Goal: Task Accomplishment & Management: Use online tool/utility

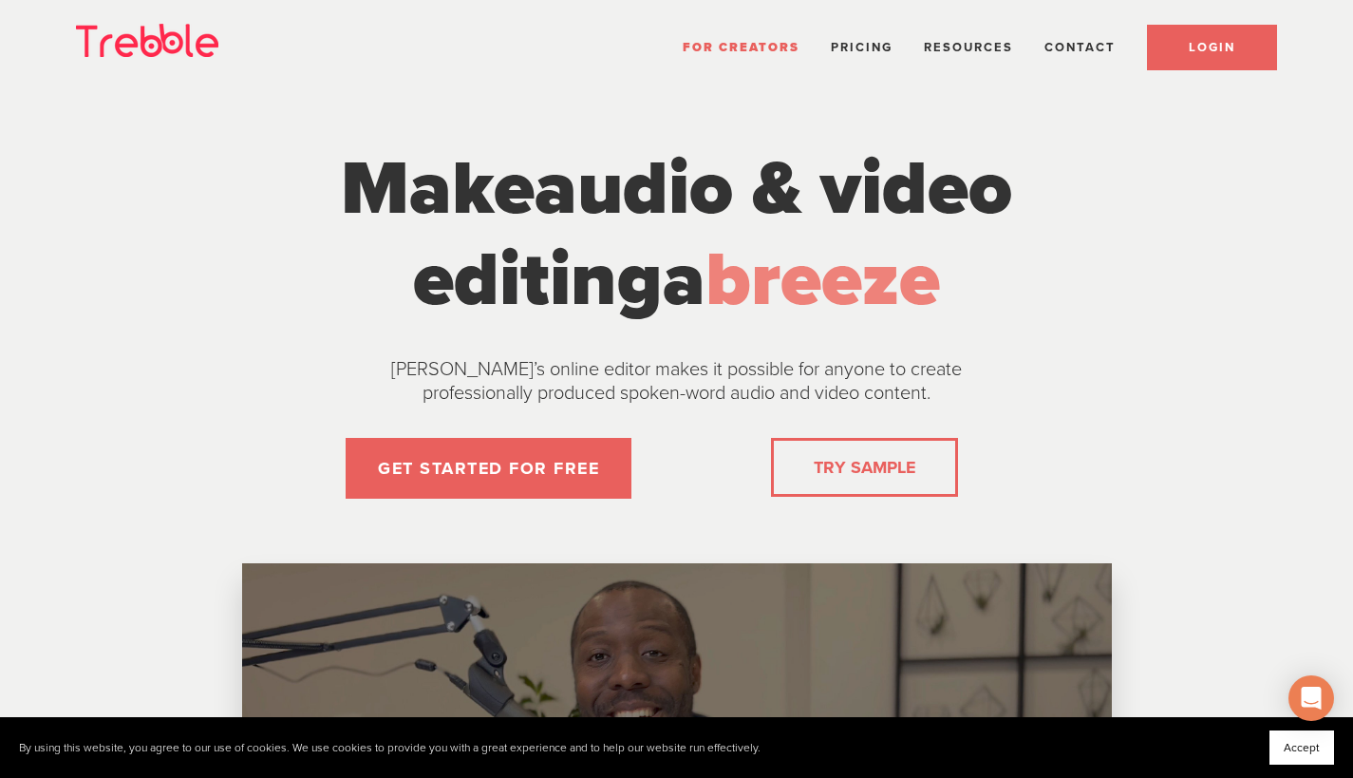
click at [1238, 35] on link "LOGIN" at bounding box center [1212, 48] width 130 height 46
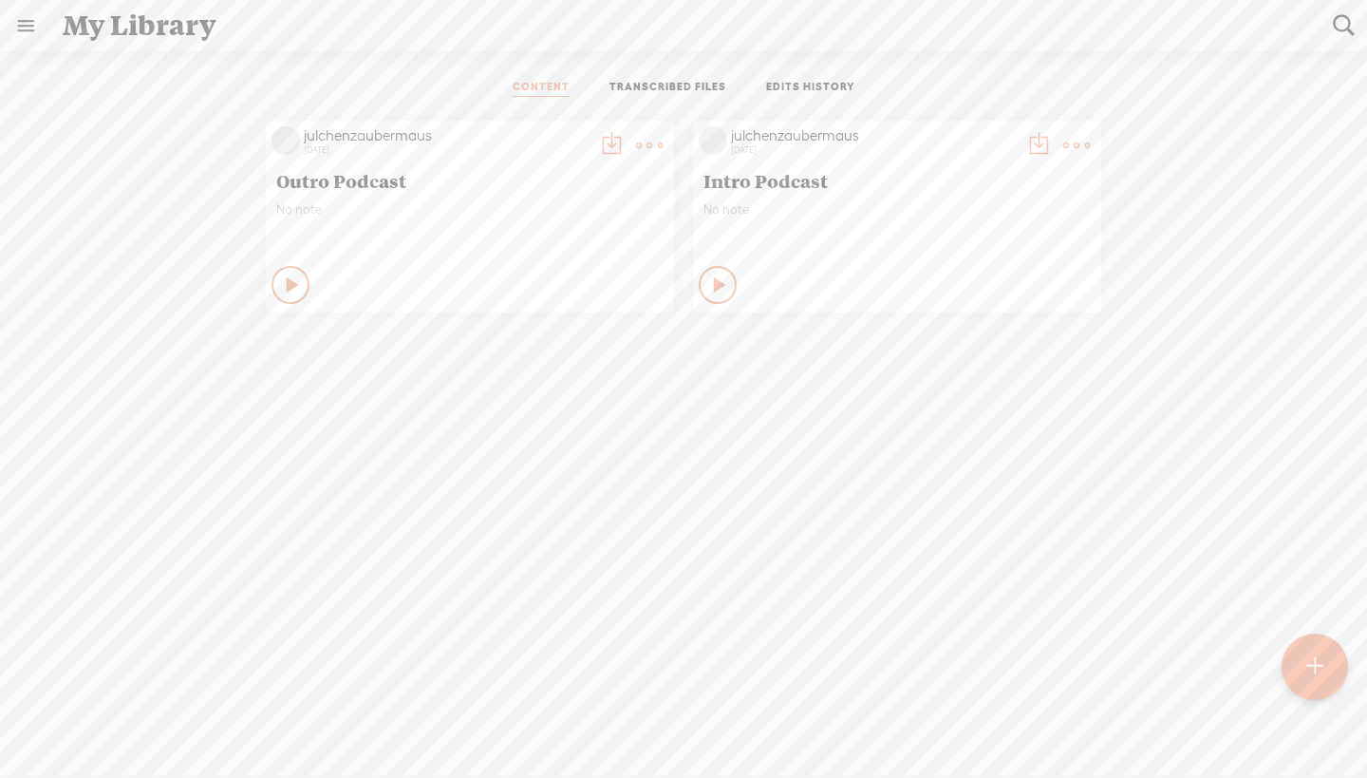
click at [1350, 656] on div "CONTENT TRANSCRIBED FILES EDITS HISTORY All All Drafts On-air Scheduled All Dra…" at bounding box center [683, 451] width 1367 height 800
click at [1332, 660] on div at bounding box center [1315, 666] width 66 height 66
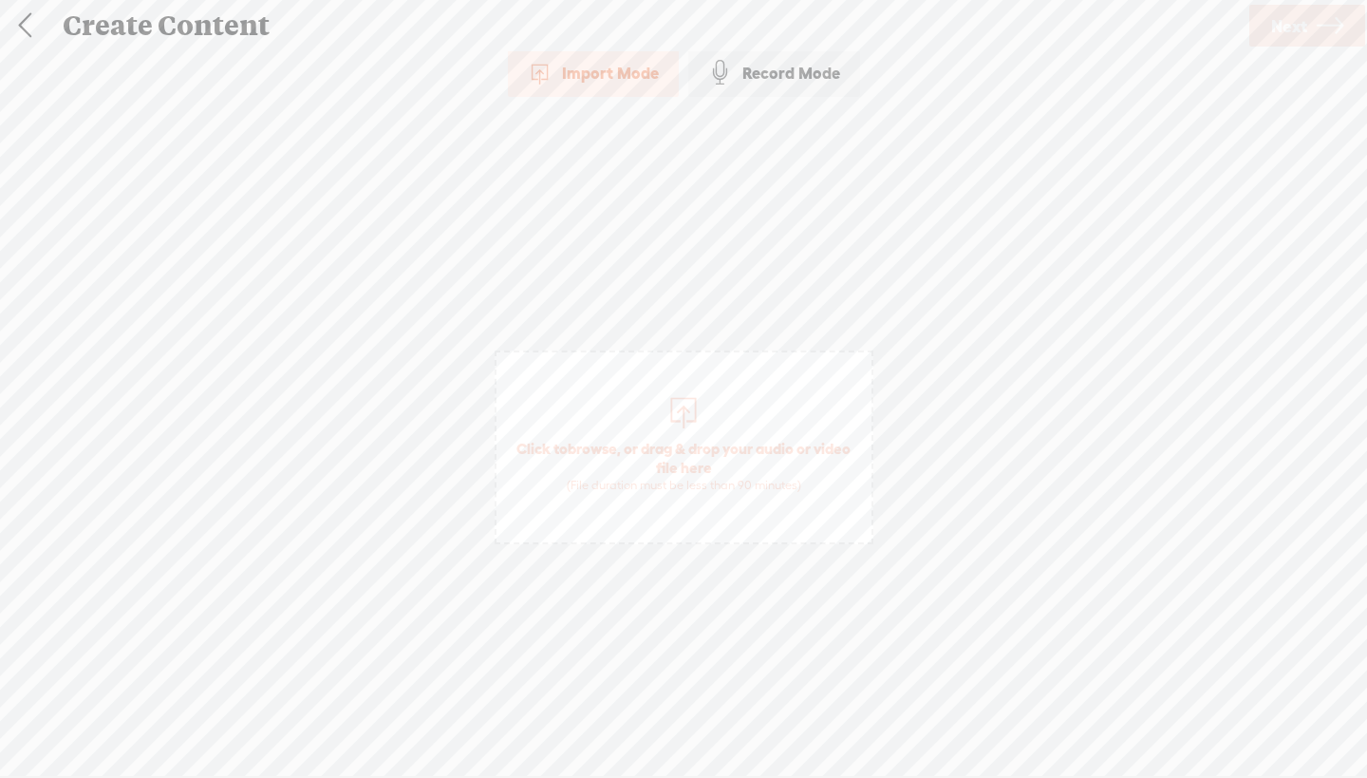
click at [657, 397] on span "Click to browse , or drag & drop your audio or video file here (File duration m…" at bounding box center [684, 447] width 379 height 194
click at [1280, 25] on span "Next" at bounding box center [1289, 26] width 36 height 48
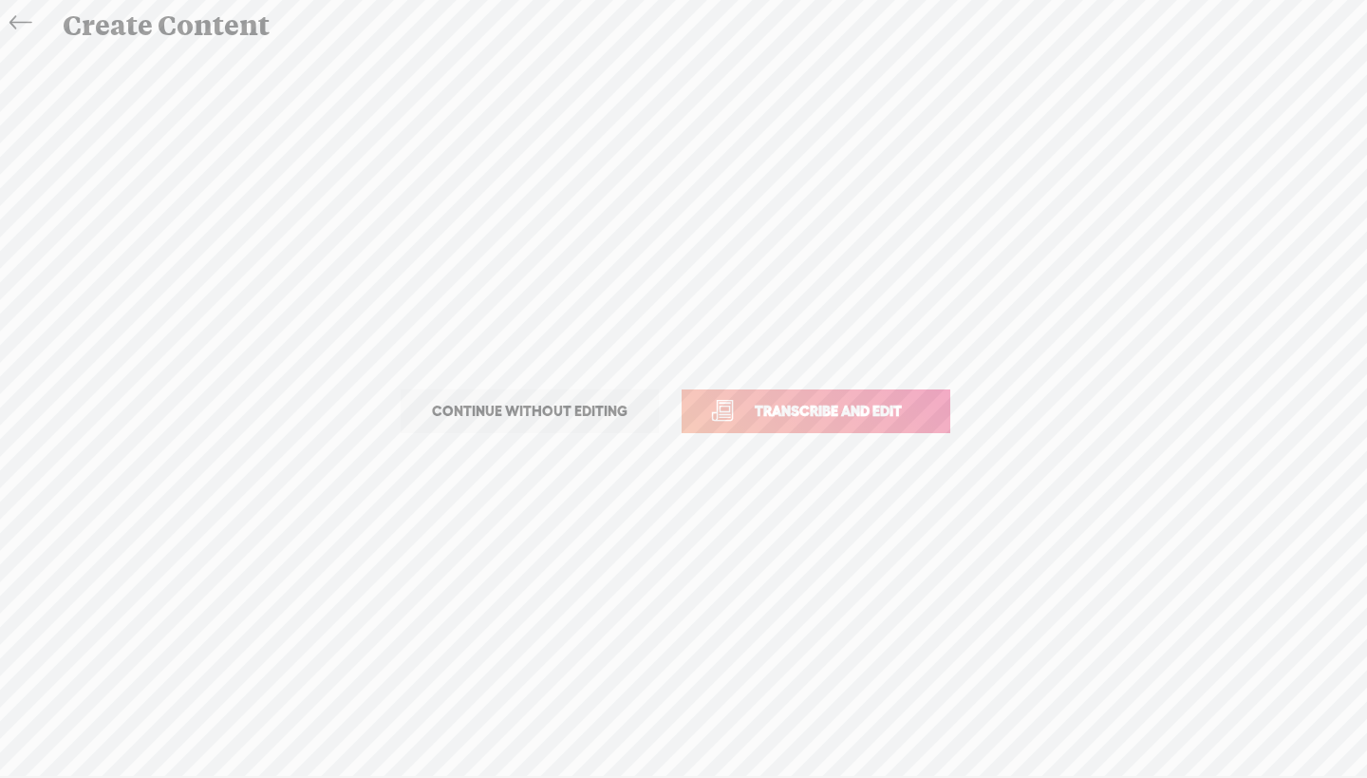
click at [819, 406] on span "Transcribe and edit" at bounding box center [828, 411] width 187 height 22
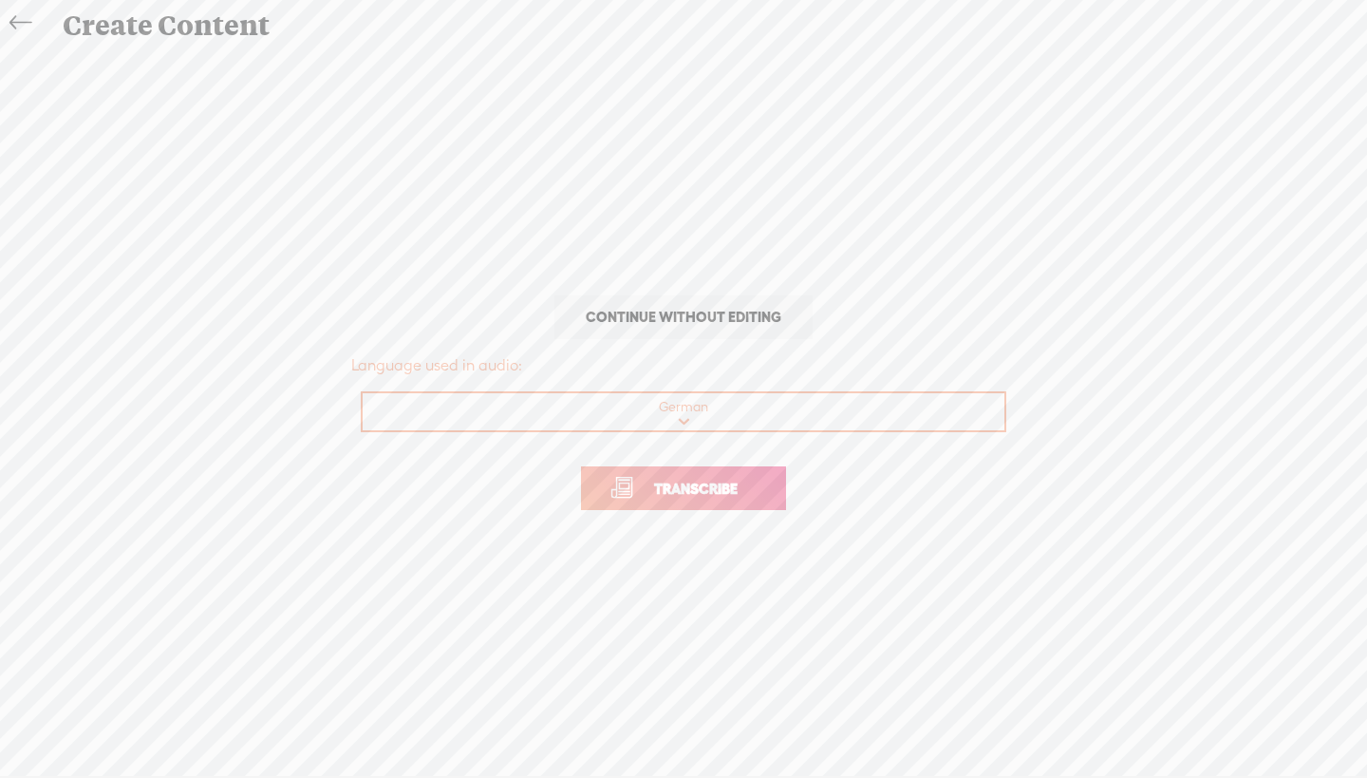
click at [704, 491] on span "Transcribe" at bounding box center [695, 489] width 123 height 22
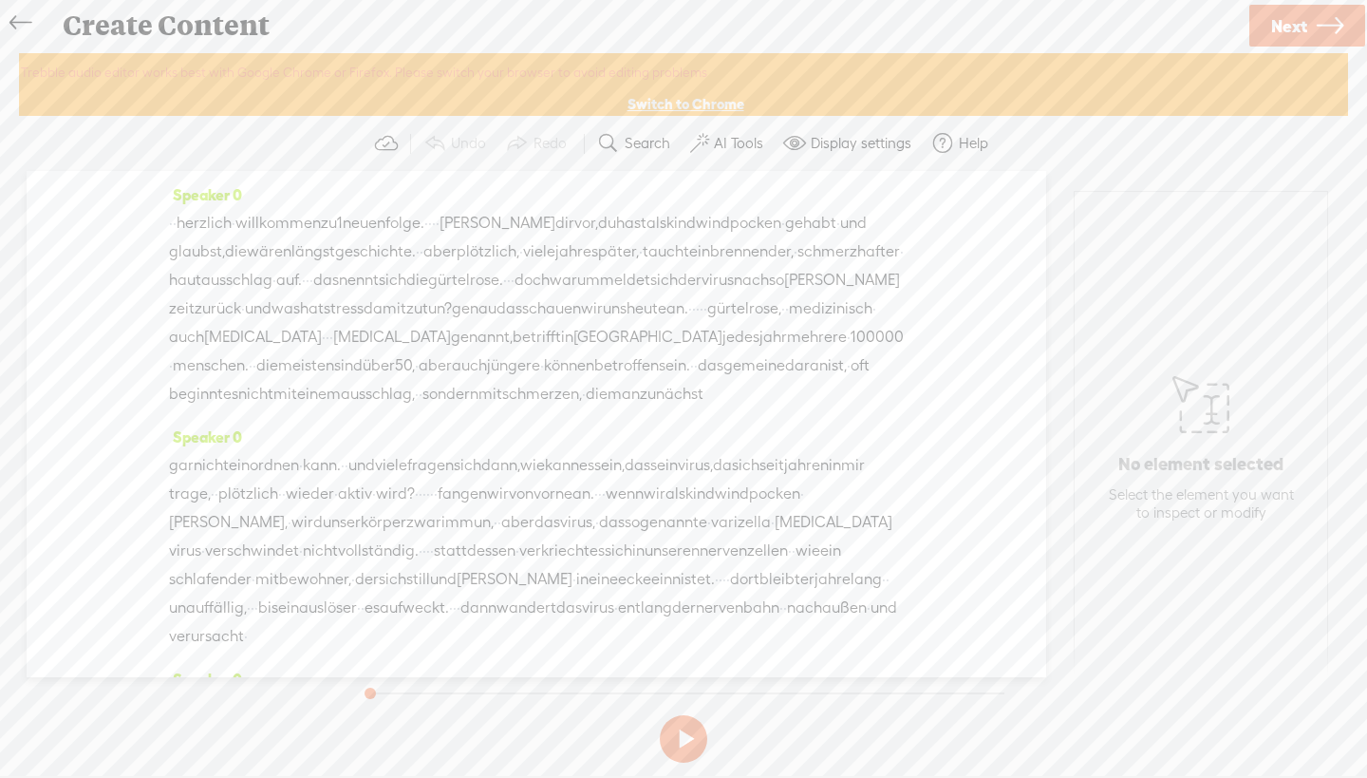
click at [743, 148] on label "AI Tools" at bounding box center [738, 143] width 49 height 19
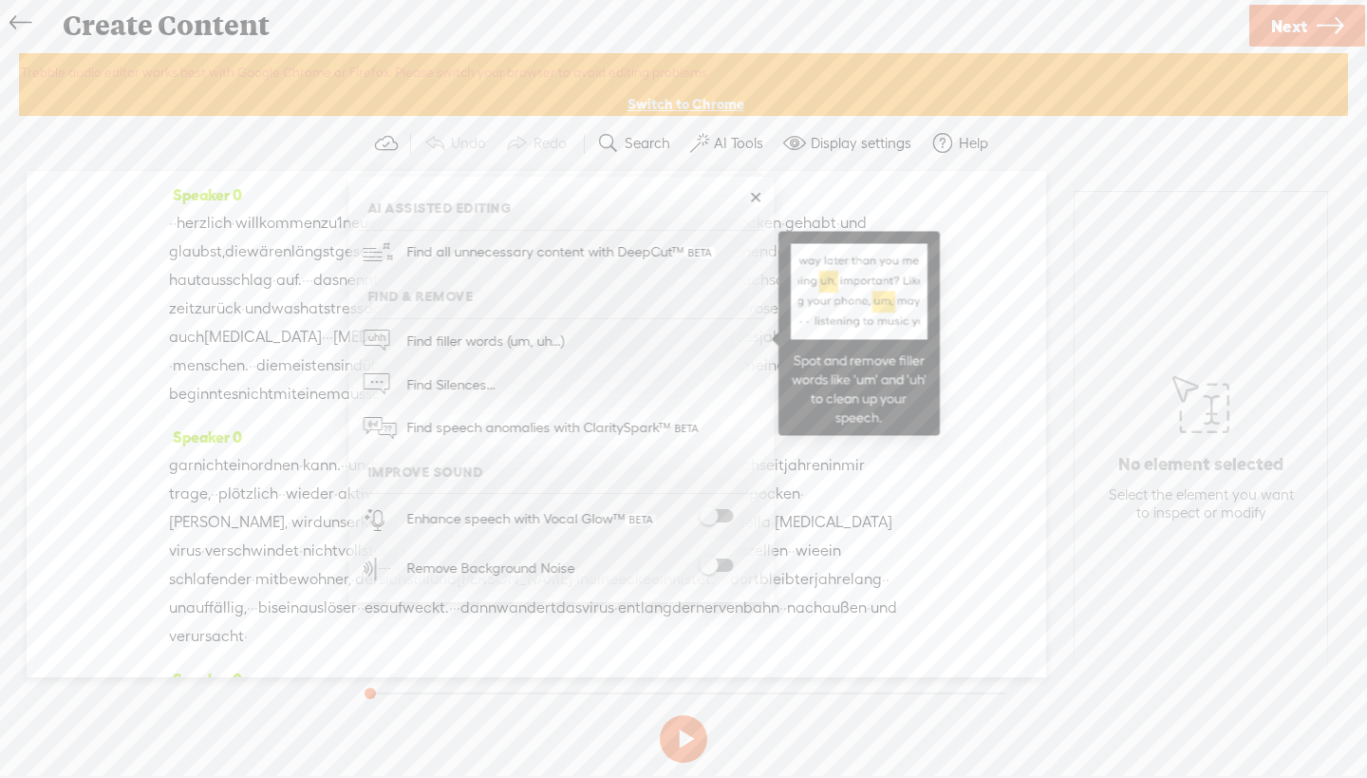
click at [529, 346] on span "Find filler words (um, uh...)" at bounding box center [485, 340] width 171 height 43
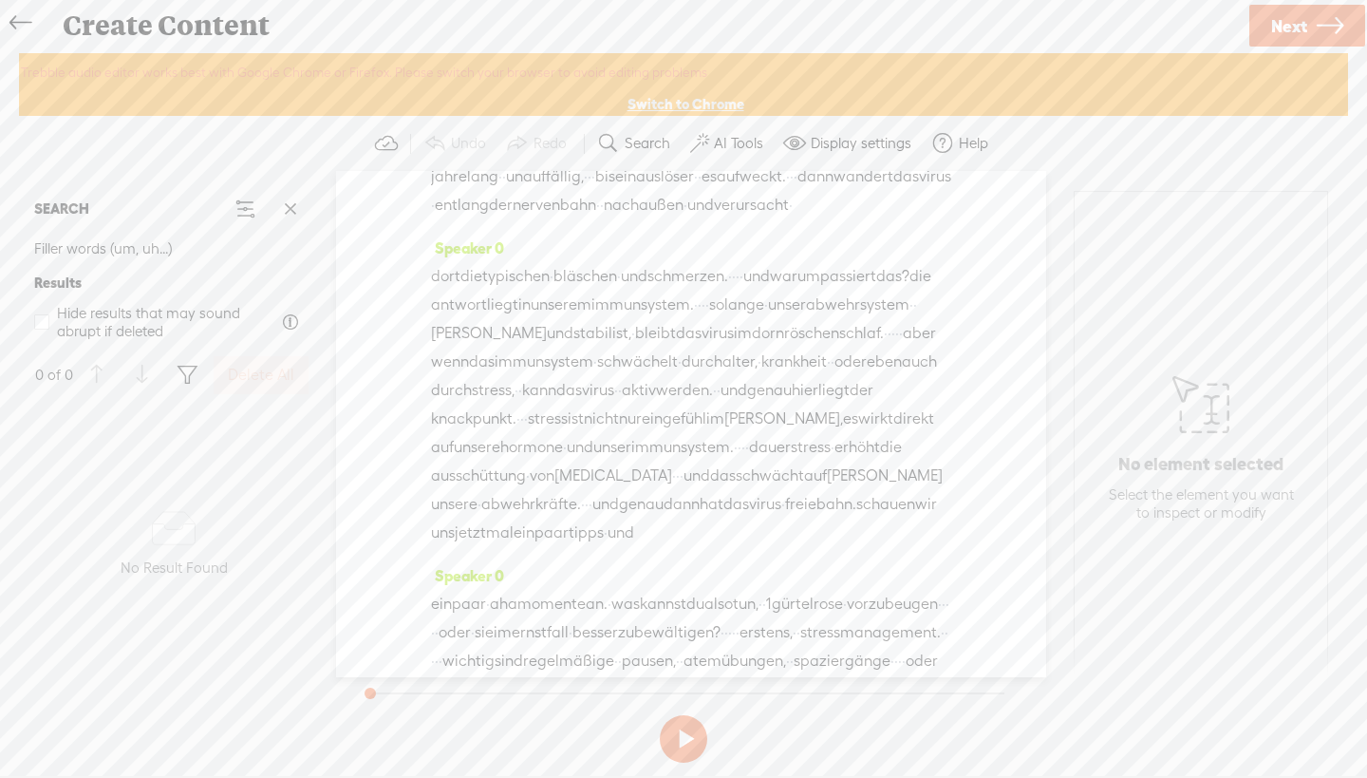
scroll to position [1407, 0]
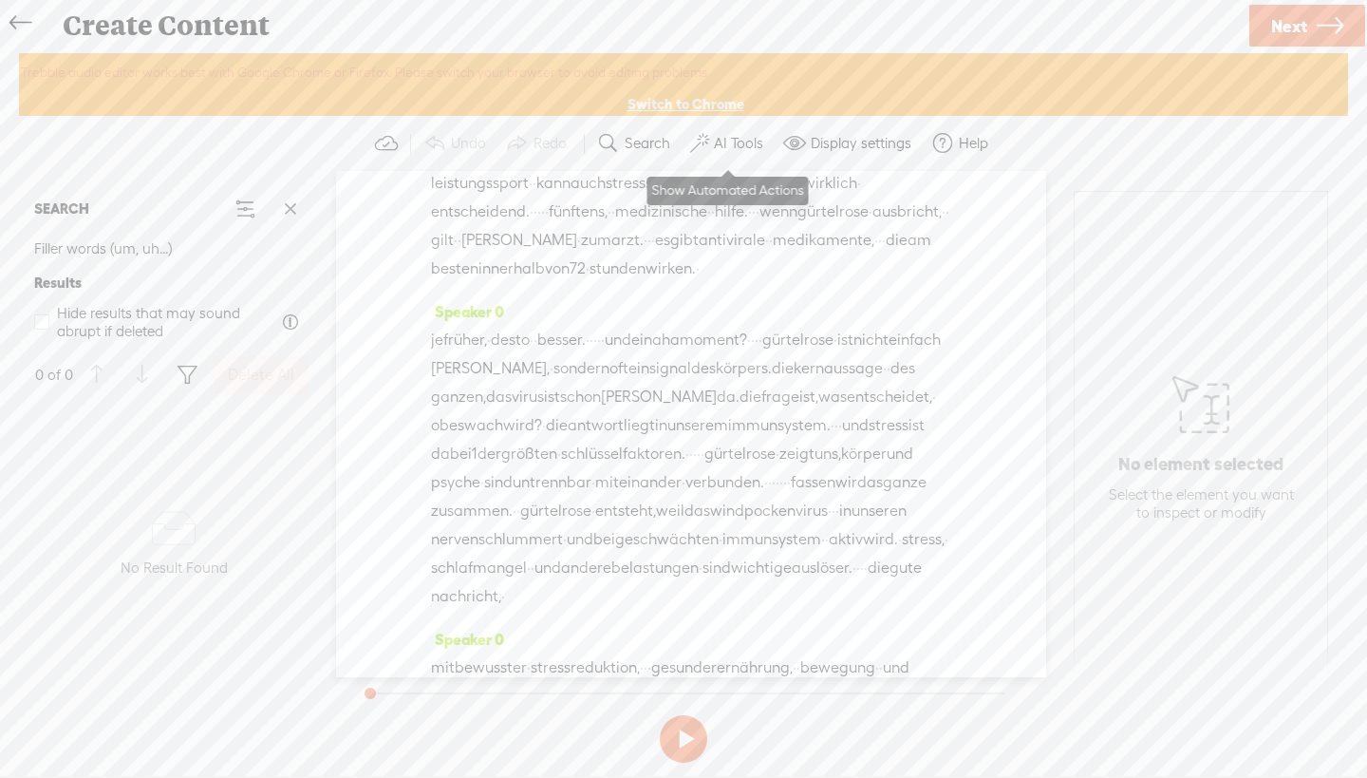
click at [745, 138] on label "AI Tools" at bounding box center [738, 143] width 49 height 19
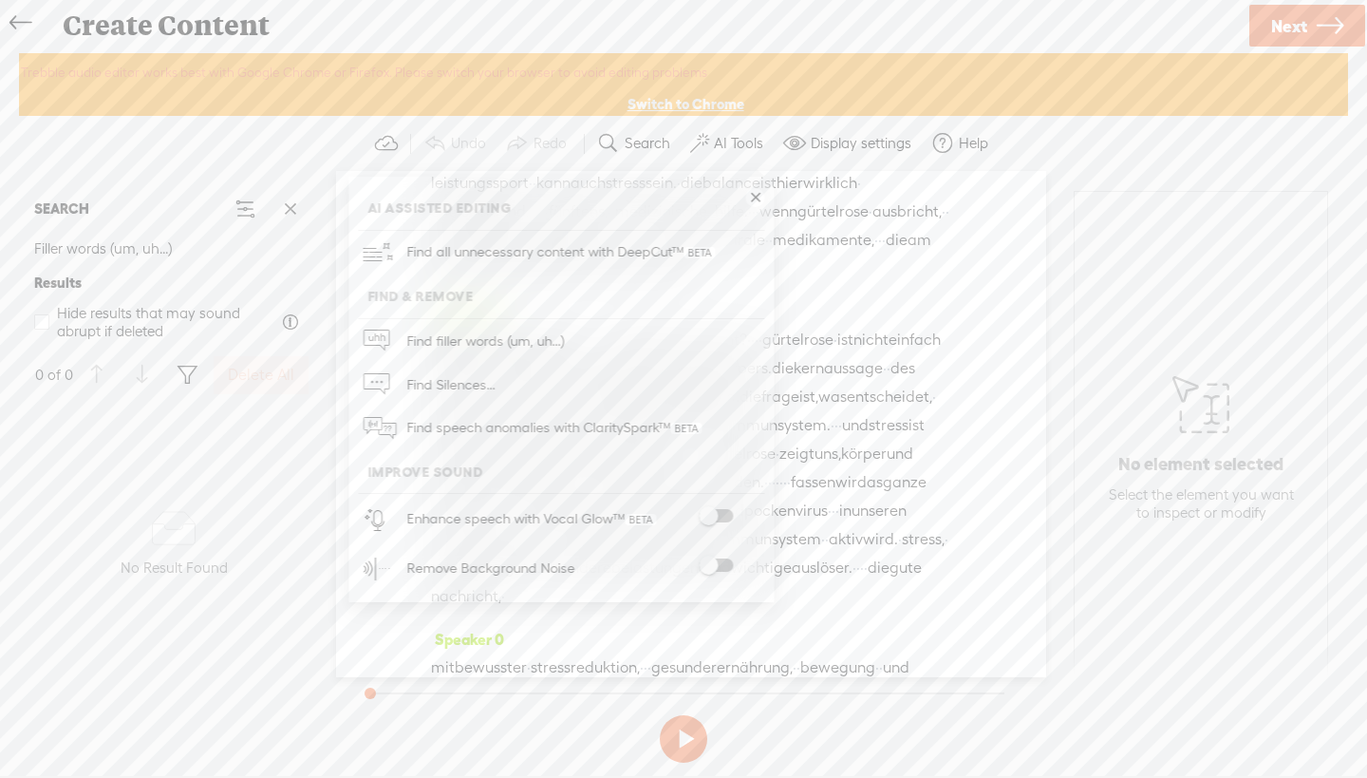
click at [723, 565] on span at bounding box center [716, 564] width 34 height 13
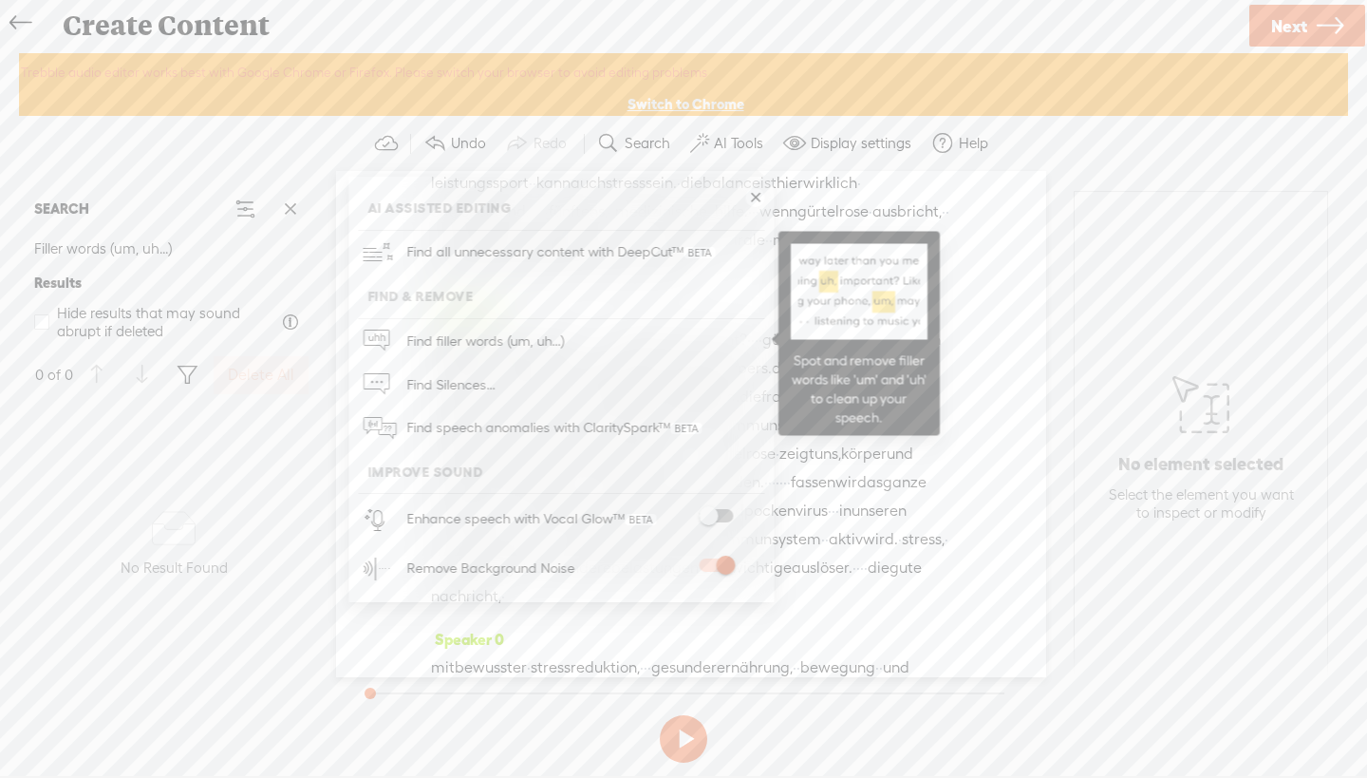
click at [495, 333] on span "Find filler words (um, uh...)" at bounding box center [485, 340] width 171 height 43
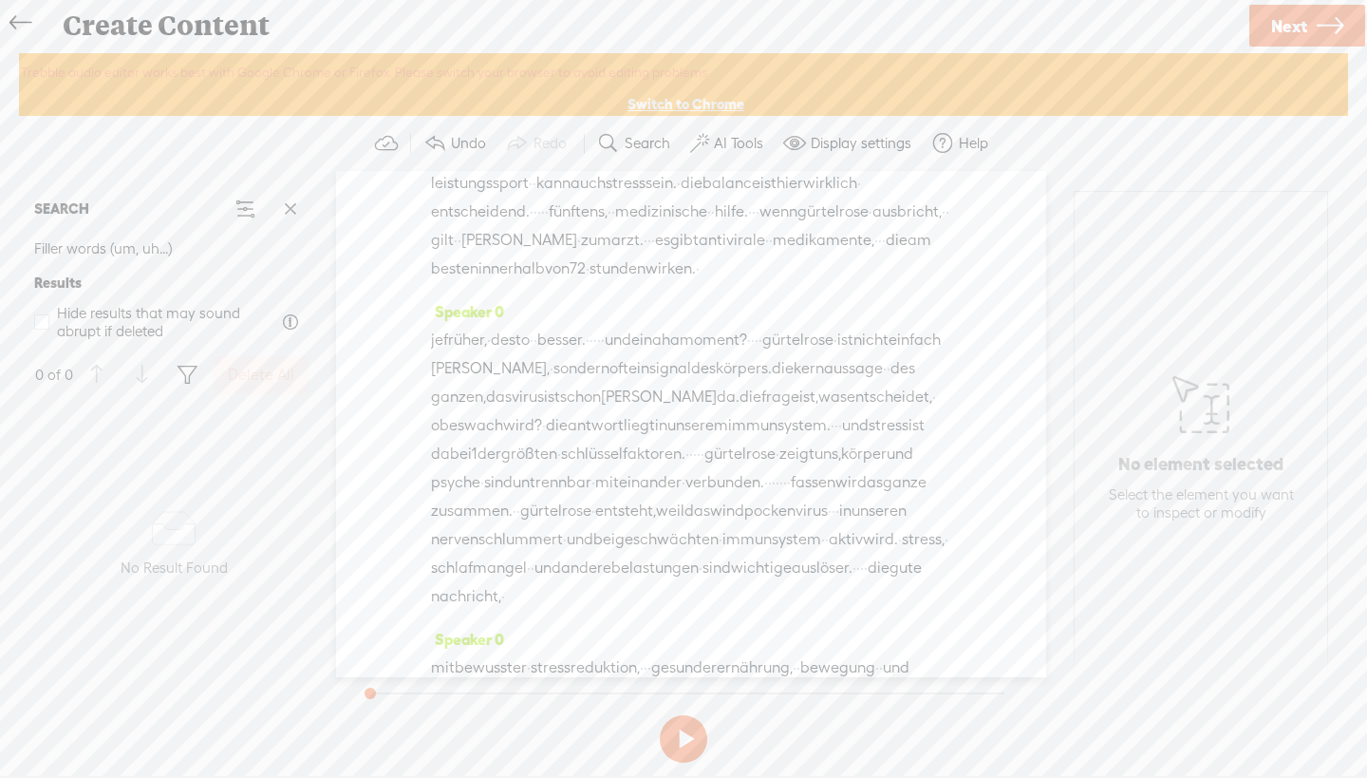
click at [735, 137] on label "AI Tools" at bounding box center [738, 143] width 49 height 19
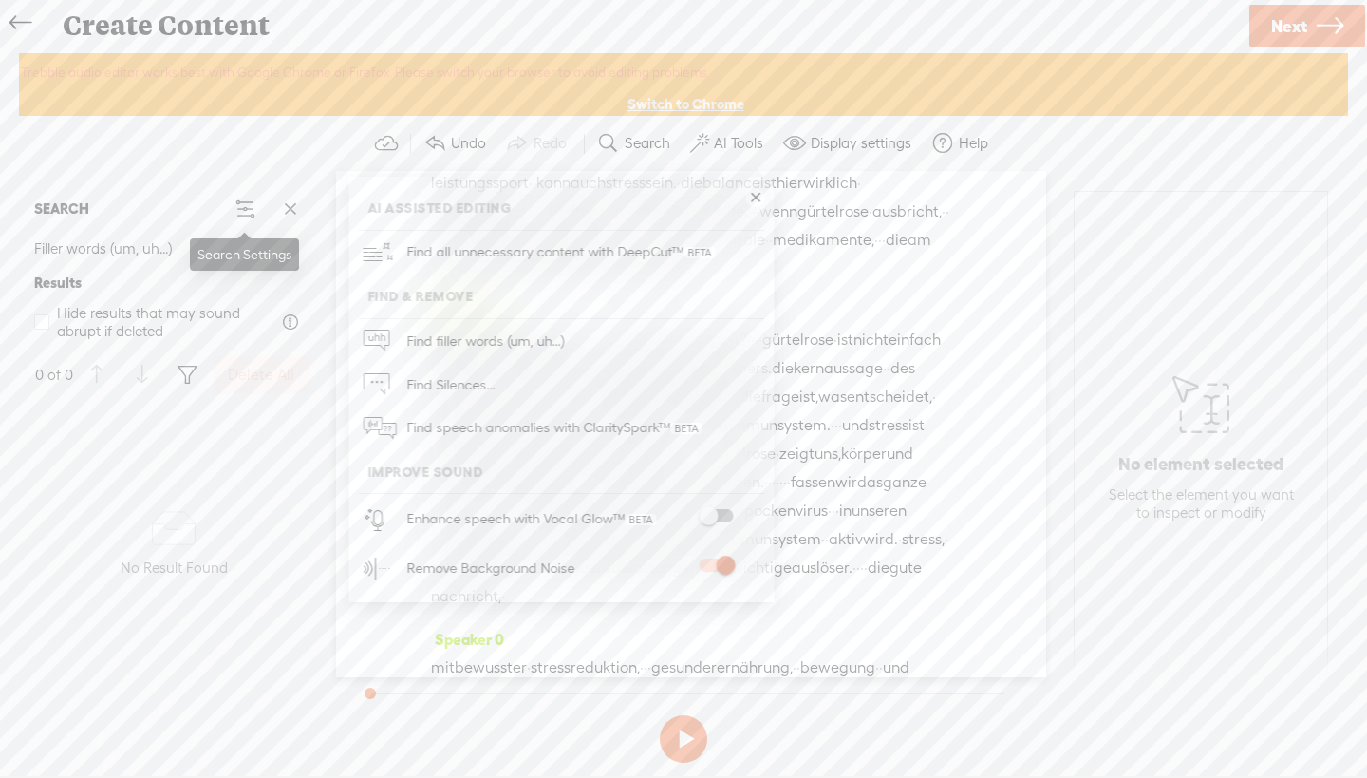
click at [254, 207] on span at bounding box center [245, 208] width 23 height 23
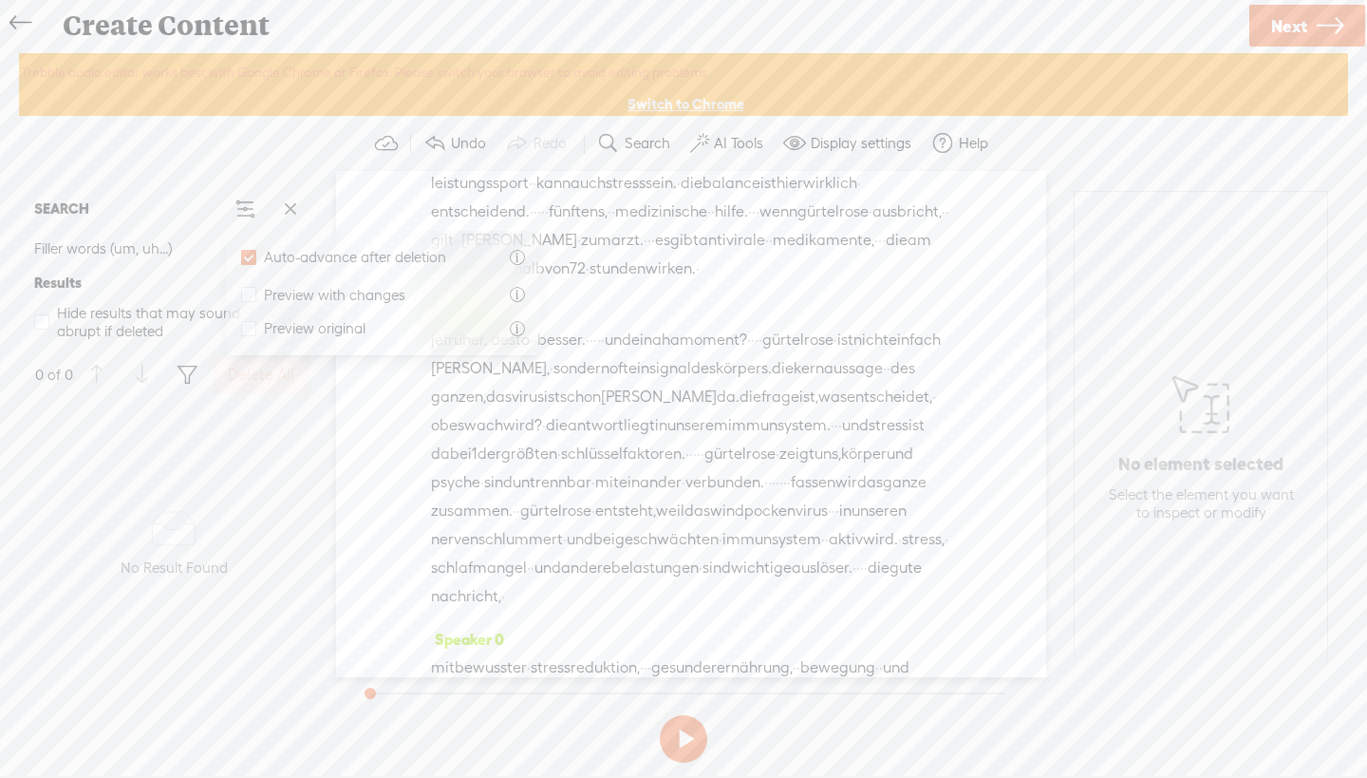
click at [291, 476] on div "No data No Result Found" at bounding box center [174, 544] width 294 height 278
click at [743, 141] on label "AI Tools" at bounding box center [738, 143] width 49 height 19
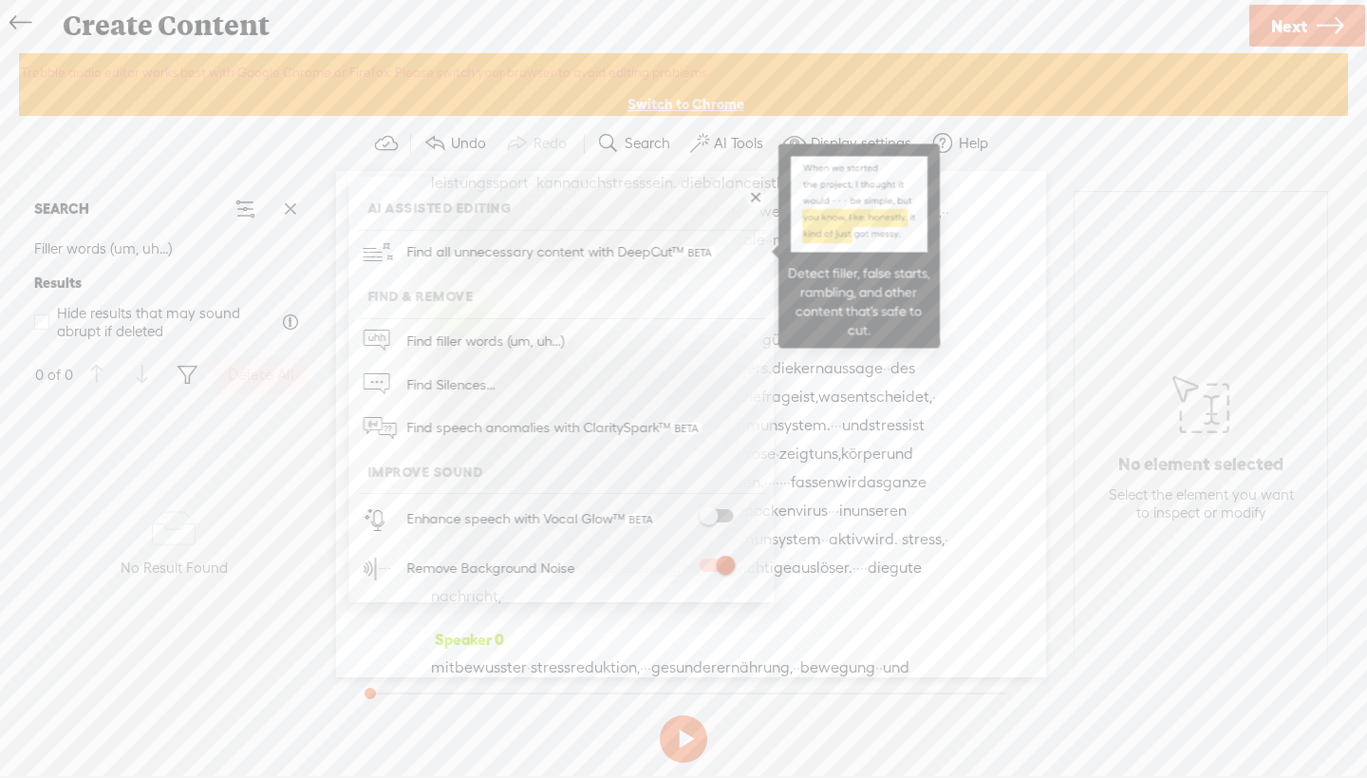
click at [561, 257] on span "Find all unnecessary content with DeepCut™" at bounding box center [561, 252] width 322 height 45
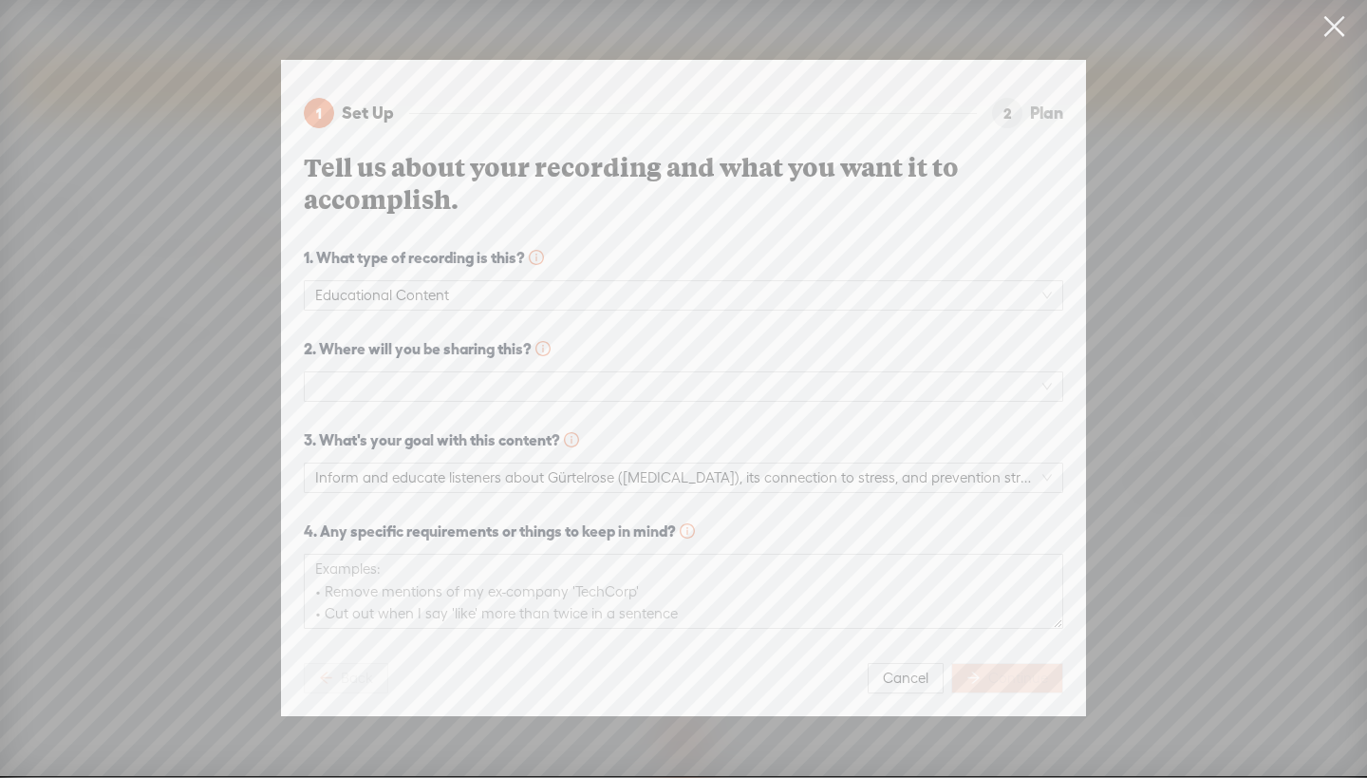
click at [1342, 28] on link at bounding box center [1333, 26] width 47 height 53
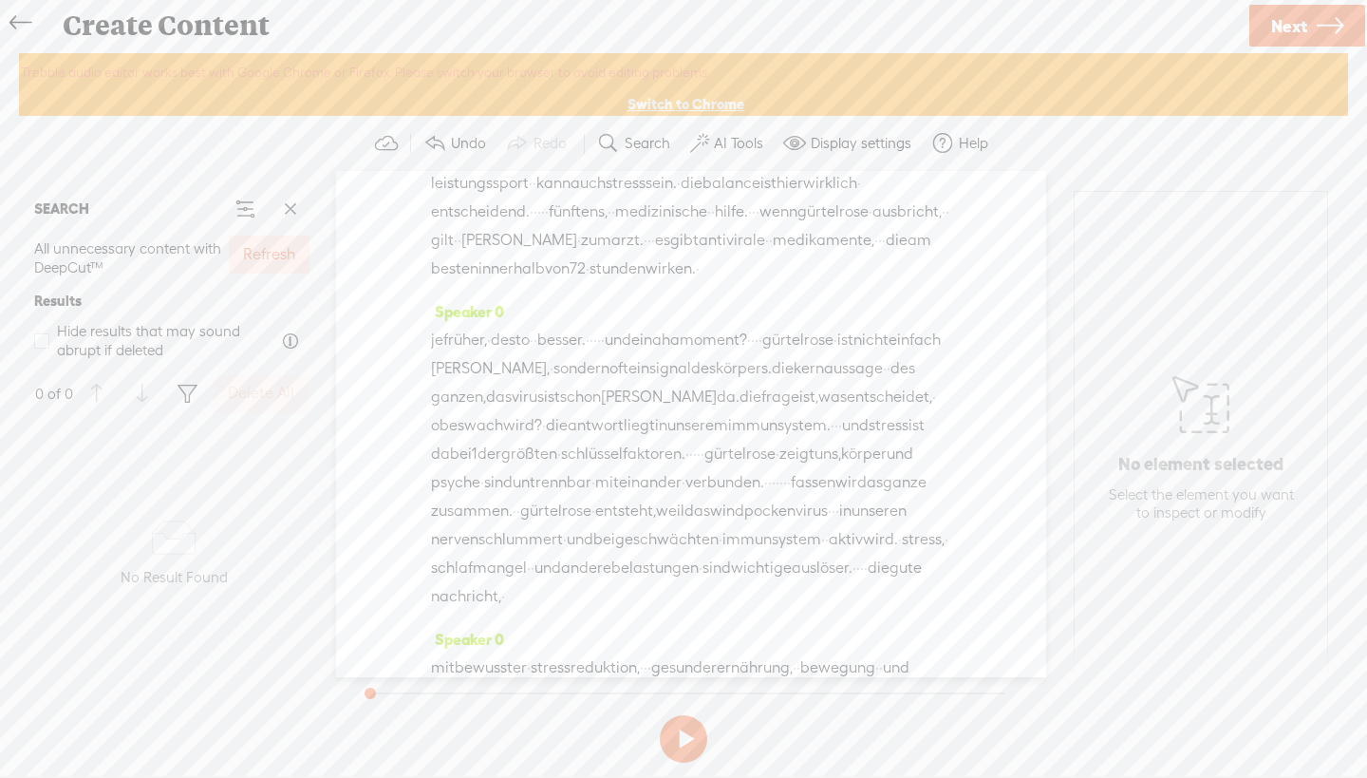
click at [801, 138] on span at bounding box center [794, 143] width 23 height 23
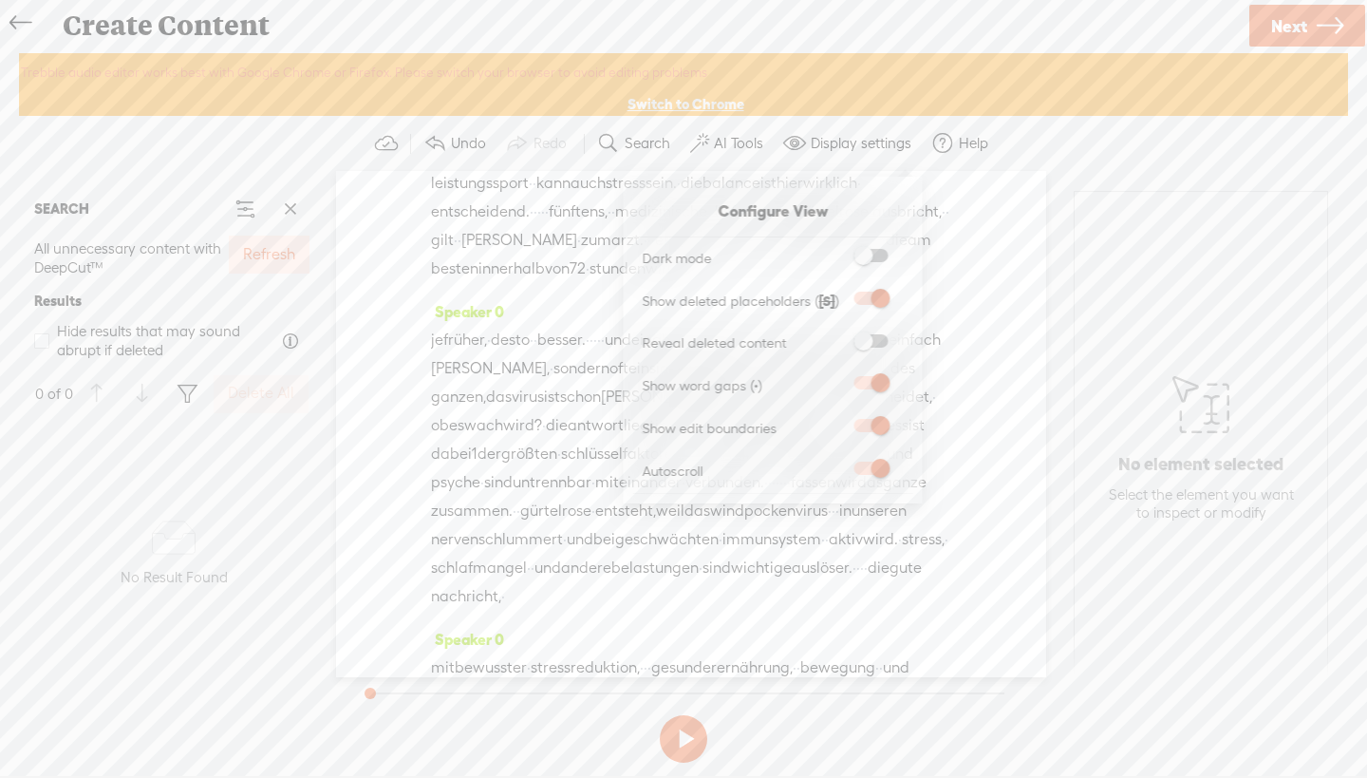
click at [884, 254] on span at bounding box center [871, 255] width 34 height 13
click at [839, 249] on input "checkbox" at bounding box center [839, 249] width 0 height 0
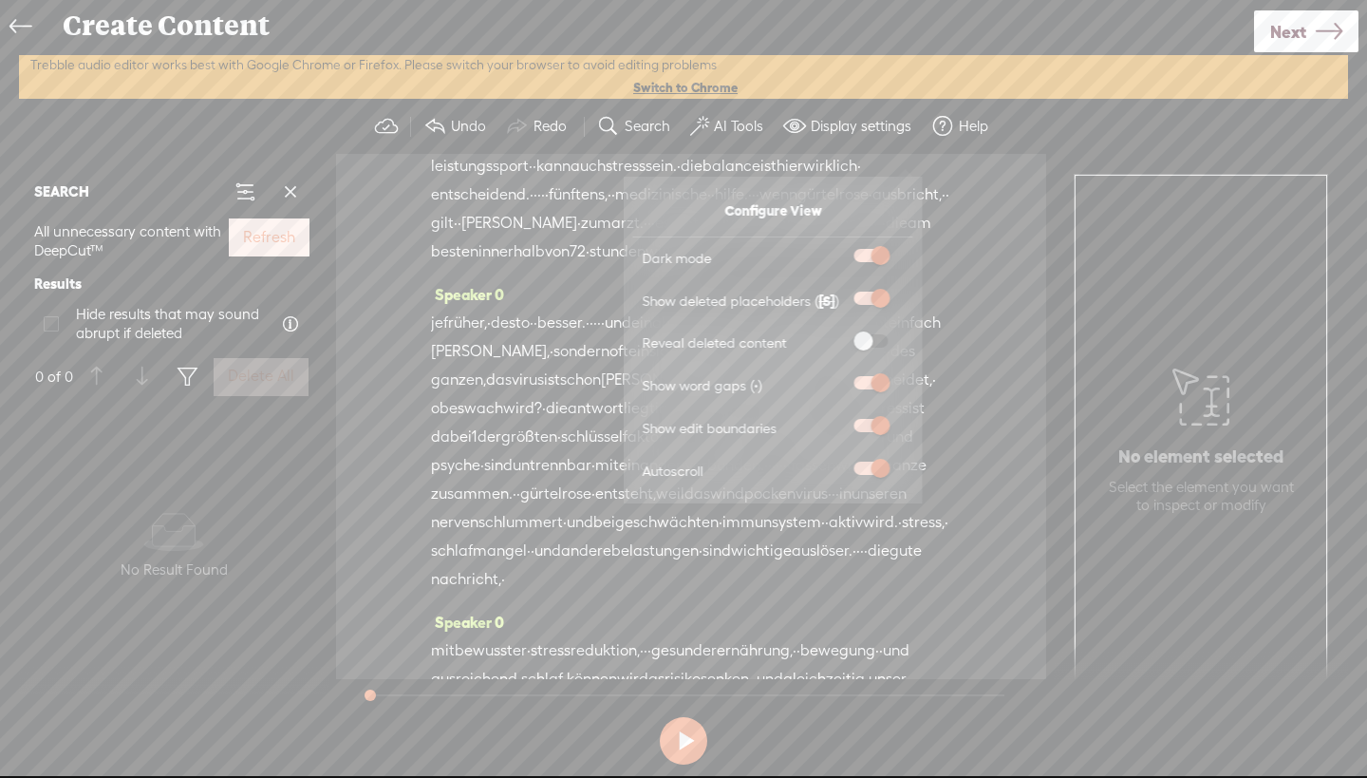
click at [870, 256] on span at bounding box center [871, 255] width 34 height 13
click at [839, 249] on input "checkbox" at bounding box center [839, 249] width 0 height 0
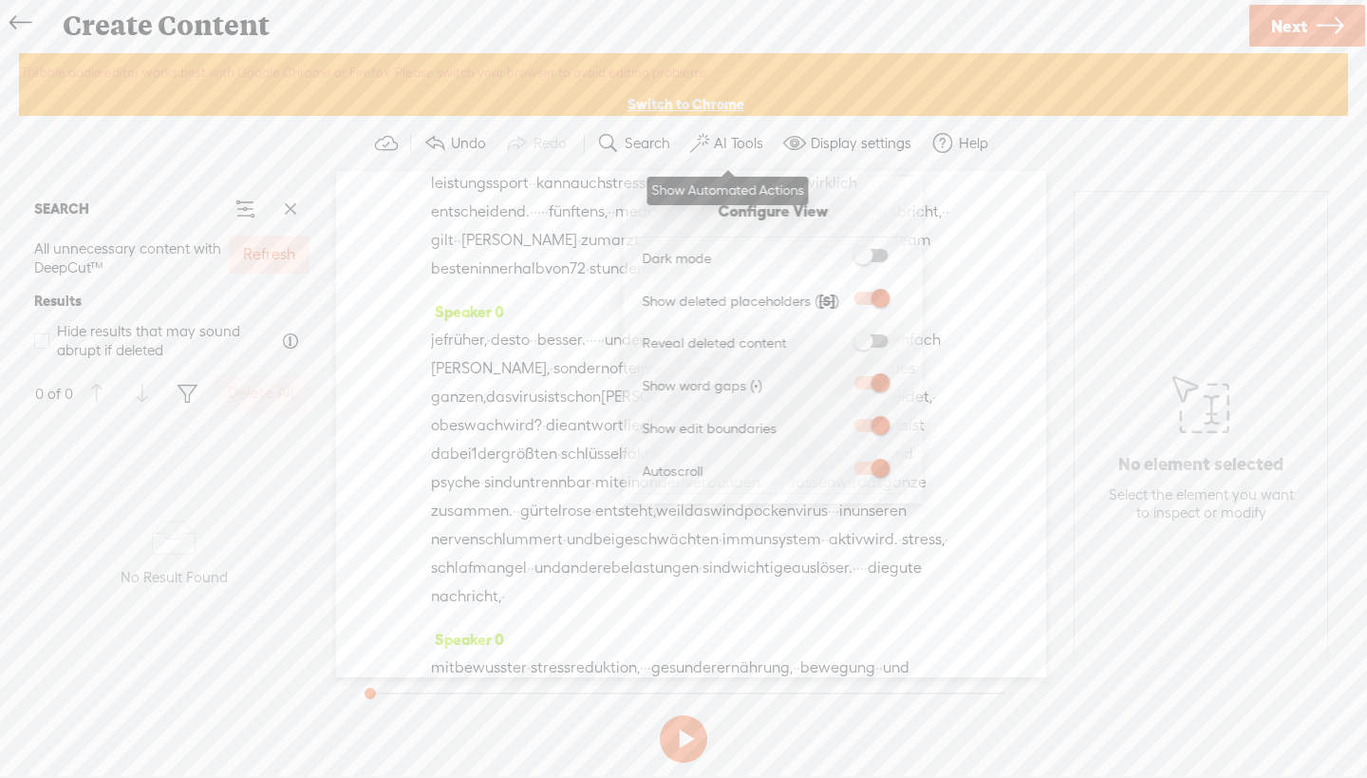
click at [719, 141] on label "AI Tools" at bounding box center [738, 143] width 49 height 19
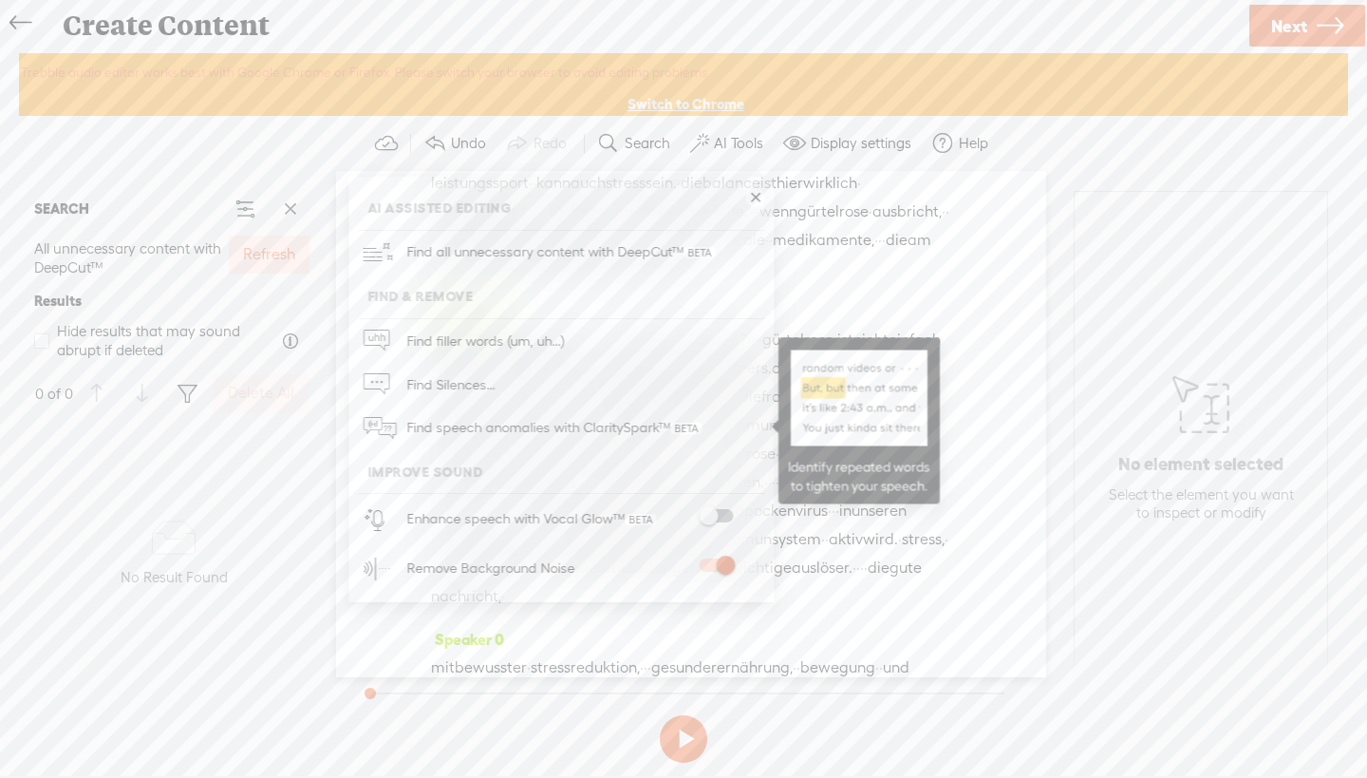
click at [582, 424] on span "Find speech anomalies with ClaritySpark™" at bounding box center [554, 427] width 309 height 45
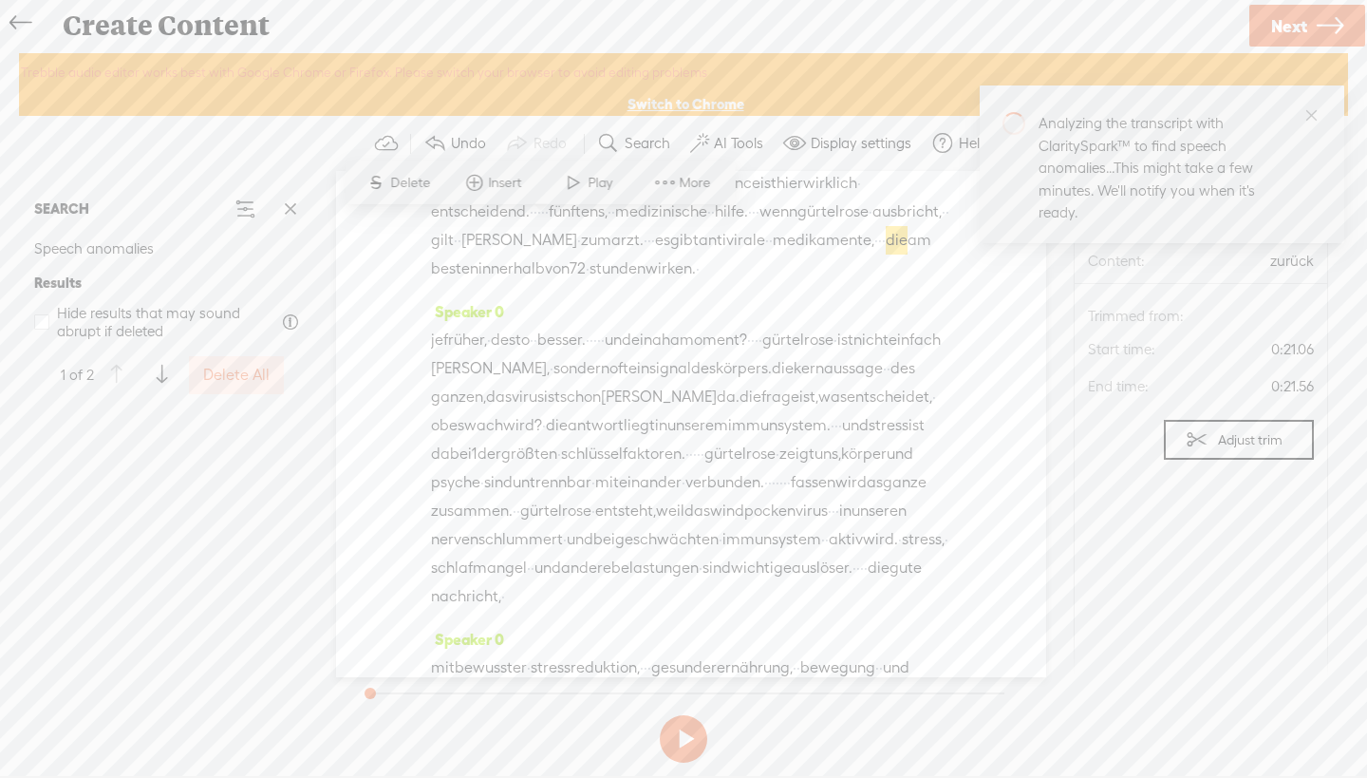
scroll to position [95, 0]
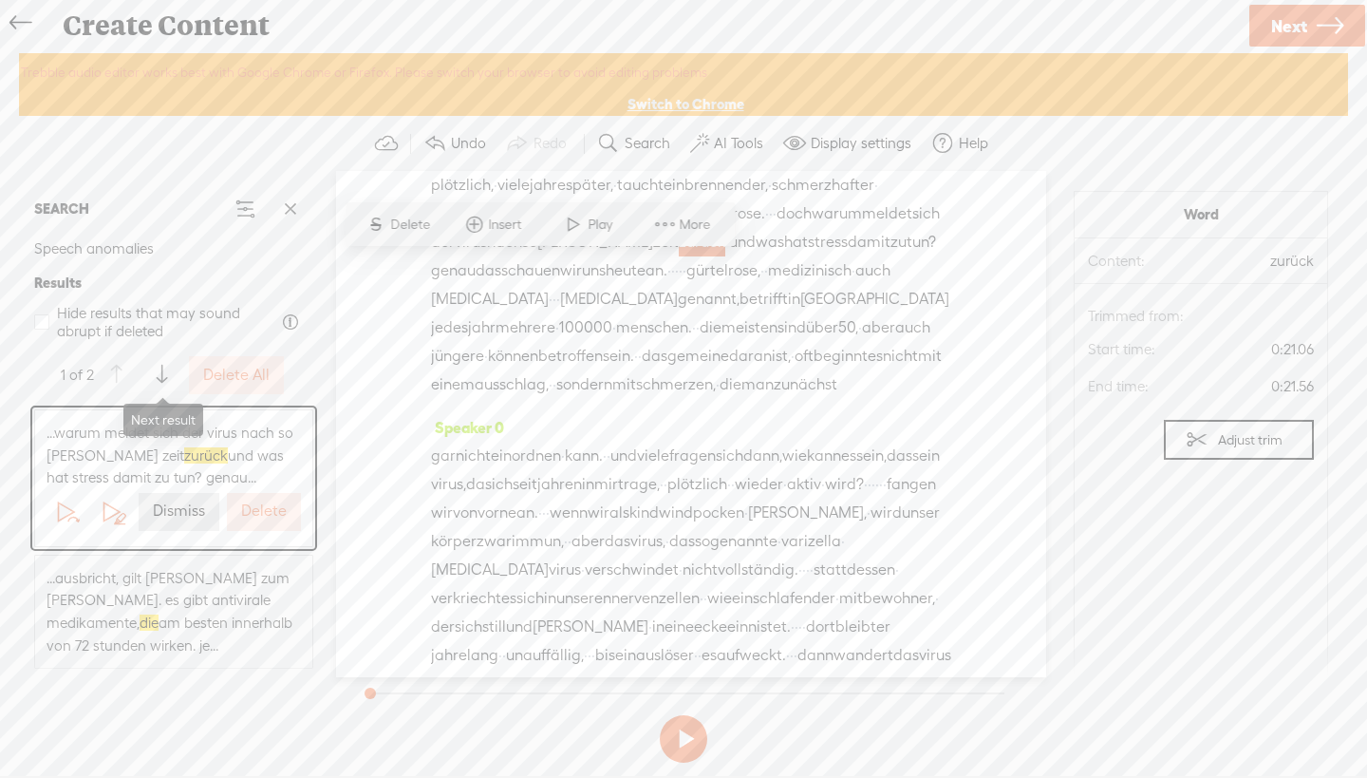
click at [166, 368] on span at bounding box center [162, 375] width 10 height 34
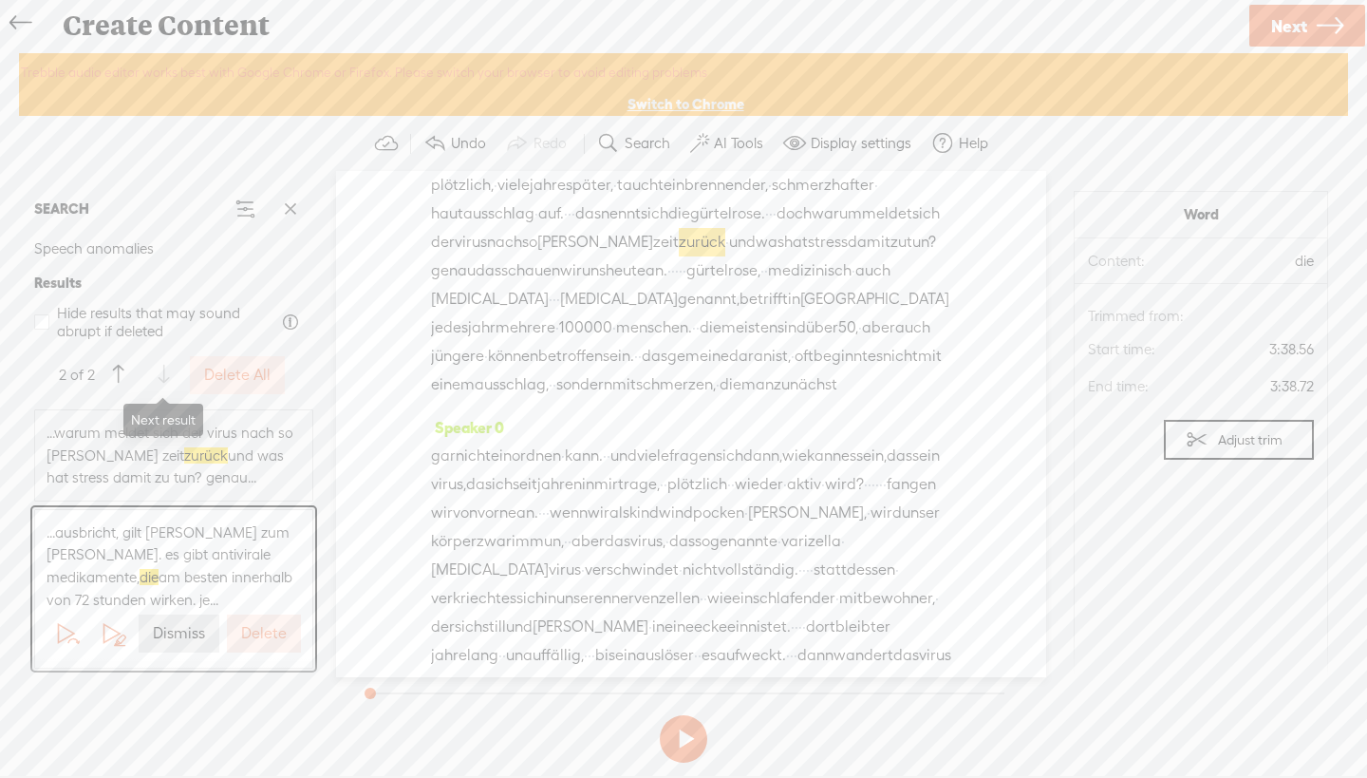
scroll to position [1690, 0]
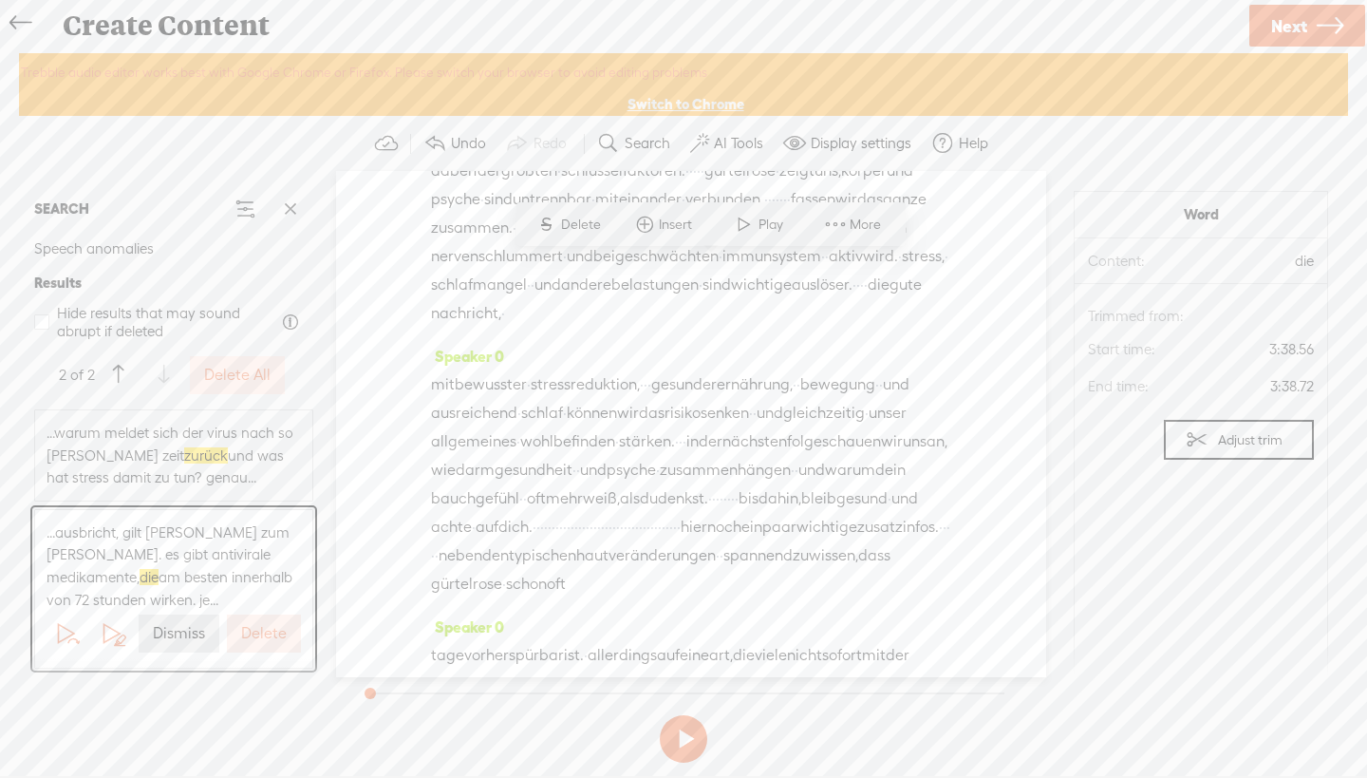
click at [1114, 147] on section "Undo Redo Search Remove Background Noise AI Tools Configure Magic Sound Enhance…" at bounding box center [683, 143] width 1329 height 55
drag, startPoint x: 647, startPoint y: 363, endPoint x: 901, endPoint y: 359, distance: 253.5
click at [901, 328] on div "je früher, · desto · · besser. · · · · · und ein aha moment? · · · · [GEOGRAPHI…" at bounding box center [691, 185] width 520 height 285
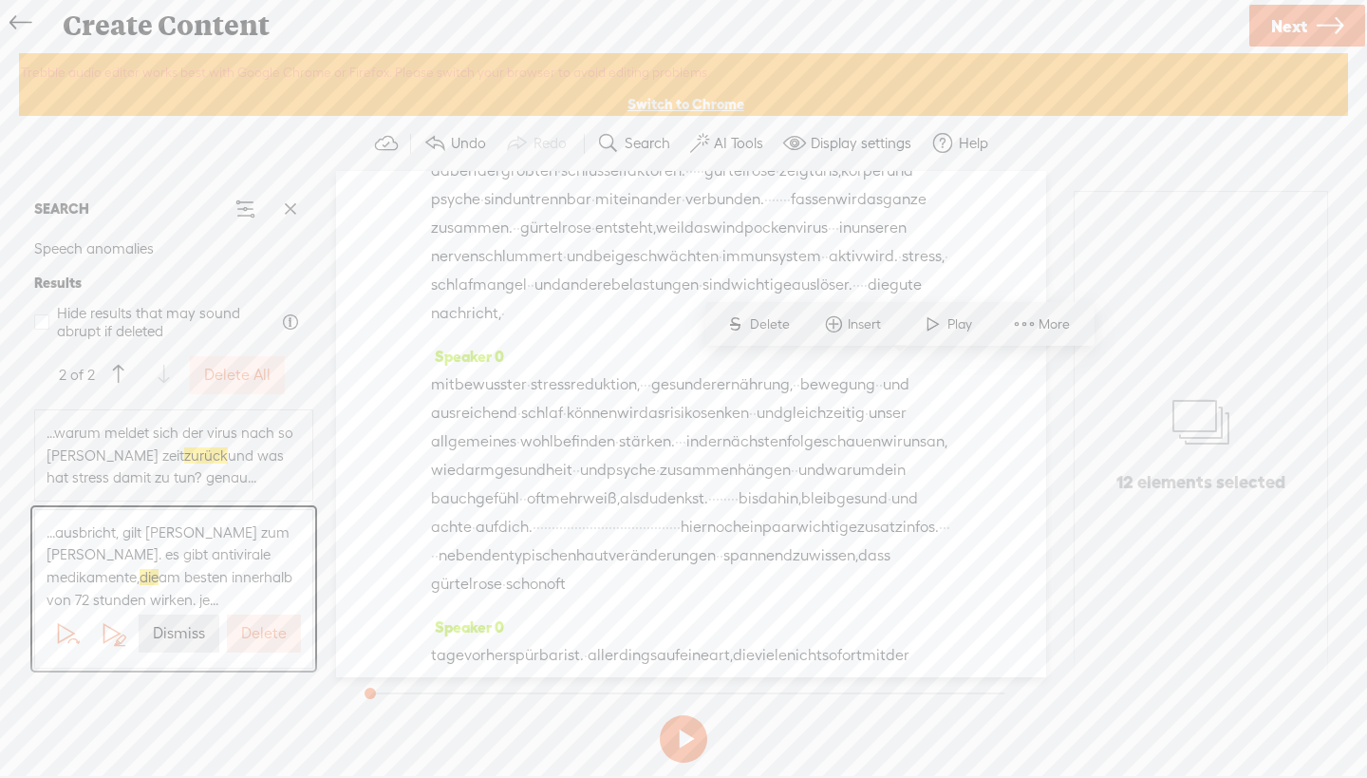
click at [910, 328] on div "je früher, · desto · · besser. · · · · · und ein aha moment? · · · · [GEOGRAPHI…" at bounding box center [691, 185] width 520 height 285
click at [759, 71] on span "·" at bounding box center [757, 57] width 4 height 28
click at [680, 71] on span "aha" at bounding box center [666, 57] width 28 height 28
drag, startPoint x: 904, startPoint y: 367, endPoint x: 646, endPoint y: 368, distance: 258.2
click at [646, 328] on div "je früher, · desto · · besser. · · · · · und ein aha moment? · · · · [GEOGRAPHI…" at bounding box center [691, 185] width 520 height 285
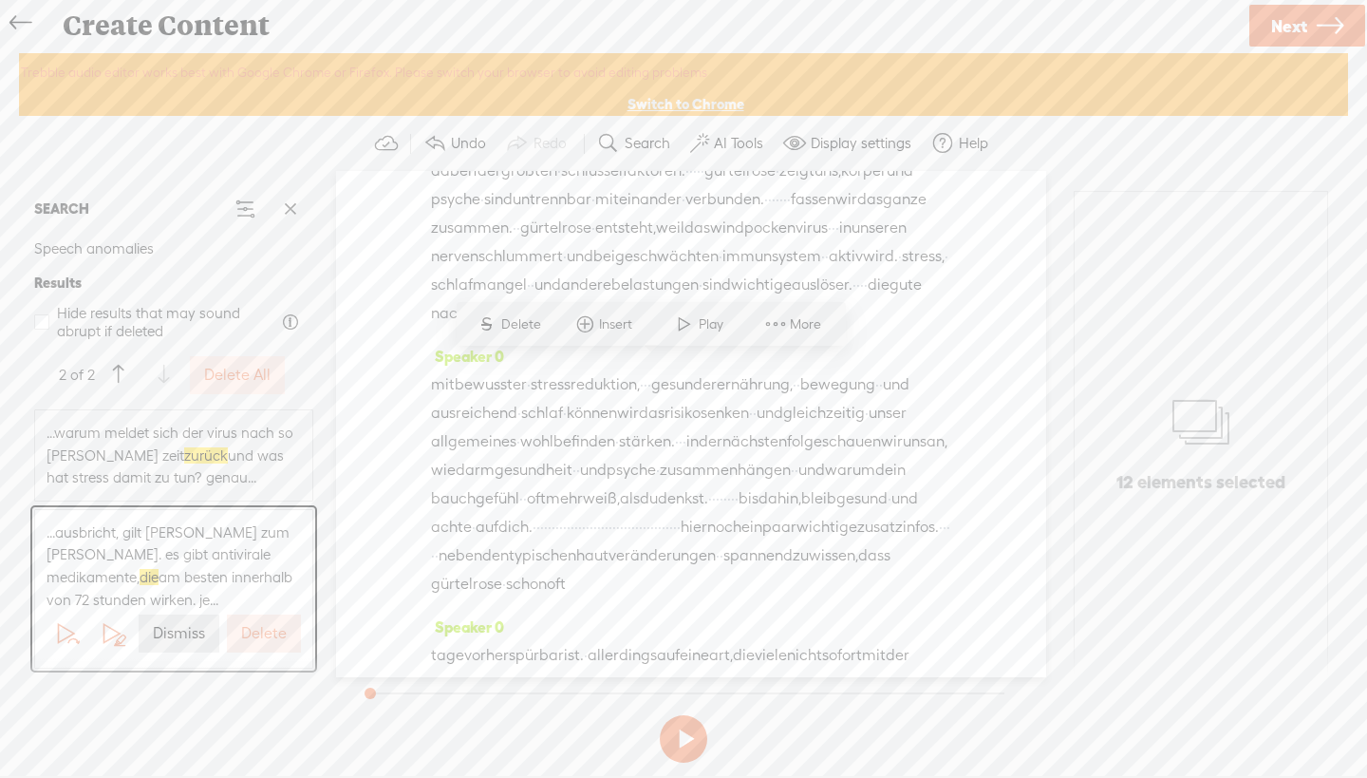
click at [516, 324] on span "Delete" at bounding box center [523, 324] width 45 height 19
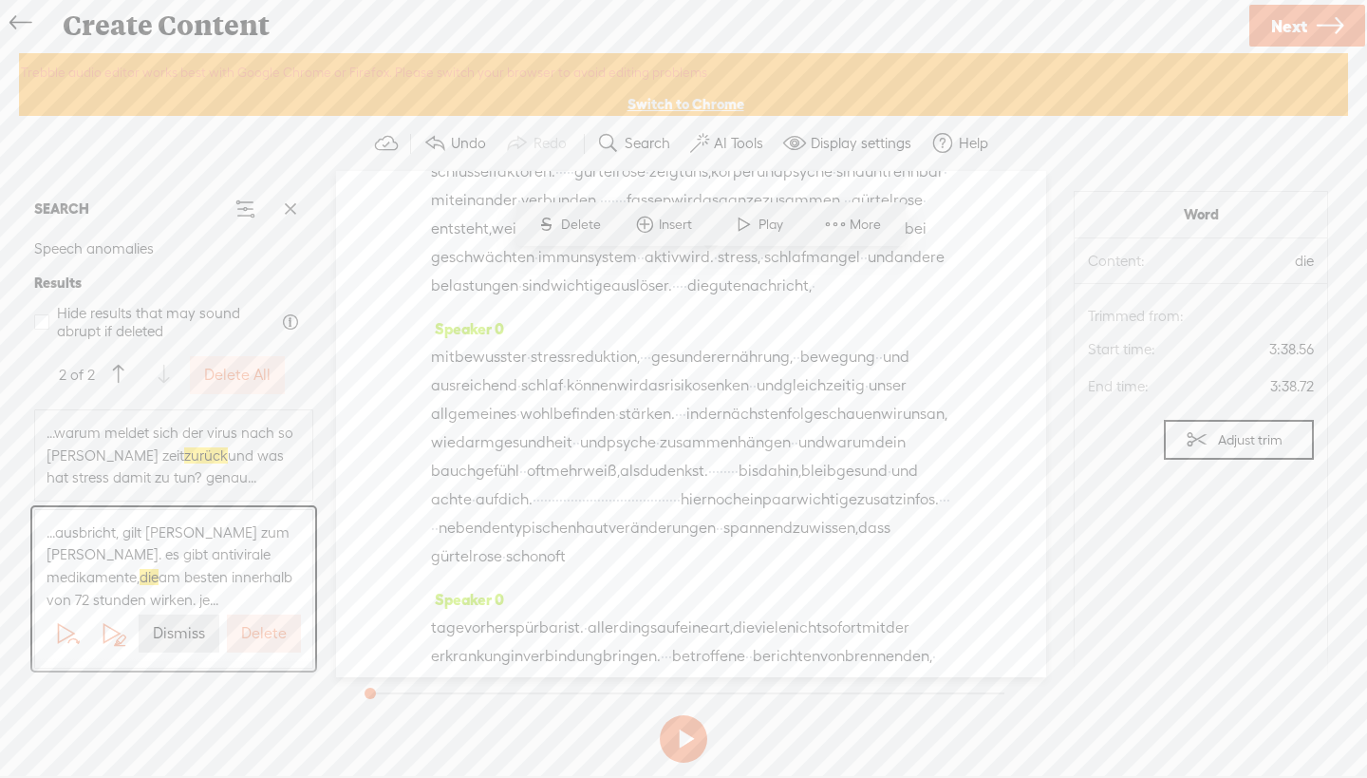
click at [671, 101] on span "die" at bounding box center [660, 86] width 22 height 28
click at [923, 300] on div "je früher, · desto · · besser. · [S] · · · · und ein aha moment? · · · · [GEOGR…" at bounding box center [691, 171] width 520 height 257
click at [848, 101] on span "das" at bounding box center [861, 86] width 26 height 28
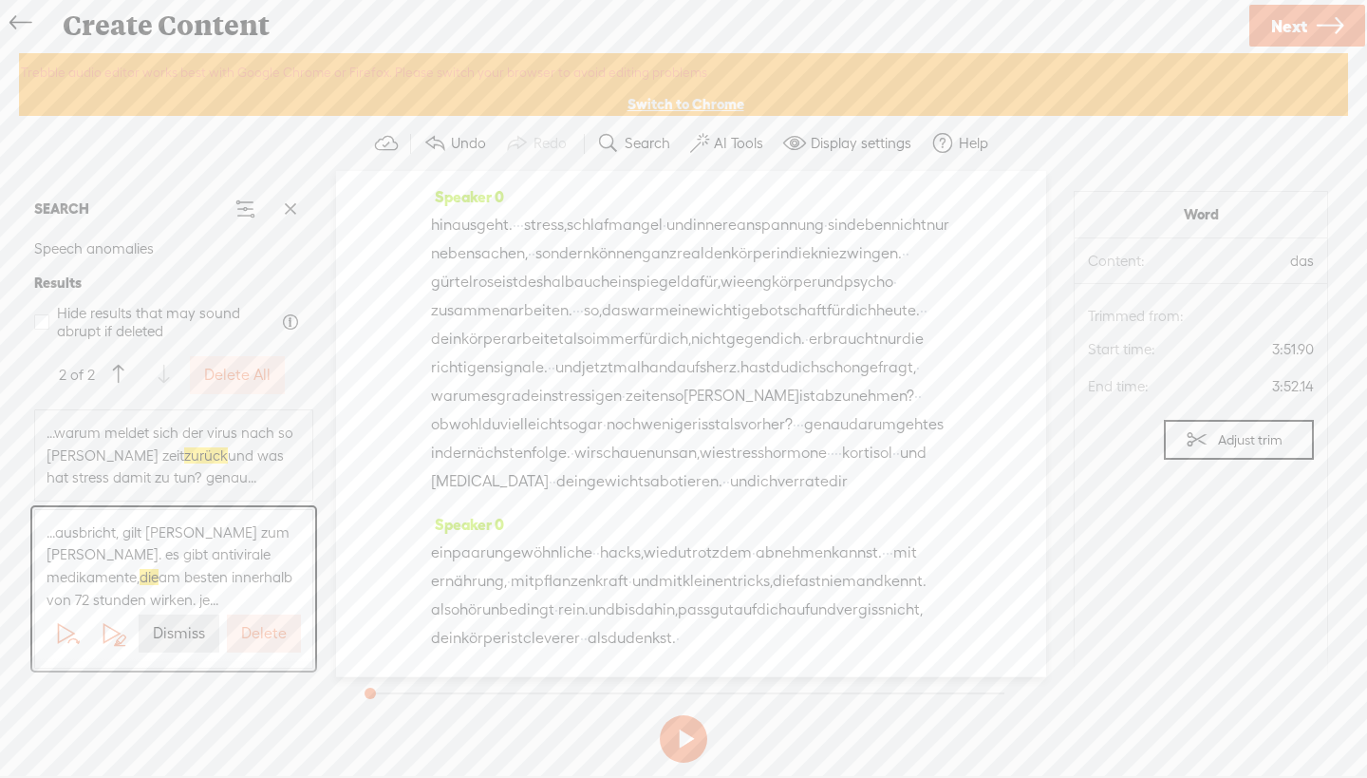
scroll to position [3239, 0]
click at [478, 205] on span "Speaker 0" at bounding box center [467, 196] width 73 height 17
click at [910, 299] on div "Speaker 0 hinausgeht. · · · stress, schlafmangel · und innere anspannung · sind…" at bounding box center [691, 346] width 520 height 328
click at [824, 239] on span "anspannung" at bounding box center [780, 225] width 87 height 28
click at [963, 436] on div "Speaker 0 · · herzlich · willkommen zu 1 neuen folge. · · · · [PERSON_NAME] dir…" at bounding box center [691, 423] width 710 height 505
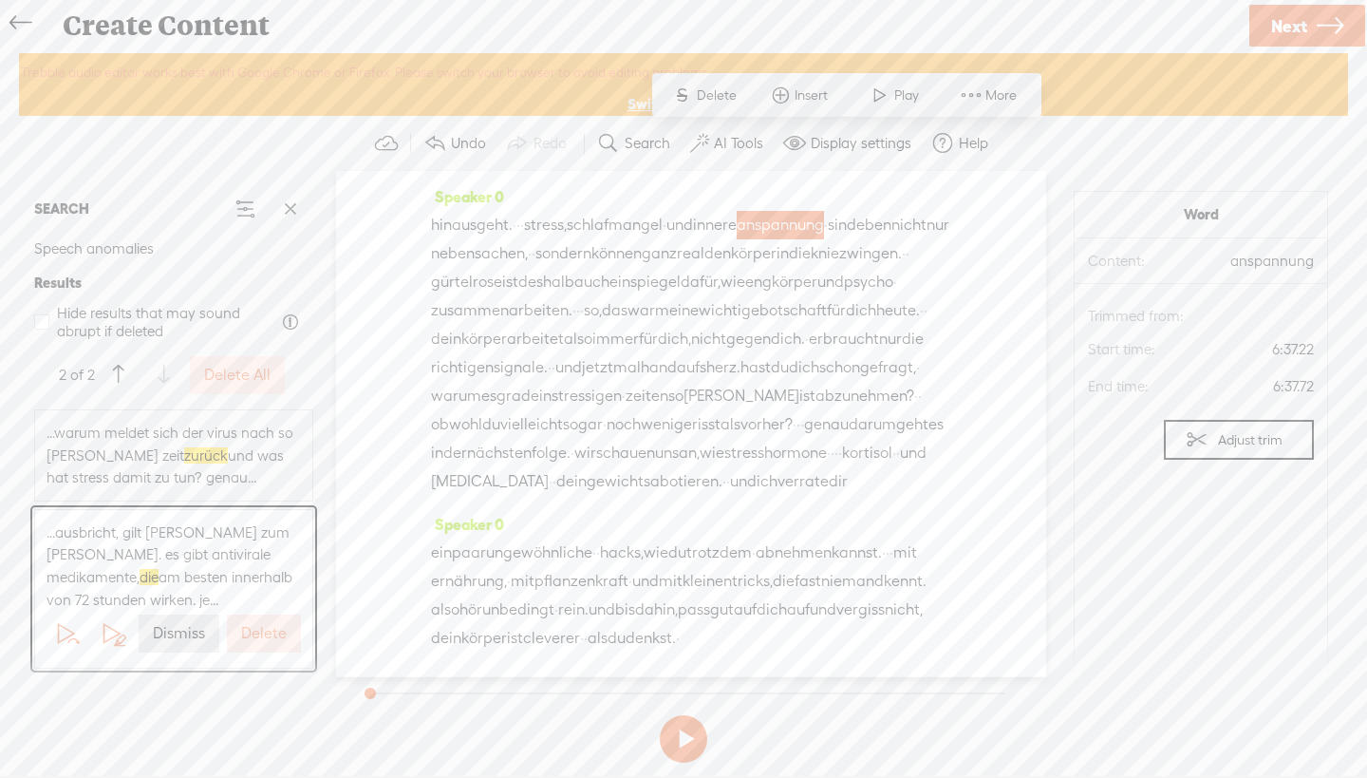
scroll to position [3429, 0]
click at [174, 624] on label "Dismiss" at bounding box center [179, 634] width 52 height 20
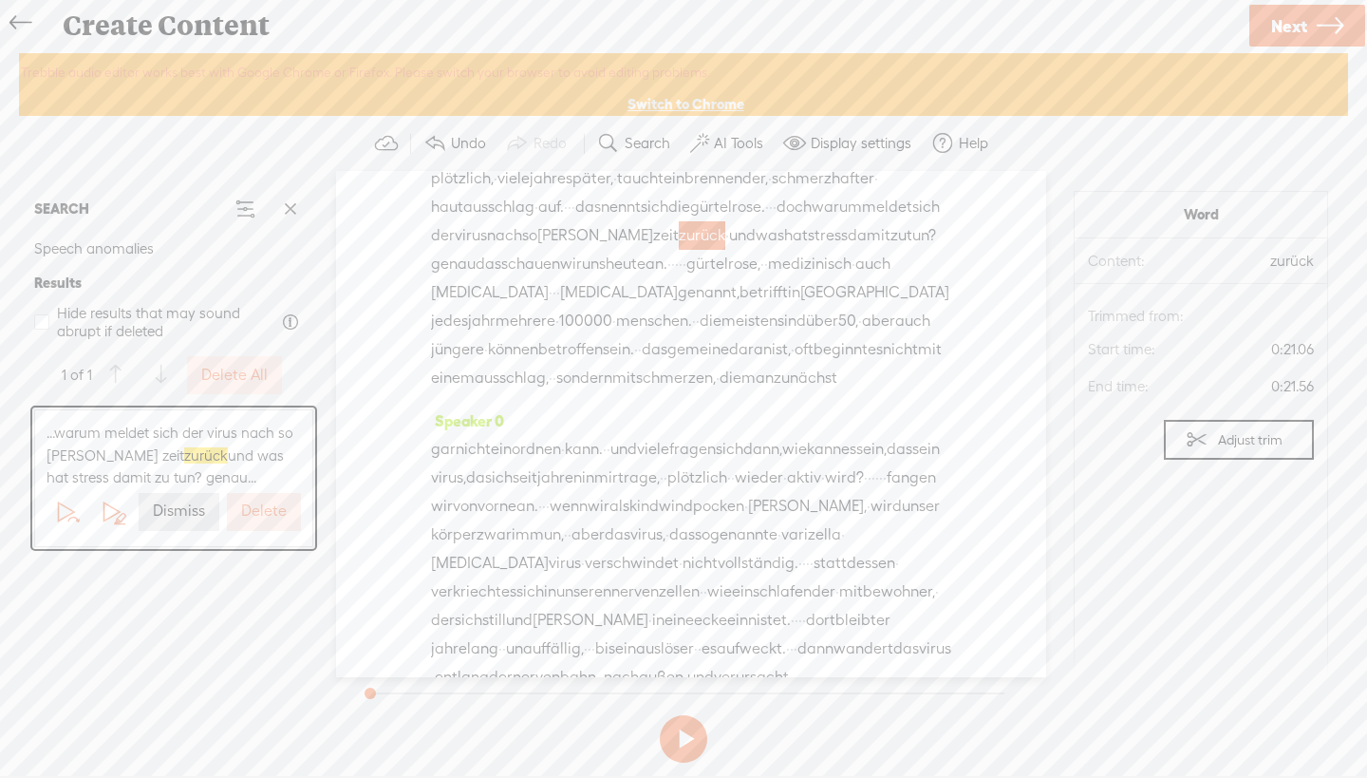
scroll to position [95, 0]
click at [195, 637] on div "...warum meldet sich der virus nach so [PERSON_NAME] zeit zurück und was hat st…" at bounding box center [174, 544] width 294 height 278
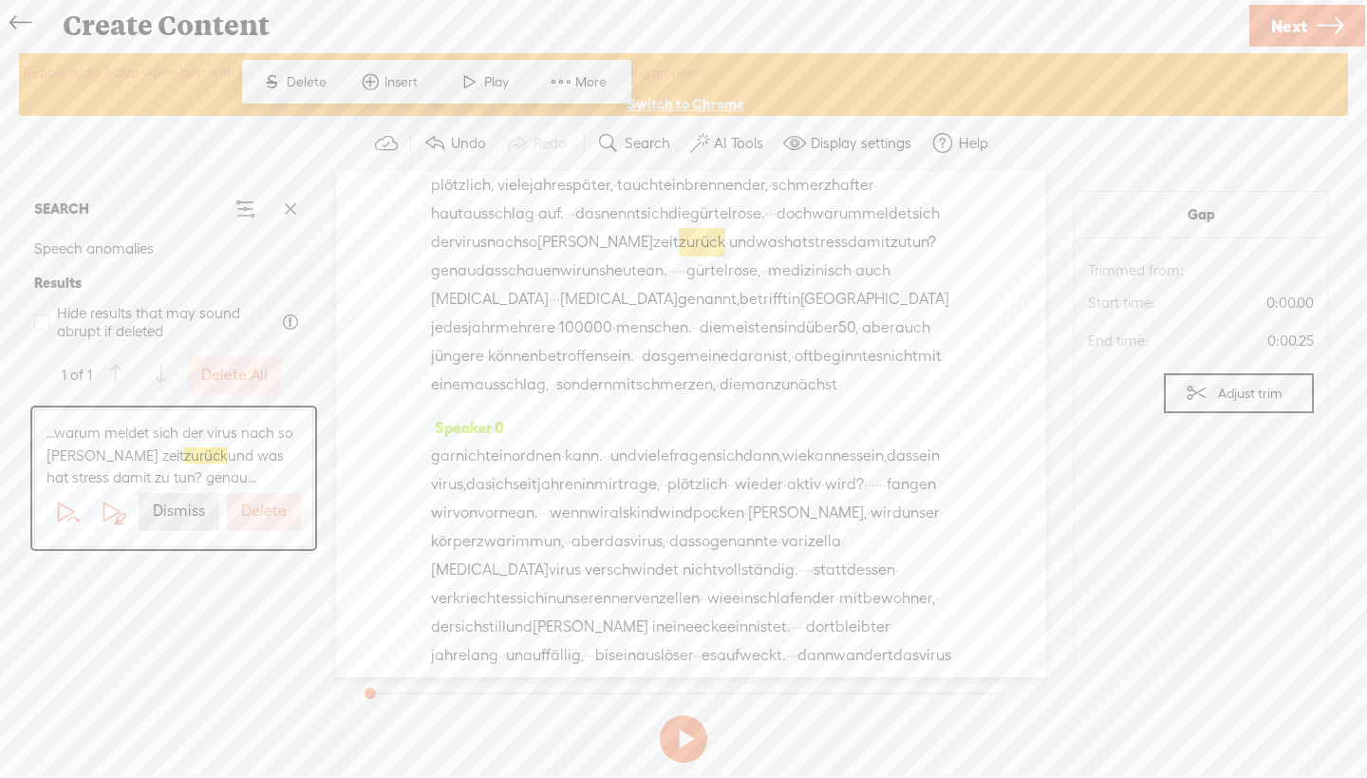
click at [1049, 468] on section "SEARCH Speech anomalies Results Hide results that may sound abrupt if deleted 1…" at bounding box center [683, 423] width 1329 height 505
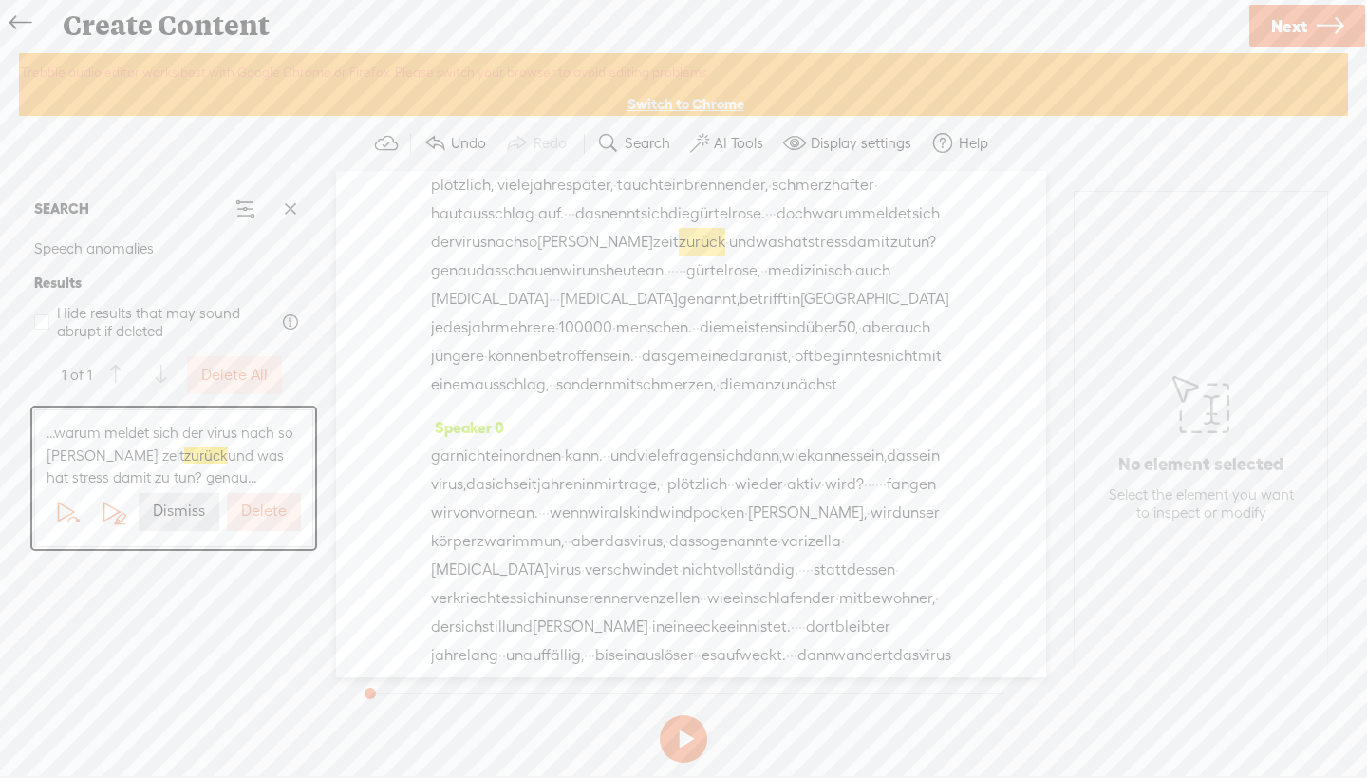
scroll to position [0, 0]
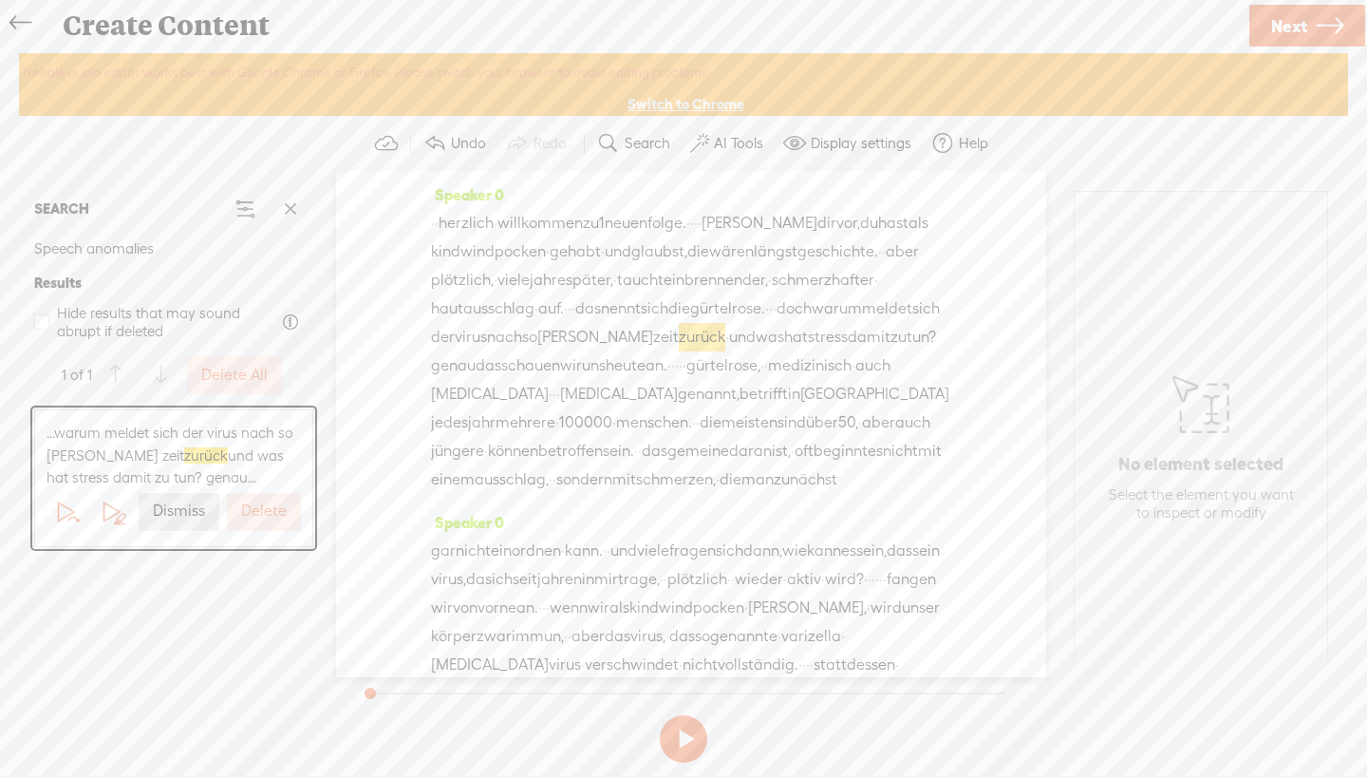
click at [726, 145] on label "AI Tools" at bounding box center [738, 143] width 49 height 19
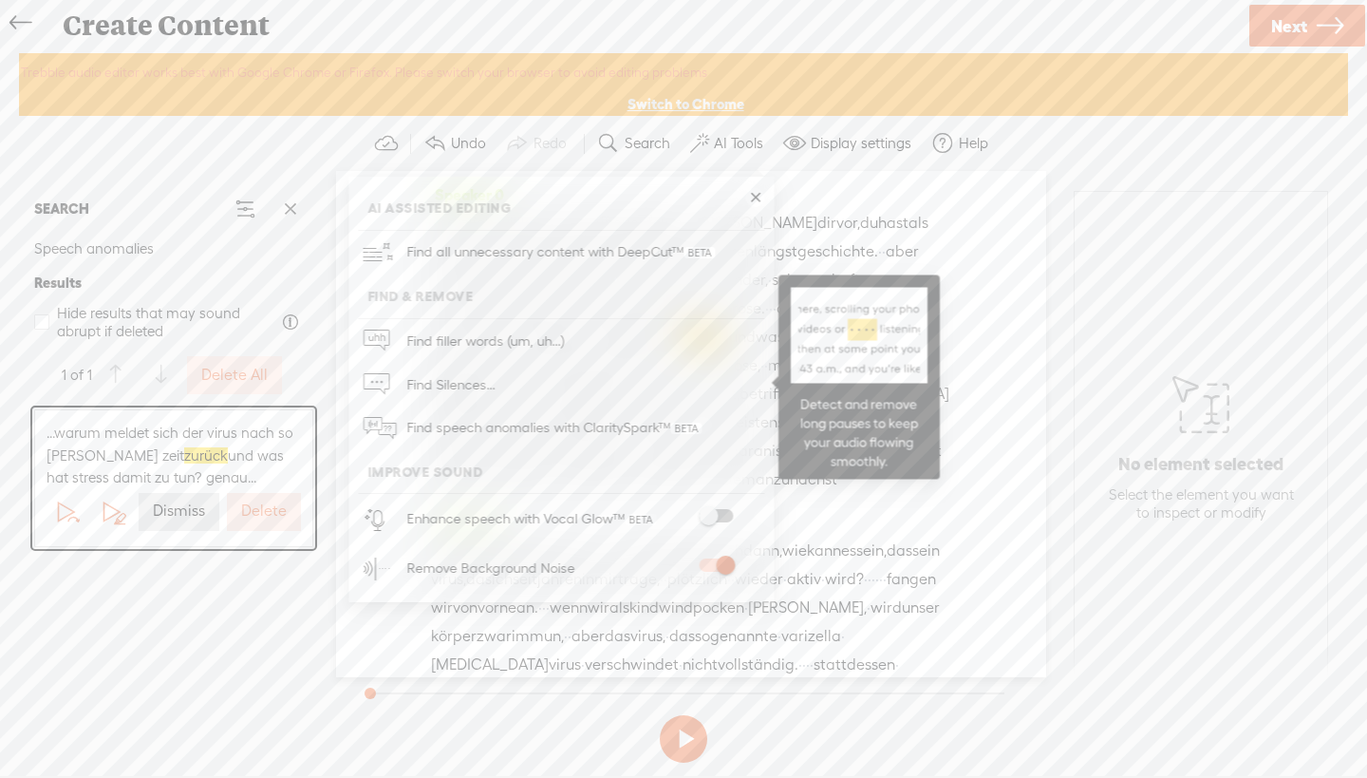
click at [463, 386] on span "Find Silences..." at bounding box center [451, 384] width 102 height 43
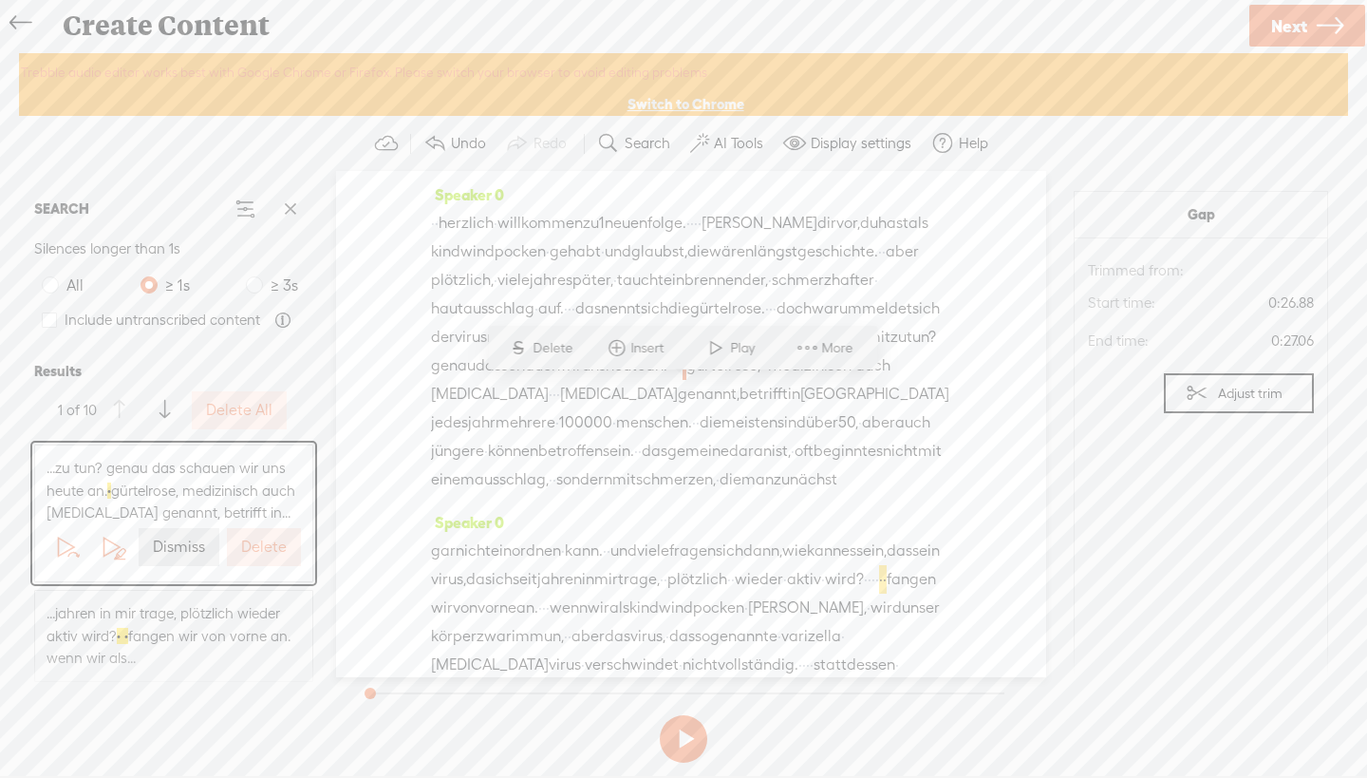
scroll to position [123, 0]
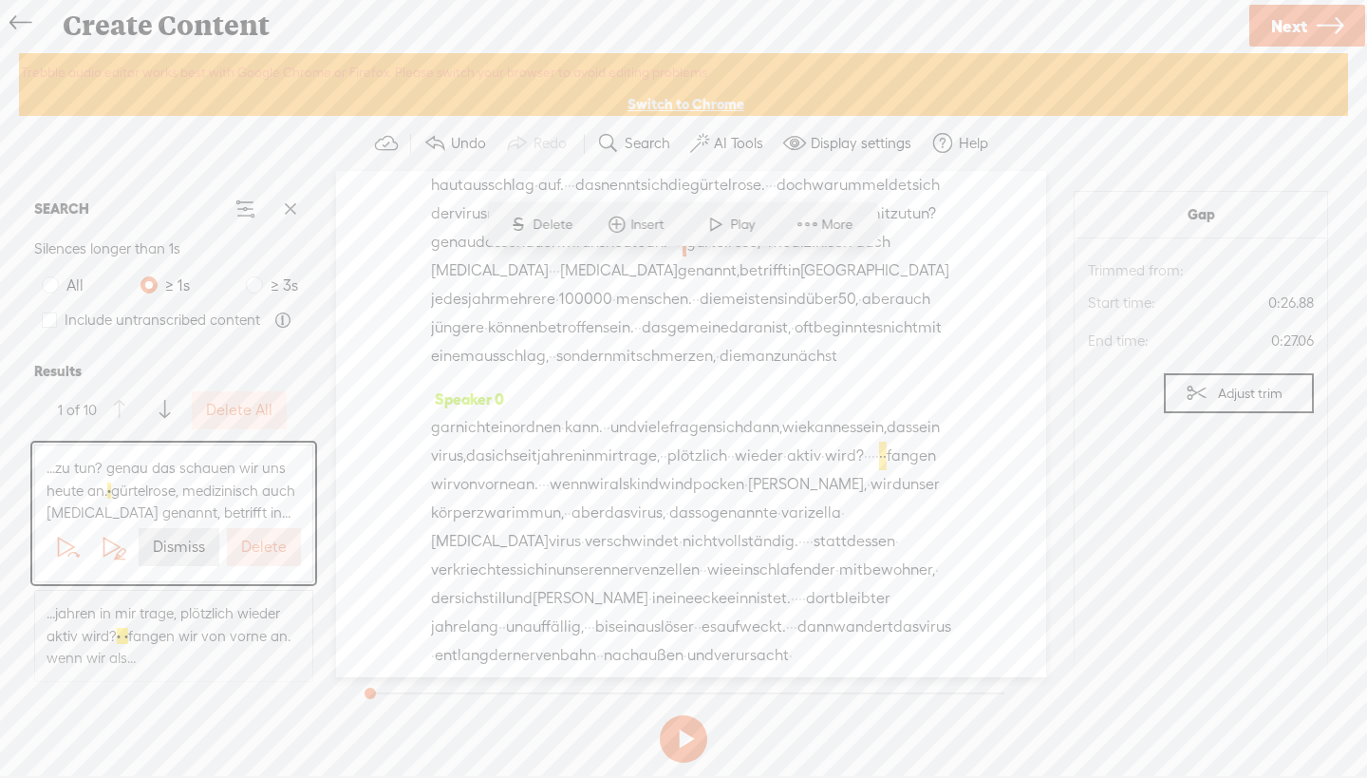
click at [261, 557] on label "Delete" at bounding box center [264, 547] width 46 height 20
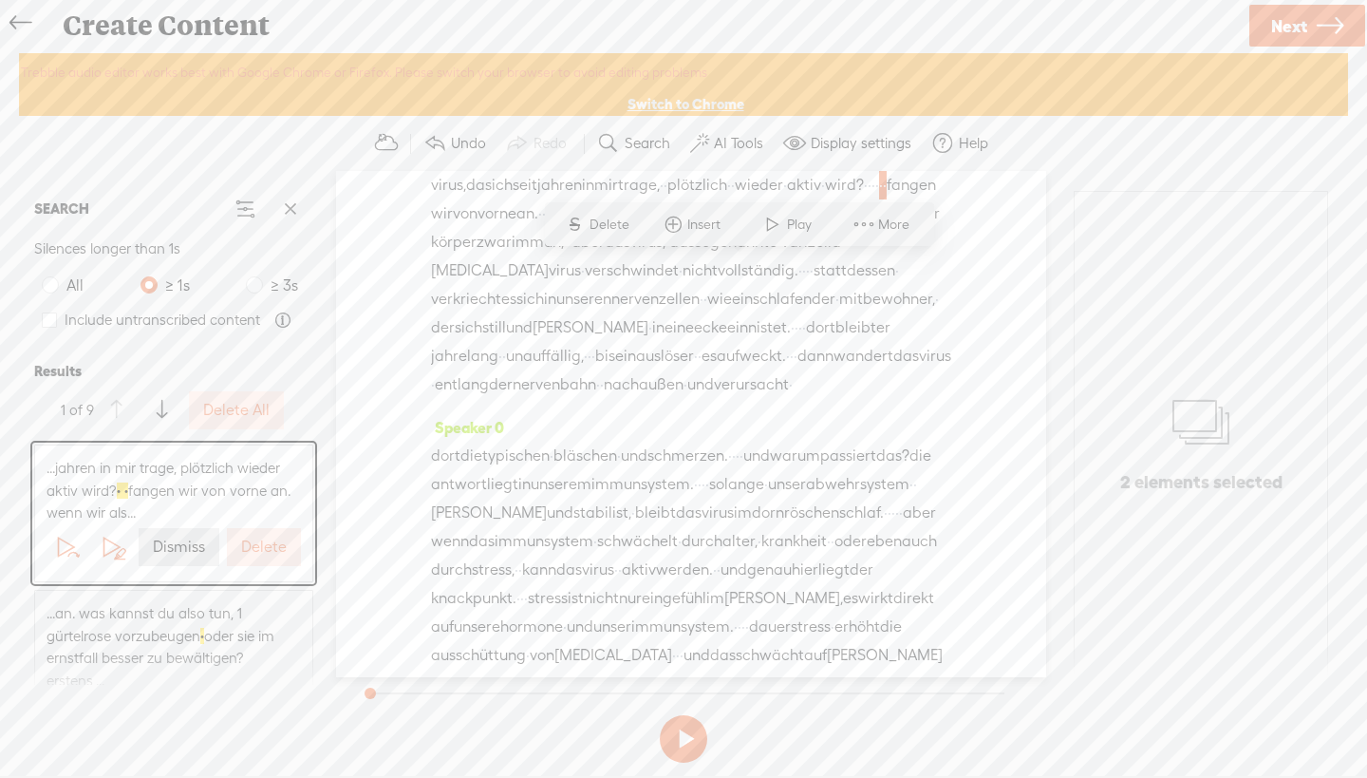
click at [267, 554] on button "Delete" at bounding box center [264, 547] width 74 height 38
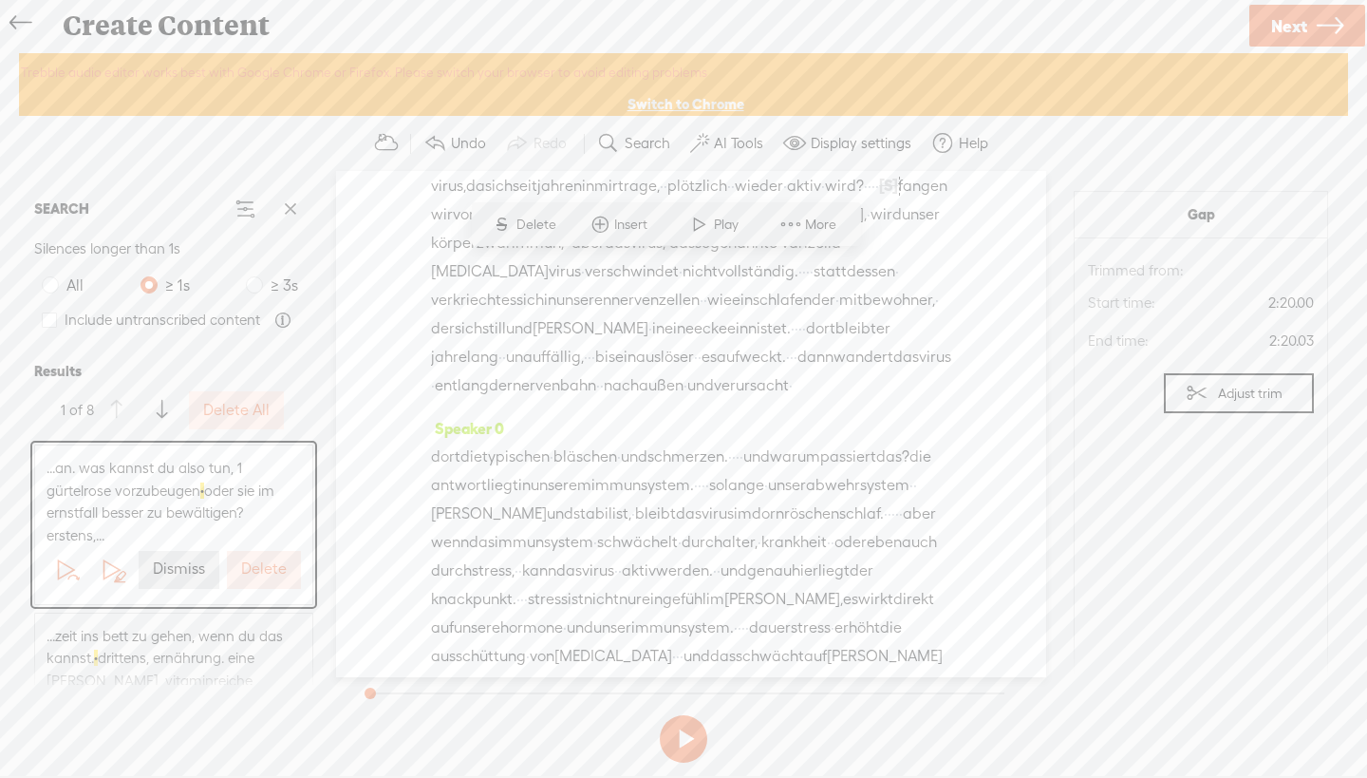
scroll to position [1108, 0]
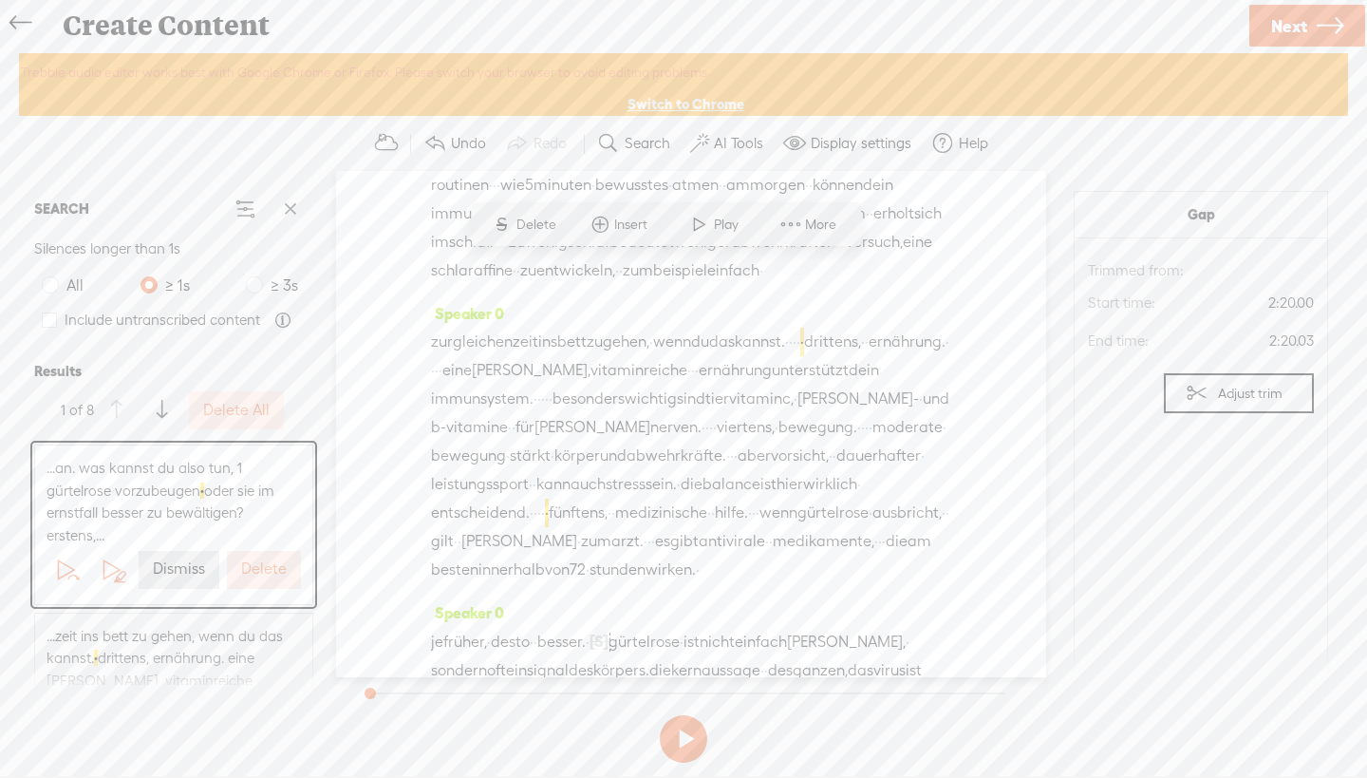
click at [255, 568] on label "Delete" at bounding box center [264, 569] width 46 height 20
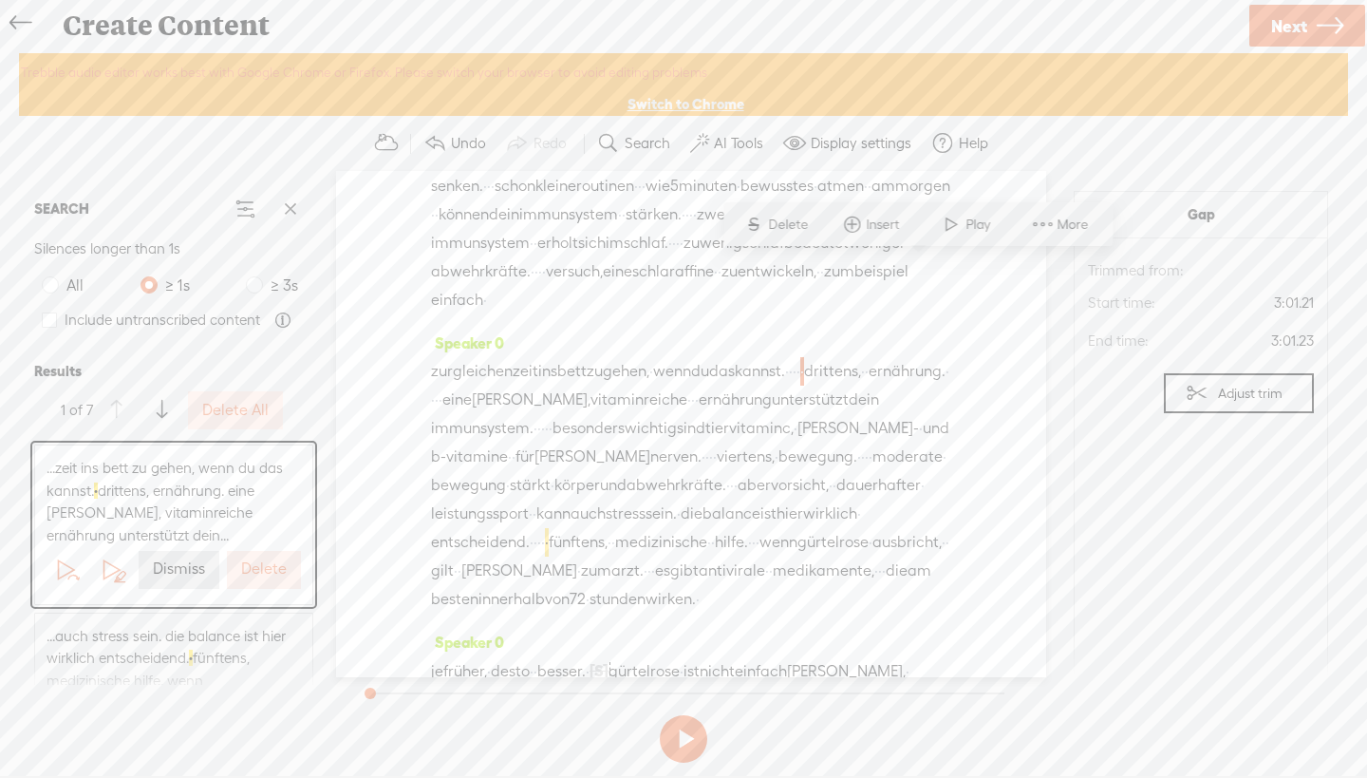
scroll to position [1436, 0]
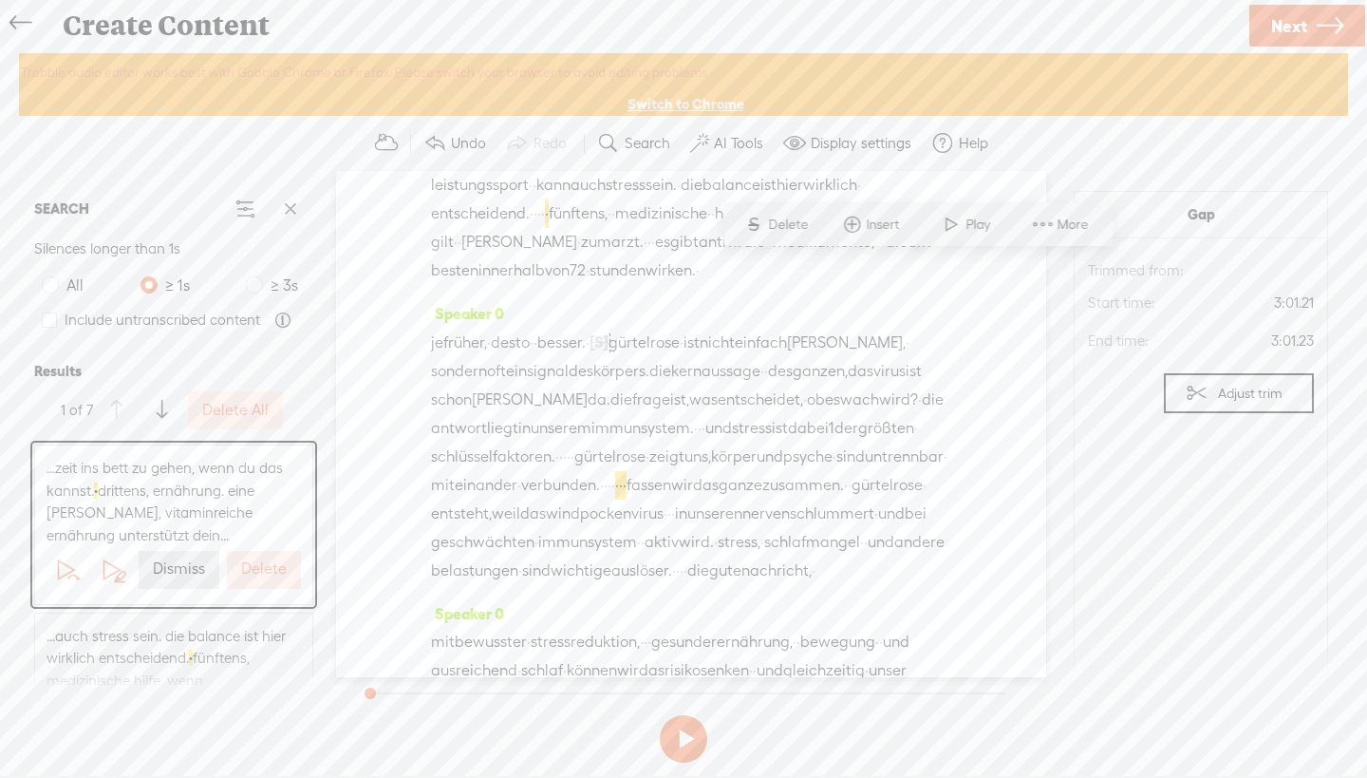
click at [255, 568] on label "Delete" at bounding box center [264, 569] width 46 height 20
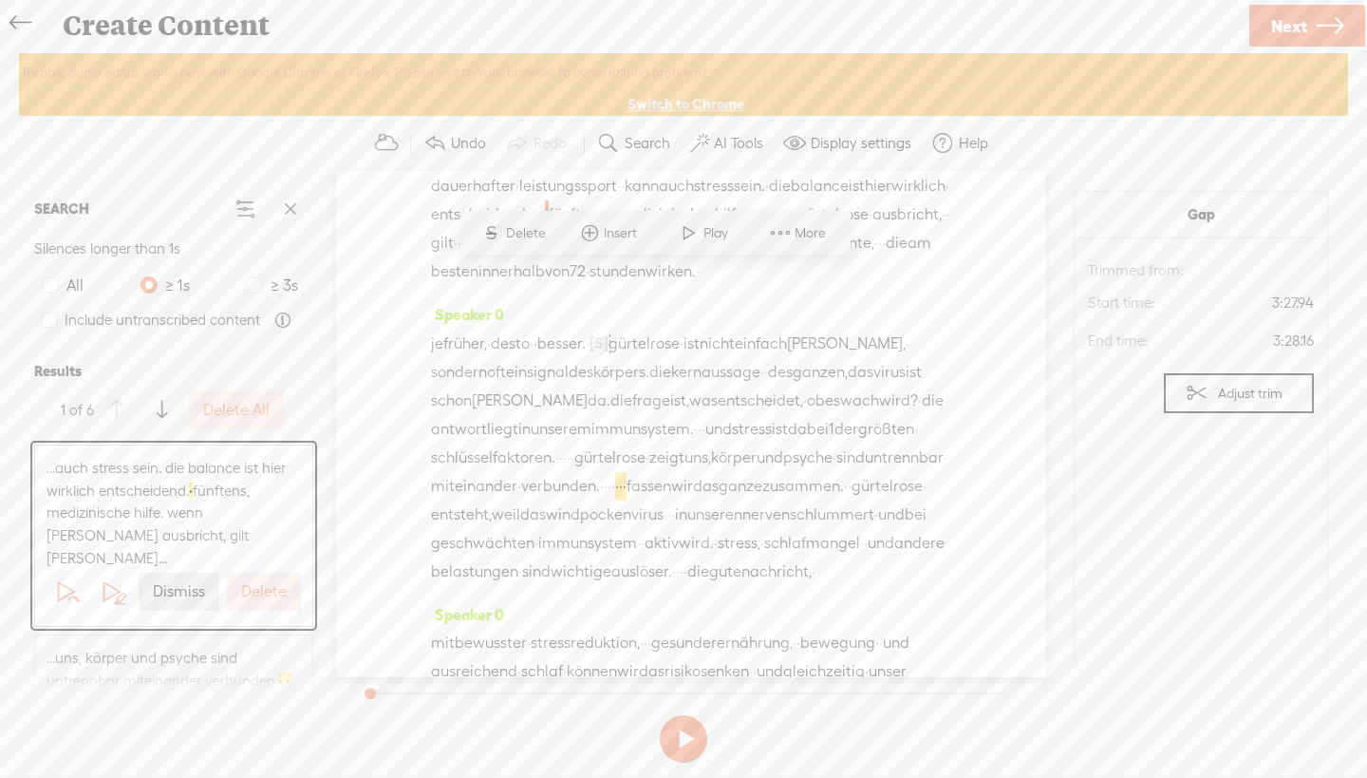
click at [255, 582] on label "Delete" at bounding box center [264, 592] width 46 height 20
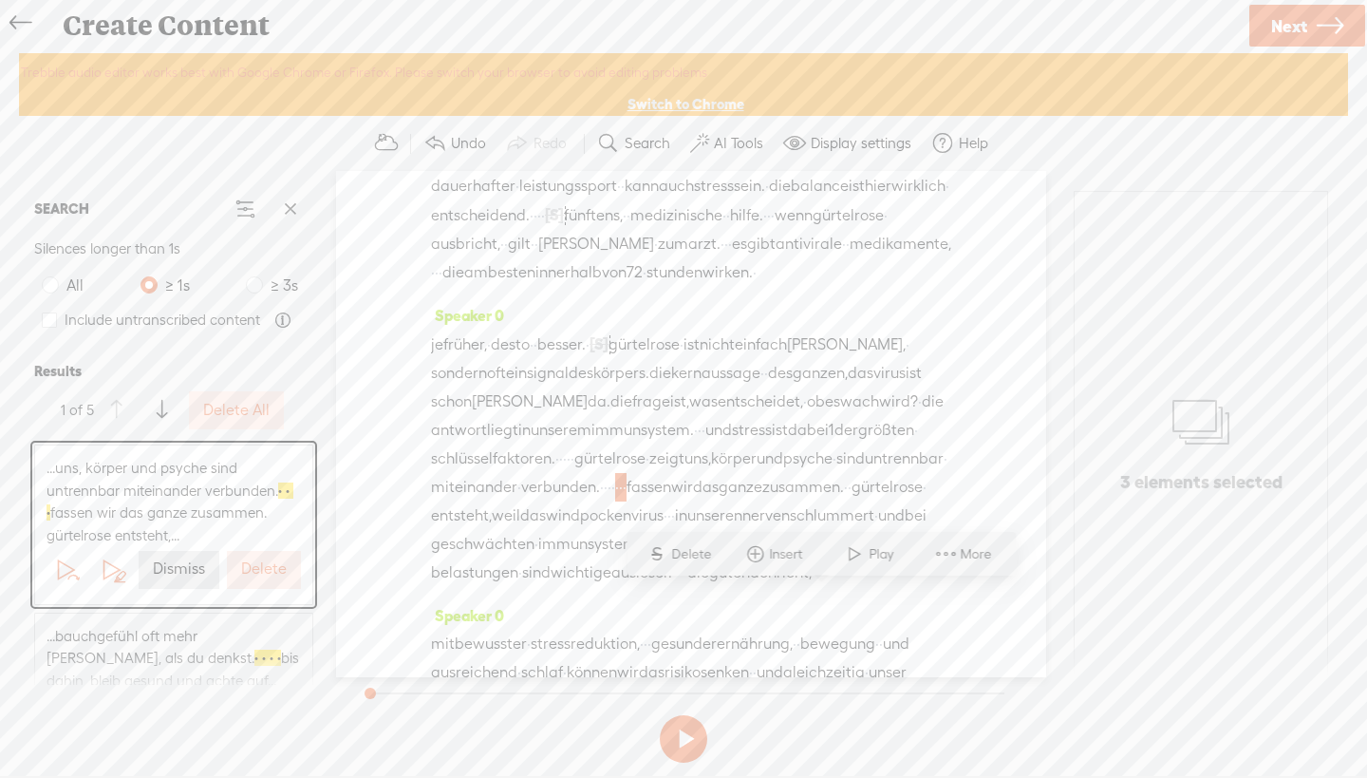
scroll to position [1966, 0]
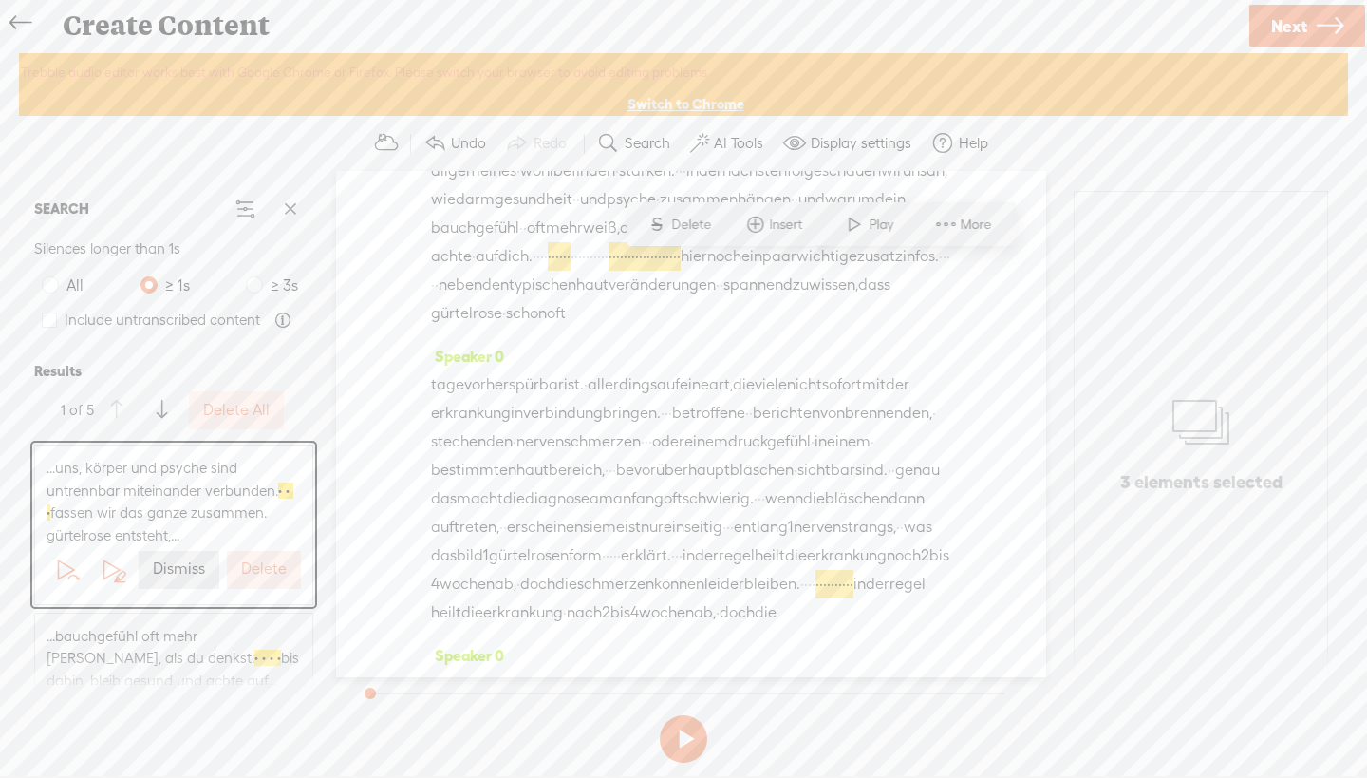
click at [255, 568] on label "Delete" at bounding box center [264, 569] width 46 height 20
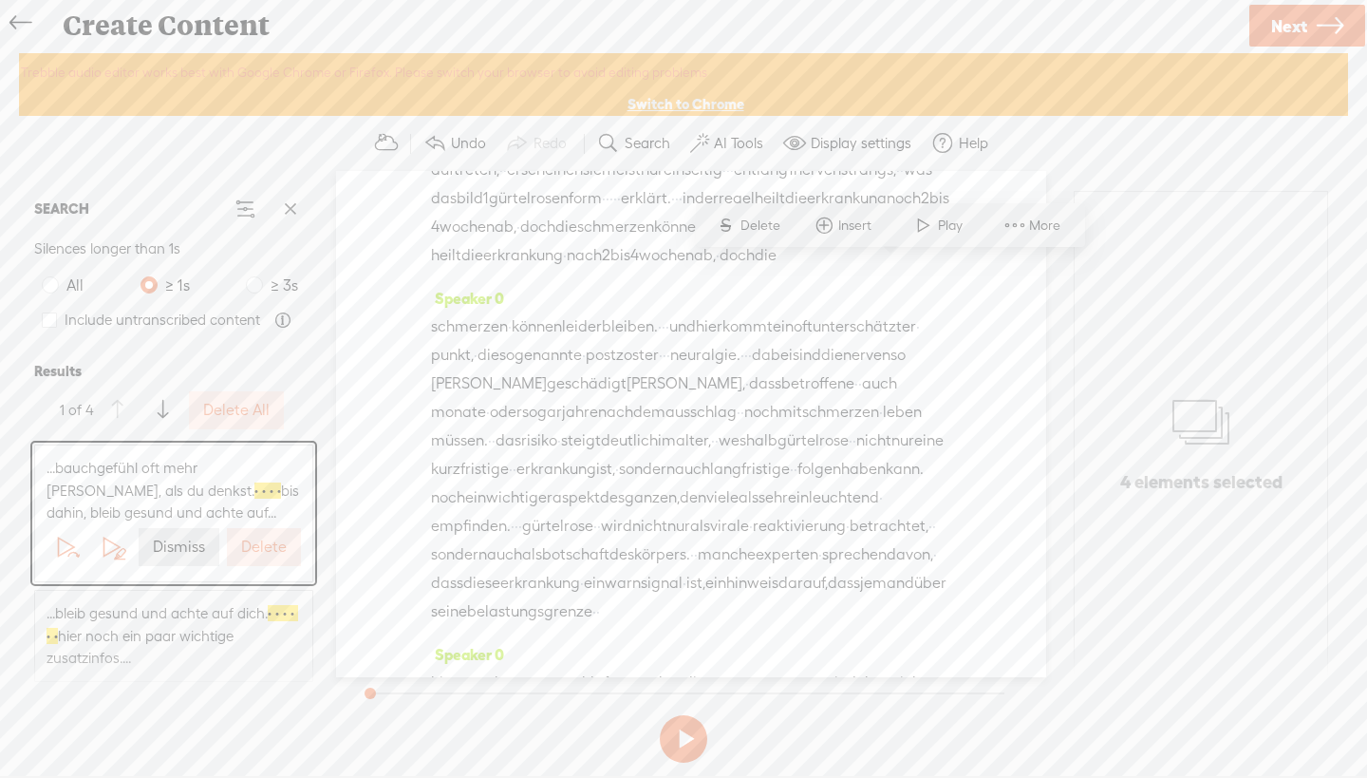
click at [255, 568] on div "...bauchgefühl oft mehr [PERSON_NAME], als du denkst. · · · · bis dahin, bleib …" at bounding box center [173, 513] width 277 height 136
click at [258, 543] on label "Delete" at bounding box center [264, 547] width 46 height 20
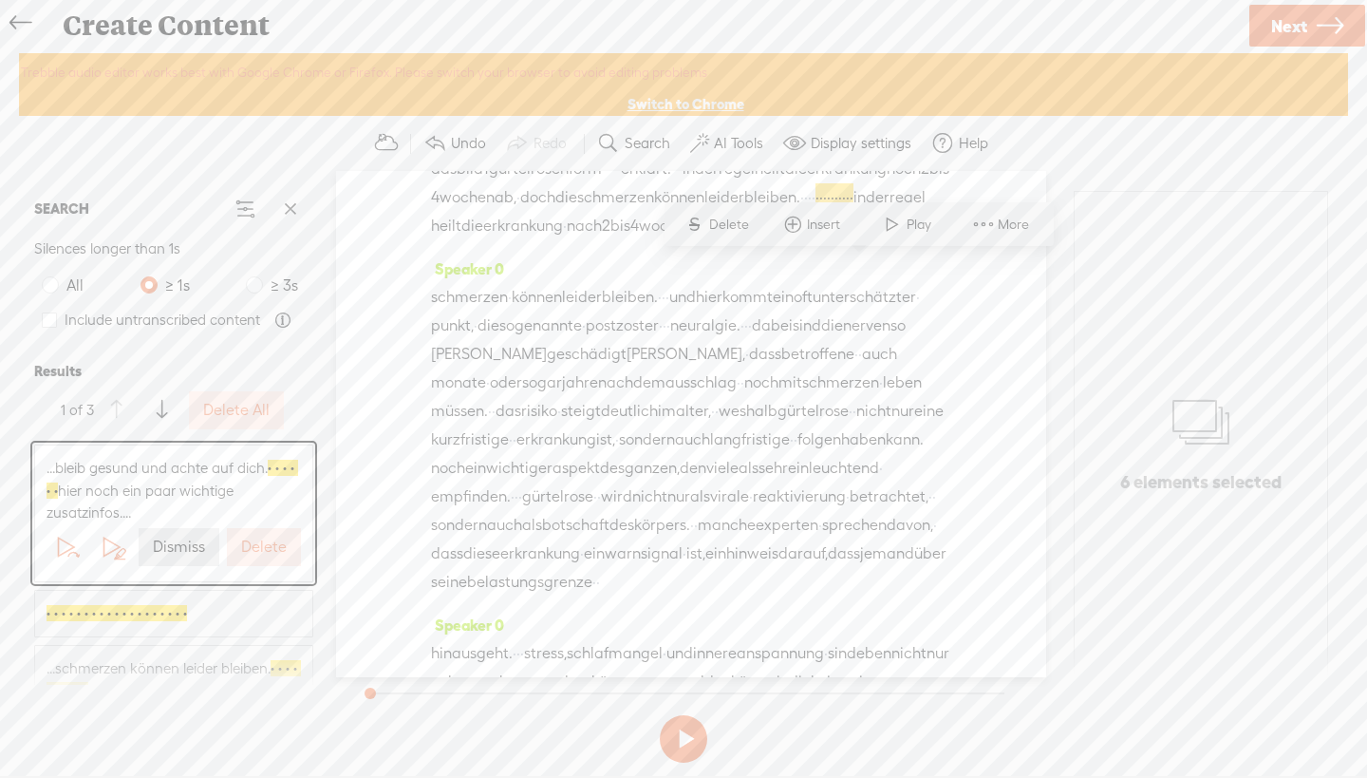
click at [258, 541] on label "Delete" at bounding box center [264, 547] width 46 height 20
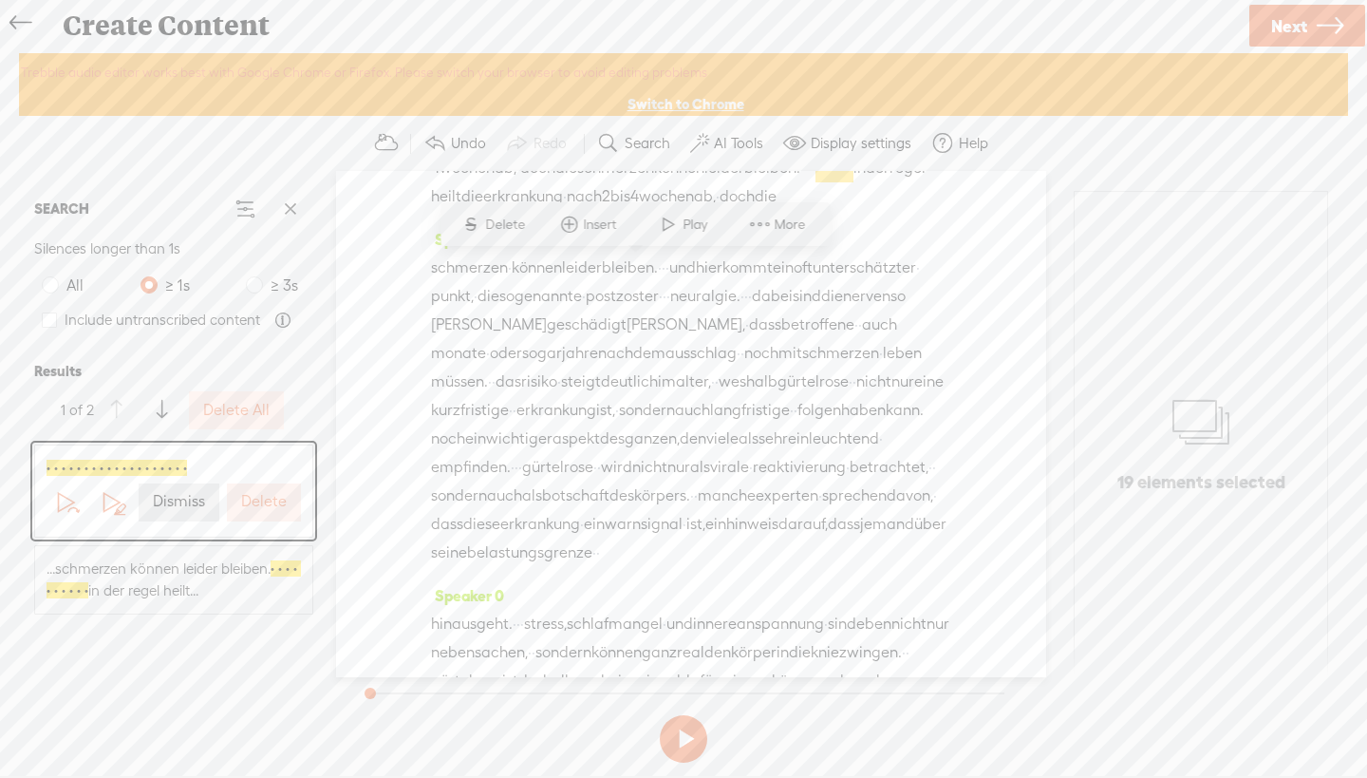
click at [258, 545] on div "...schmerzen können leider bleiben. · · · · · · · · · · in der regel heilt..." at bounding box center [173, 579] width 279 height 69
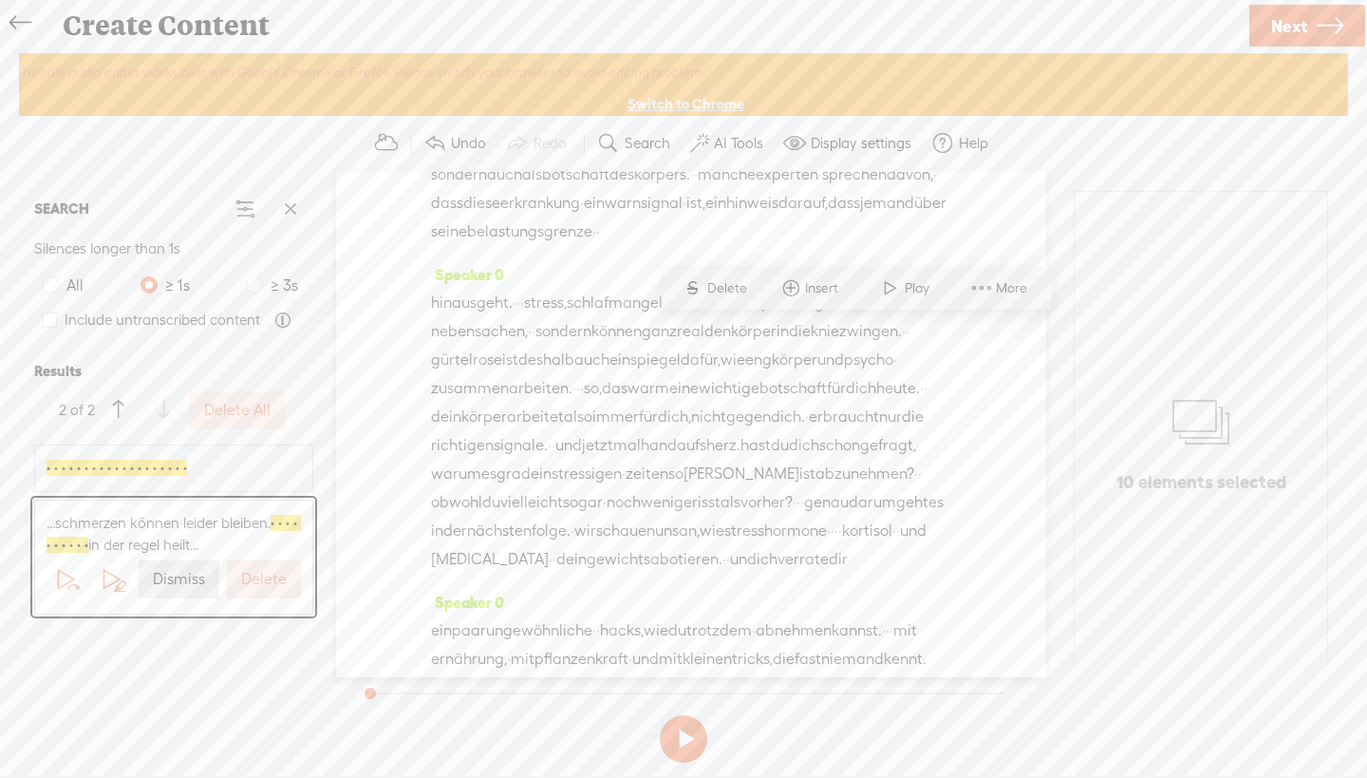
scroll to position [2767, 0]
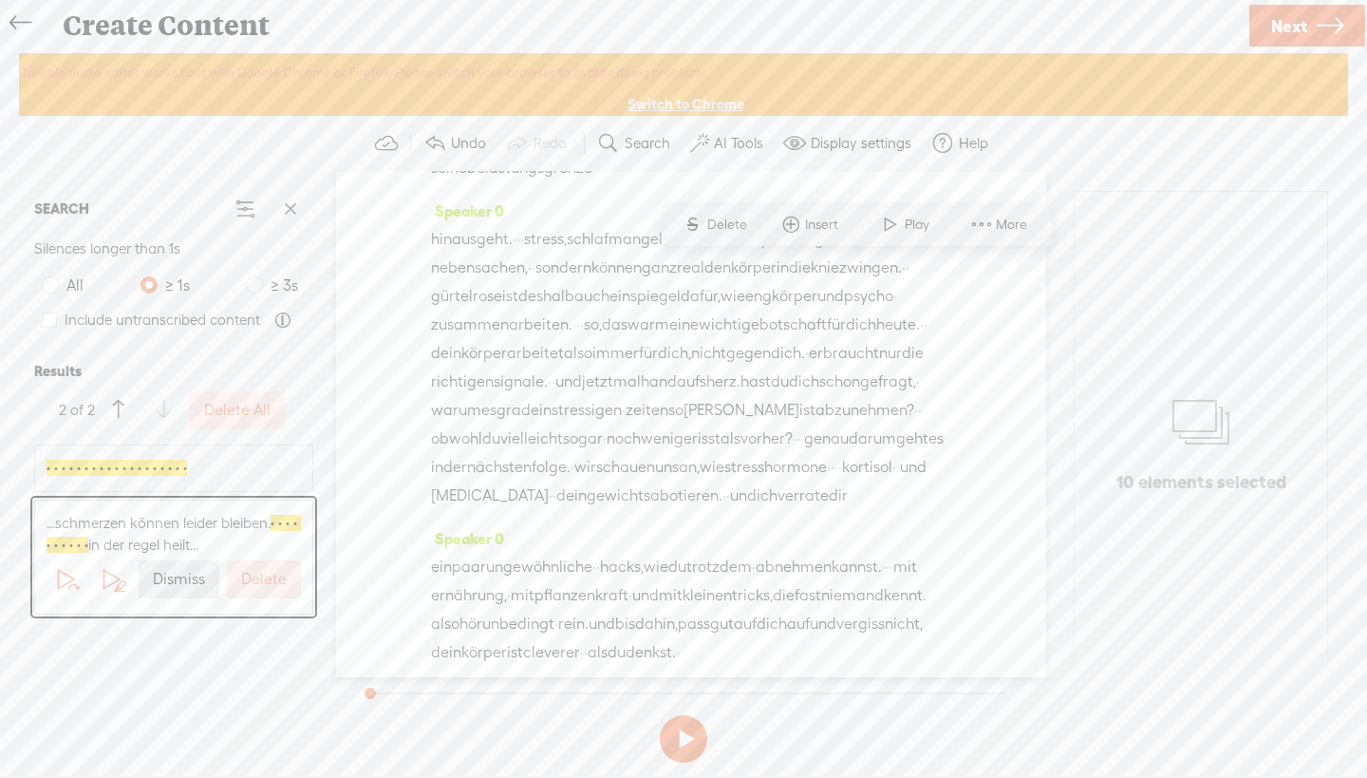
click at [258, 541] on span "...schmerzen können leider bleiben. · · · · · · · · · · in der regel heilt..." at bounding box center [174, 534] width 254 height 45
click at [255, 561] on button "Delete" at bounding box center [264, 579] width 74 height 38
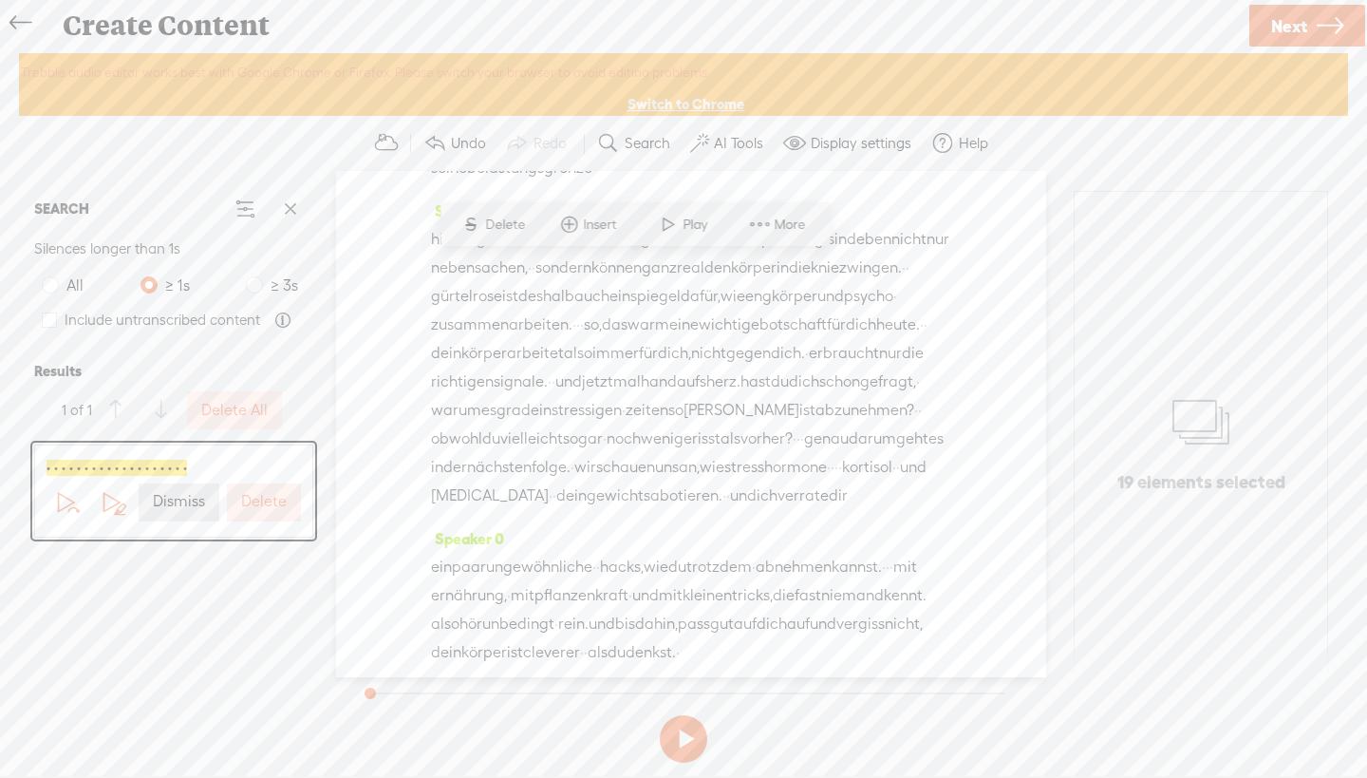
scroll to position [2382, 0]
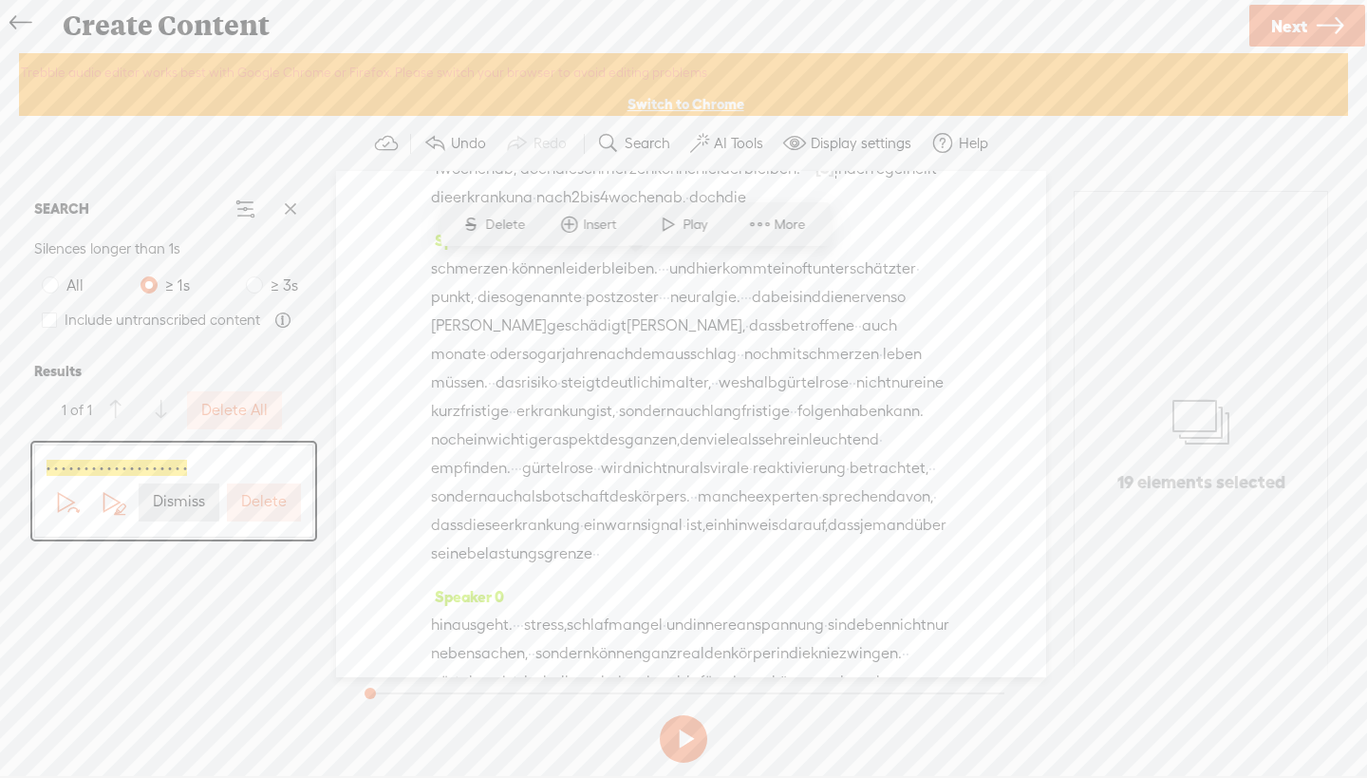
click at [265, 495] on label "Delete" at bounding box center [264, 502] width 46 height 20
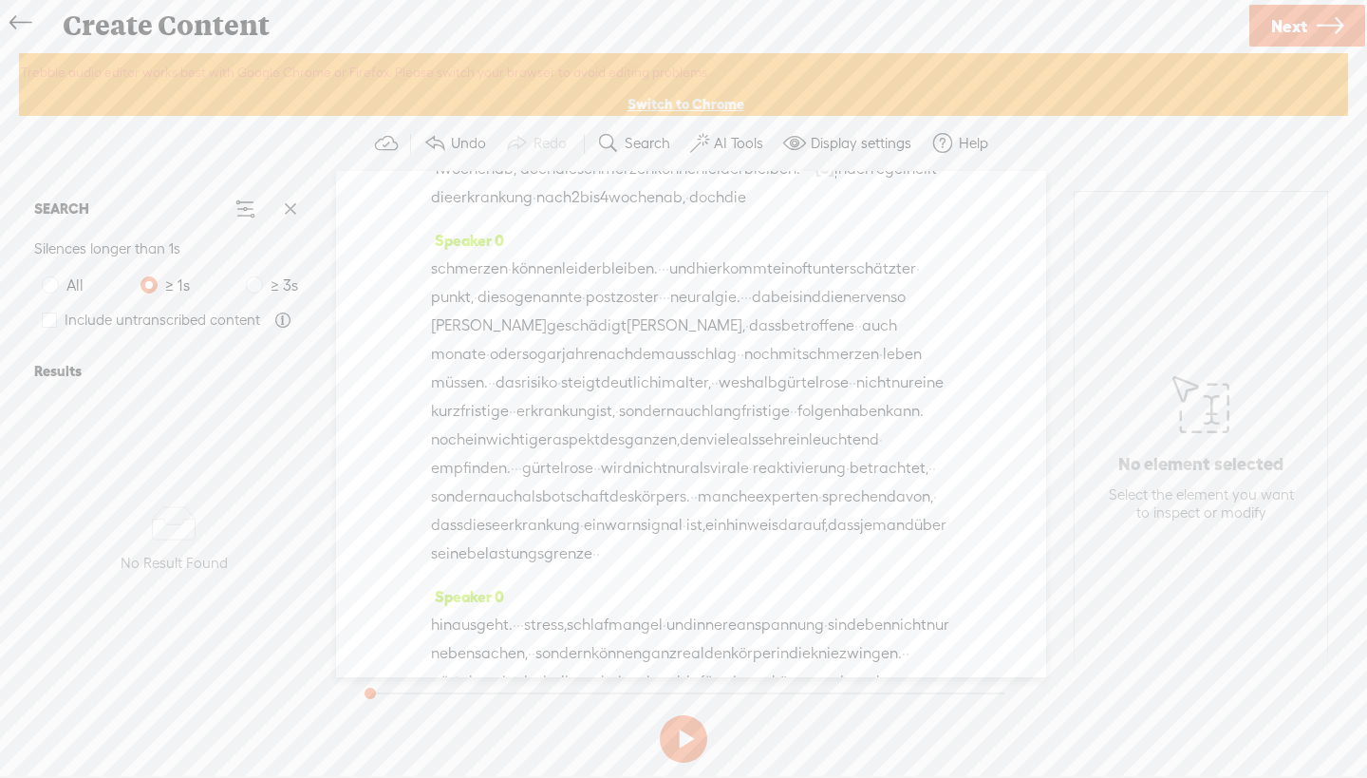
scroll to position [2248, 0]
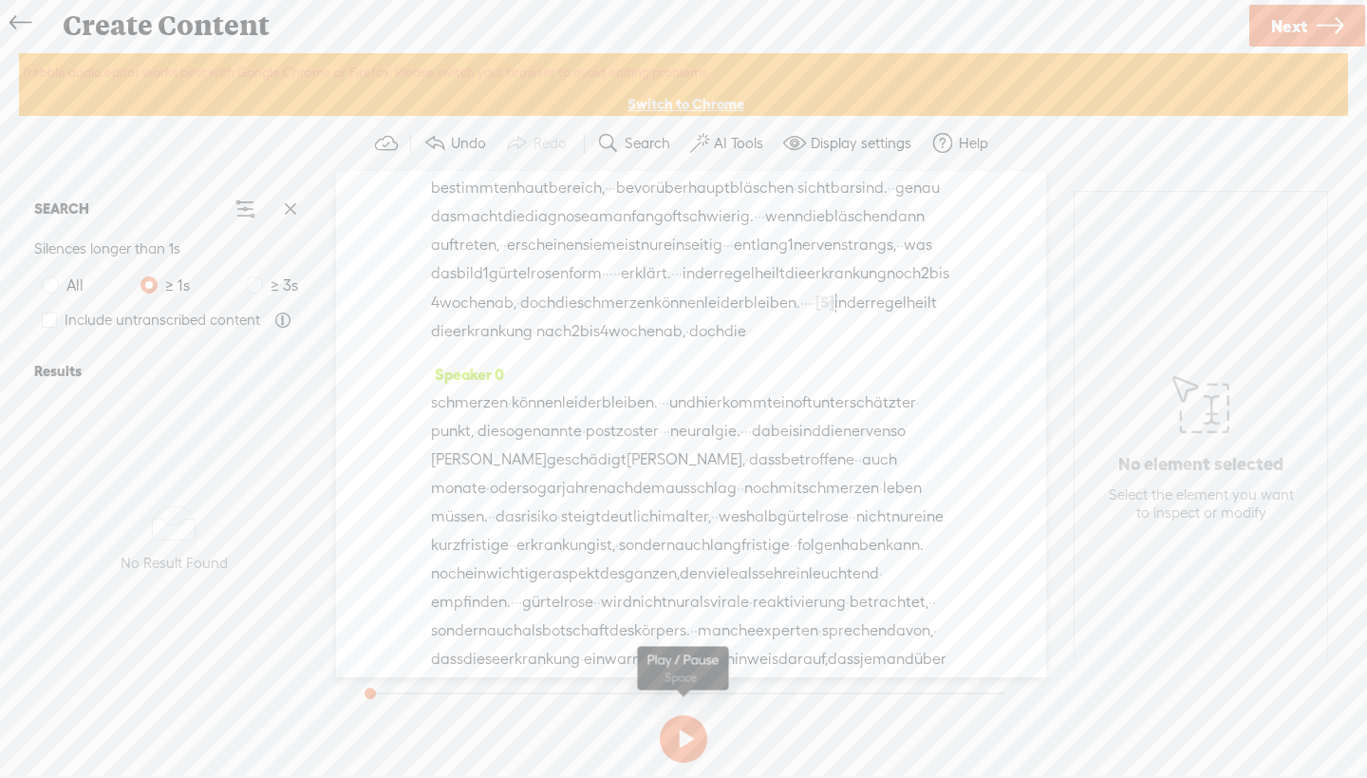
click at [680, 747] on button at bounding box center [683, 738] width 47 height 47
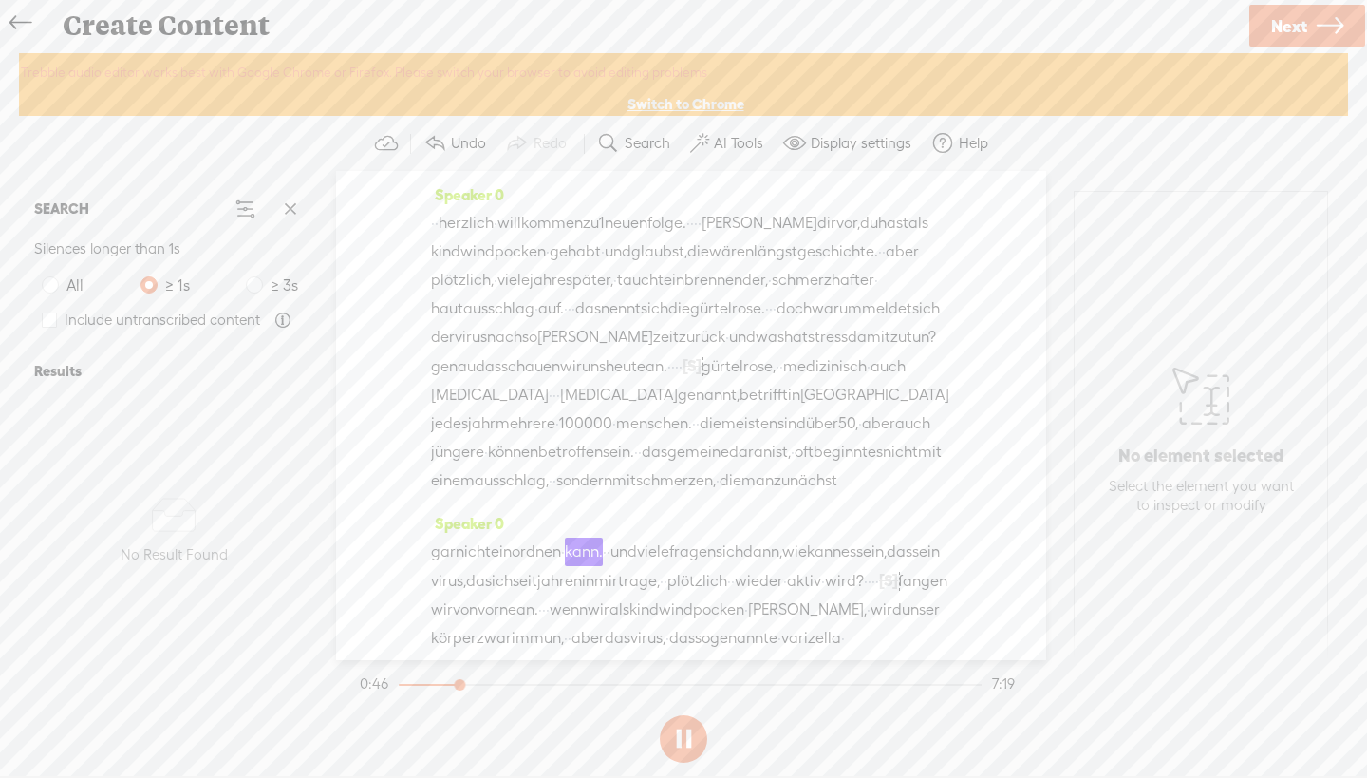
scroll to position [303, 0]
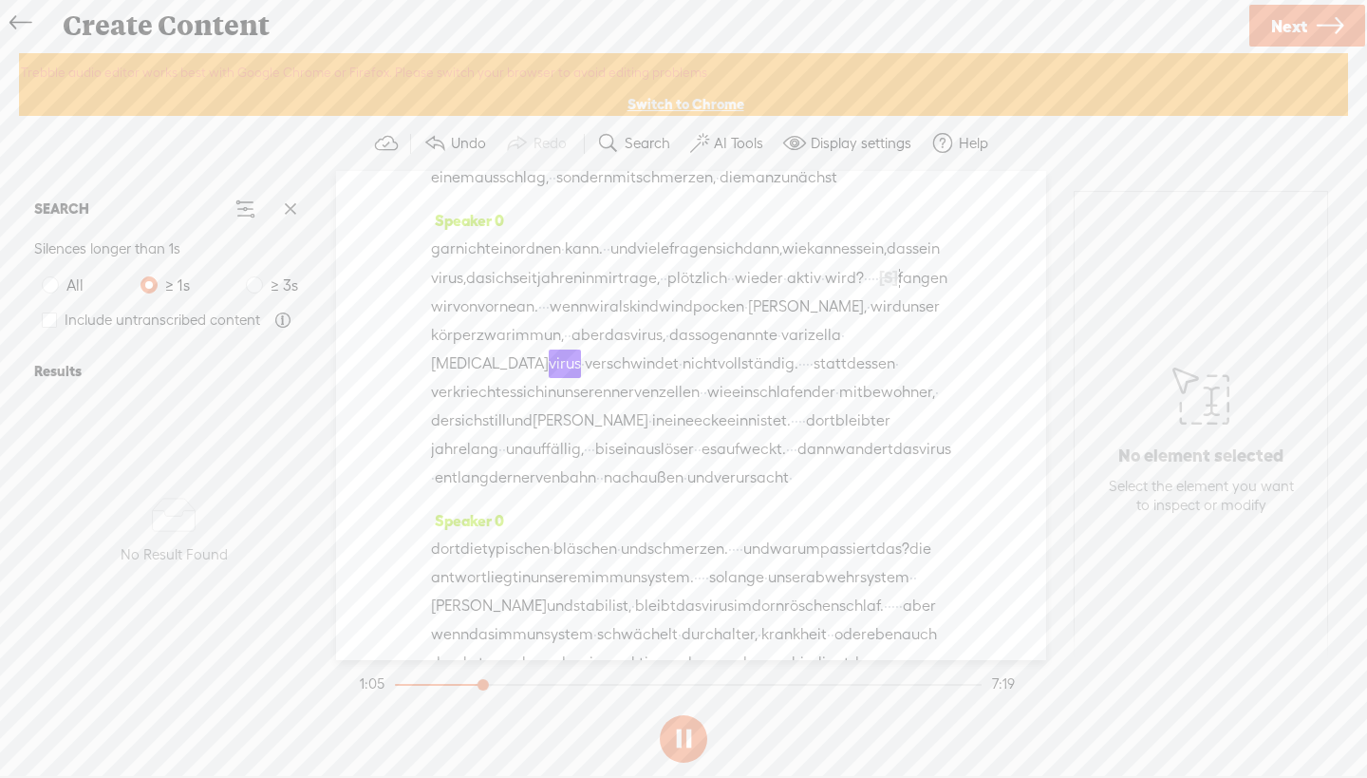
click at [1216, 287] on div "No element selected Select the element you want to inspect or modify" at bounding box center [1201, 435] width 253 height 487
drag, startPoint x: 760, startPoint y: 441, endPoint x: 728, endPoint y: 441, distance: 31.3
click at [728, 441] on div "gar nicht einordnen · kann. · · und viele fragen sich dann, wie kann es sein, d…" at bounding box center [691, 363] width 520 height 257
click at [605, 393] on span "S Delete" at bounding box center [582, 402] width 95 height 34
click at [679, 379] on span "·" at bounding box center [681, 364] width 4 height 28
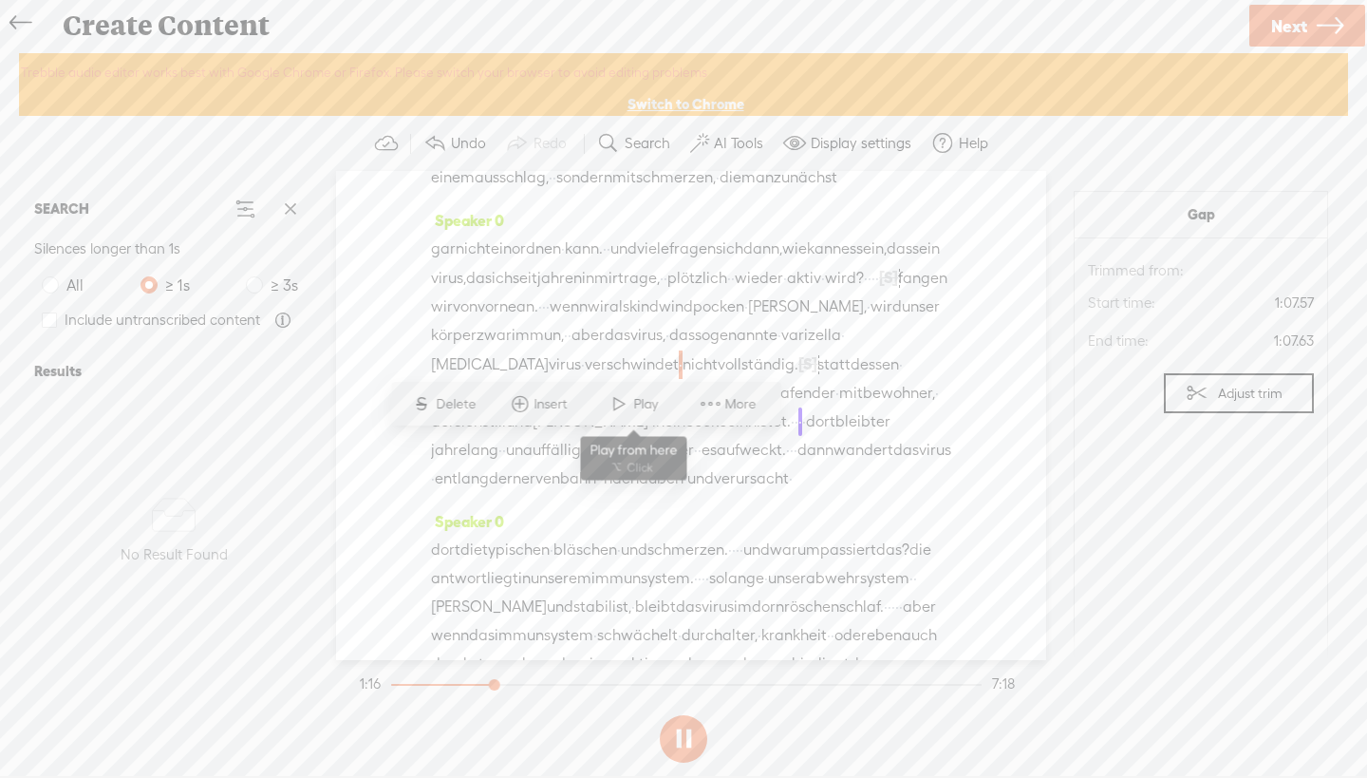
click at [627, 404] on span at bounding box center [619, 403] width 28 height 34
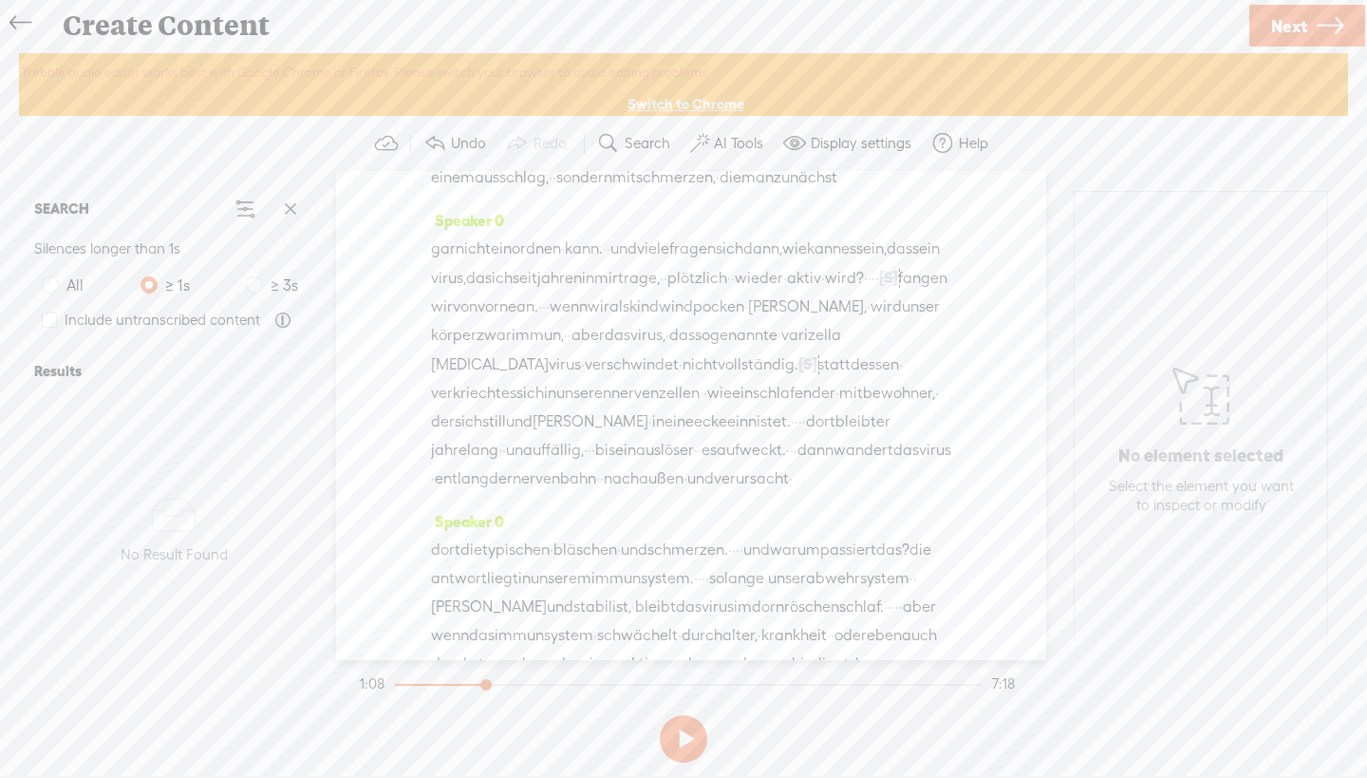
click at [659, 321] on span "windpocken" at bounding box center [701, 306] width 85 height 28
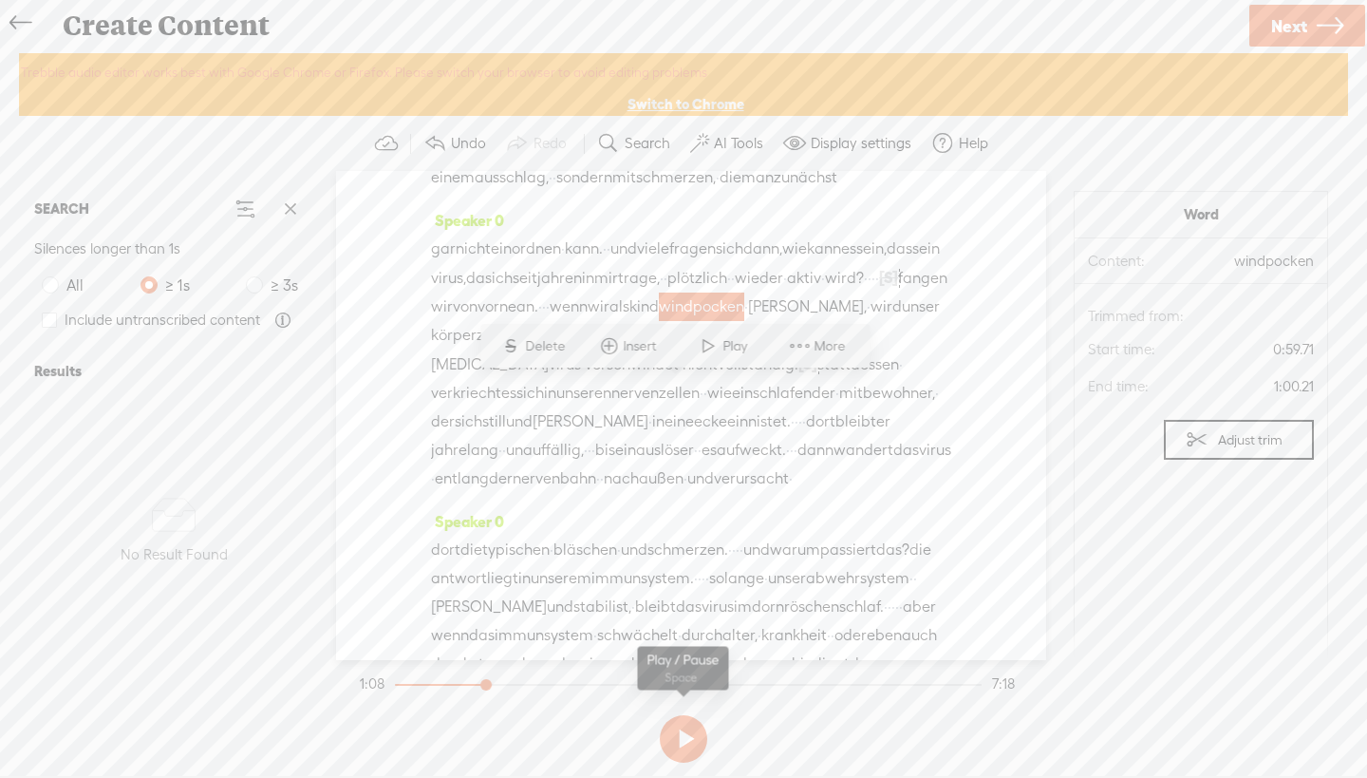
click at [682, 726] on button at bounding box center [683, 738] width 47 height 47
click at [477, 349] on span "zwar" at bounding box center [494, 335] width 35 height 28
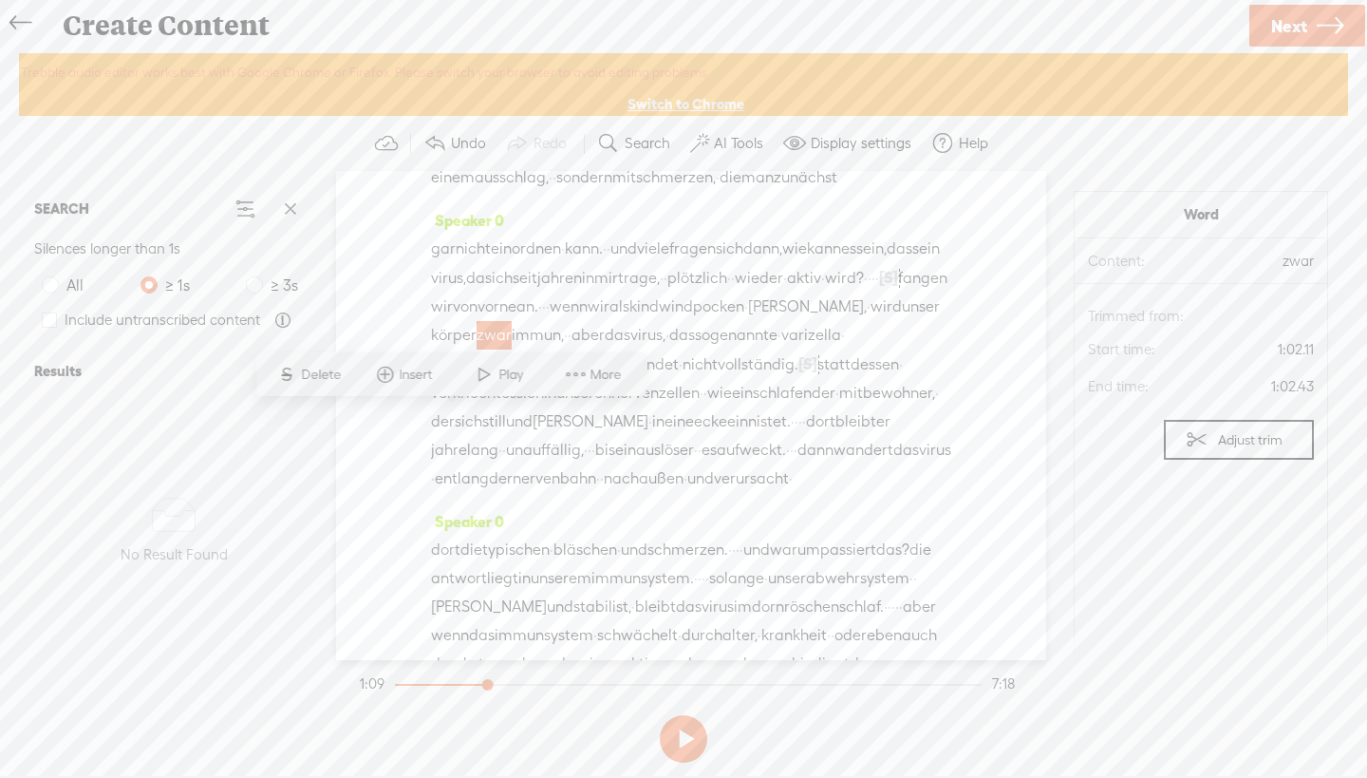
click at [514, 371] on span "Play" at bounding box center [512, 375] width 29 height 19
click at [798, 372] on span "[S]" at bounding box center [807, 363] width 19 height 17
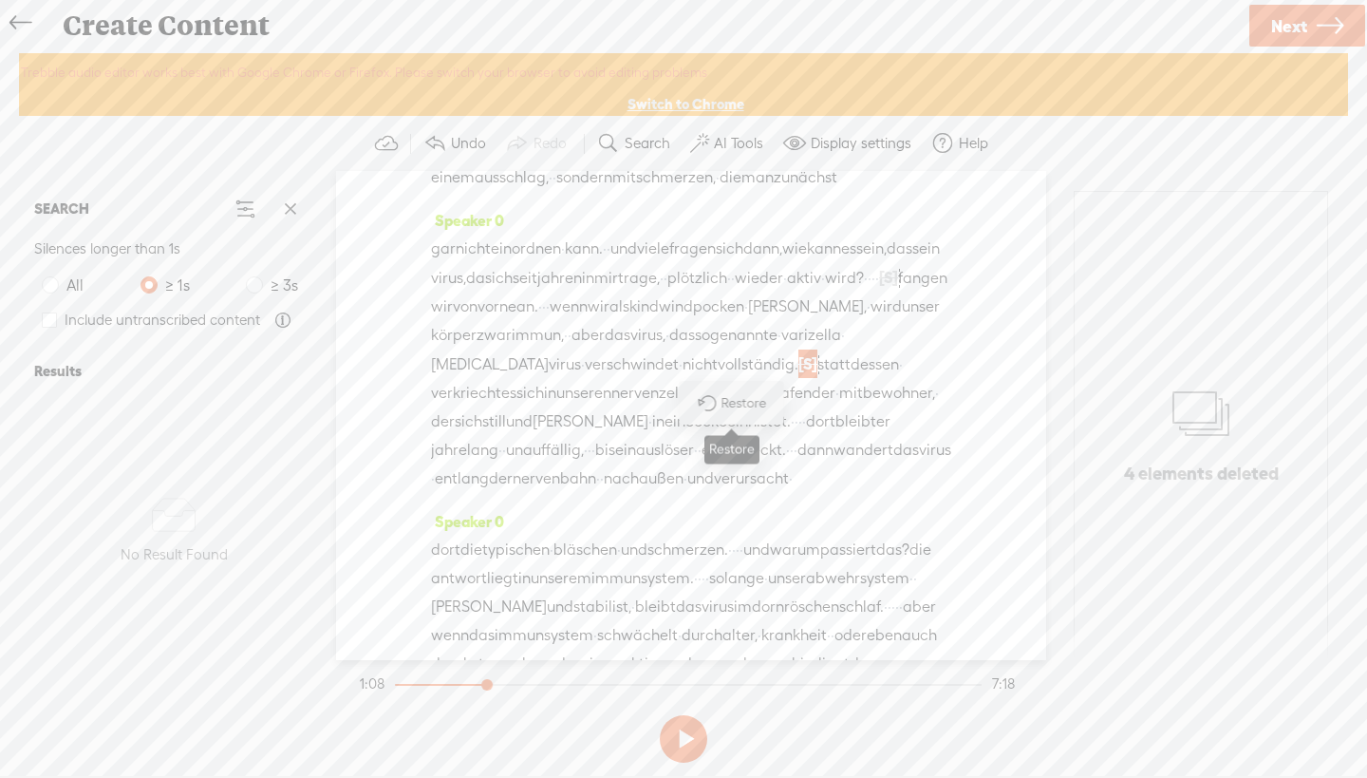
click at [737, 411] on span "Restore" at bounding box center [746, 403] width 50 height 19
drag, startPoint x: 759, startPoint y: 450, endPoint x: 743, endPoint y: 451, distance: 15.2
click at [743, 451] on div "gar nicht einordnen · kann. · · und viele fragen sich dann, wie kann es sein, d…" at bounding box center [691, 363] width 520 height 257
click at [631, 402] on span "Delete" at bounding box center [618, 403] width 45 height 19
click at [550, 321] on span "wenn" at bounding box center [569, 306] width 38 height 28
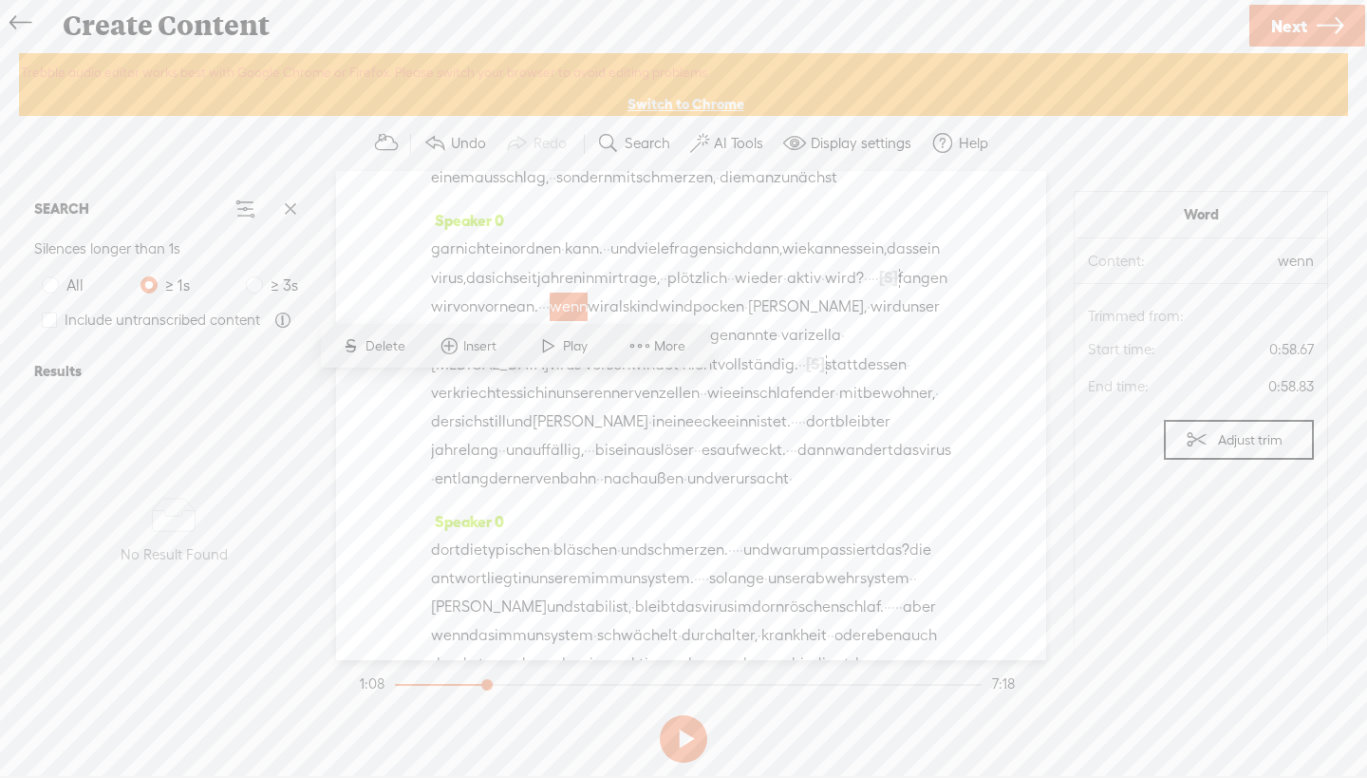
click at [566, 358] on span "Play" at bounding box center [563, 345] width 95 height 34
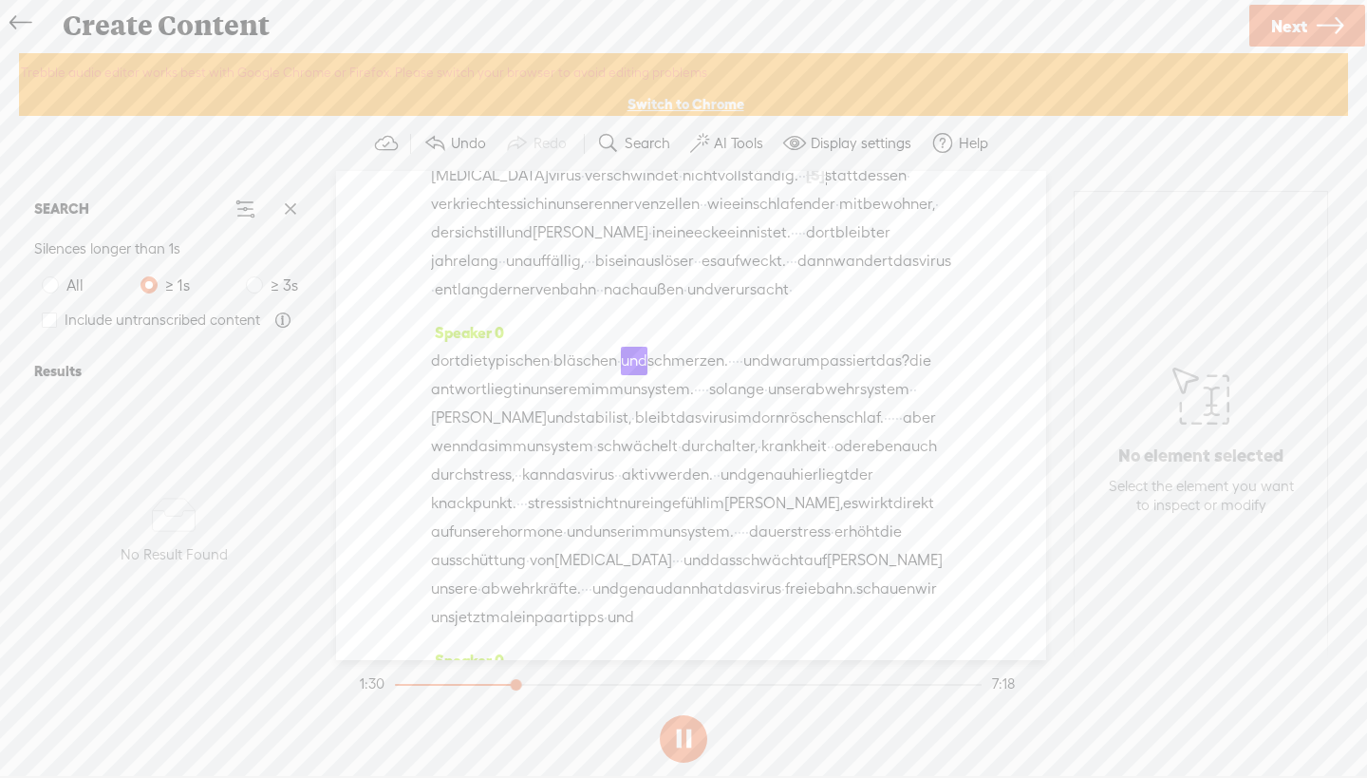
scroll to position [629, 0]
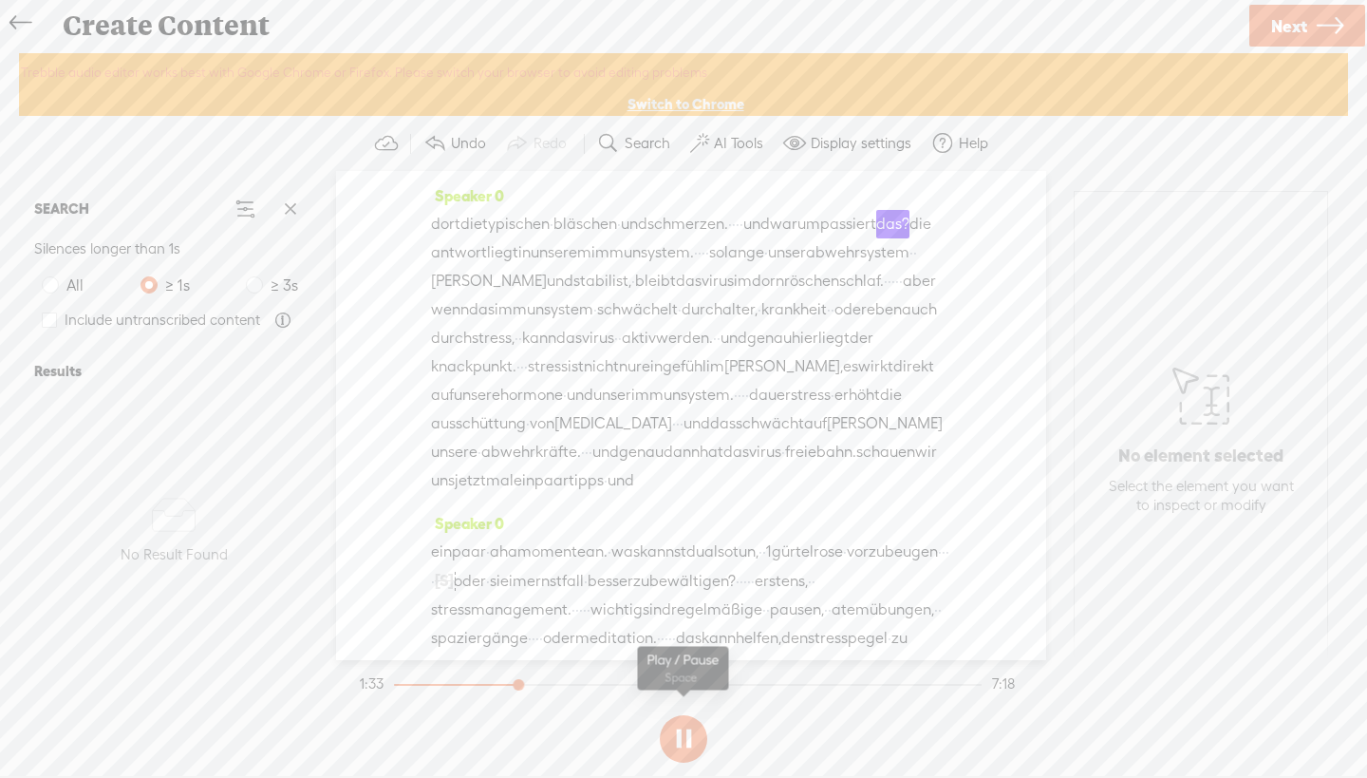
click at [686, 739] on button at bounding box center [683, 738] width 47 height 47
click at [686, 730] on button at bounding box center [683, 738] width 47 height 47
click at [910, 238] on span "die" at bounding box center [921, 224] width 22 height 28
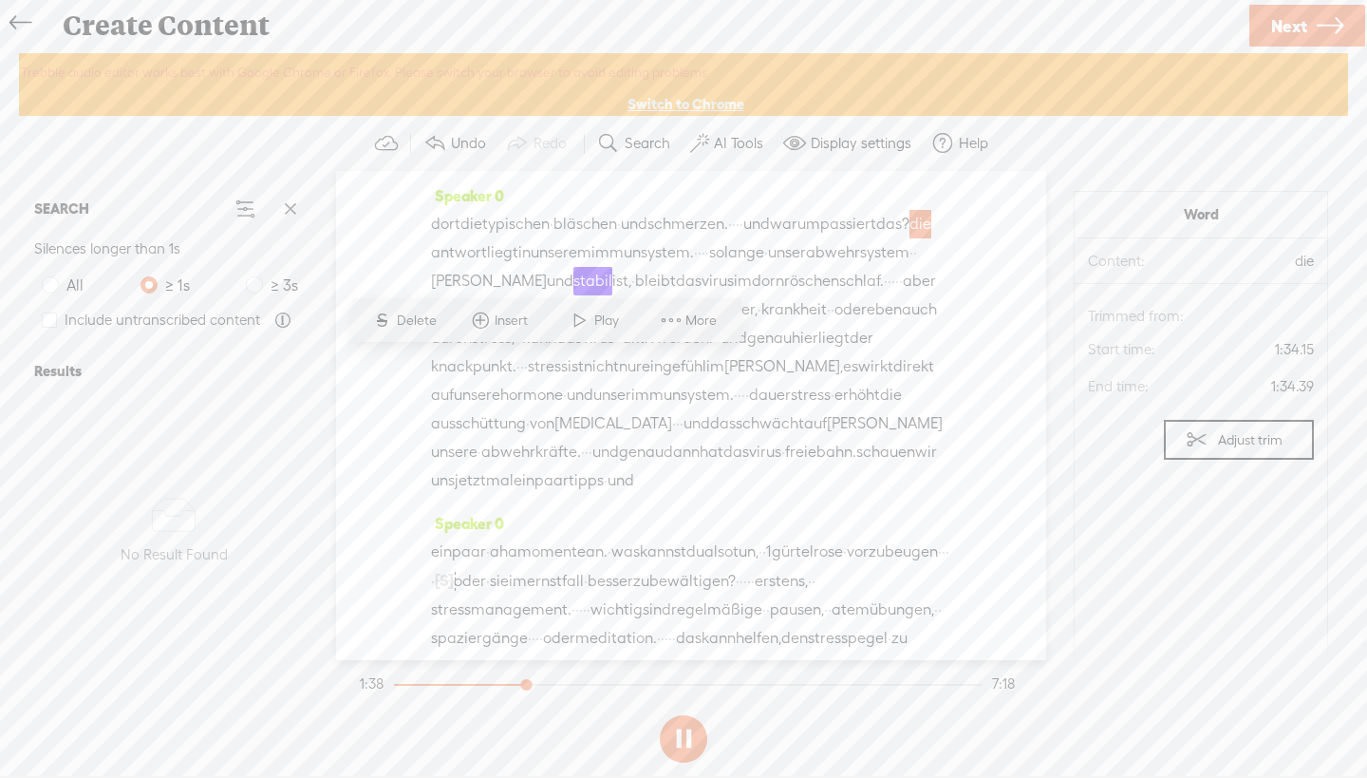
click at [591, 316] on span at bounding box center [580, 320] width 28 height 34
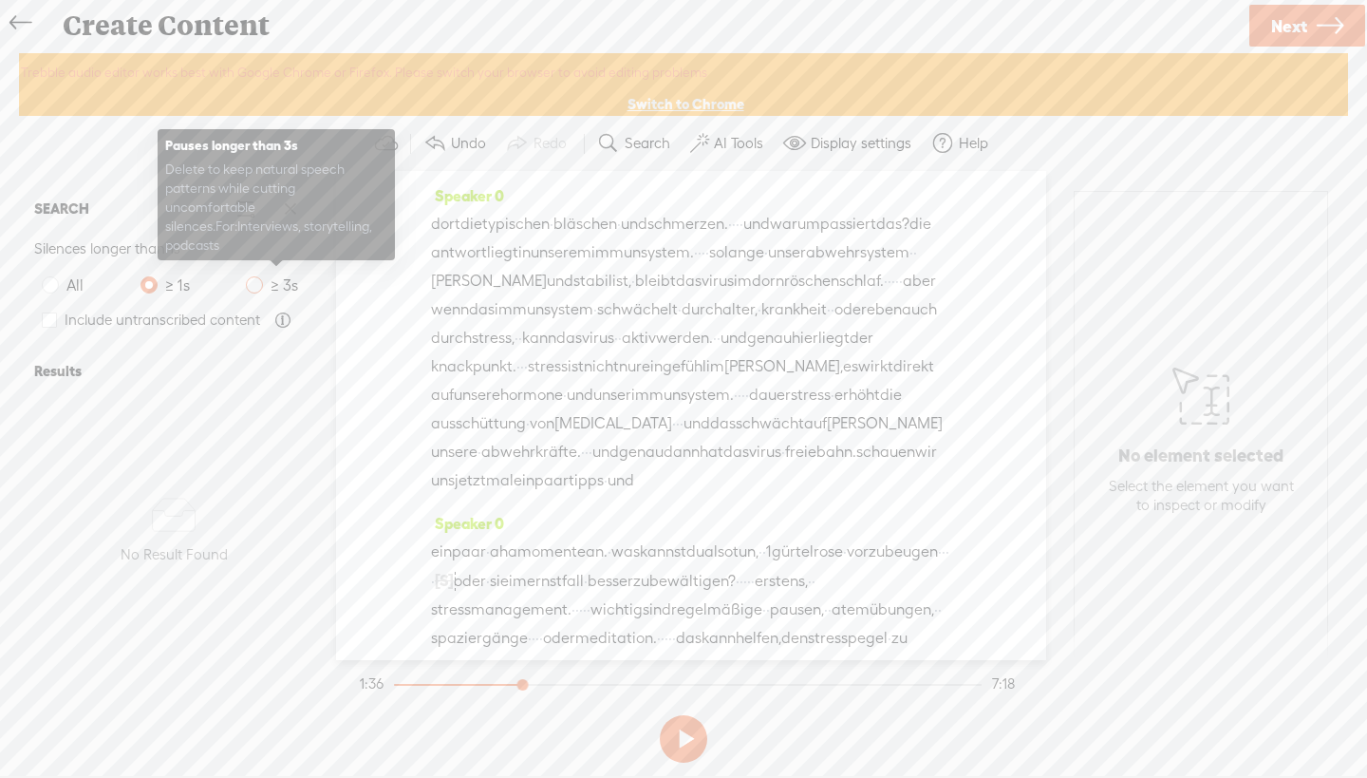
click at [257, 282] on span at bounding box center [254, 284] width 17 height 17
click at [257, 282] on input "≥ 3s" at bounding box center [254, 284] width 17 height 17
radio input "true"
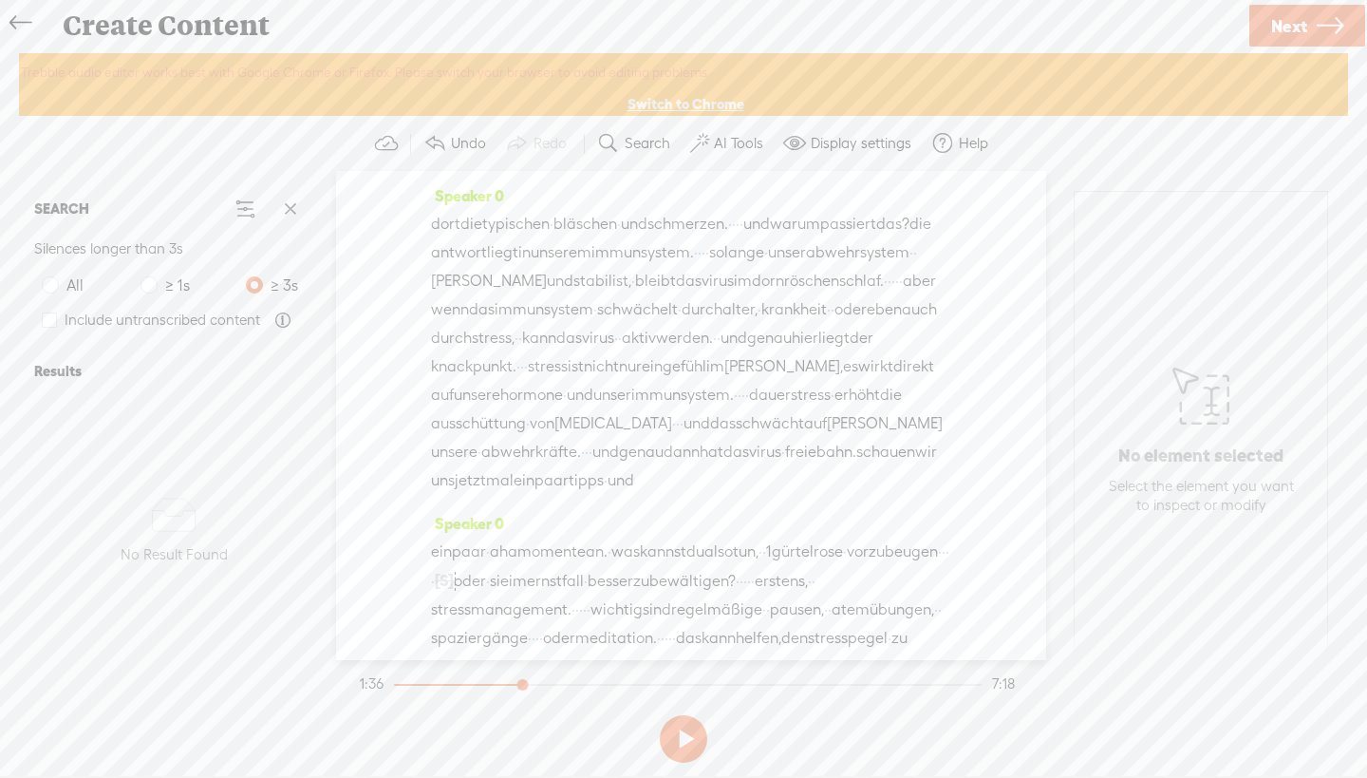
click at [592, 238] on span "bläschen" at bounding box center [586, 224] width 64 height 28
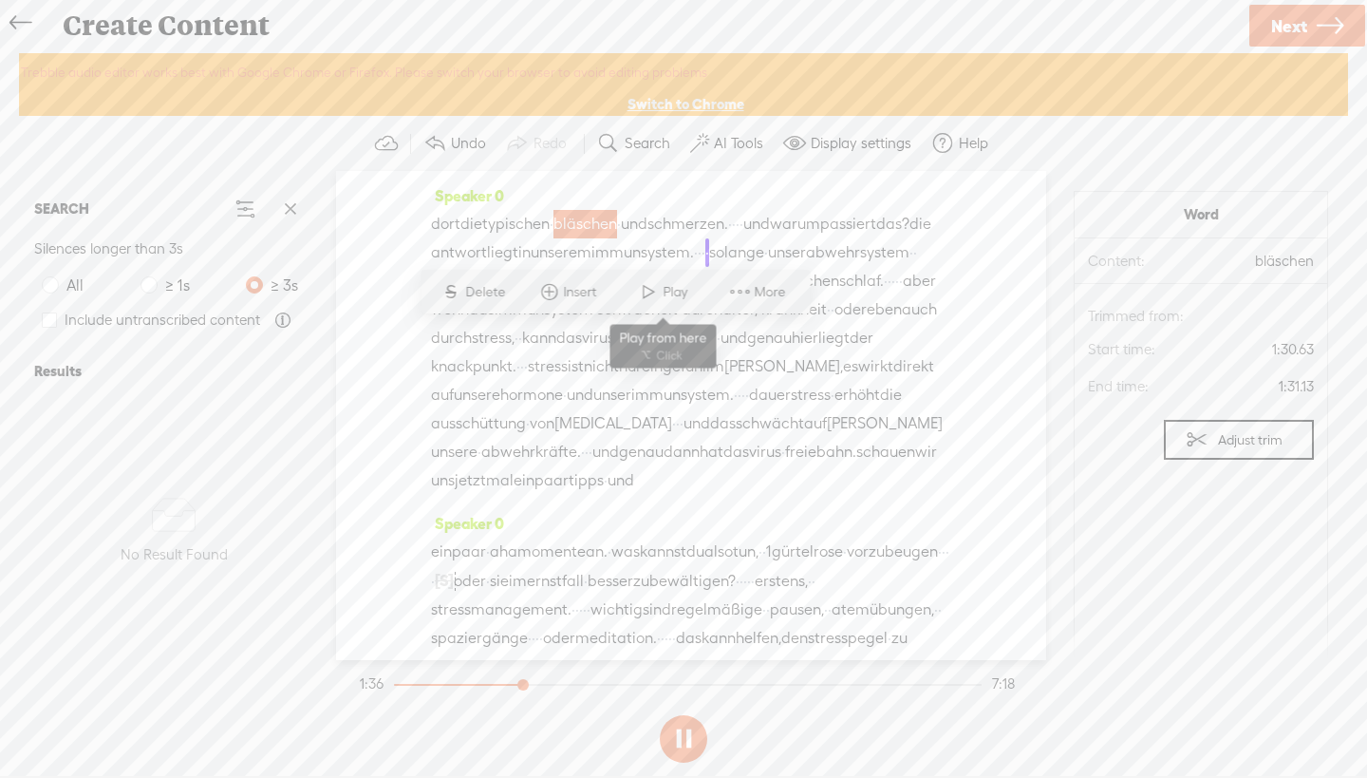
click at [671, 284] on span "Play" at bounding box center [677, 292] width 29 height 19
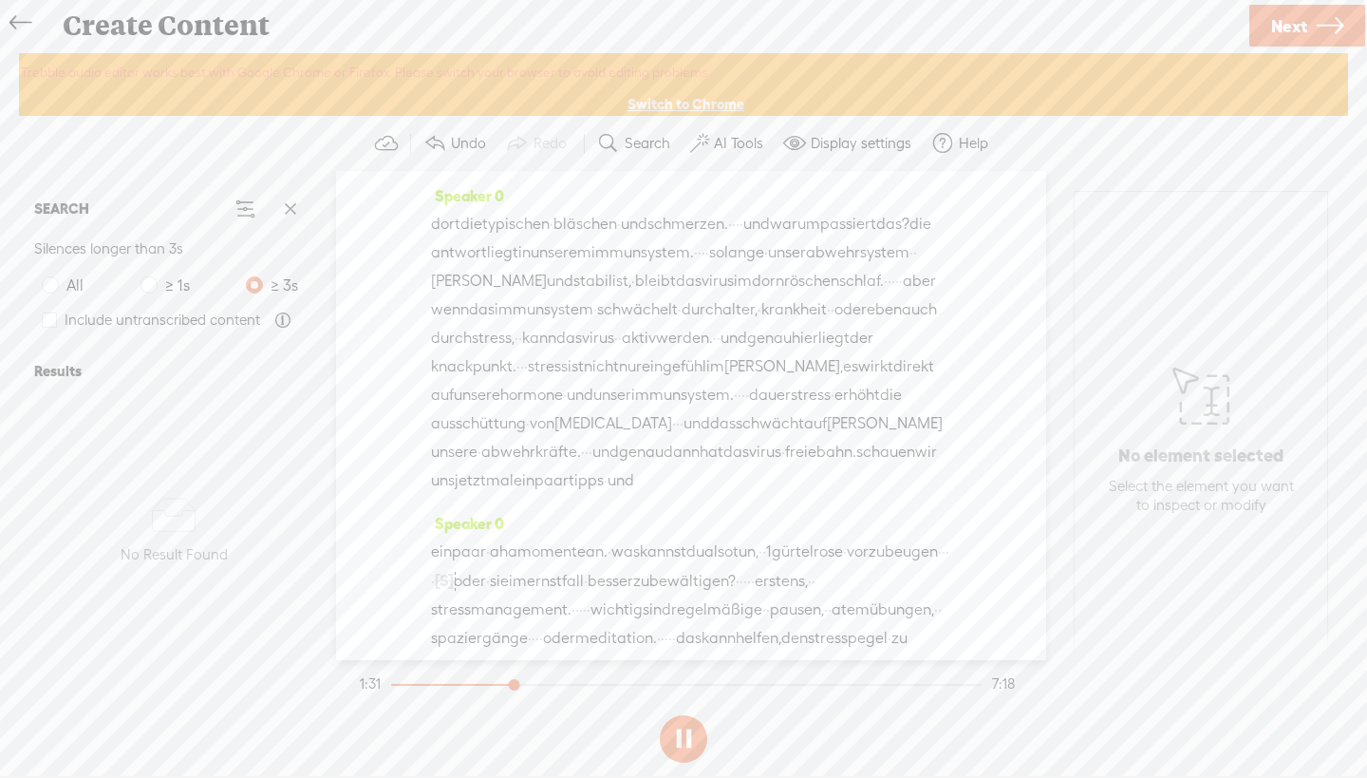
click at [554, 238] on span "·" at bounding box center [552, 224] width 4 height 28
click at [495, 324] on span "das" at bounding box center [482, 309] width 26 height 28
click at [945, 374] on span "More" at bounding box center [947, 377] width 36 height 19
click at [1081, 148] on section "Undo Redo Search Remove Background Noise AI Tools Configure Magic Sound Enhance…" at bounding box center [683, 143] width 1329 height 55
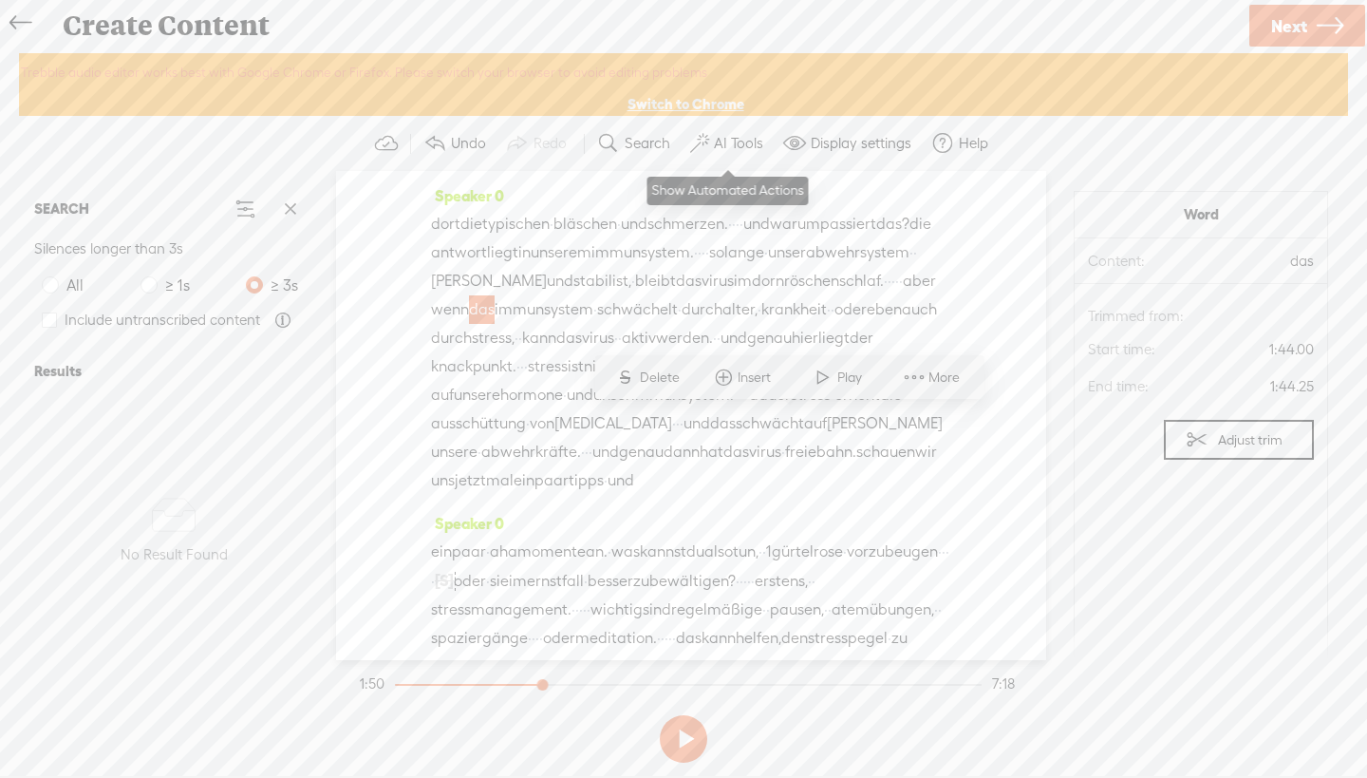
click at [746, 140] on label "AI Tools" at bounding box center [738, 143] width 49 height 19
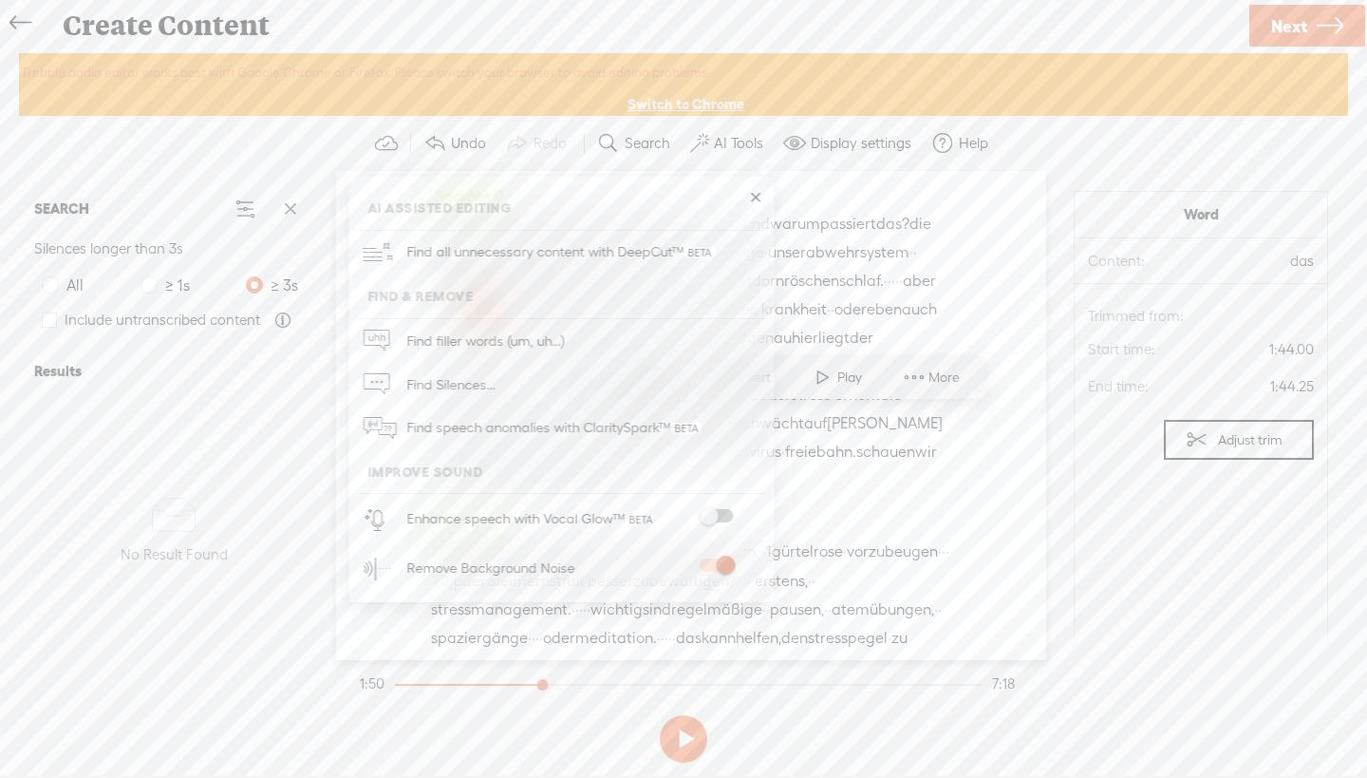
click at [704, 561] on span at bounding box center [716, 564] width 34 height 13
click at [1025, 160] on section "Undo Redo Search Remove Background Noise AI Tools Configure Magic Sound Enhance…" at bounding box center [683, 143] width 1329 height 55
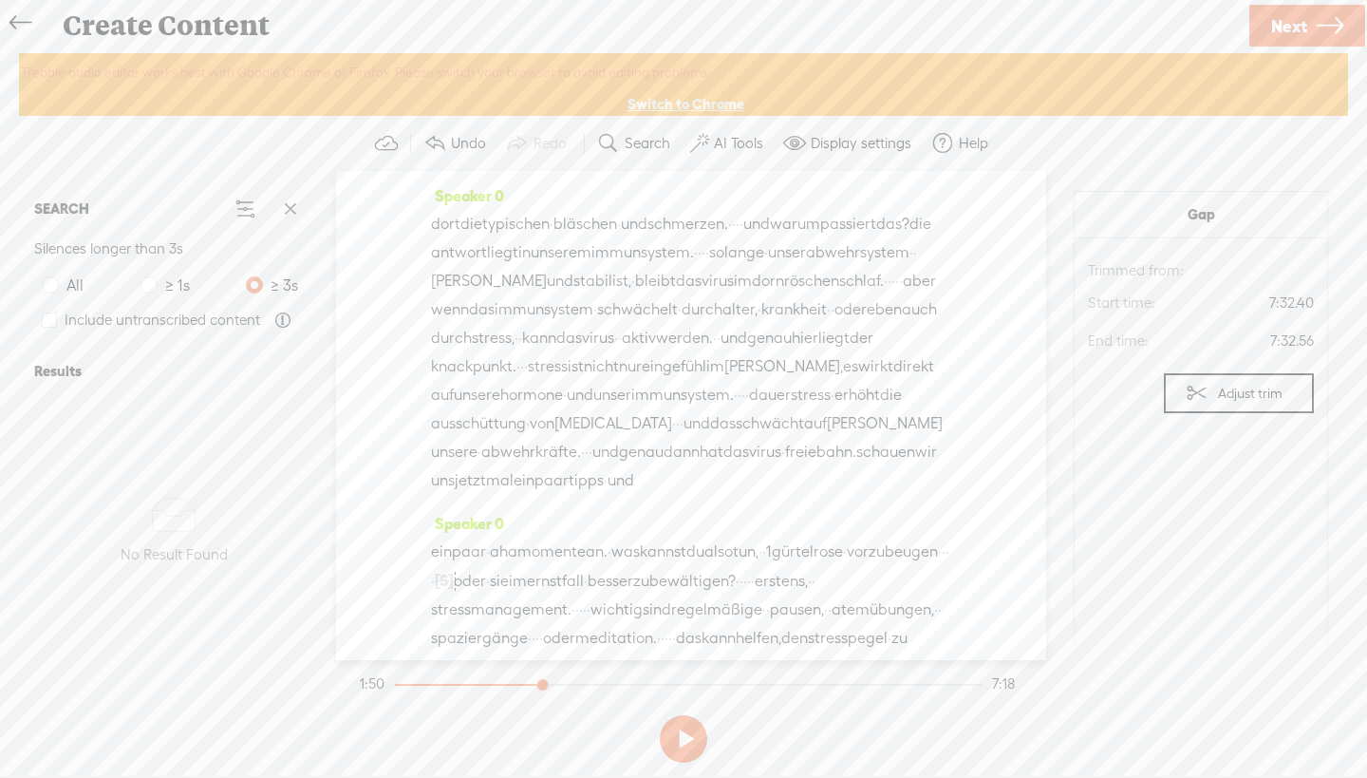
click at [721, 238] on span "schmerzen." at bounding box center [687, 224] width 81 height 28
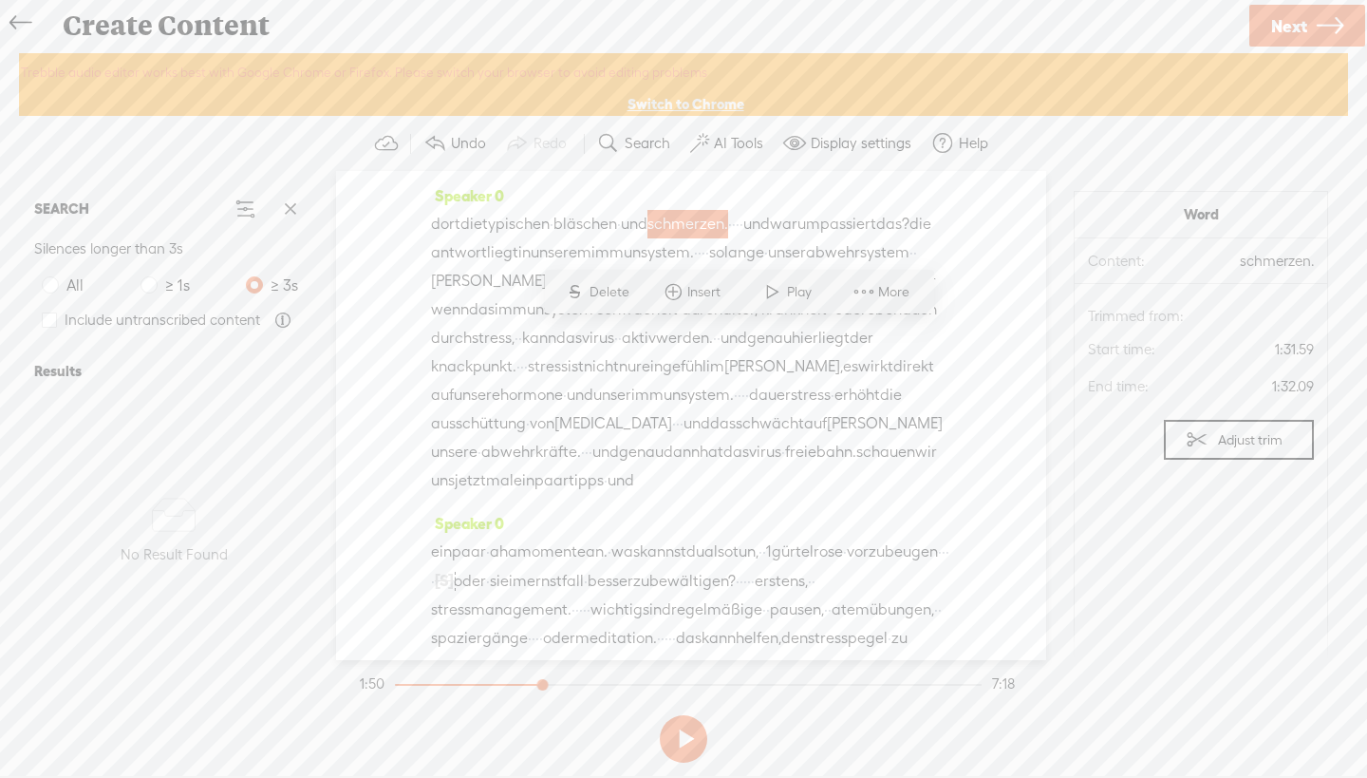
click at [820, 238] on span "passiert" at bounding box center [848, 224] width 56 height 28
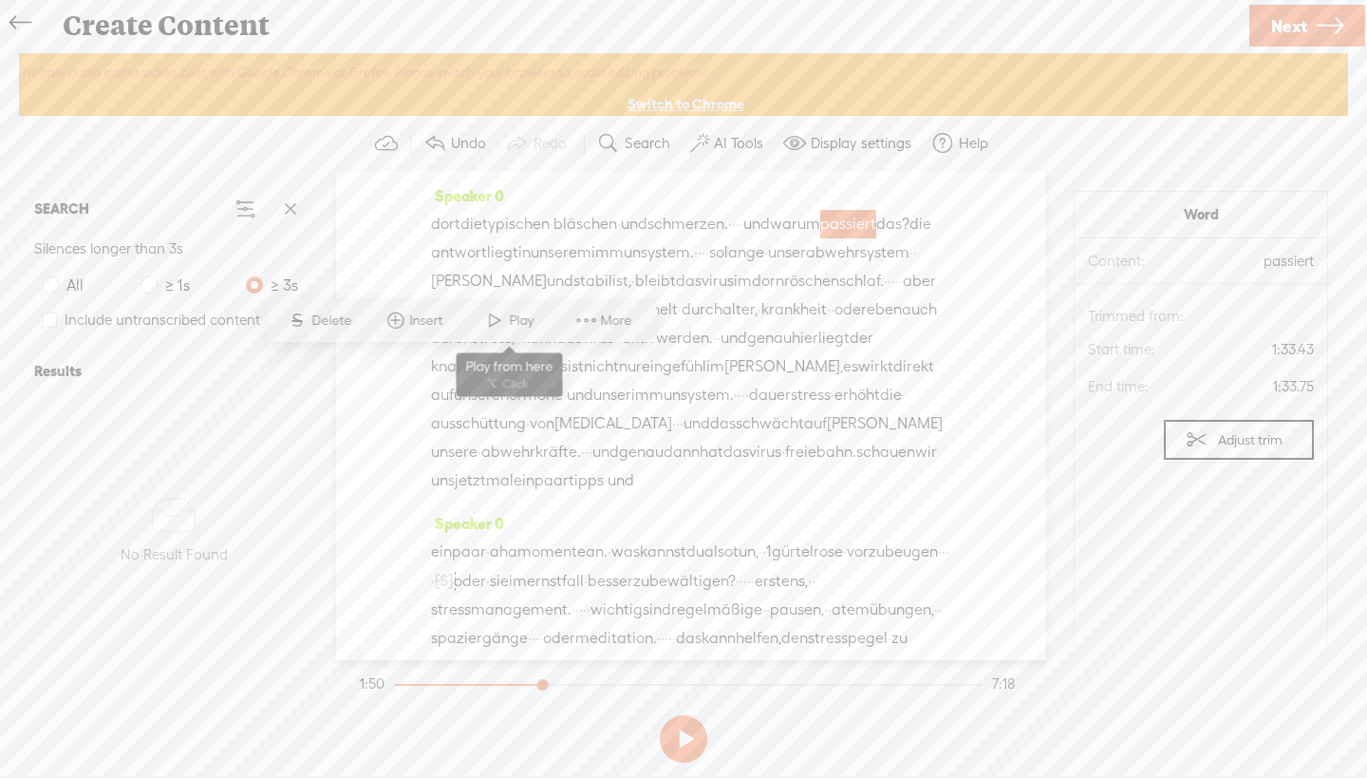
click at [522, 319] on span "Play" at bounding box center [523, 320] width 29 height 19
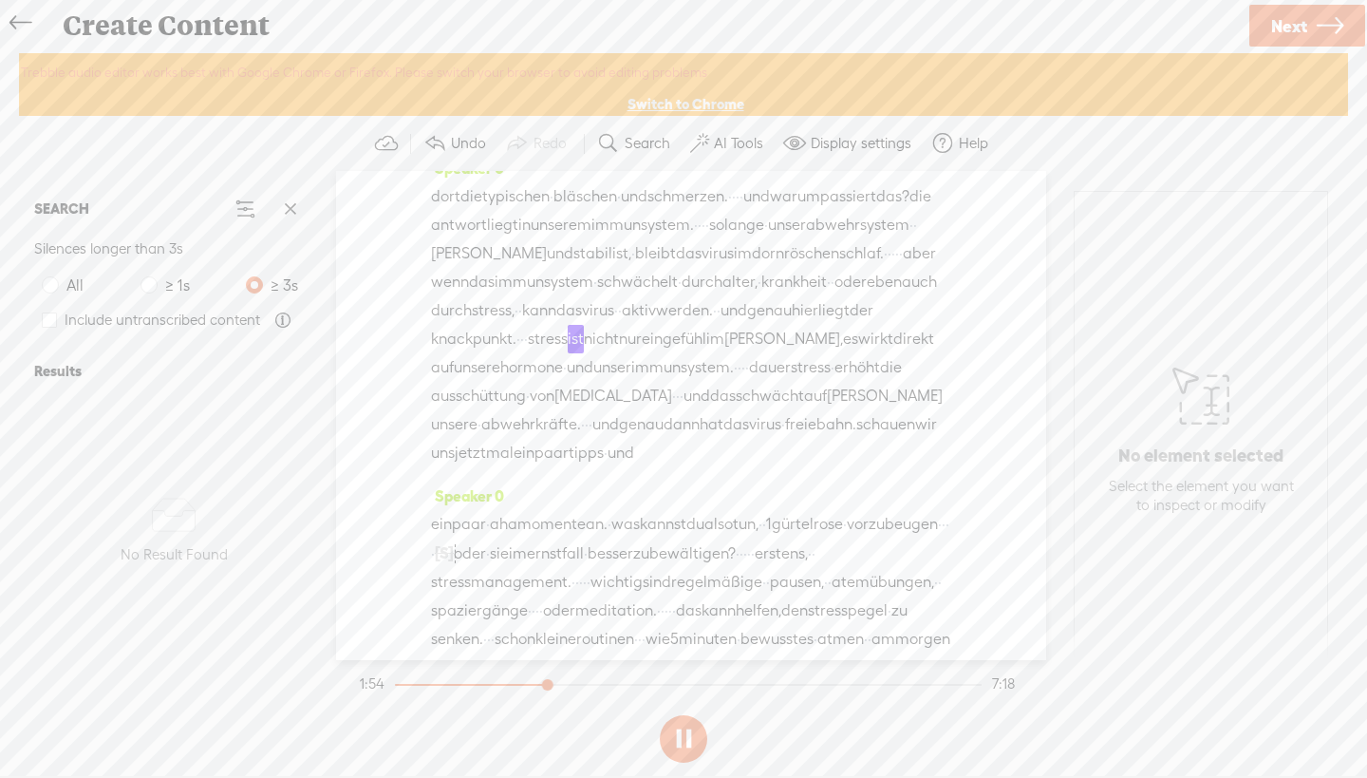
scroll to position [728, 0]
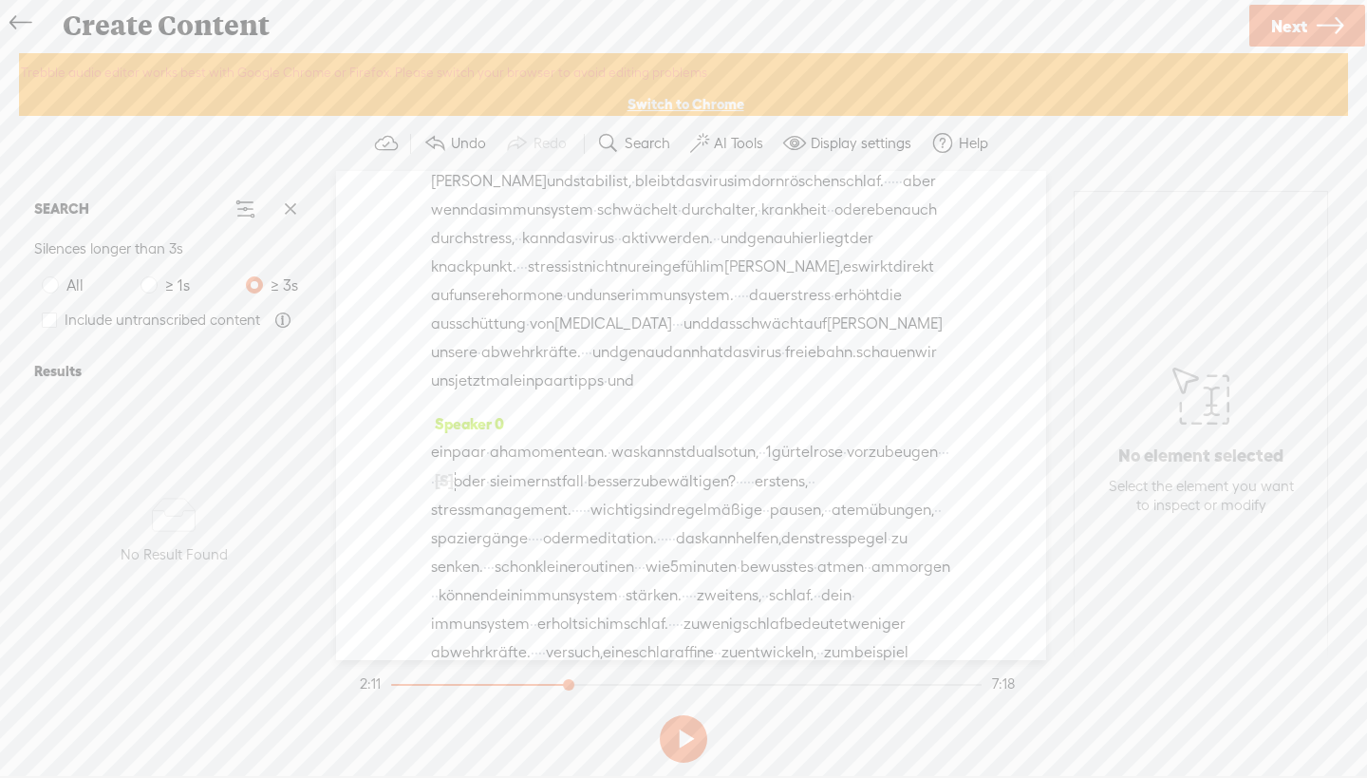
click at [856, 366] on span "schauen" at bounding box center [885, 352] width 59 height 28
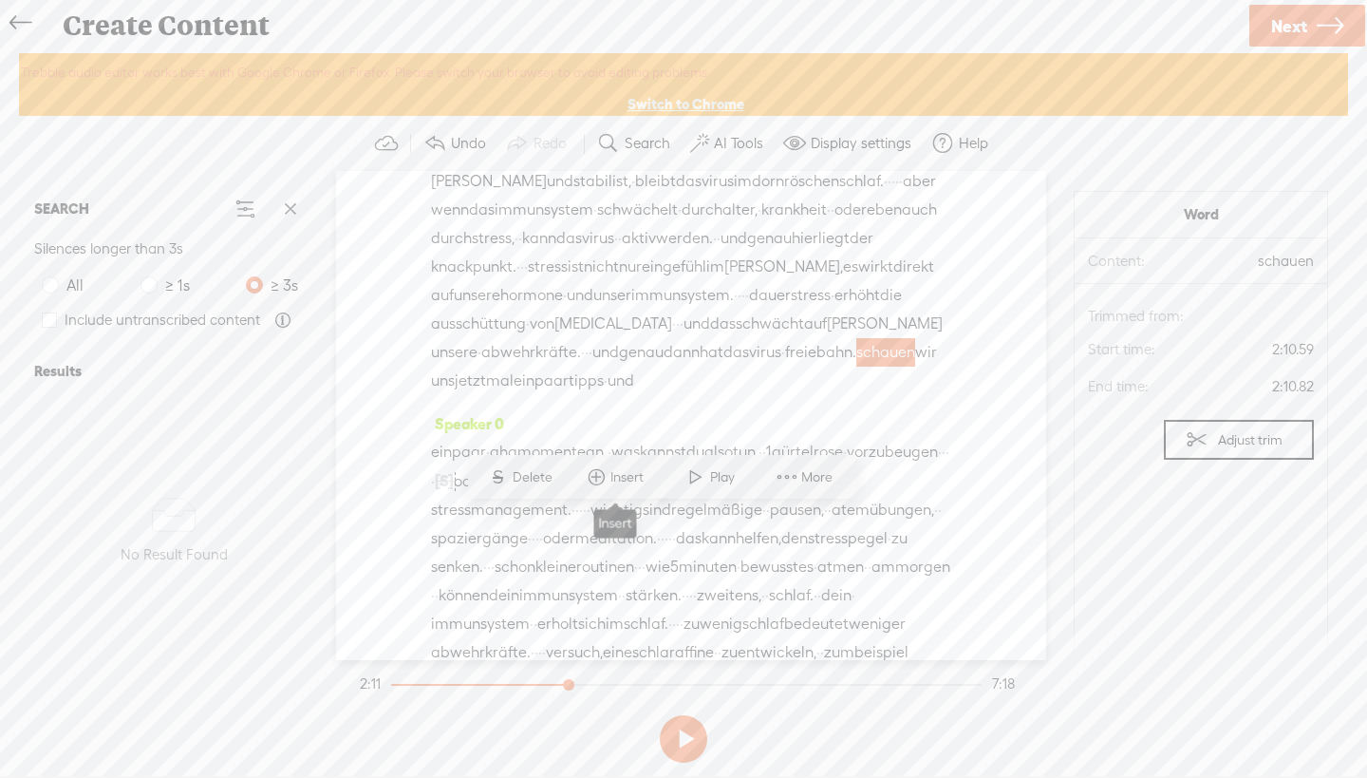
click at [616, 478] on span "Insert" at bounding box center [629, 477] width 38 height 19
click at [781, 409] on div "Speaker 0 dort die typischen · bläschen · und schmerzen. · · · · und warum pass…" at bounding box center [691, 246] width 520 height 328
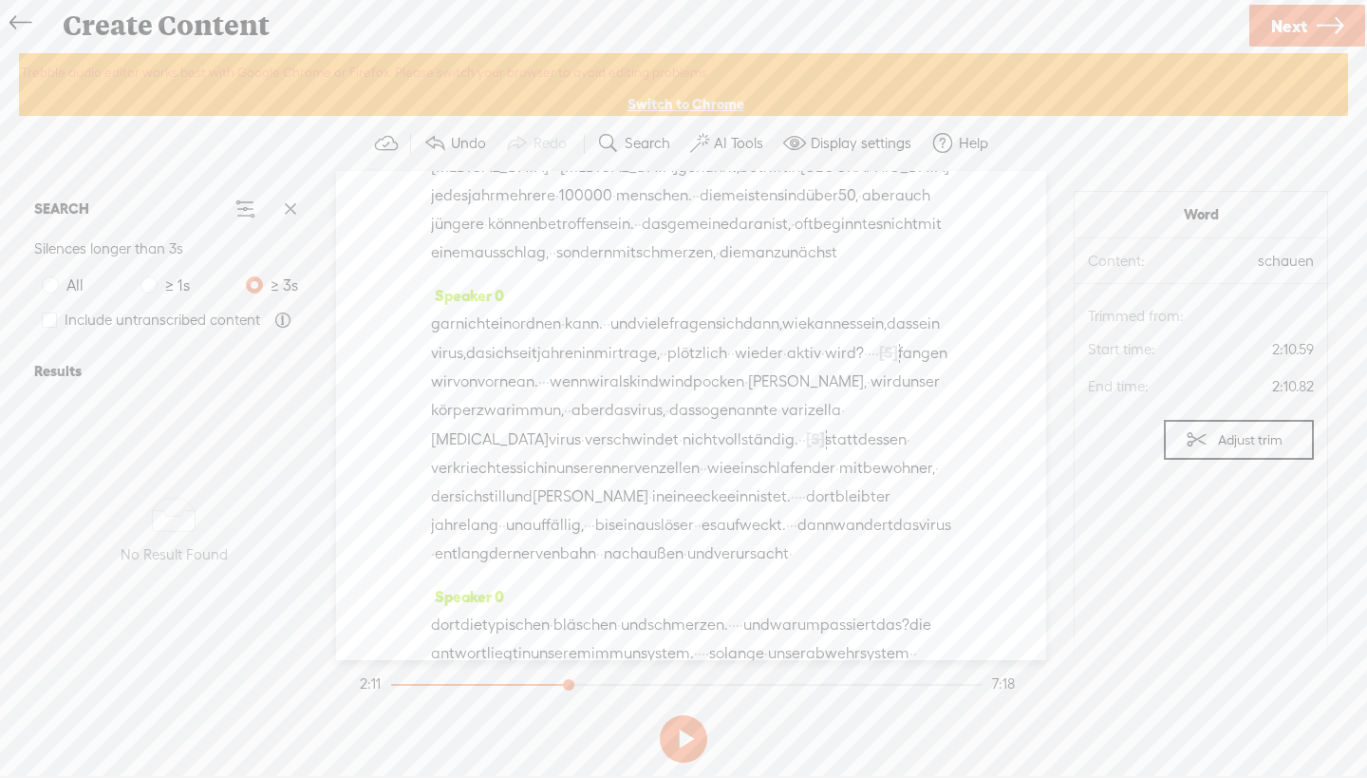
scroll to position [0, 0]
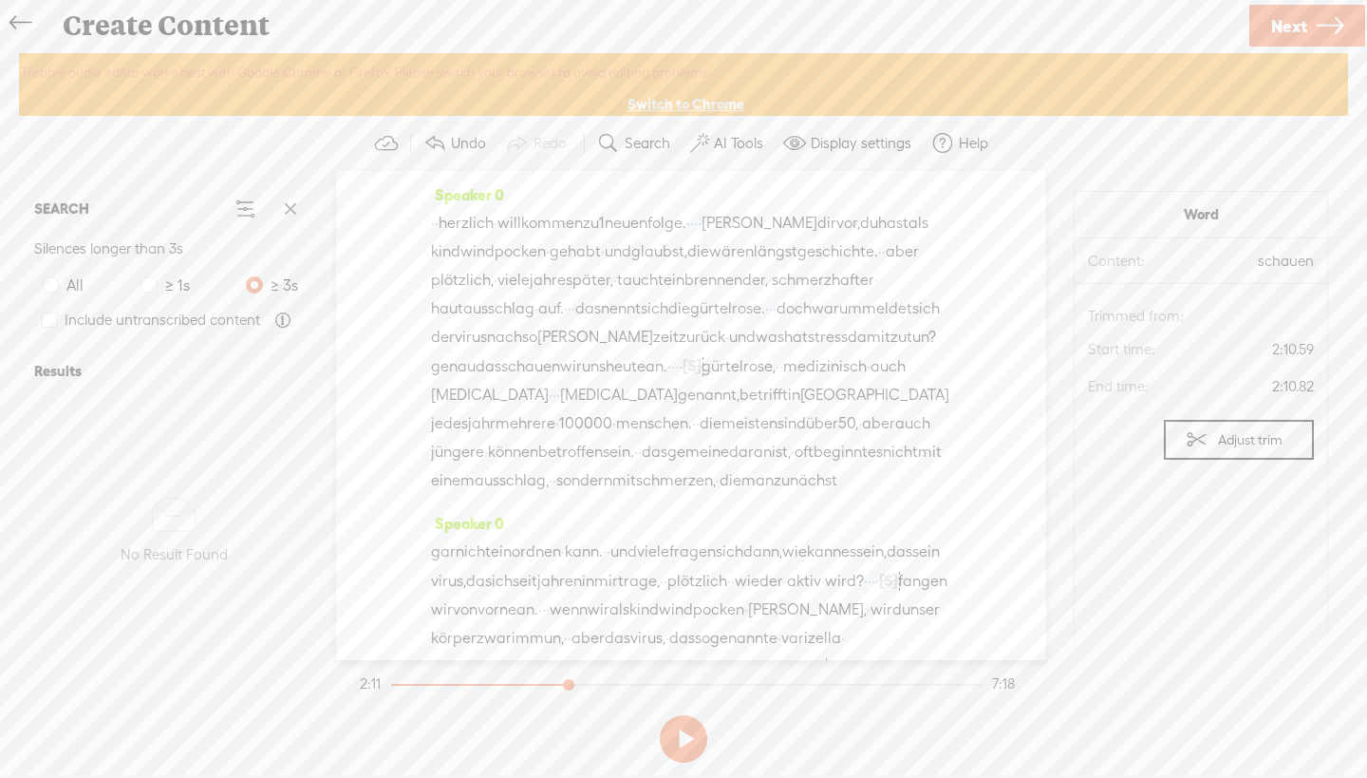
click at [435, 218] on span "·" at bounding box center [433, 223] width 4 height 28
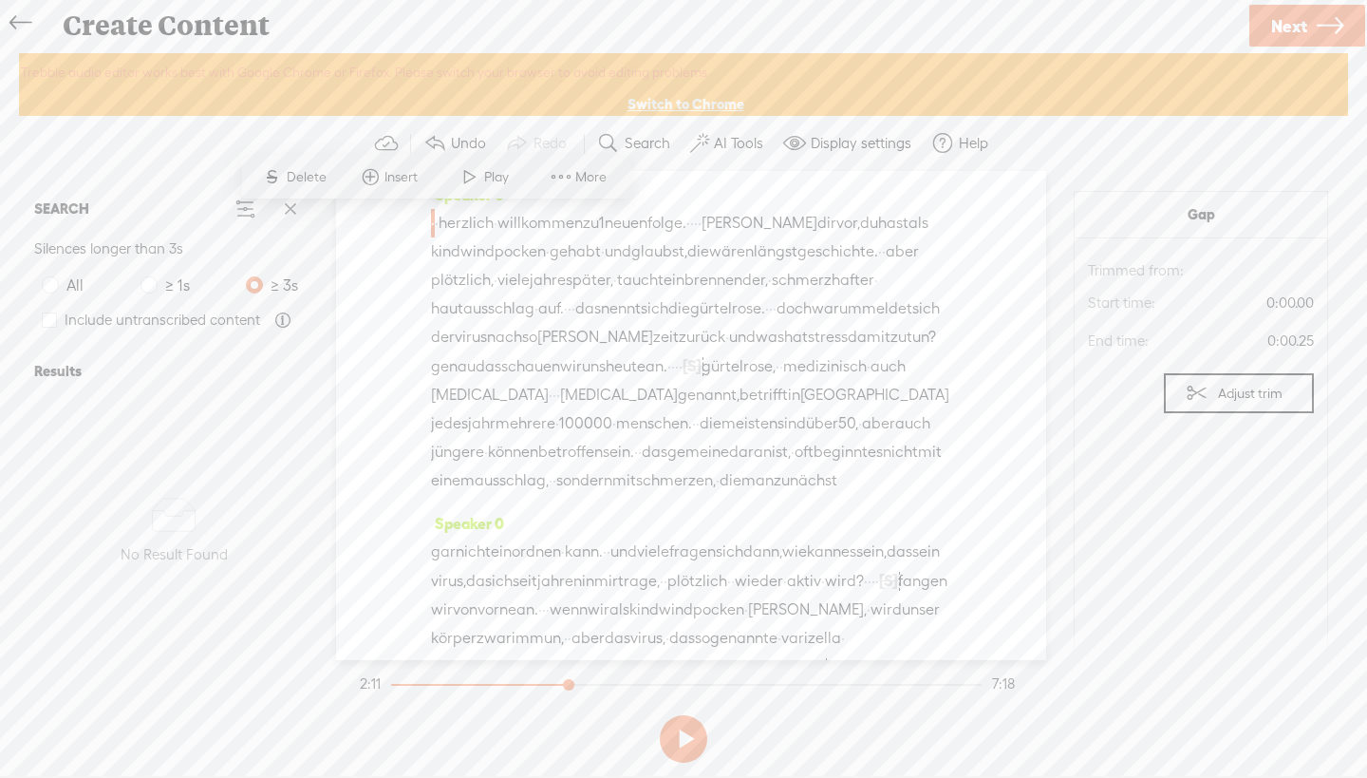
click at [369, 181] on span at bounding box center [370, 177] width 28 height 34
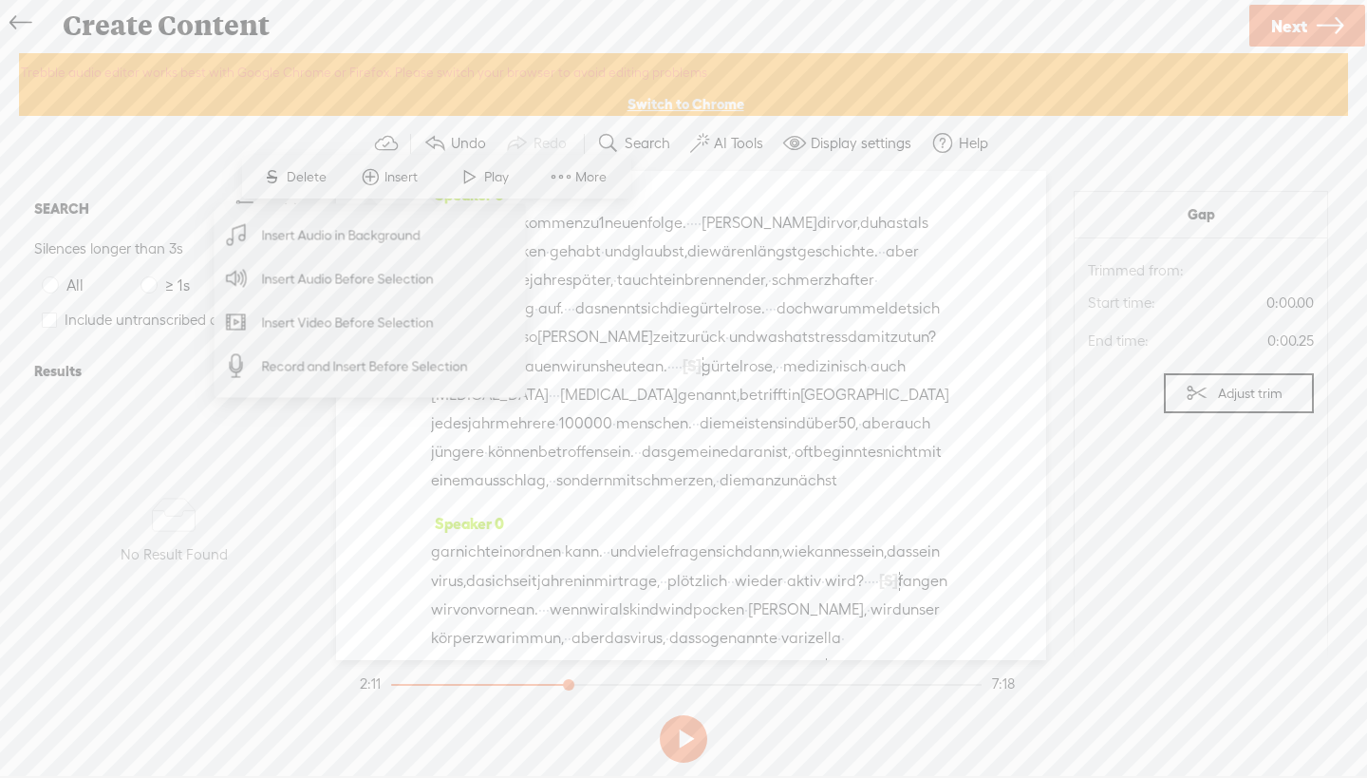
click at [377, 271] on span "Insert Audio Before Selection" at bounding box center [348, 278] width 247 height 43
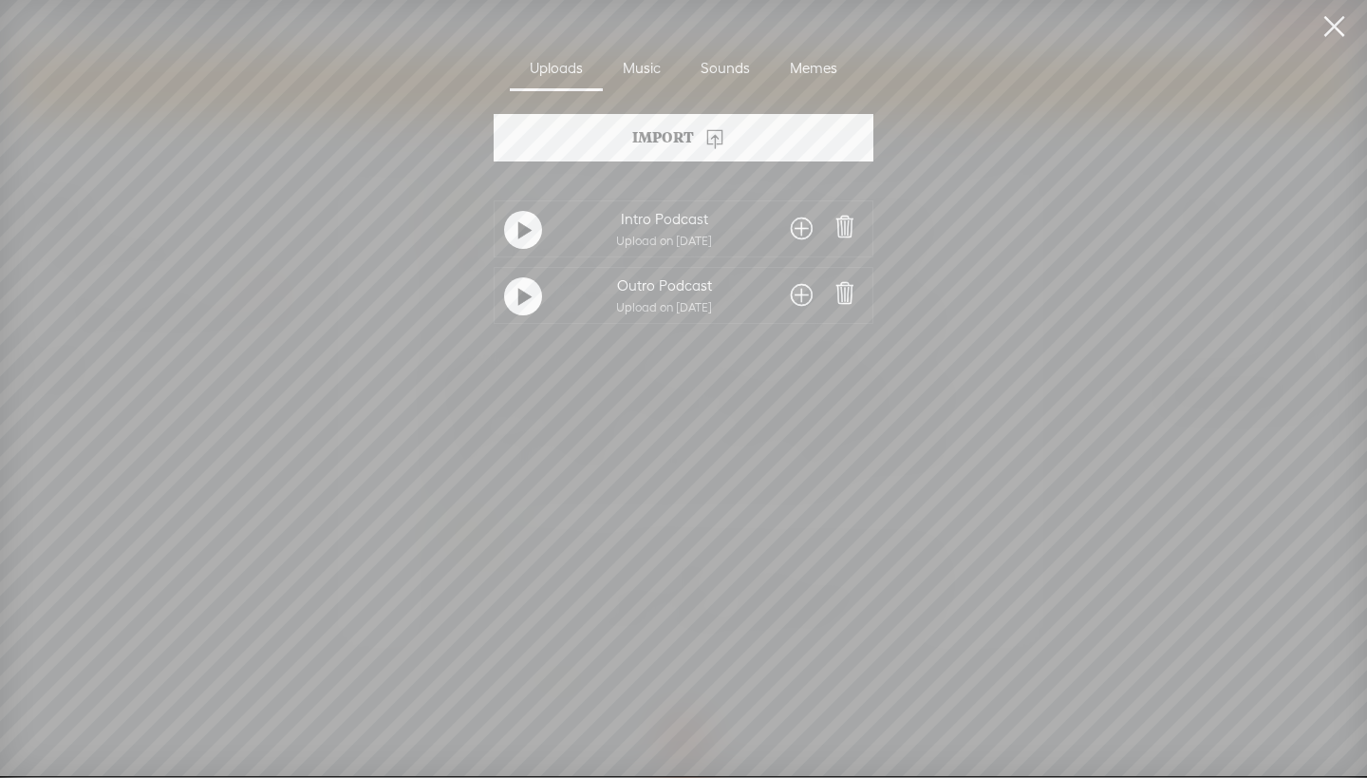
click at [796, 227] on span at bounding box center [802, 229] width 22 height 30
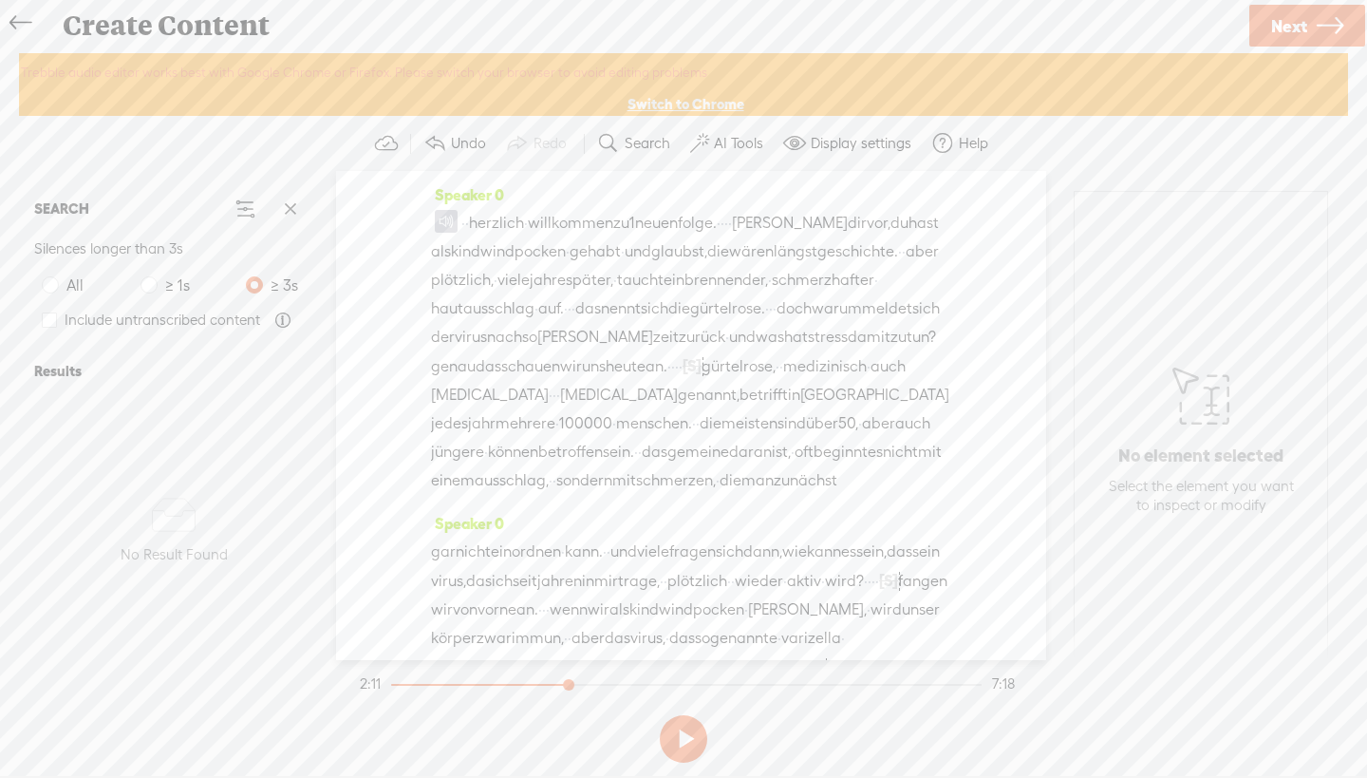
click at [812, 323] on span "warum" at bounding box center [837, 308] width 50 height 28
click at [635, 227] on span "1" at bounding box center [632, 223] width 6 height 28
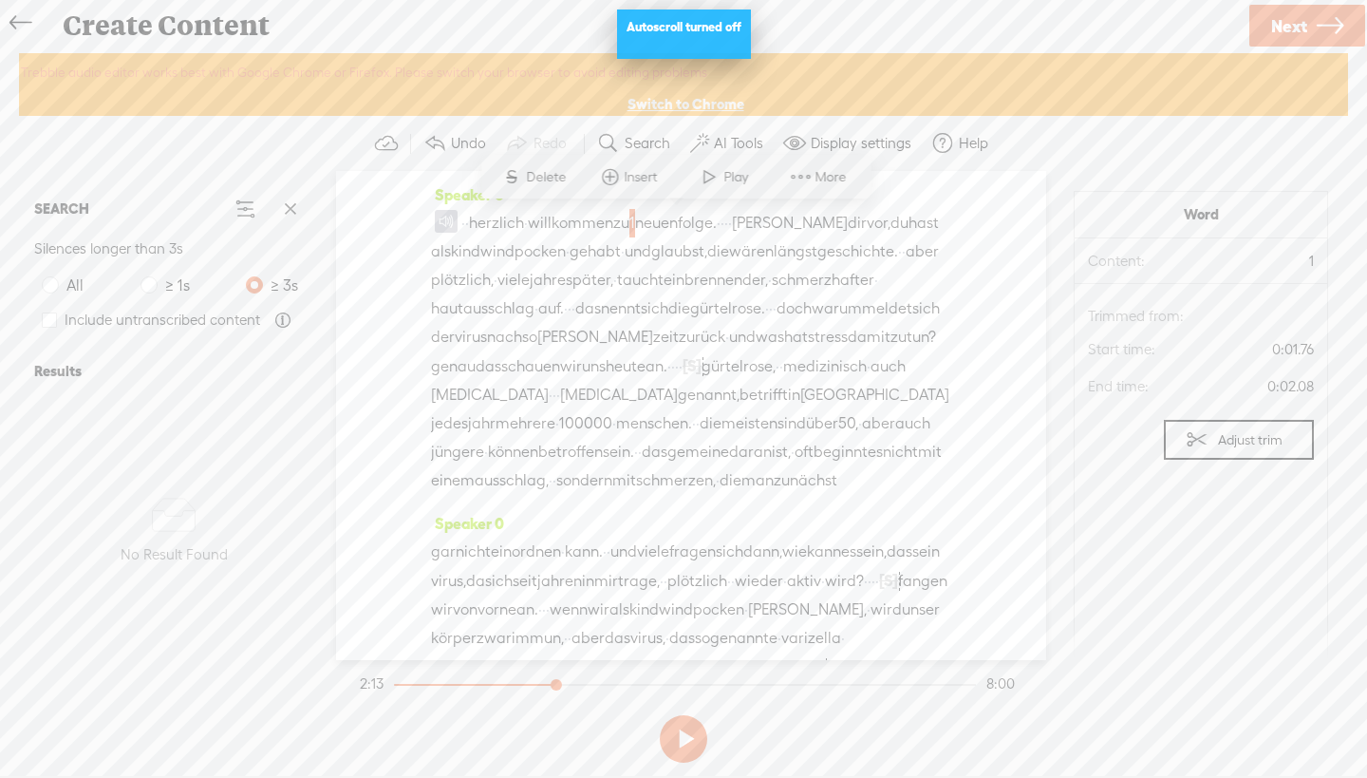
click at [447, 221] on span at bounding box center [446, 221] width 23 height 23
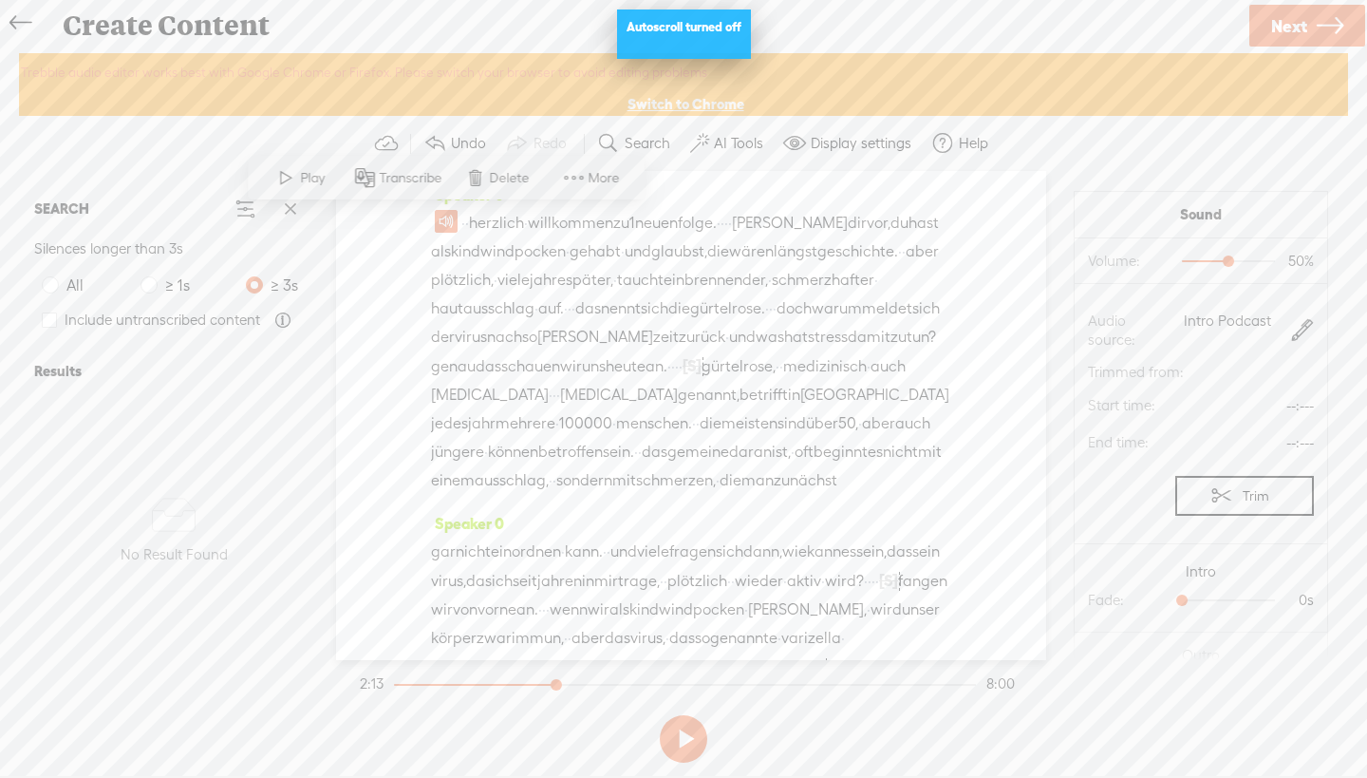
click at [295, 181] on span at bounding box center [286, 177] width 28 height 34
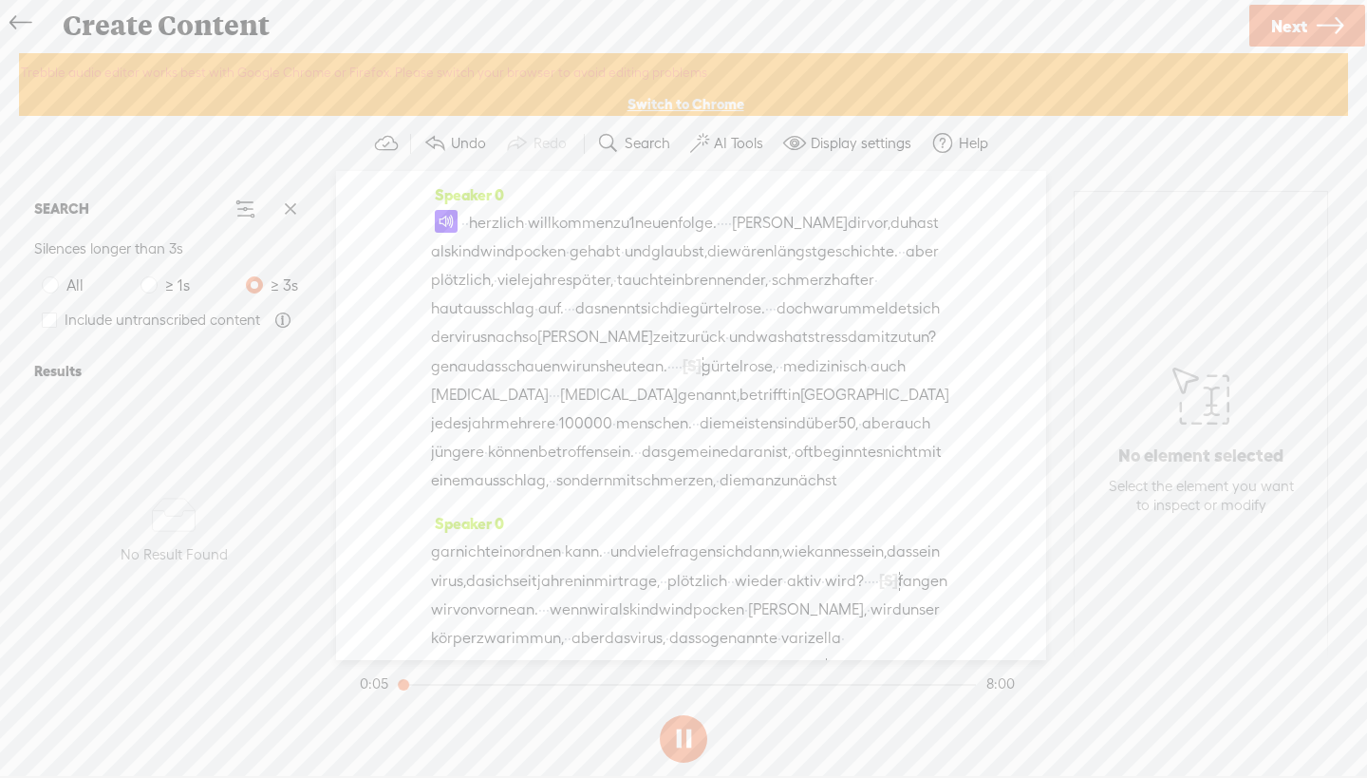
click at [416, 686] on div at bounding box center [406, 687] width 44 height 44
drag, startPoint x: 400, startPoint y: 684, endPoint x: 420, endPoint y: 684, distance: 19.9
click at [420, 684] on div at bounding box center [403, 687] width 44 height 44
click at [420, 684] on div at bounding box center [400, 687] width 44 height 44
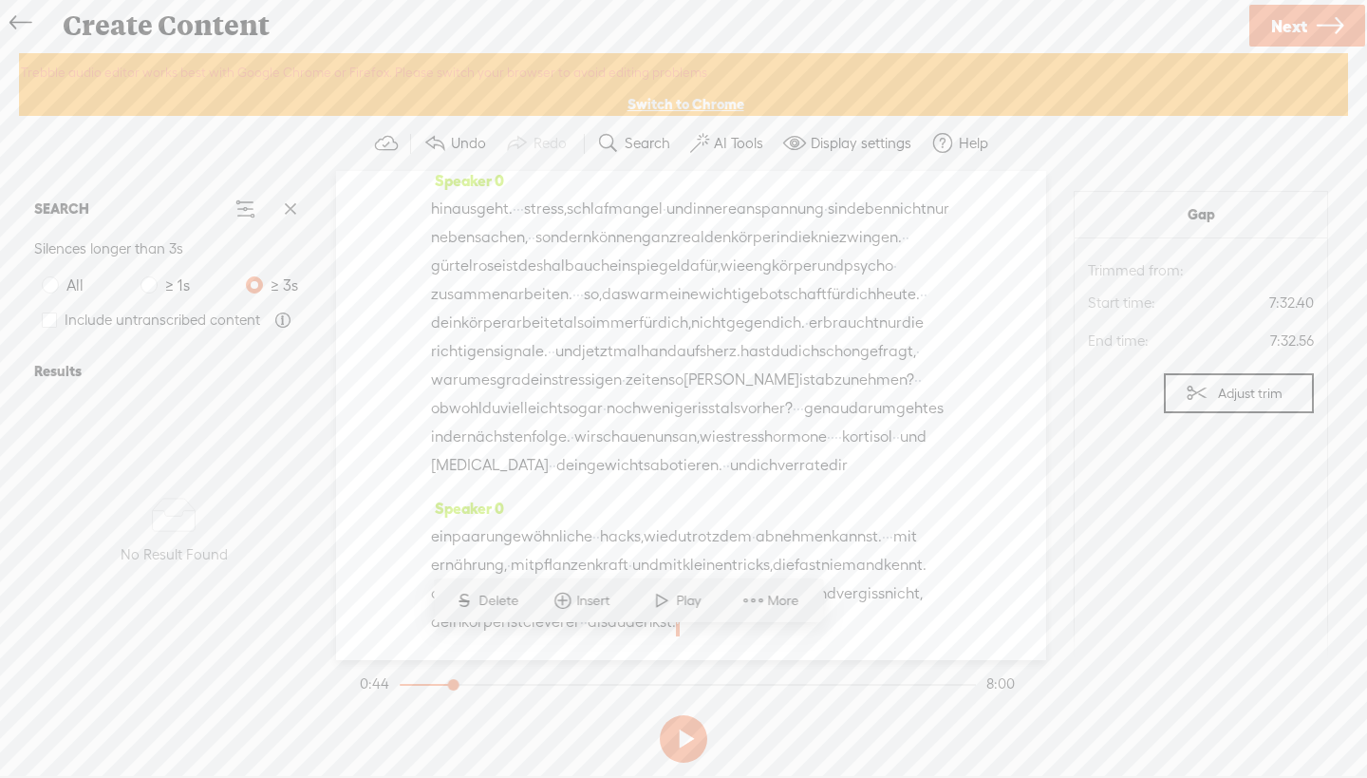
scroll to position [3427, 0]
click at [680, 623] on span at bounding box center [699, 622] width 38 height 28
click at [680, 622] on span at bounding box center [699, 622] width 38 height 28
click at [601, 571] on span "Insert" at bounding box center [596, 578] width 38 height 19
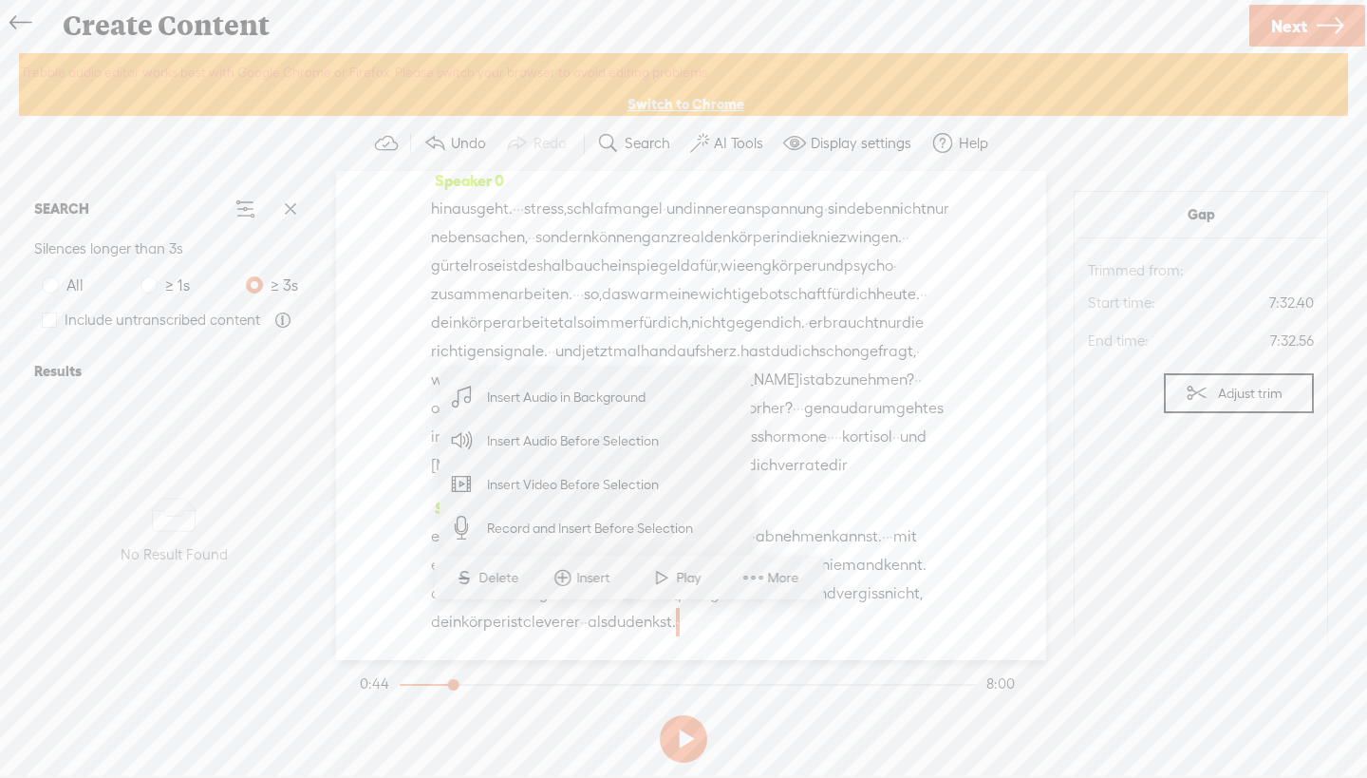
click at [571, 441] on span "Insert Audio Before Selection" at bounding box center [573, 441] width 247 height 43
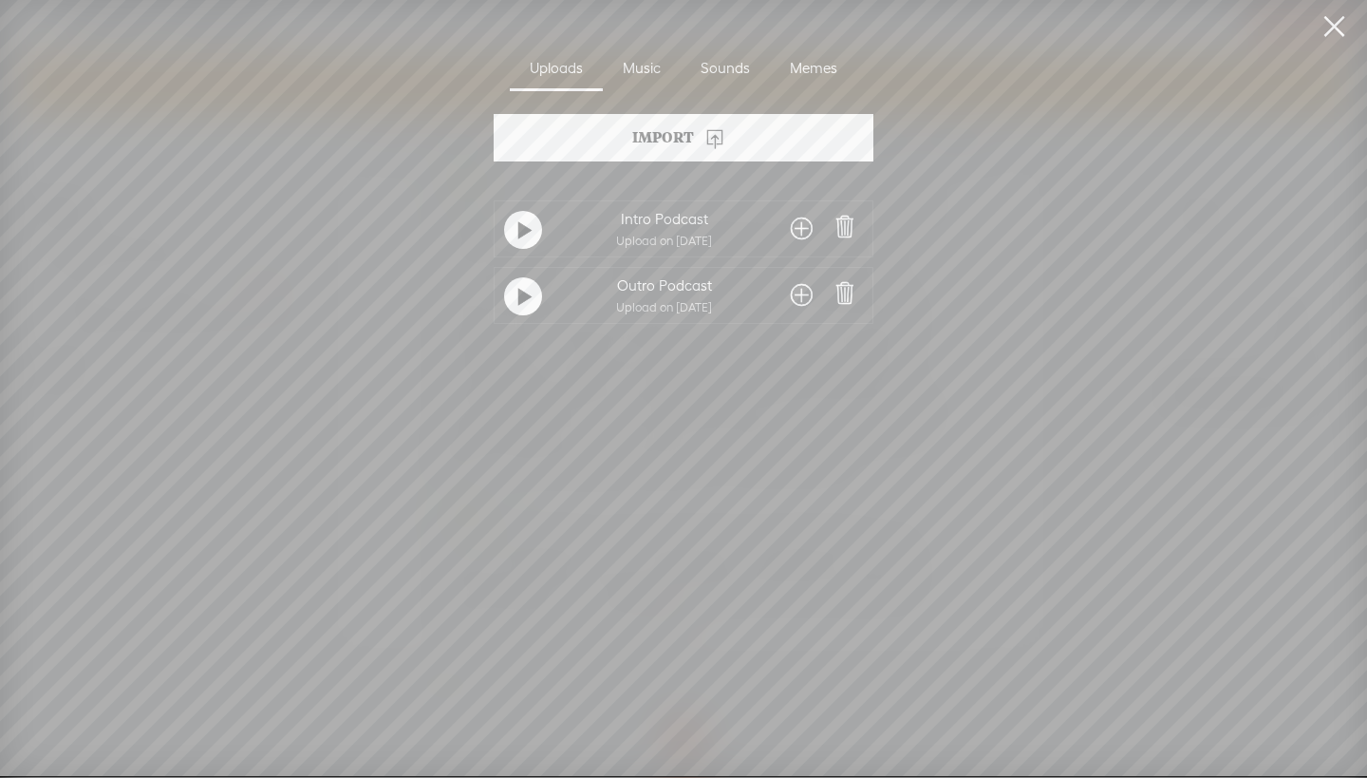
click at [793, 291] on span at bounding box center [802, 295] width 22 height 30
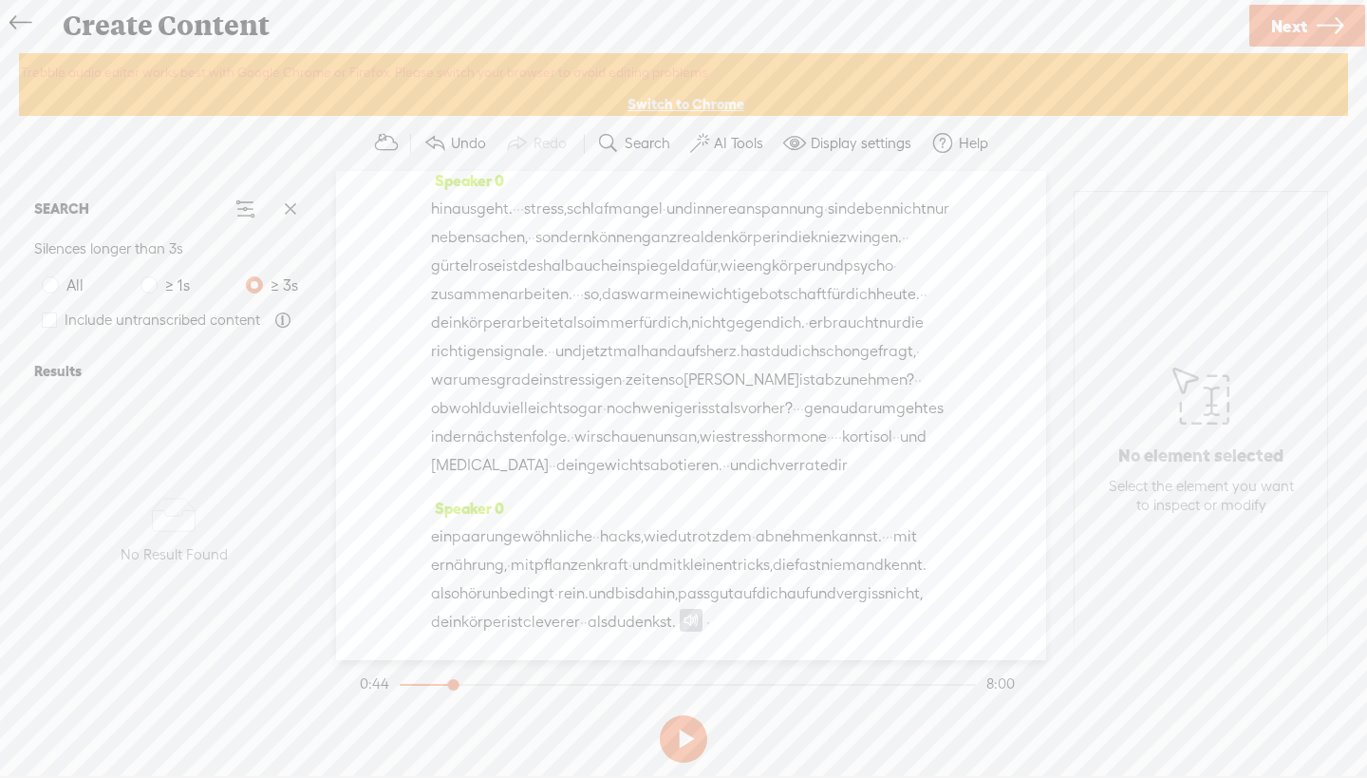
click at [588, 623] on span "als" at bounding box center [598, 622] width 20 height 28
click at [566, 575] on span at bounding box center [561, 577] width 28 height 34
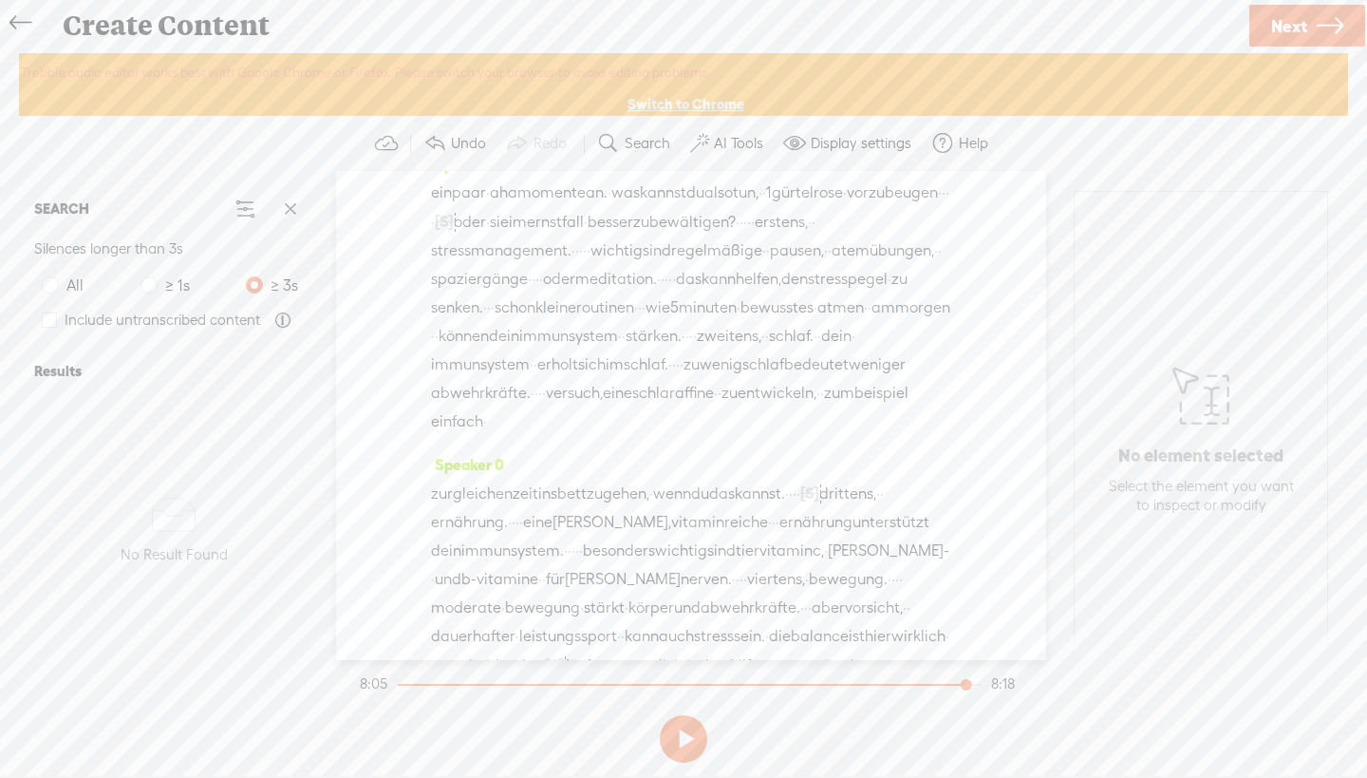
scroll to position [859, 0]
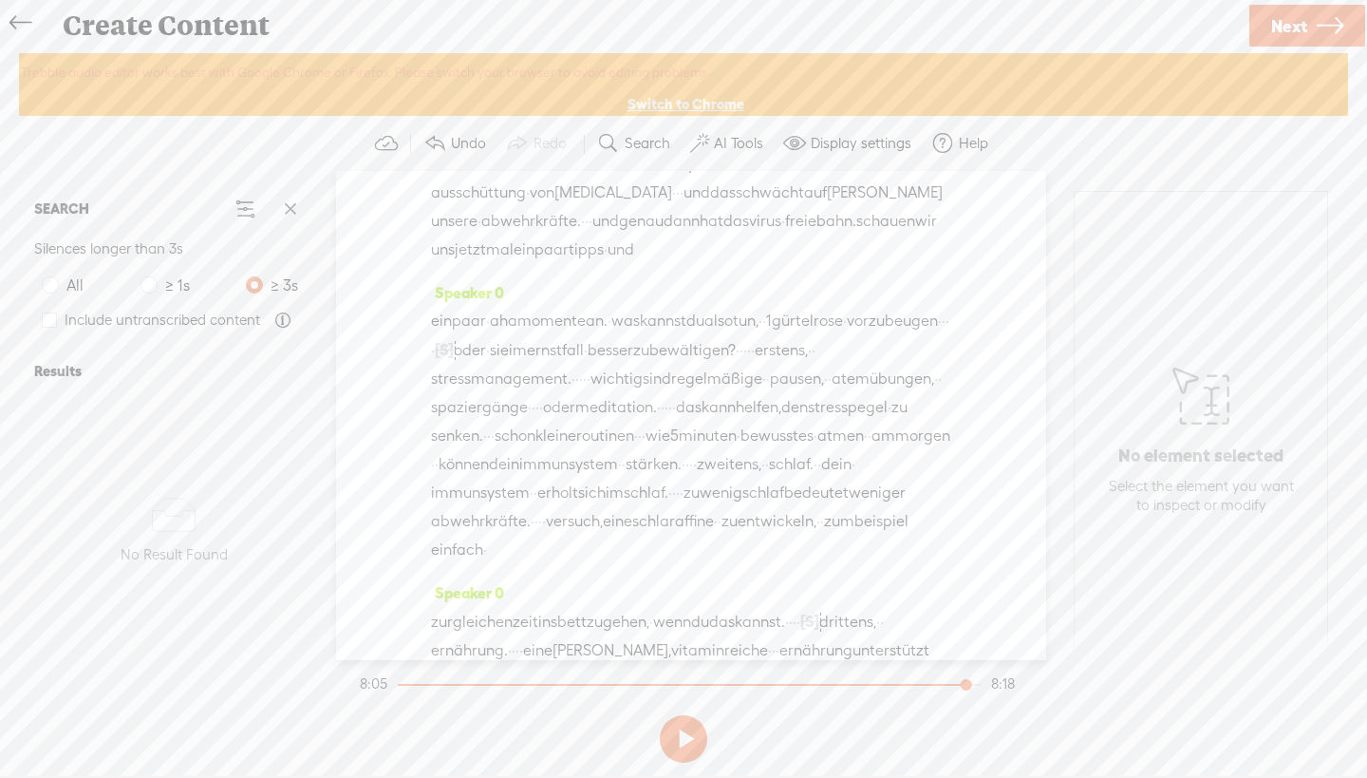
click at [528, 150] on span "·" at bounding box center [526, 136] width 4 height 28
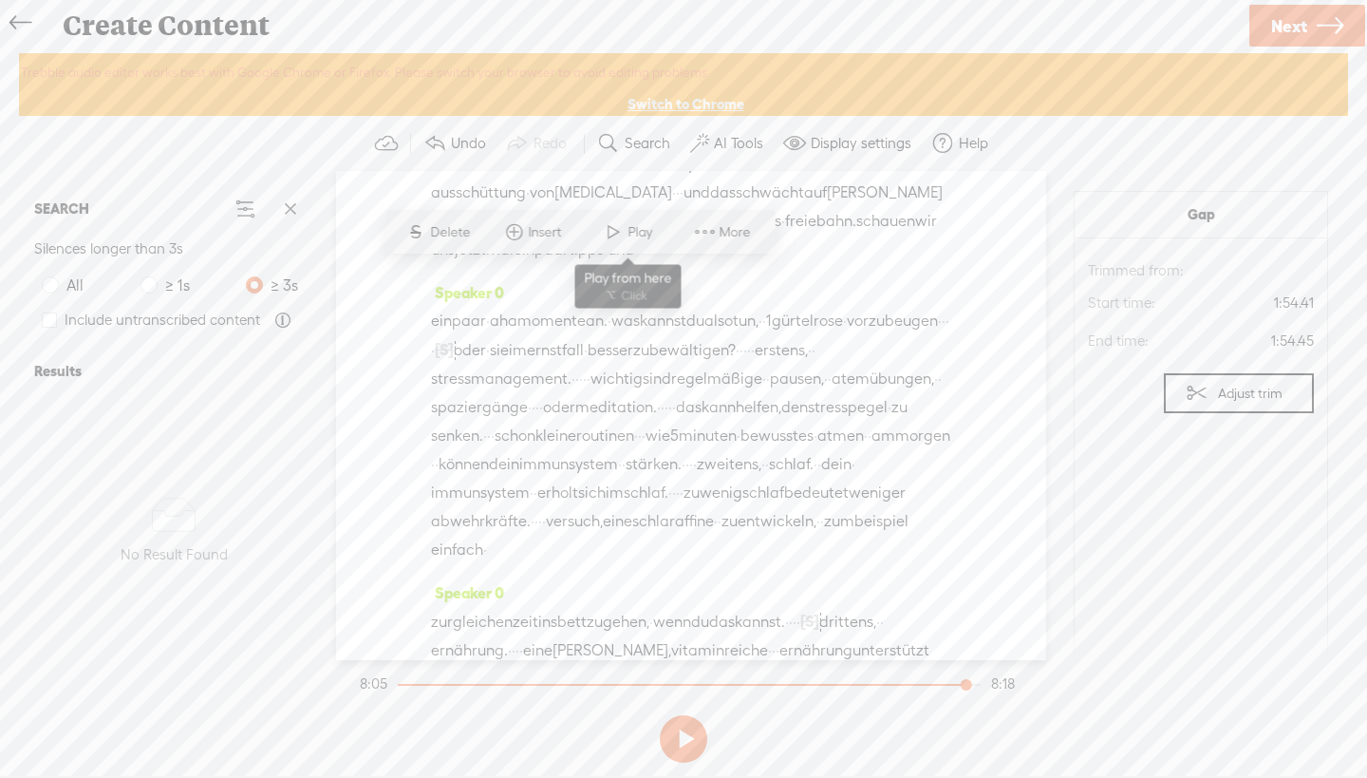
click at [623, 238] on span at bounding box center [613, 232] width 28 height 34
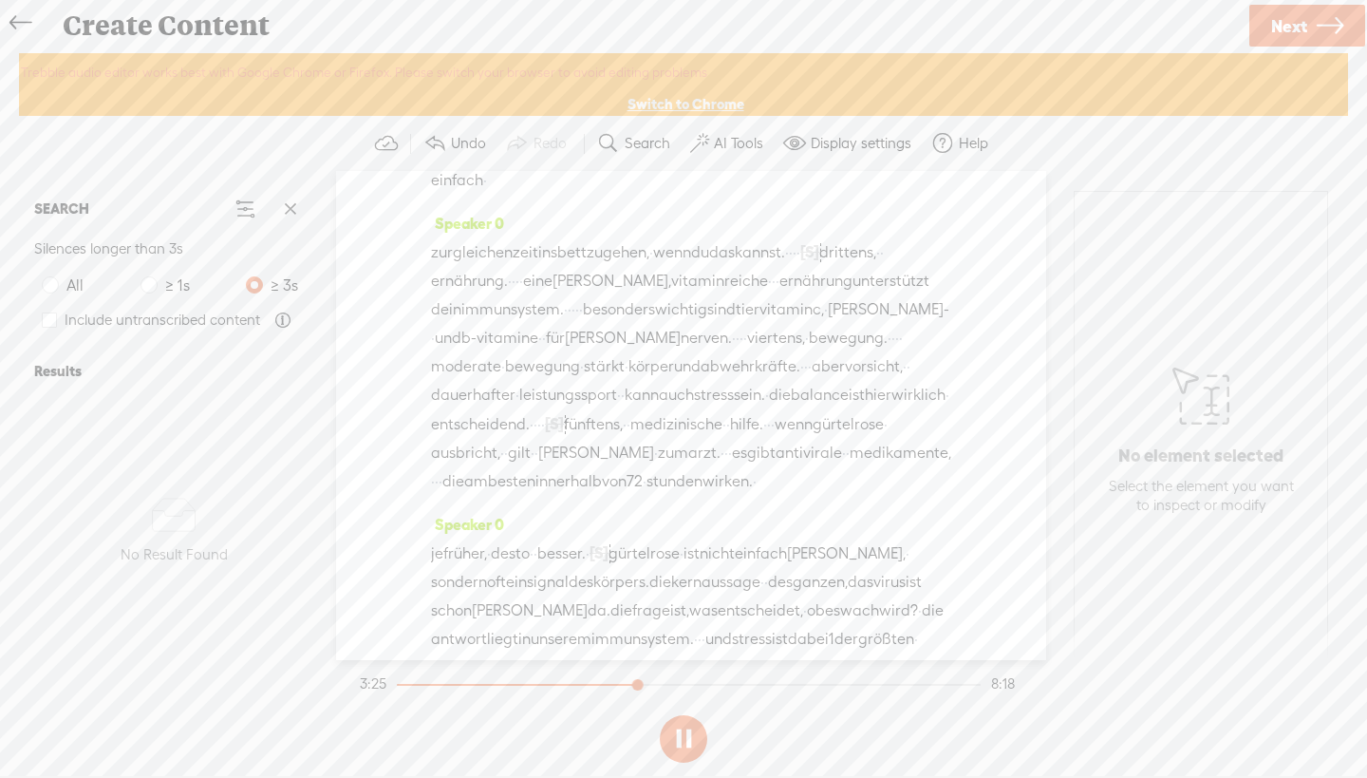
scroll to position [1221, 0]
click at [700, 145] on span "wenig" at bounding box center [721, 131] width 43 height 28
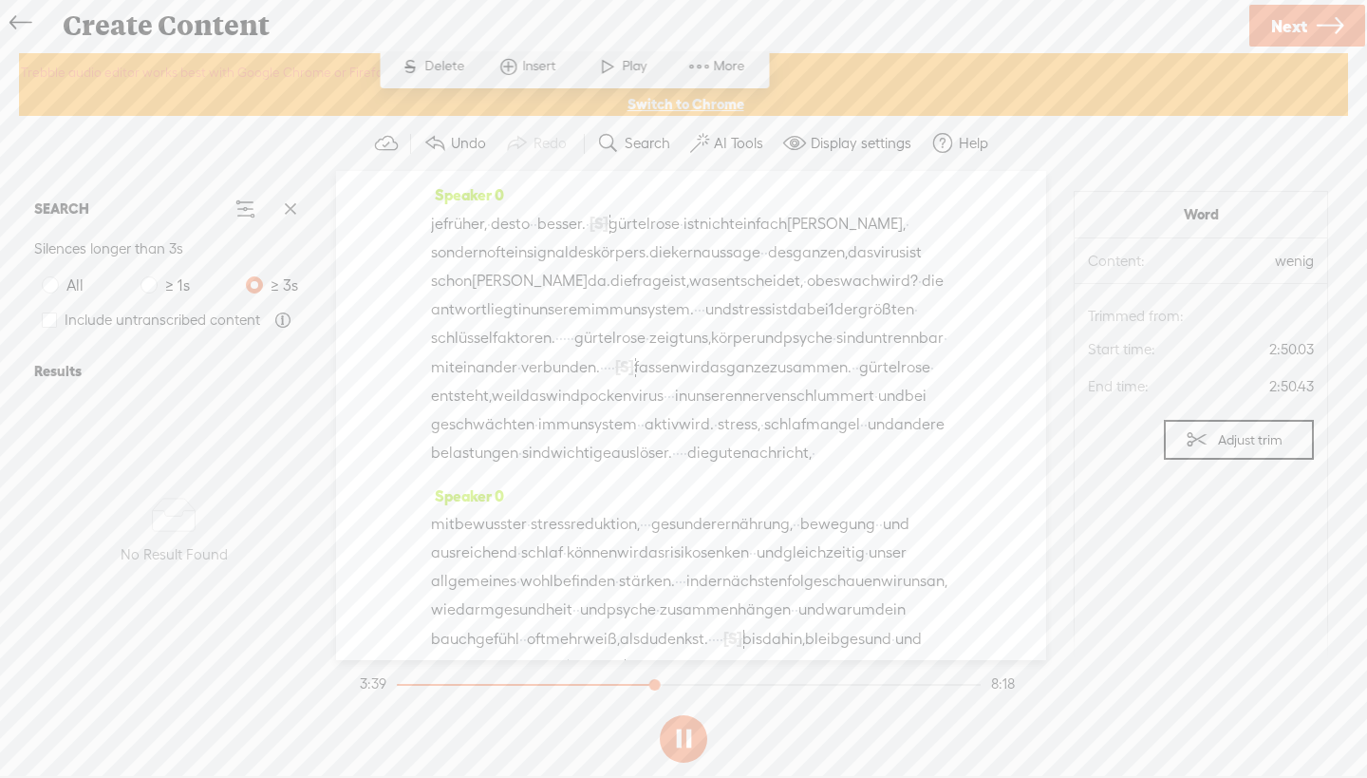
scroll to position [1530, 0]
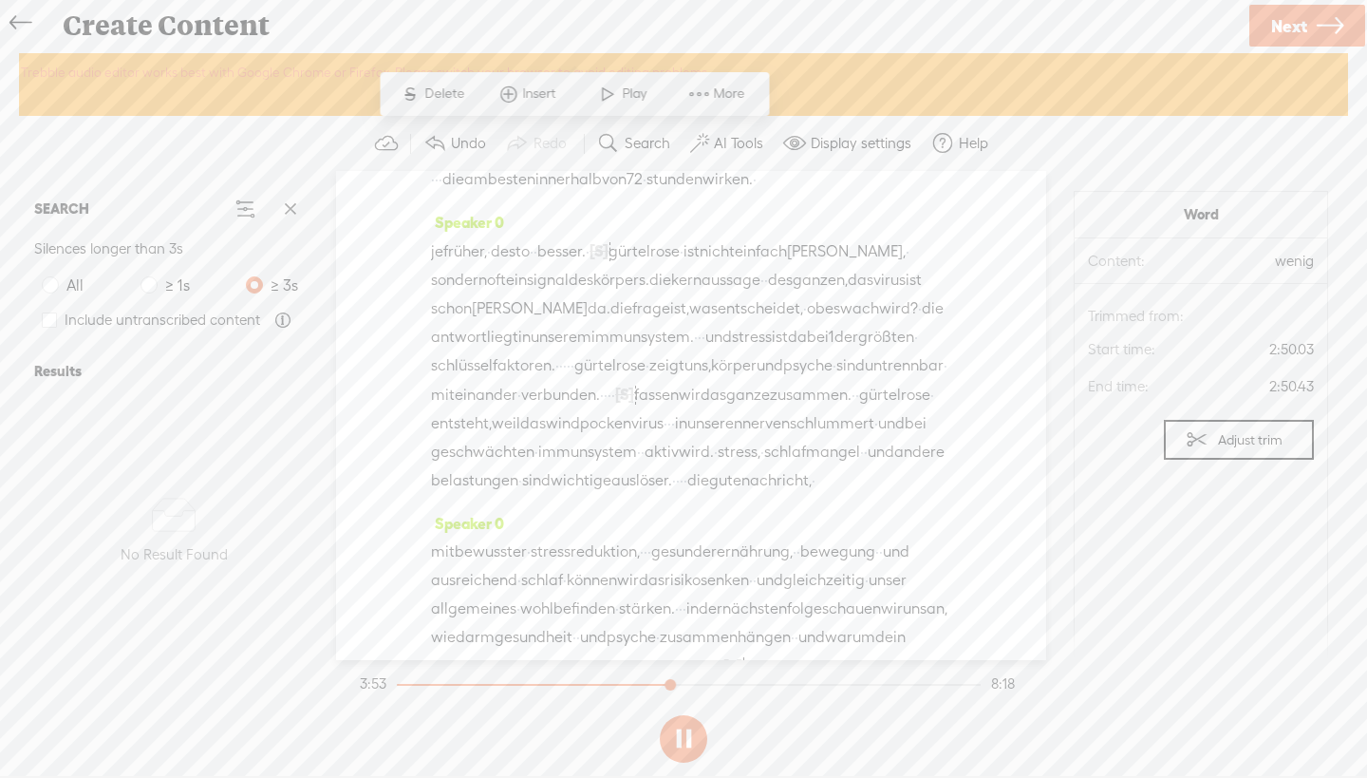
click at [707, 22] on span "sind" at bounding box center [721, 7] width 28 height 28
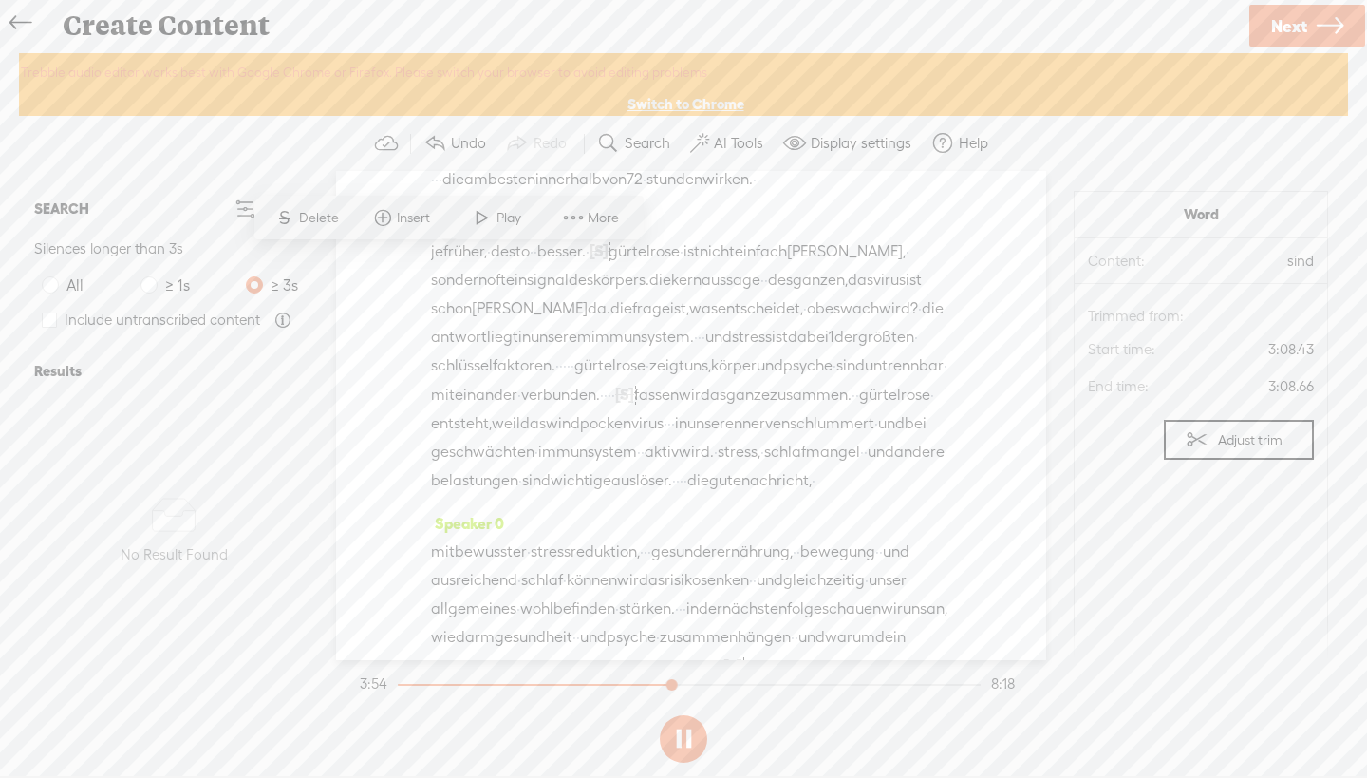
click at [736, 22] on span "tier" at bounding box center [748, 7] width 24 height 28
click at [707, 22] on span "sind" at bounding box center [721, 7] width 28 height 28
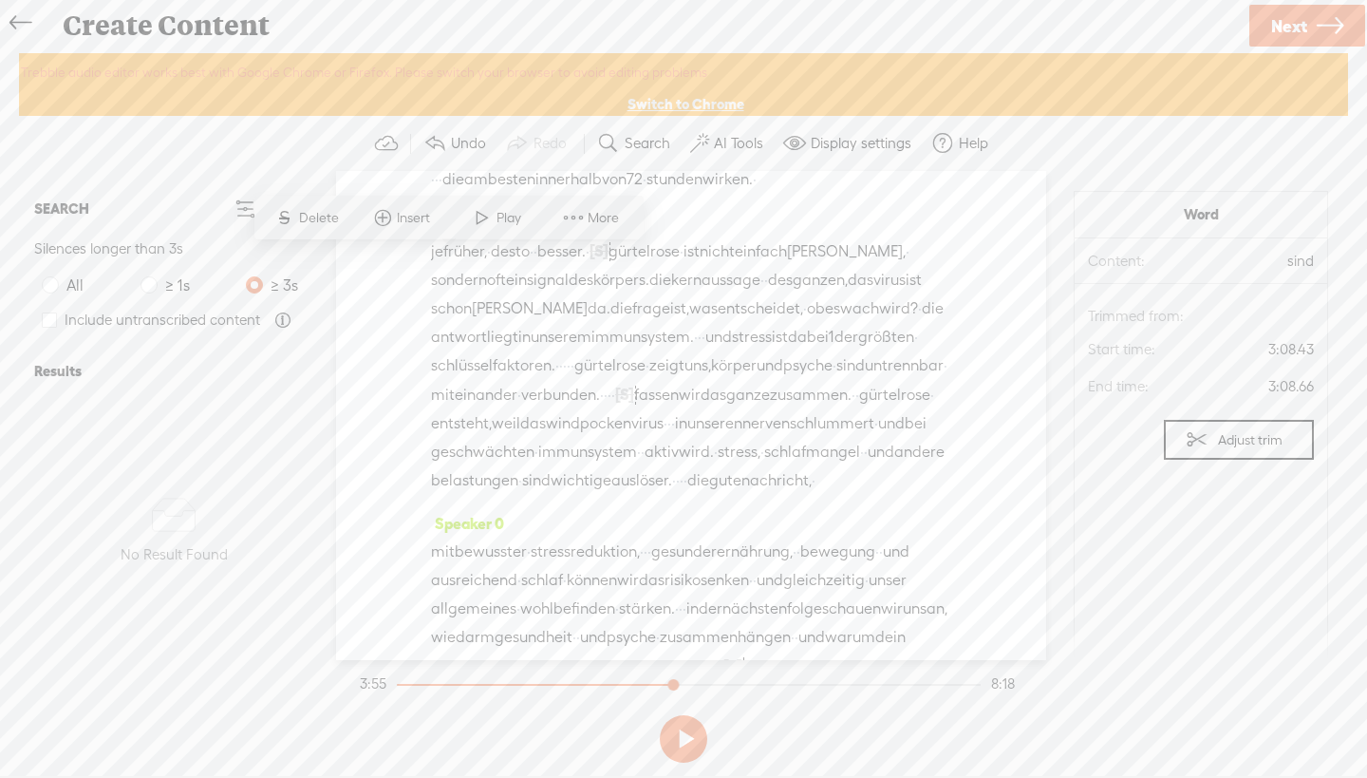
click at [736, 22] on span "tier" at bounding box center [748, 7] width 24 height 28
click at [601, 217] on span at bounding box center [605, 217] width 28 height 34
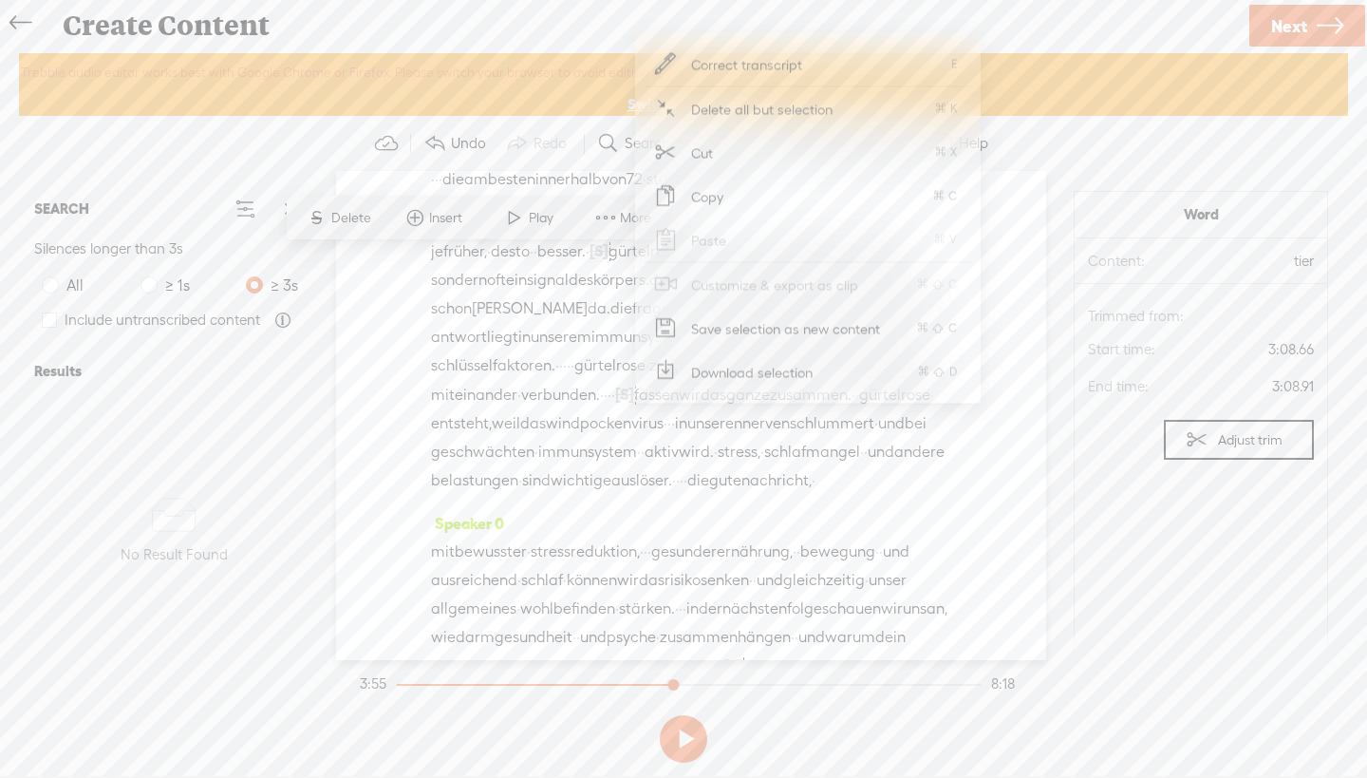
click at [695, 63] on span "Correct transcript" at bounding box center [747, 64] width 186 height 43
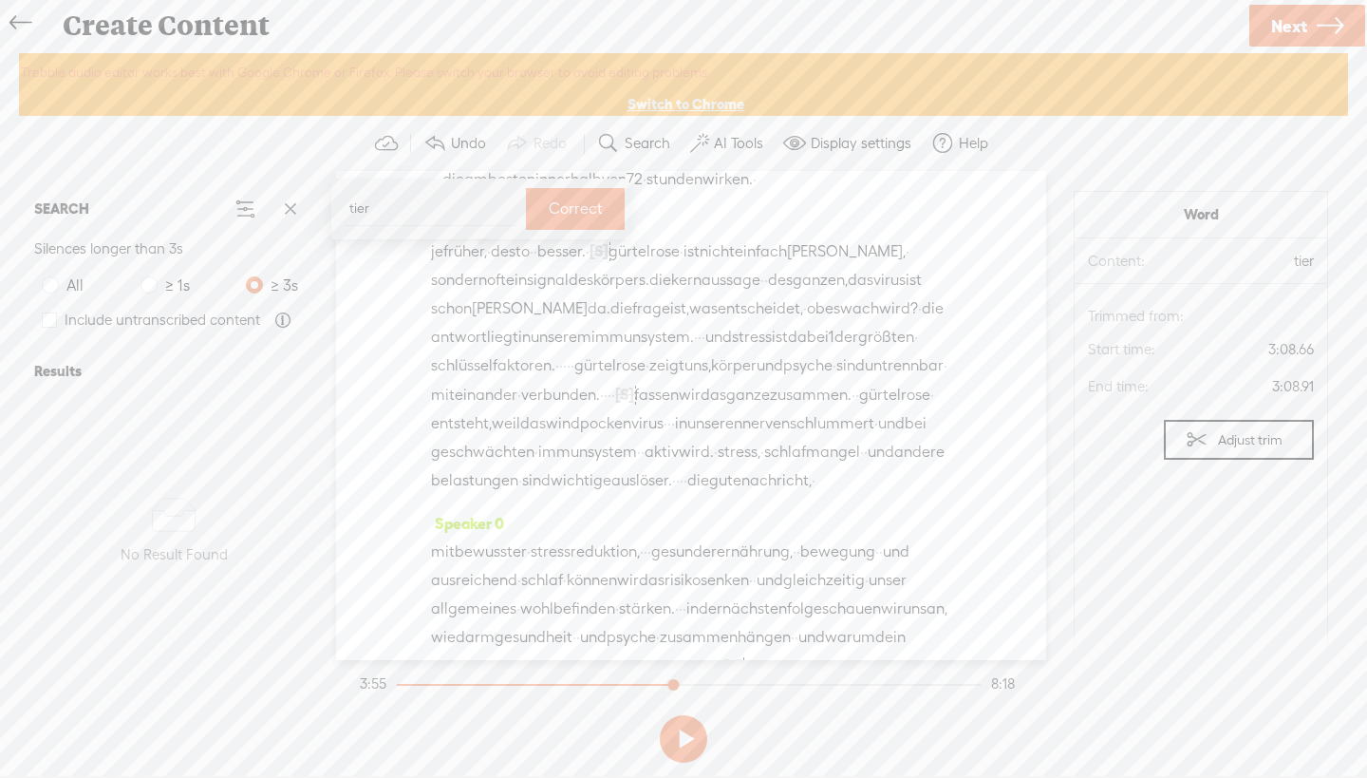
click at [356, 207] on input "tier" at bounding box center [431, 208] width 171 height 35
type input "hier"
click at [573, 197] on label "Correct" at bounding box center [576, 209] width 54 height 39
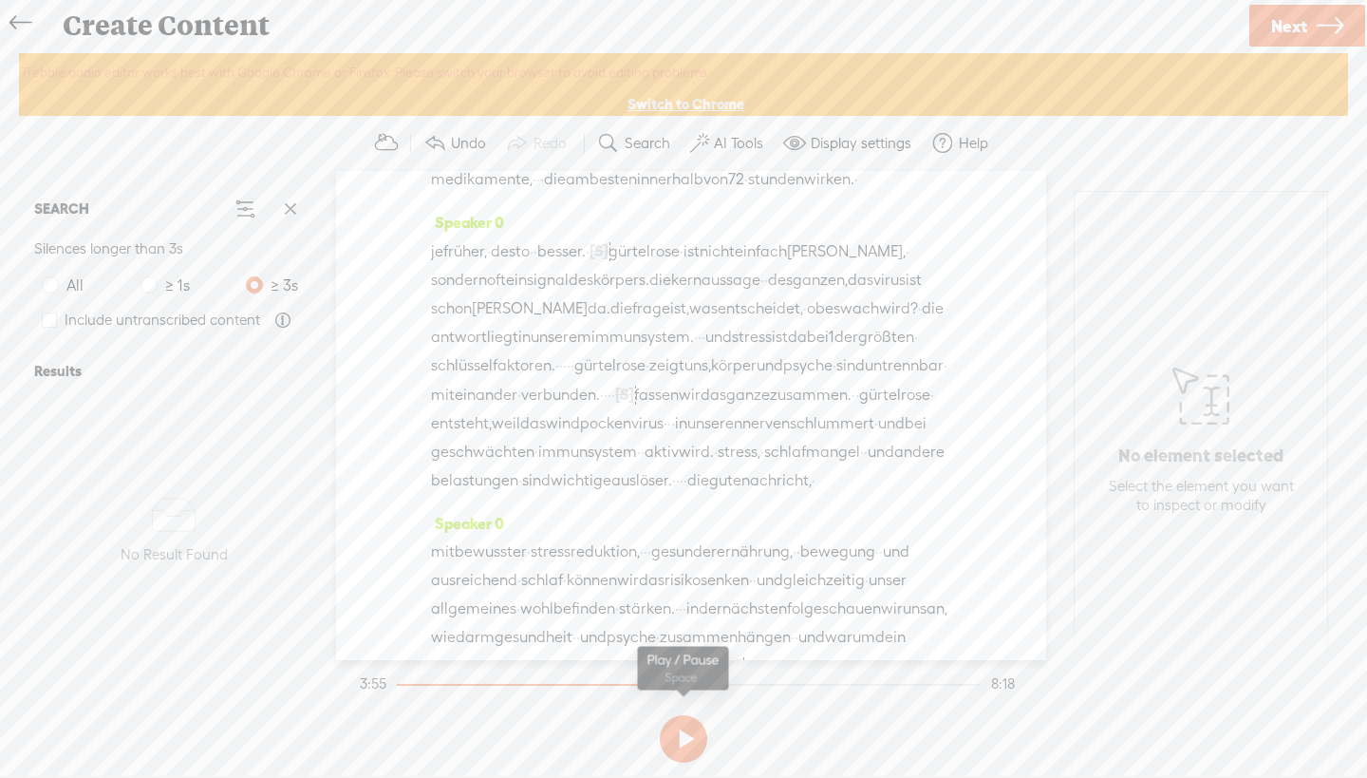
click at [693, 741] on button at bounding box center [683, 738] width 47 height 47
click at [556, 50] on span "·" at bounding box center [555, 36] width 4 height 28
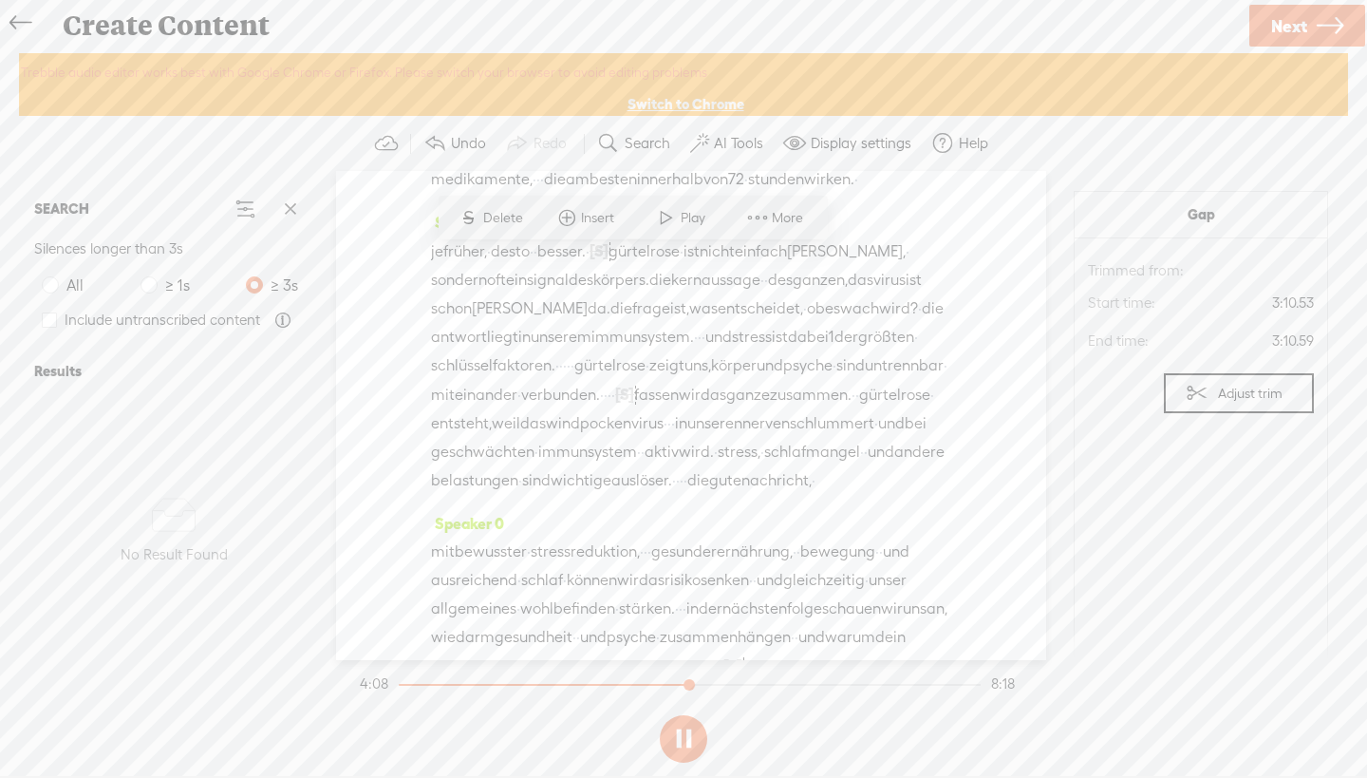
click at [681, 224] on span "Play" at bounding box center [695, 218] width 29 height 19
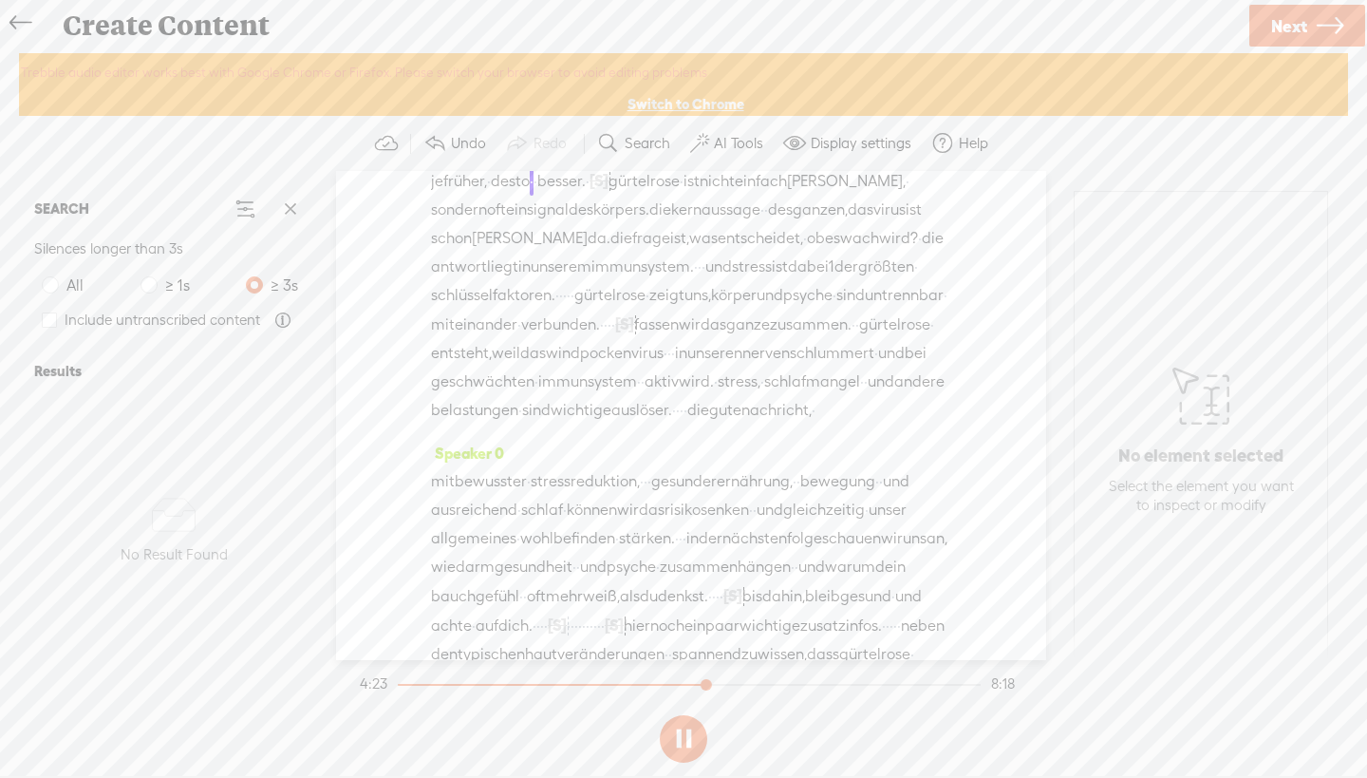
scroll to position [1758, 0]
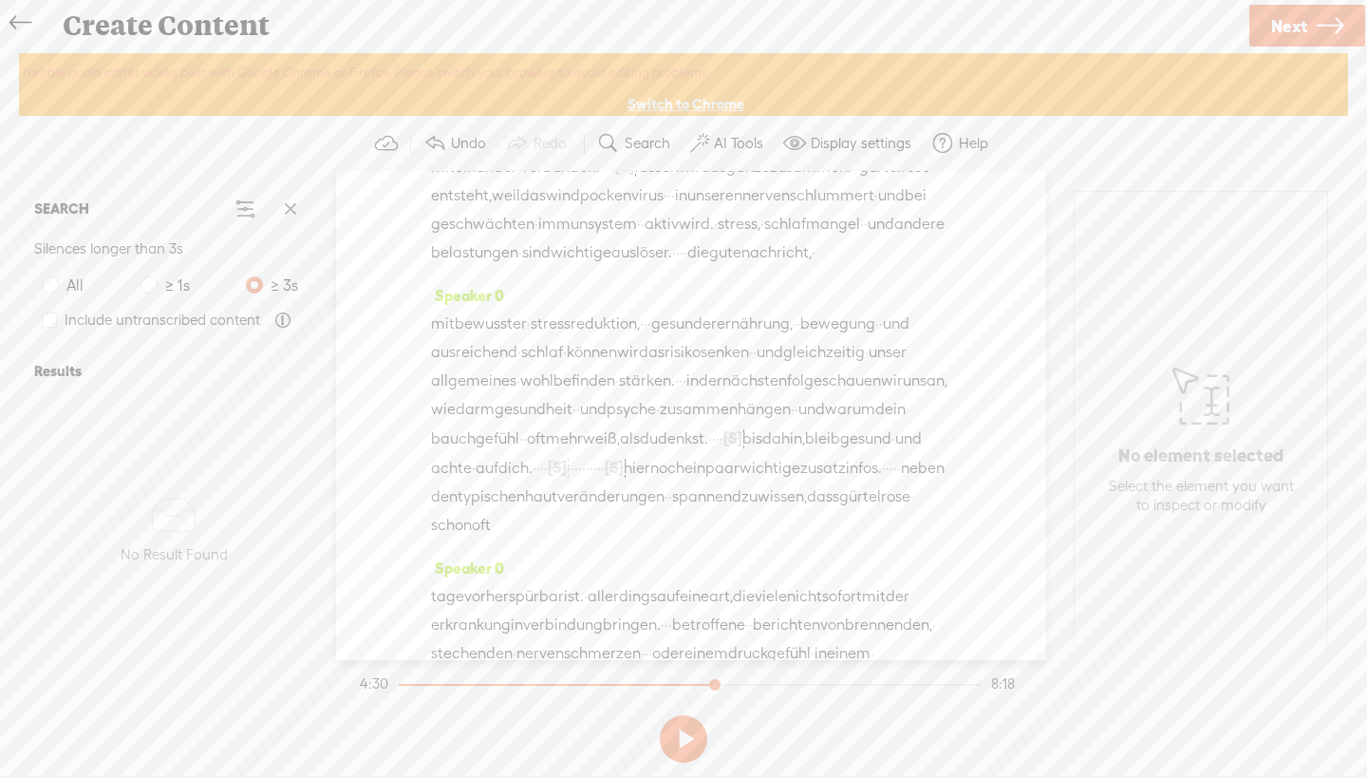
click at [454, 66] on span "sondern" at bounding box center [459, 52] width 56 height 28
click at [498, 289] on span at bounding box center [507, 290] width 28 height 34
click at [760, 66] on span "kernaussage" at bounding box center [715, 52] width 89 height 28
click at [649, 66] on span "körpers." at bounding box center [621, 52] width 56 height 28
click at [671, 66] on span "die" at bounding box center [660, 52] width 22 height 28
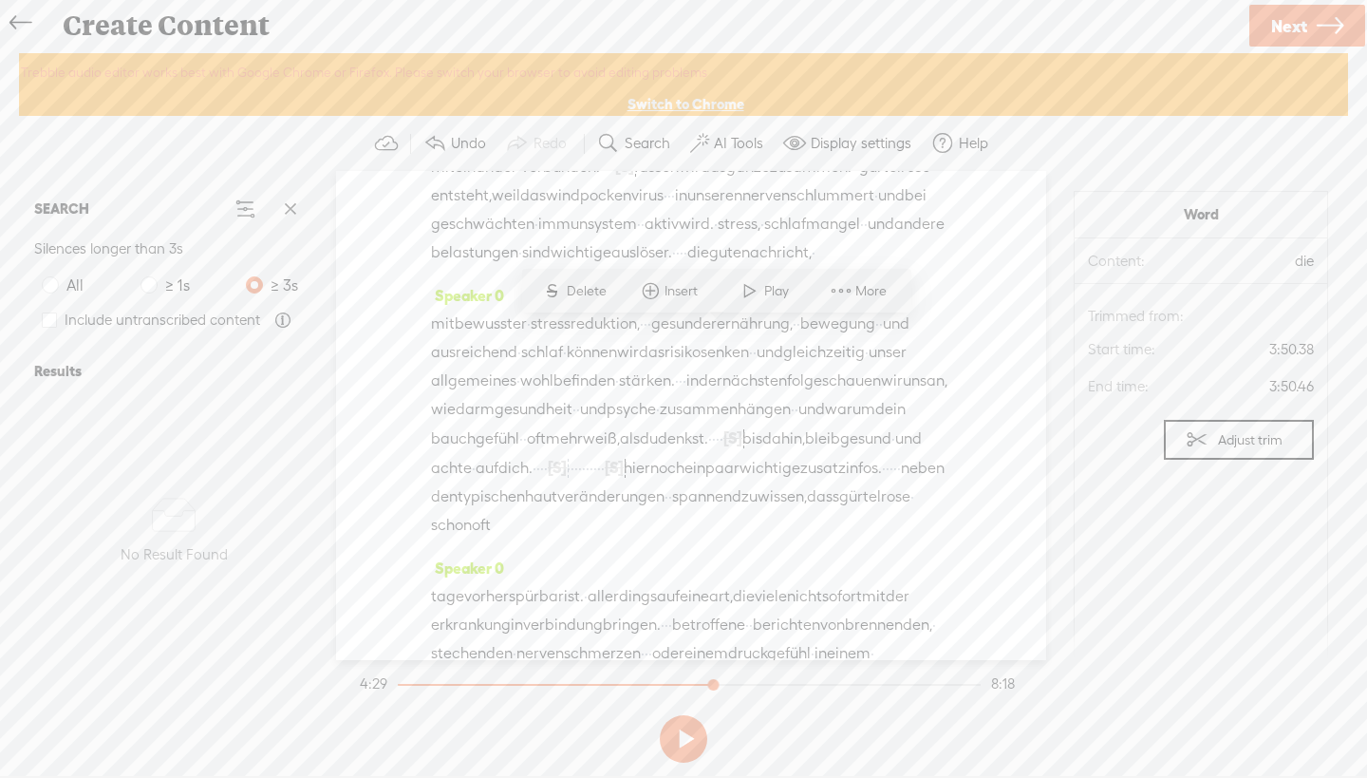
click at [442, 38] on span "je" at bounding box center [437, 23] width 12 height 28
click at [504, 263] on span "Play" at bounding box center [502, 262] width 29 height 19
click at [760, 66] on span "kernaussage" at bounding box center [715, 52] width 89 height 28
click at [652, 283] on span "Delete" at bounding box center [651, 291] width 45 height 19
click at [671, 67] on span "die" at bounding box center [660, 53] width 22 height 28
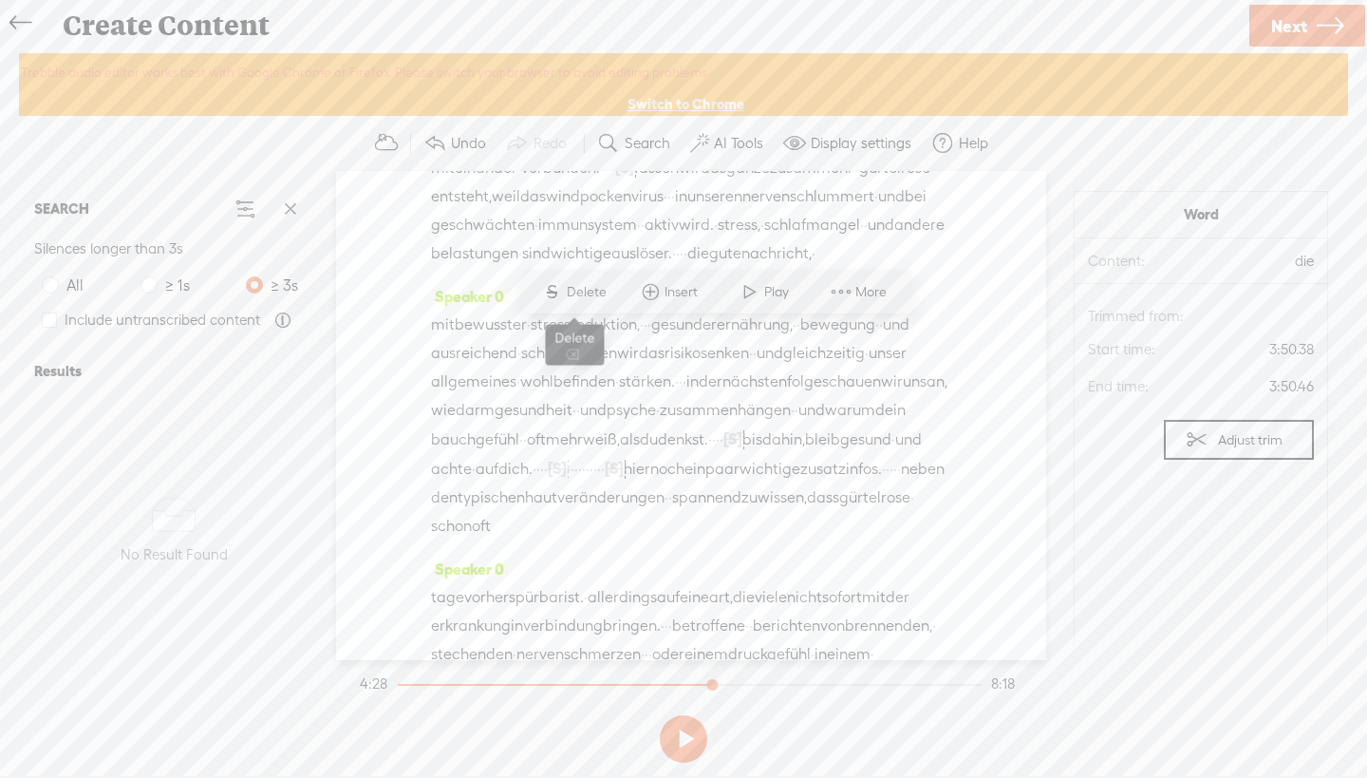
click at [608, 290] on span "Delete" at bounding box center [589, 292] width 45 height 19
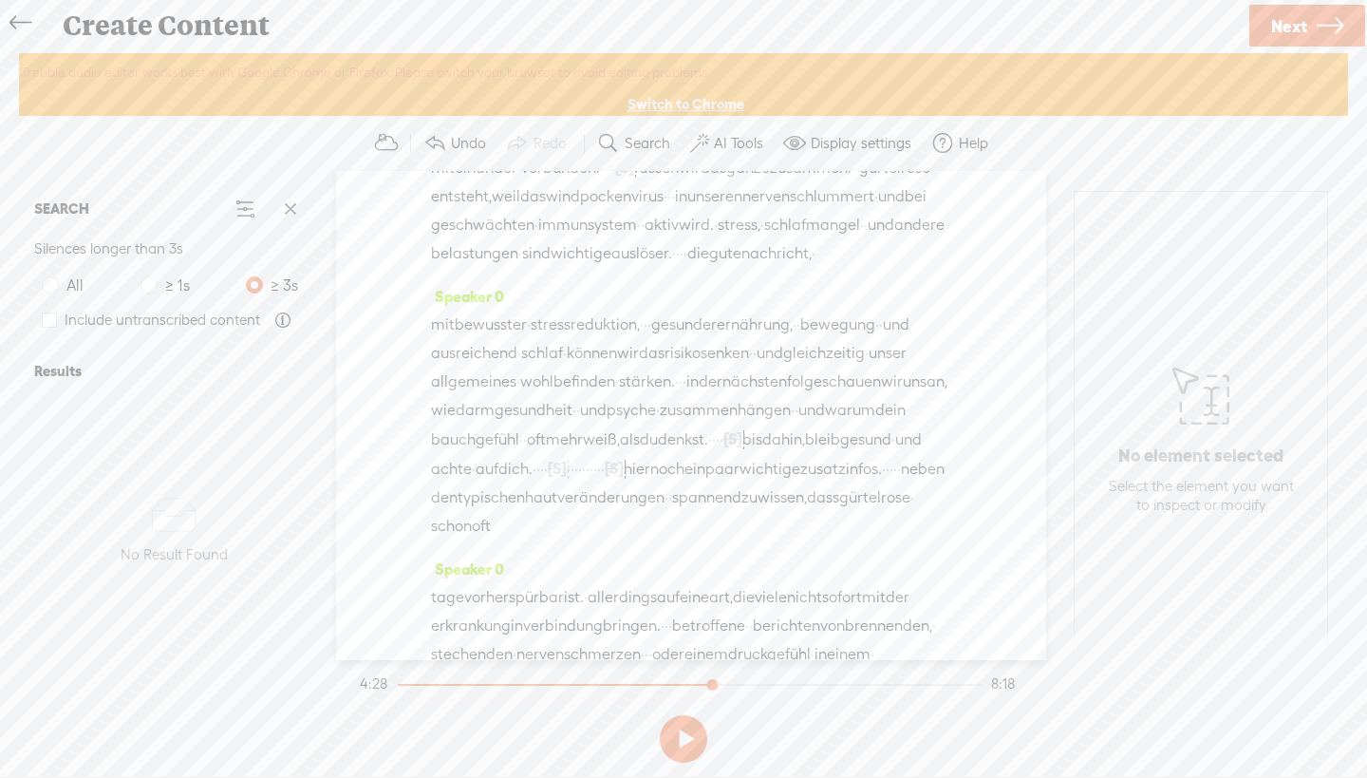
click at [775, 67] on span "ganzen," at bounding box center [747, 53] width 55 height 28
click at [703, 291] on span "Delete" at bounding box center [710, 292] width 45 height 19
click at [720, 67] on span "des" at bounding box center [707, 53] width 25 height 28
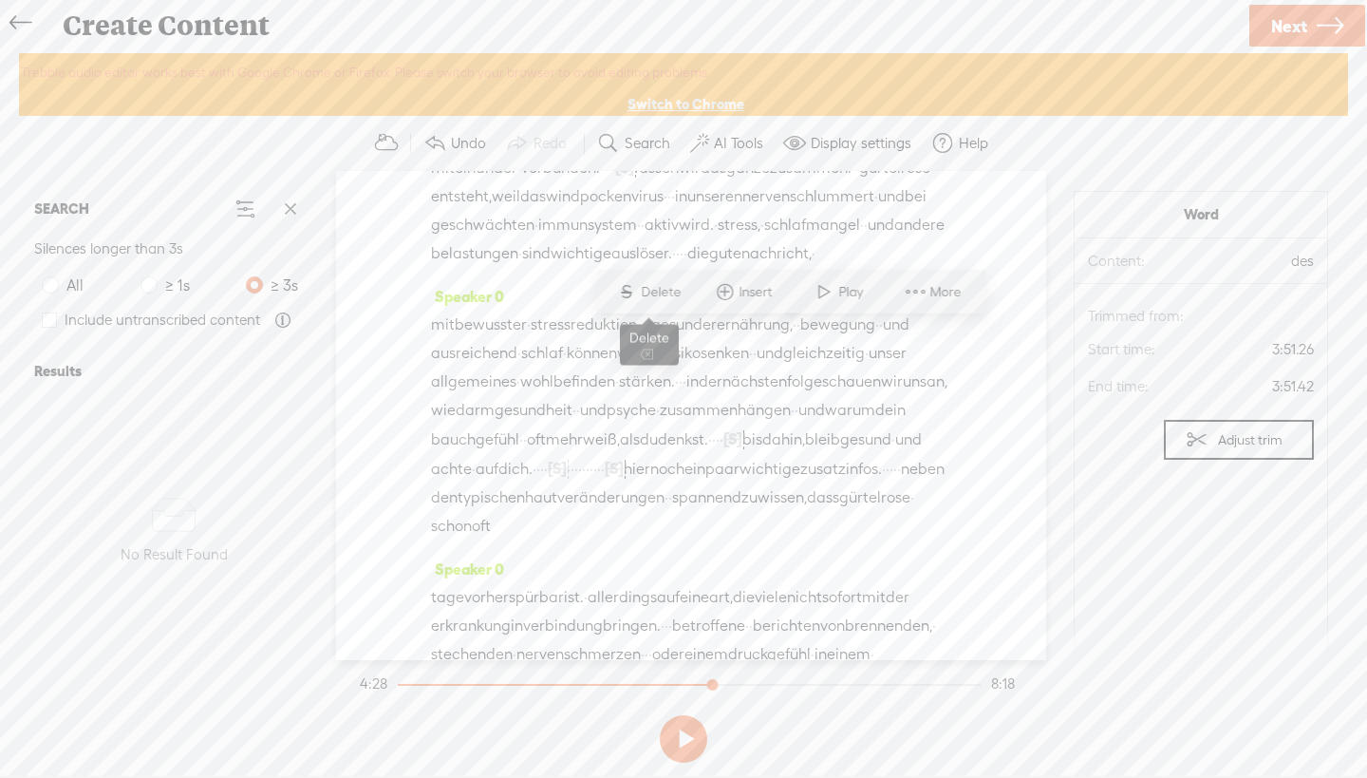
click at [669, 294] on span "Delete" at bounding box center [663, 292] width 45 height 19
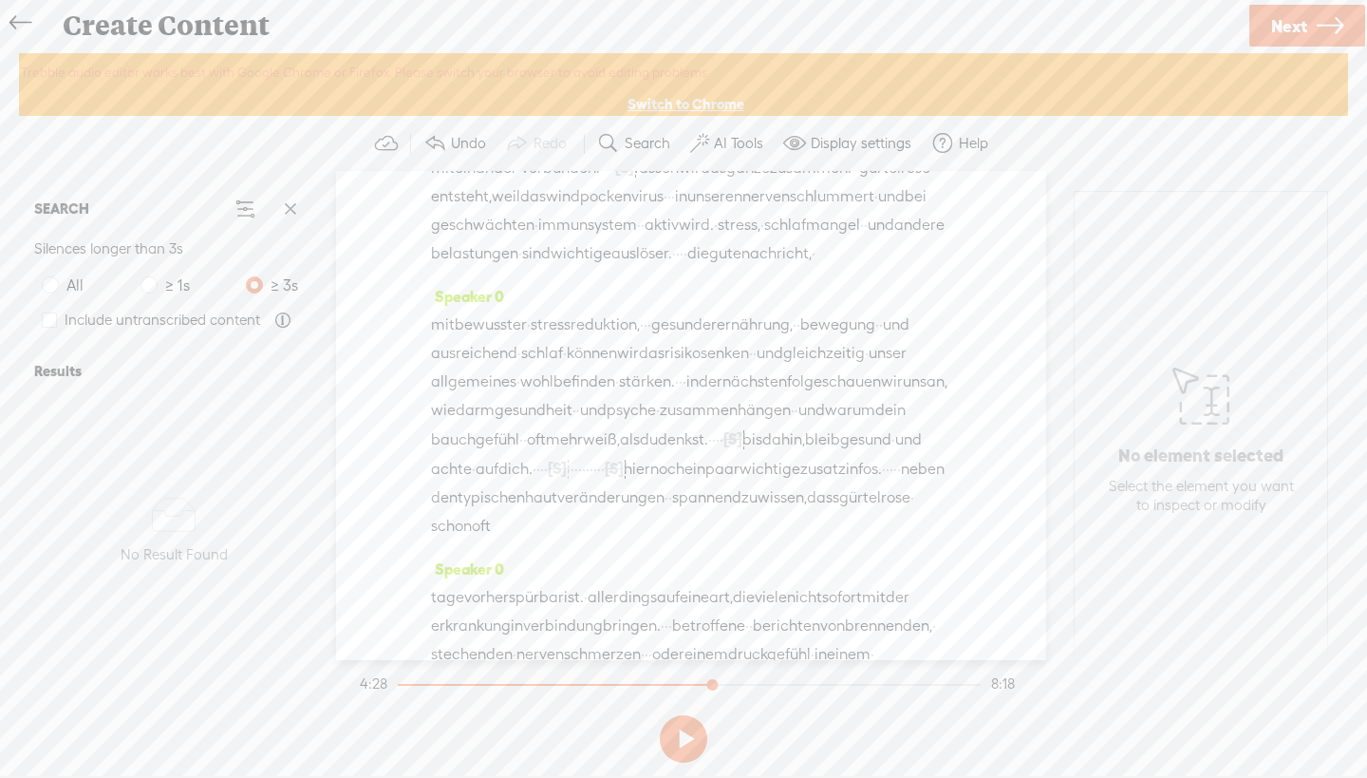
click at [906, 38] on span "·" at bounding box center [908, 23] width 4 height 28
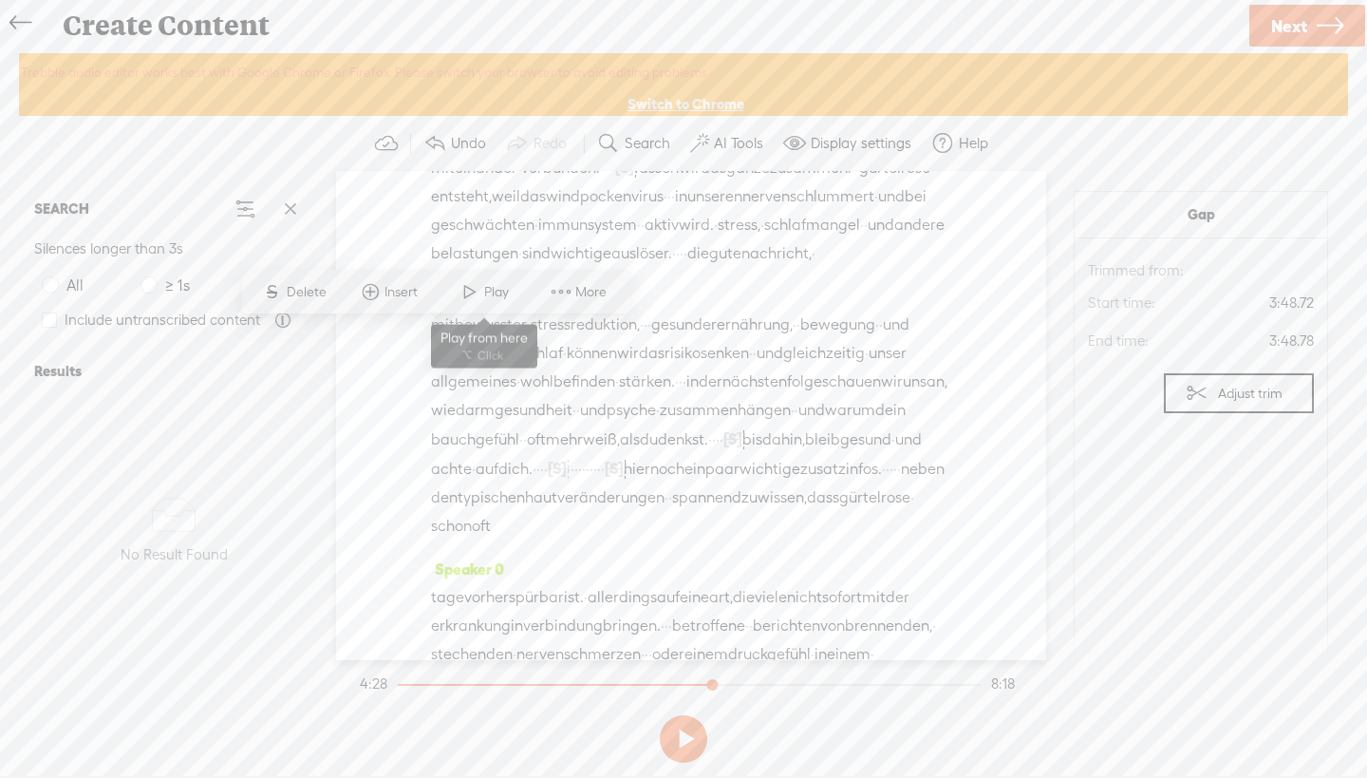
click at [465, 296] on span at bounding box center [470, 291] width 28 height 34
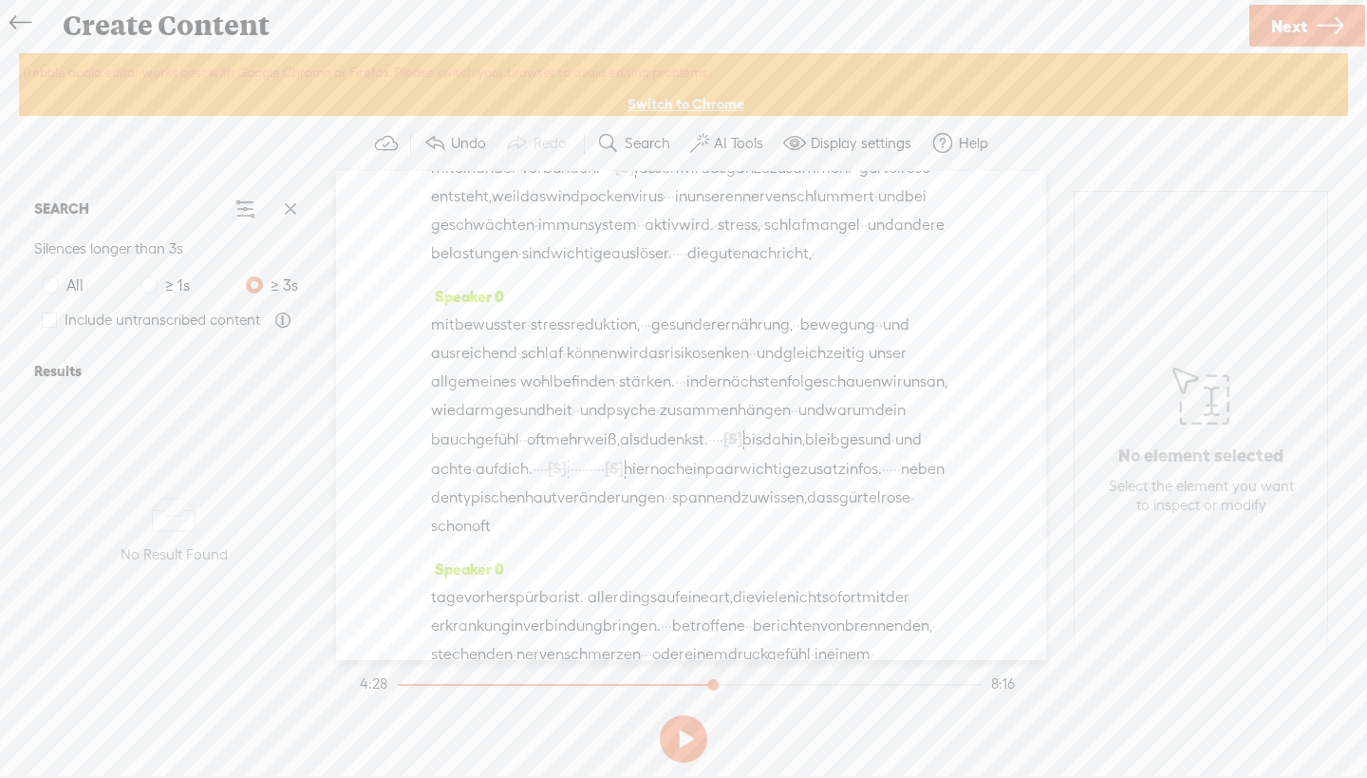
click at [649, 67] on span "körpers." at bounding box center [621, 53] width 56 height 28
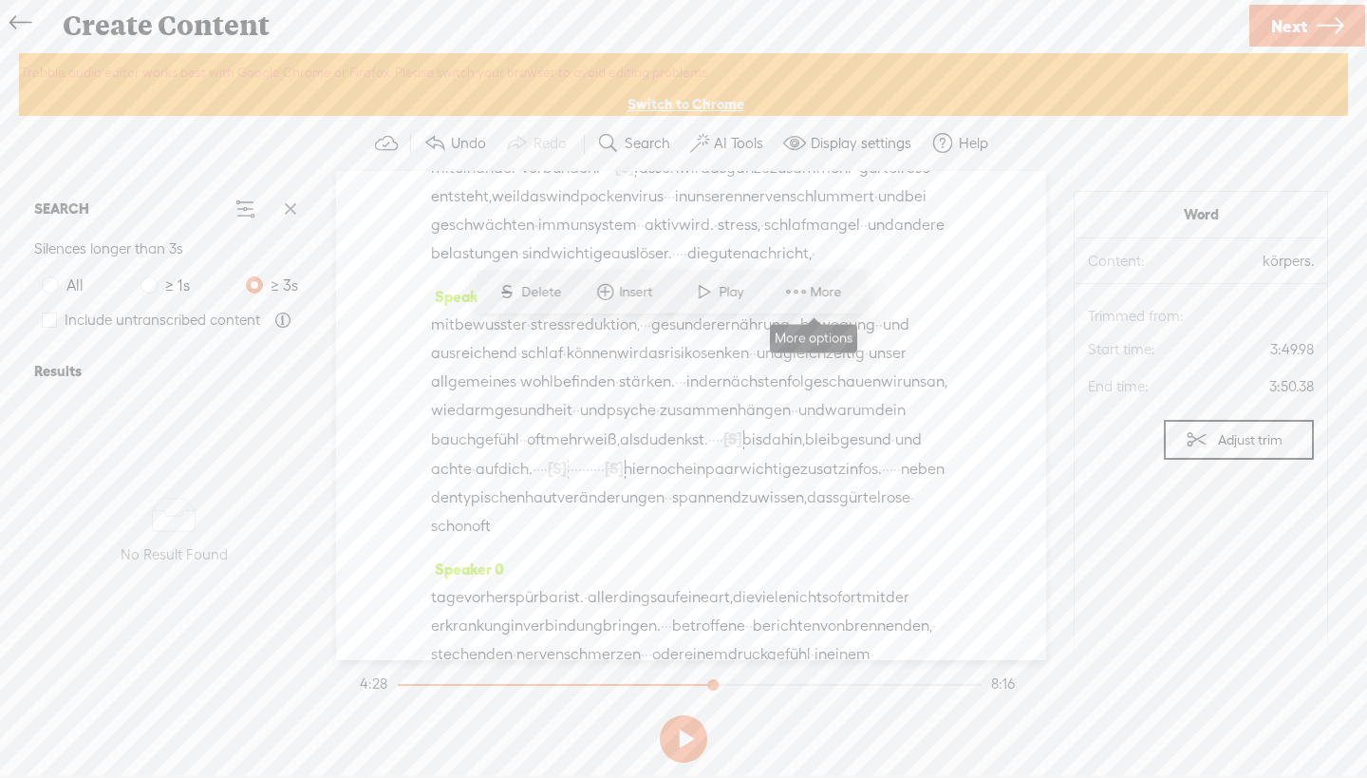
click at [805, 296] on span at bounding box center [796, 291] width 28 height 34
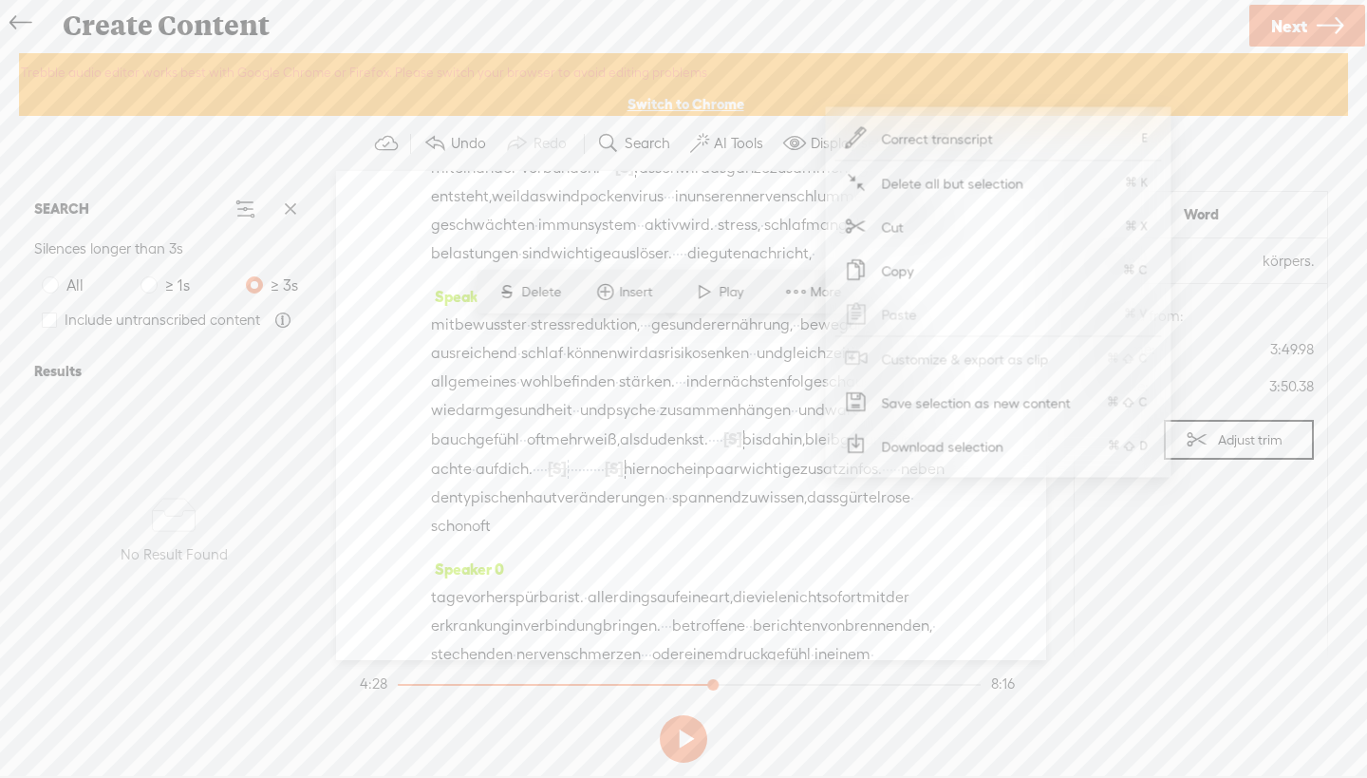
click at [946, 129] on span "Correct transcript" at bounding box center [938, 138] width 186 height 43
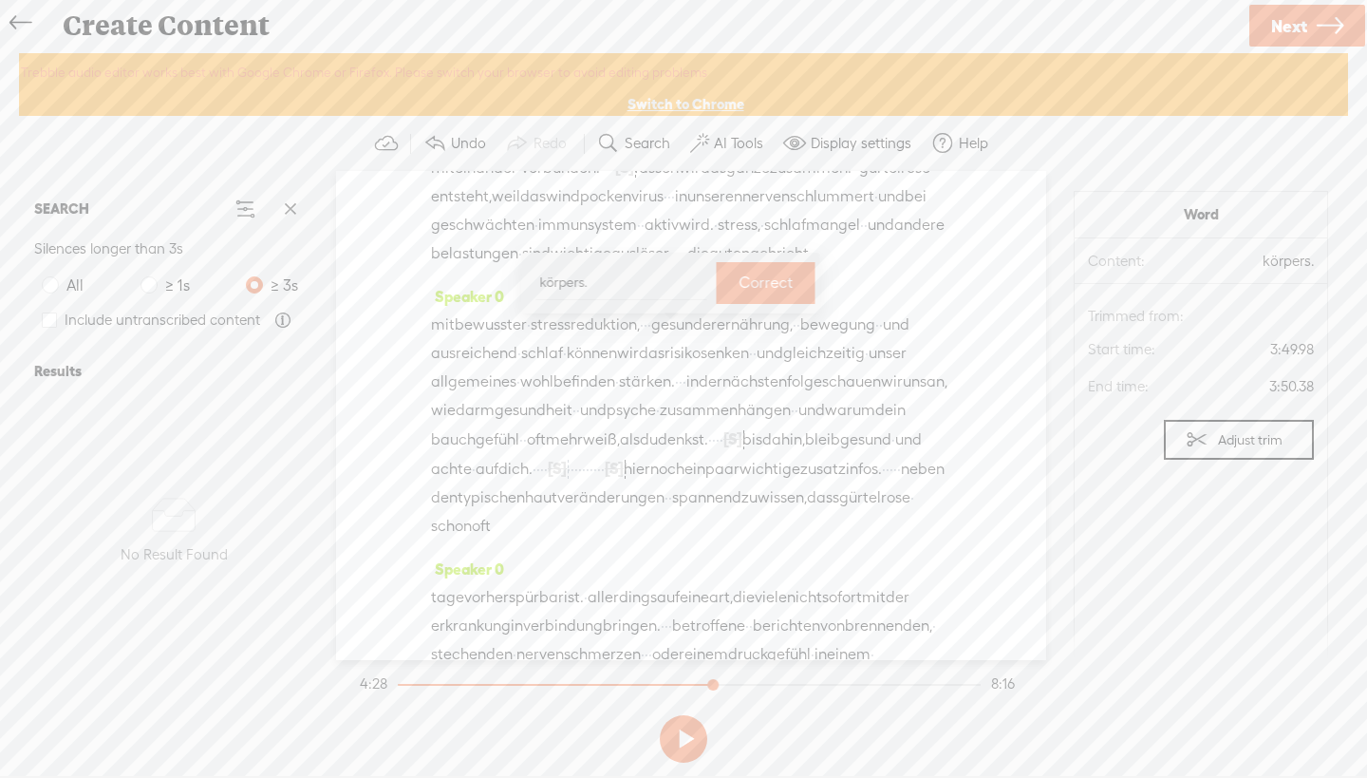
click at [629, 283] on input "körpers." at bounding box center [621, 282] width 171 height 35
type input "körpers...."
click at [799, 289] on button "Correct" at bounding box center [766, 283] width 99 height 43
click at [562, 67] on span "signal" at bounding box center [548, 53] width 42 height 28
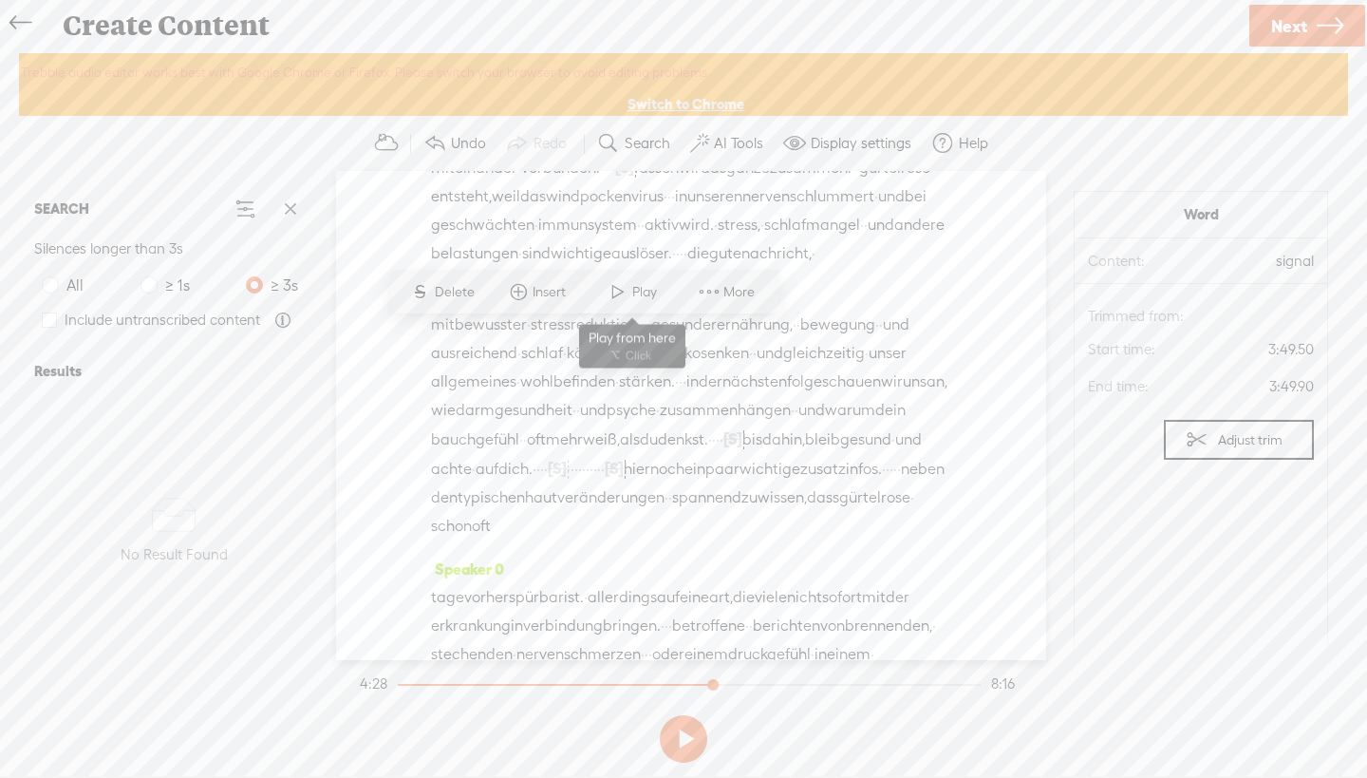
click at [620, 284] on span at bounding box center [618, 291] width 28 height 34
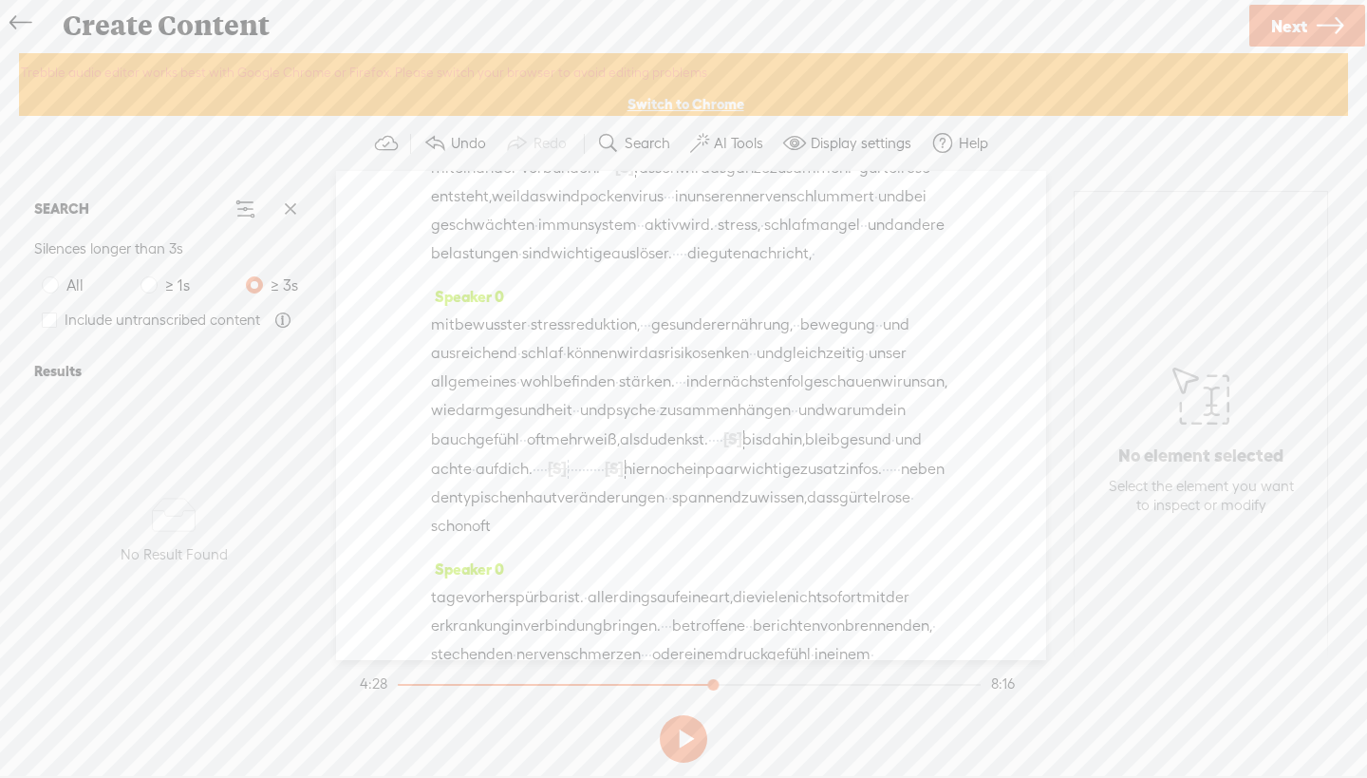
click at [744, 61] on span "[S]" at bounding box center [734, 52] width 19 height 17
click at [805, 291] on span at bounding box center [799, 291] width 43 height 39
click at [725, 61] on span "[S]" at bounding box center [715, 52] width 19 height 17
click at [789, 291] on span at bounding box center [773, 291] width 43 height 39
click at [699, 61] on span "[S]" at bounding box center [689, 52] width 19 height 17
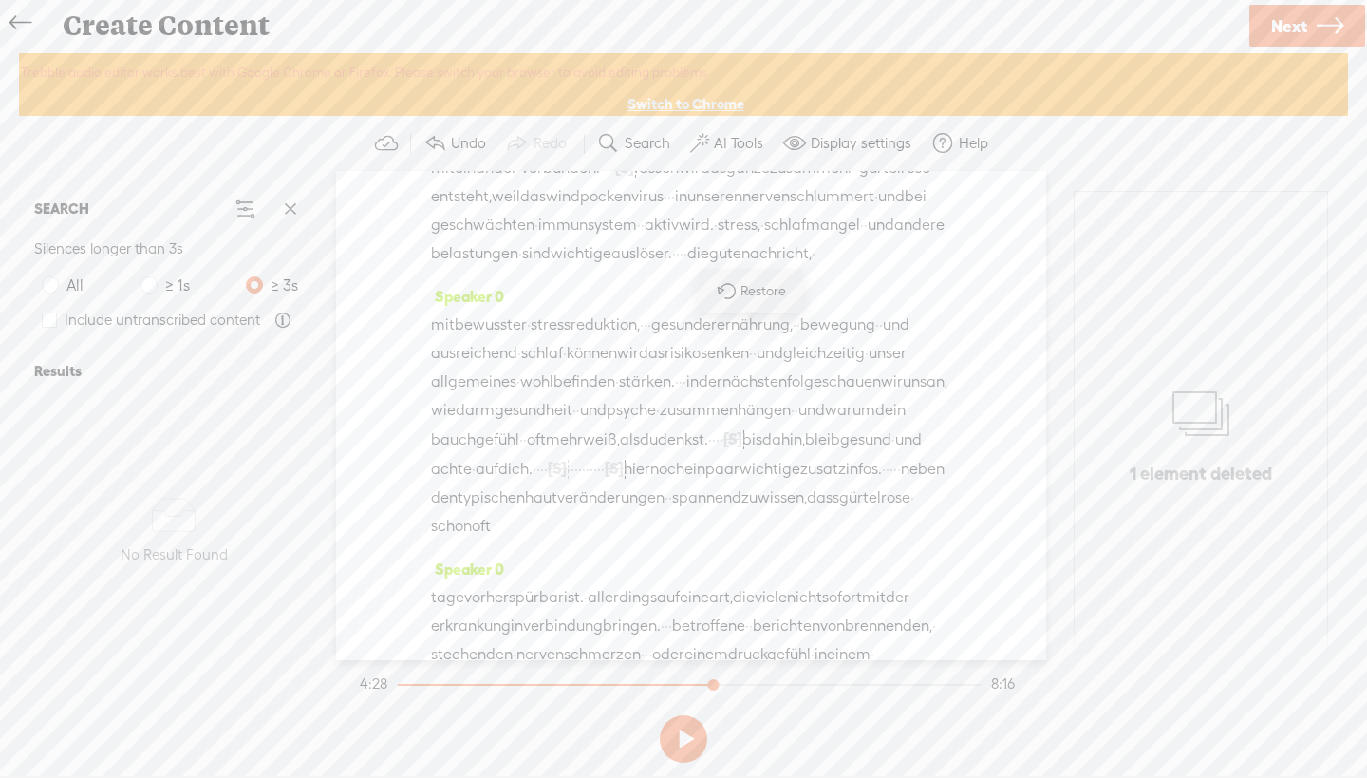
click at [747, 296] on span "Restore" at bounding box center [766, 291] width 50 height 19
click at [680, 61] on span "[S]" at bounding box center [670, 52] width 19 height 17
click at [721, 290] on span "Restore" at bounding box center [740, 291] width 50 height 19
click at [672, 38] on span "gürtelrose" at bounding box center [644, 23] width 71 height 28
click at [661, 66] on span "körpers...." at bounding box center [626, 52] width 67 height 28
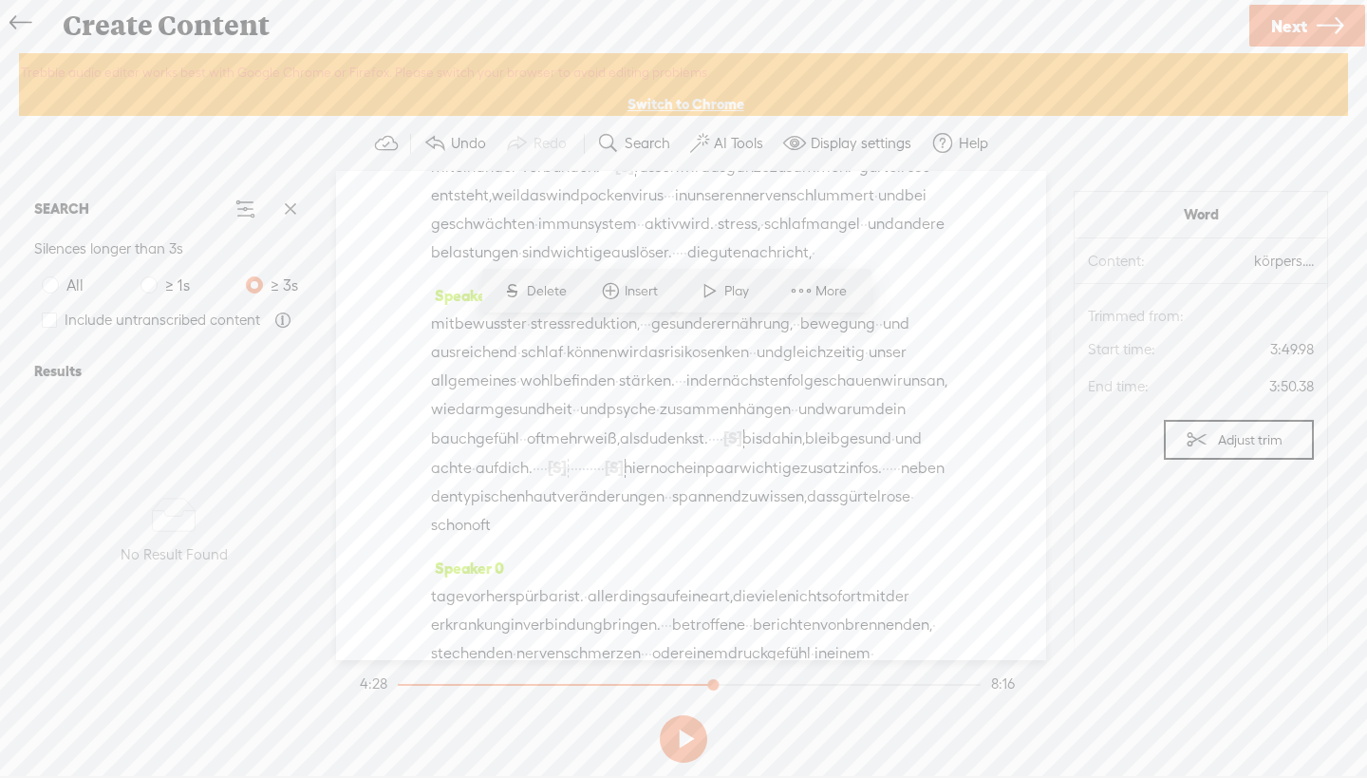
click at [661, 66] on span "körpers...." at bounding box center [626, 52] width 67 height 28
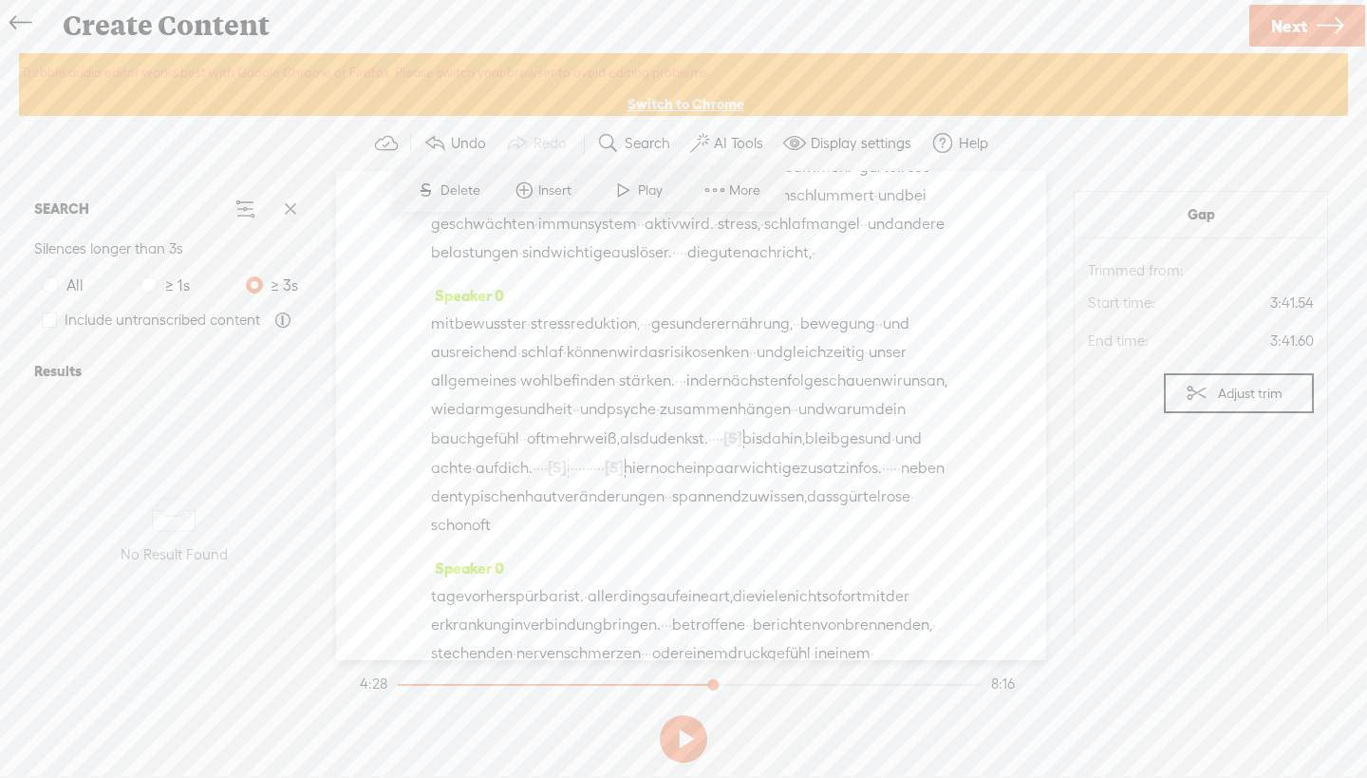
drag, startPoint x: 673, startPoint y: 302, endPoint x: 708, endPoint y: 330, distance: 45.2
click at [708, 267] on div "je früher, · desto · · besser. · [S] · · · · und ein aha moment? · · · · [GEOGR…" at bounding box center [691, 138] width 520 height 258
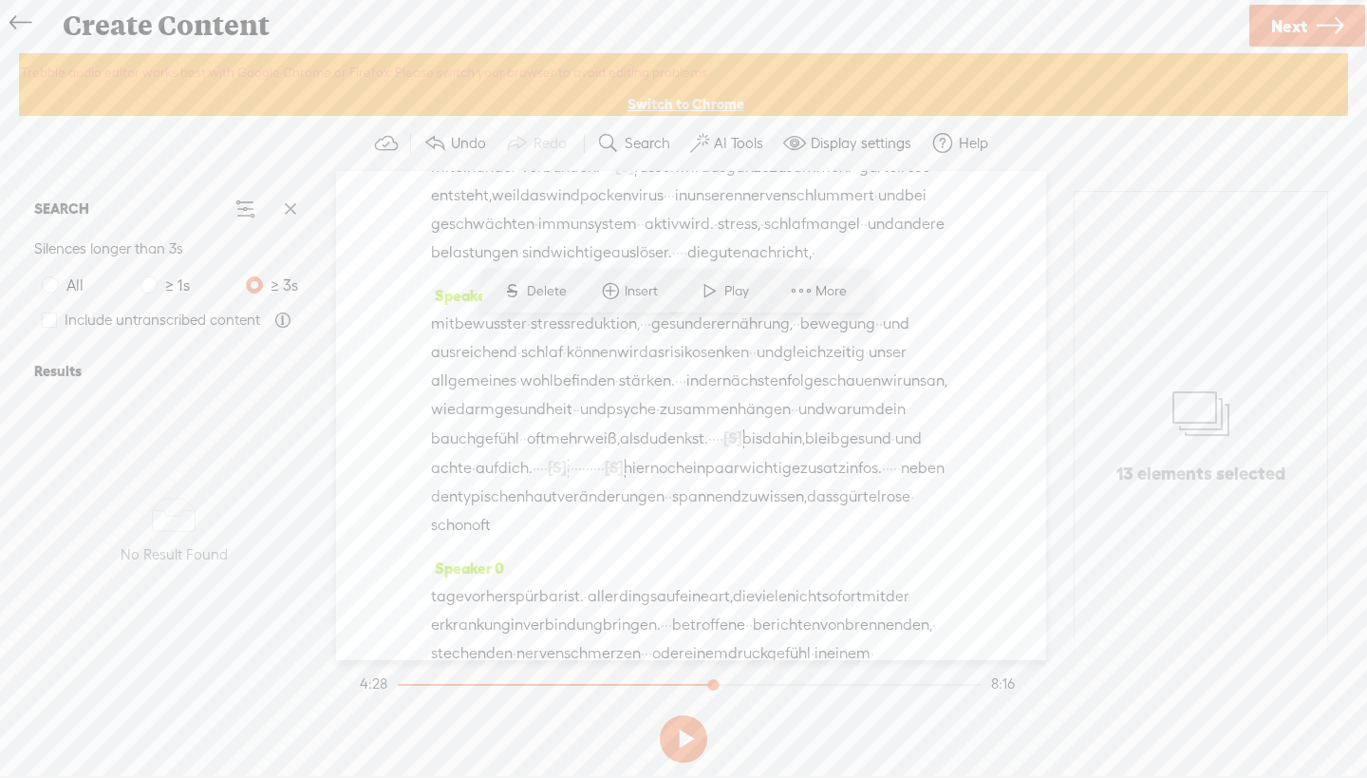
click at [539, 293] on span "Delete" at bounding box center [549, 291] width 45 height 19
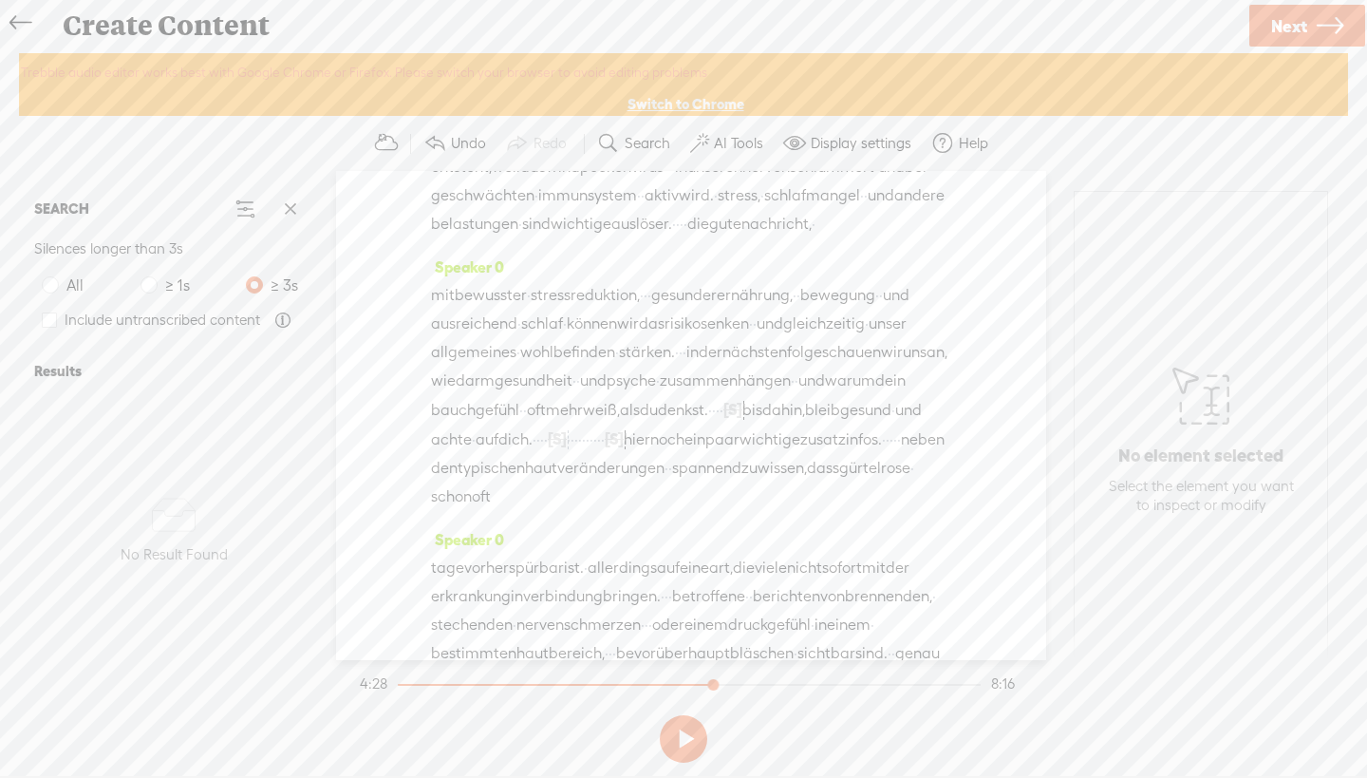
click at [443, 38] on span "je" at bounding box center [437, 23] width 12 height 28
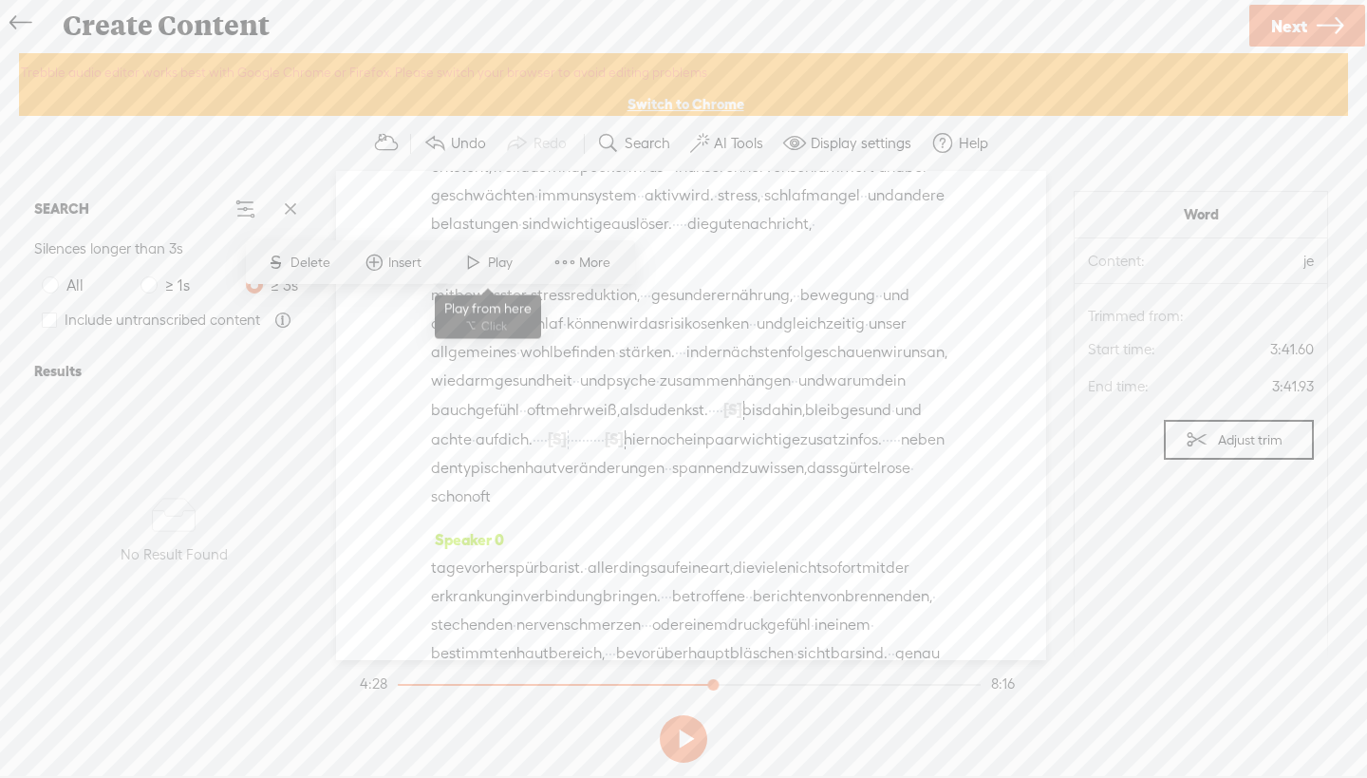
click at [490, 263] on span "Play" at bounding box center [502, 262] width 29 height 19
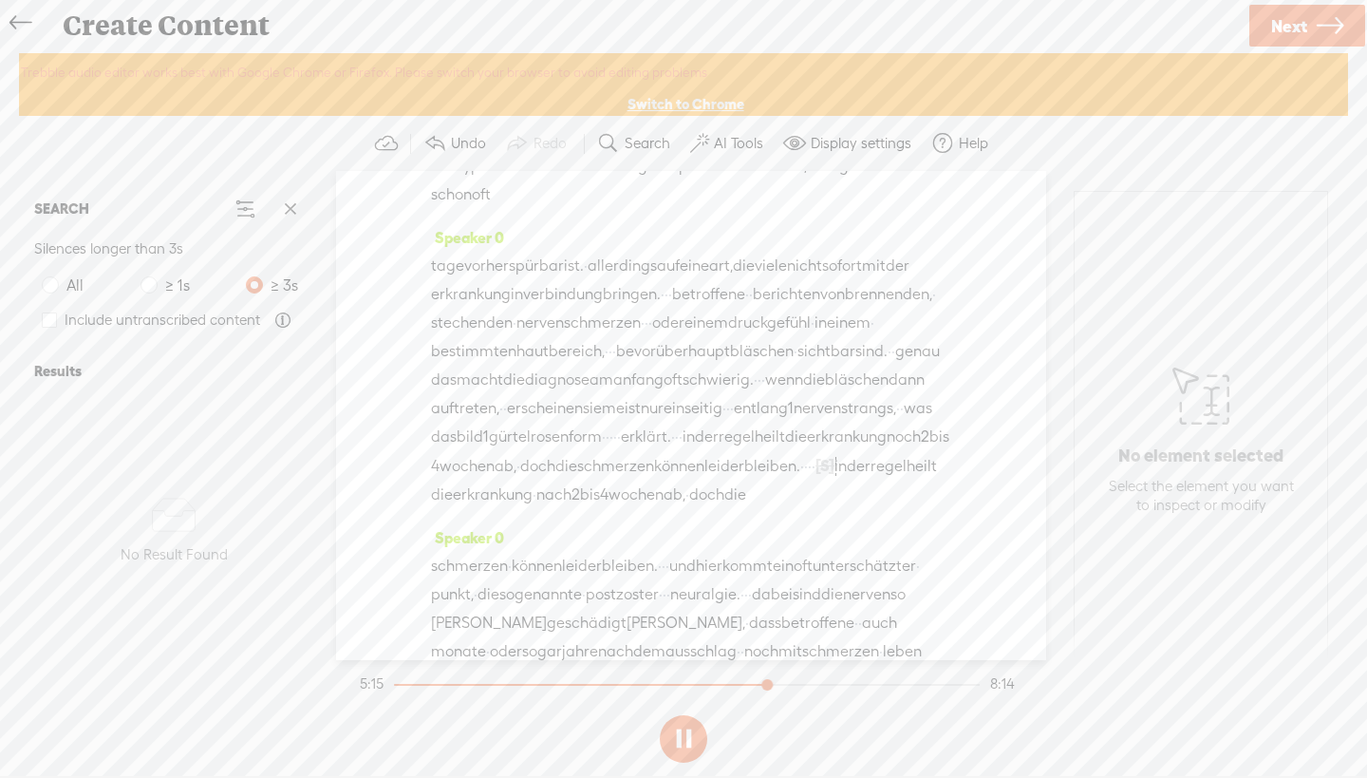
scroll to position [2132, 0]
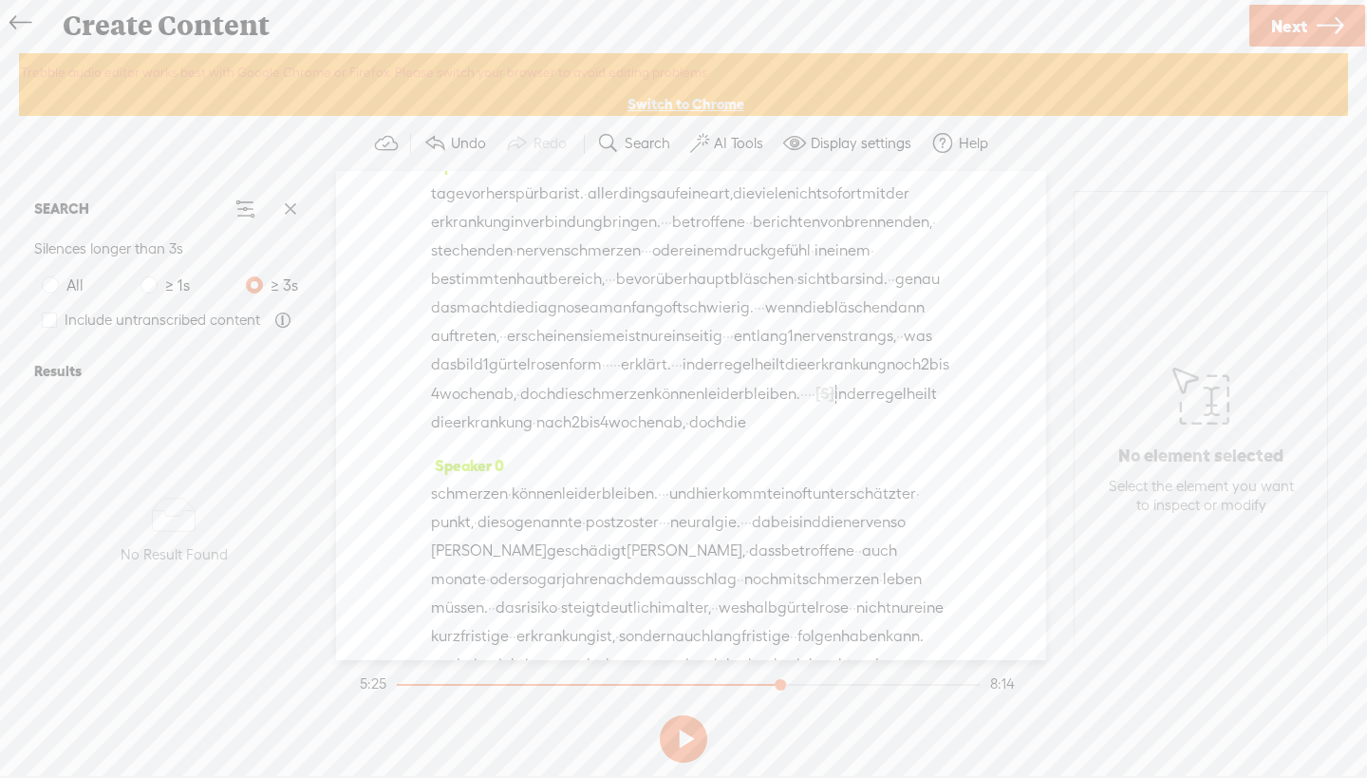
drag, startPoint x: 929, startPoint y: 433, endPoint x: 529, endPoint y: 353, distance: 408.5
click at [529, 137] on div "mit bewusster · stressreduktion, · · · gesunder ernährung, · · bewegung · · und…" at bounding box center [691, 22] width 520 height 230
click at [400, 303] on span "Delete" at bounding box center [407, 302] width 45 height 19
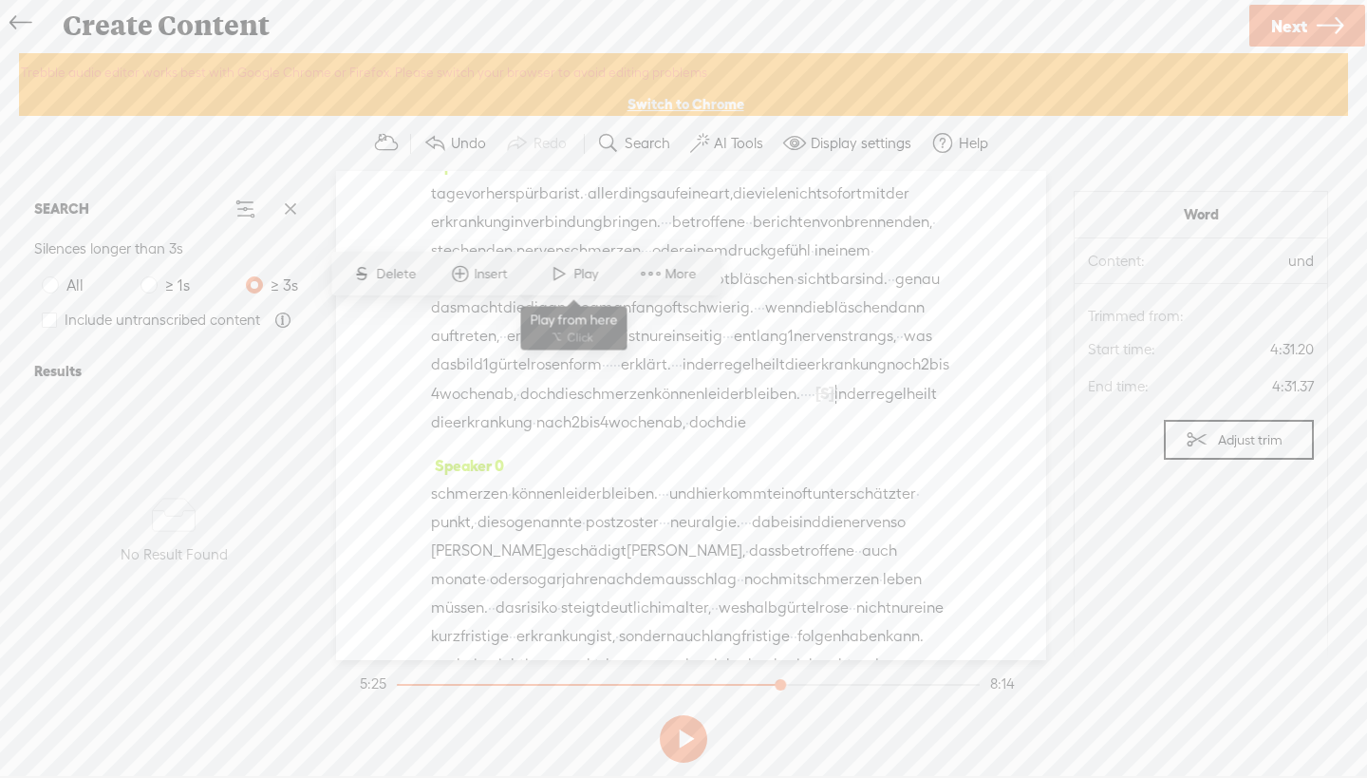
click at [564, 261] on span at bounding box center [559, 273] width 28 height 34
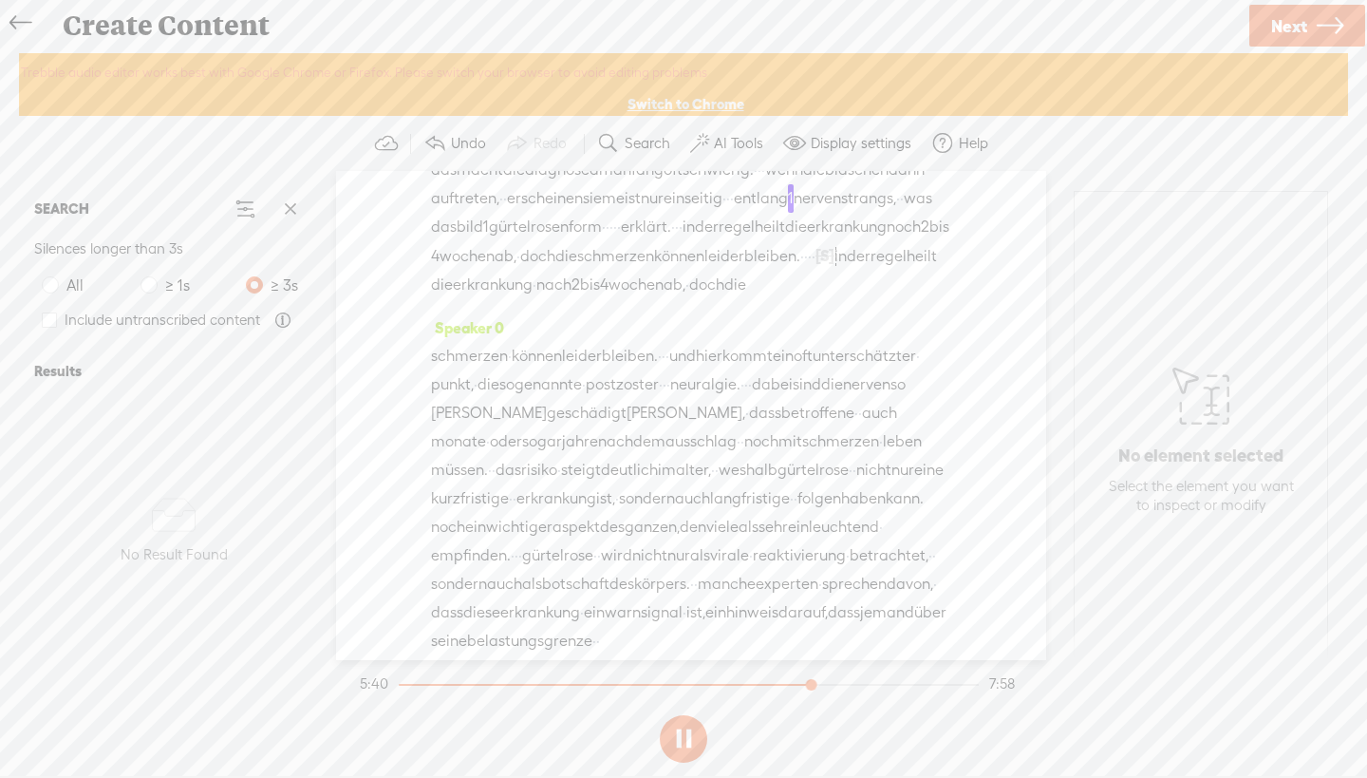
scroll to position [2336, 0]
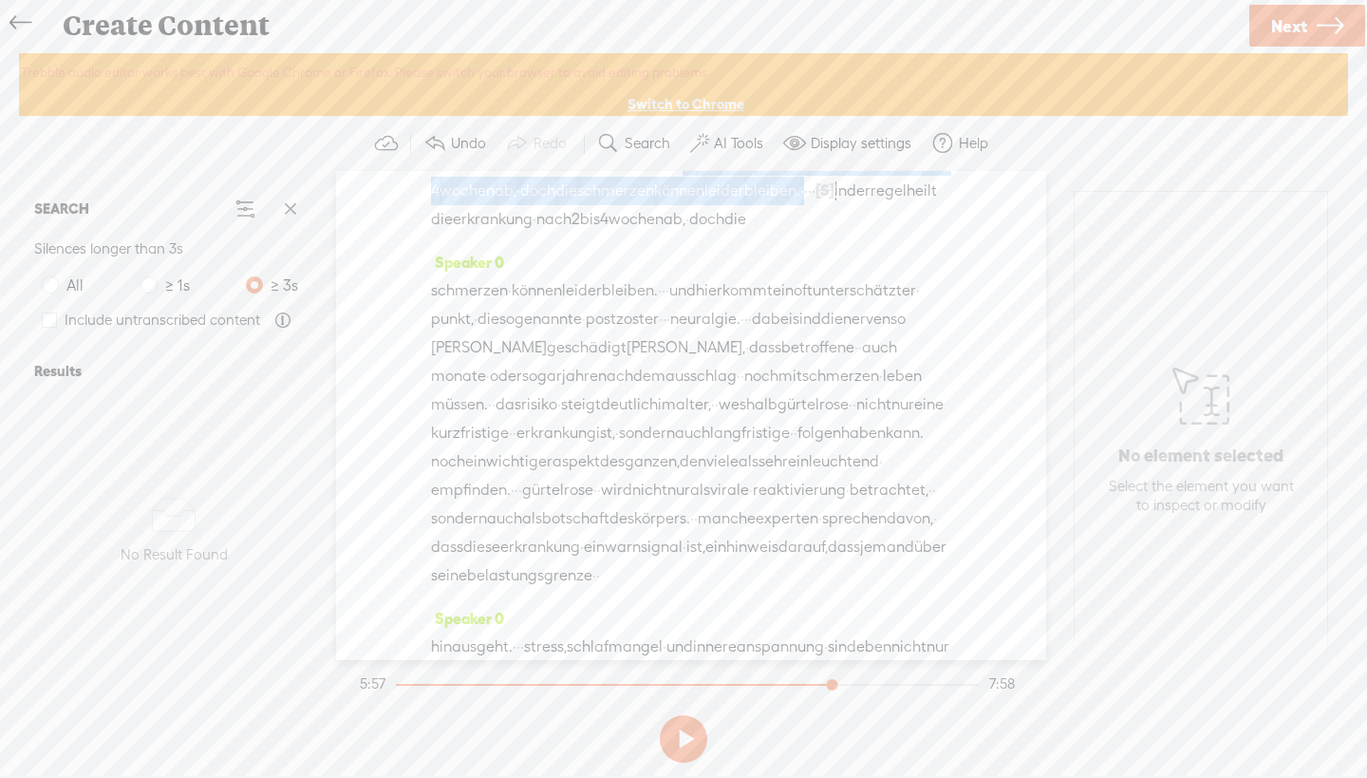
drag, startPoint x: 712, startPoint y: 528, endPoint x: 413, endPoint y: 504, distance: 300.0
click at [413, 504] on div "Speaker 0 · · herzlich · willkommen zu 1 neuen folge. · · · · [PERSON_NAME] dir…" at bounding box center [691, 415] width 710 height 489
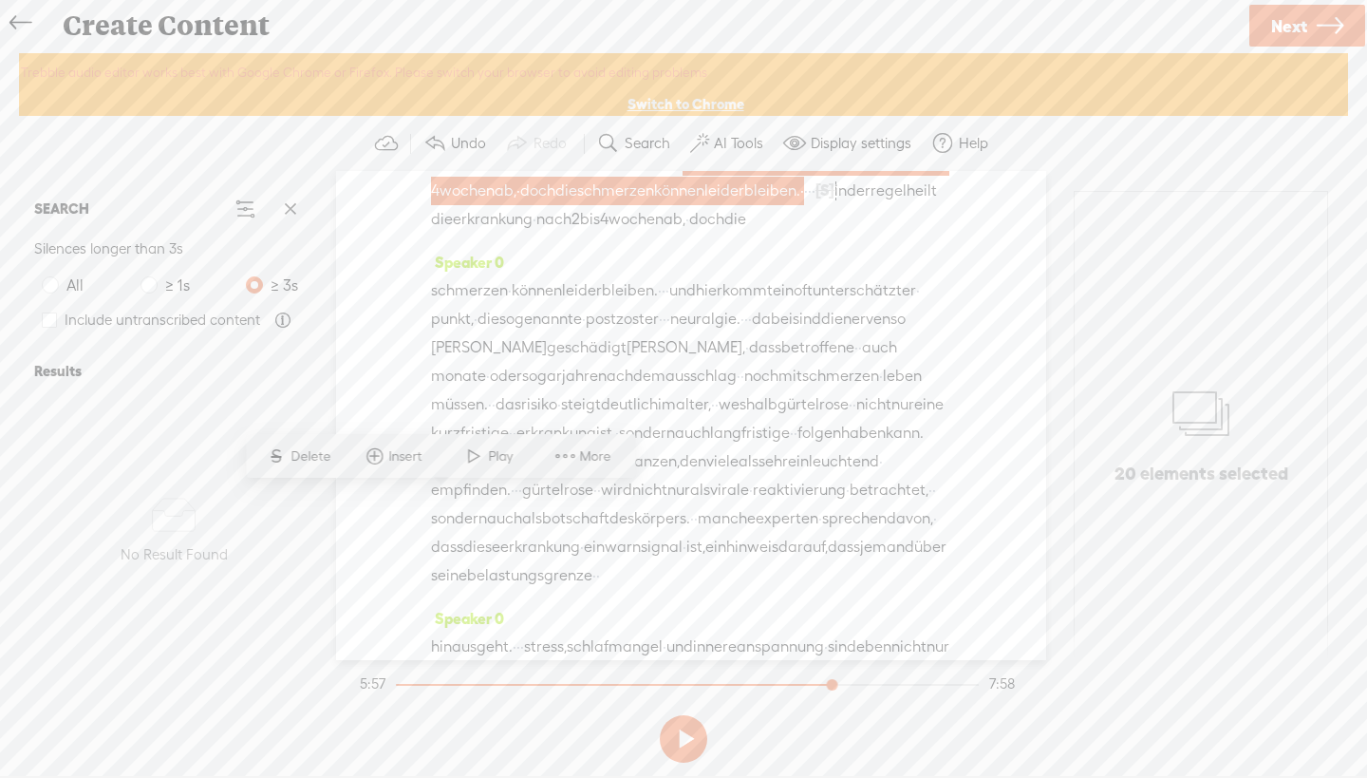
click at [306, 452] on span "Delete" at bounding box center [313, 456] width 45 height 19
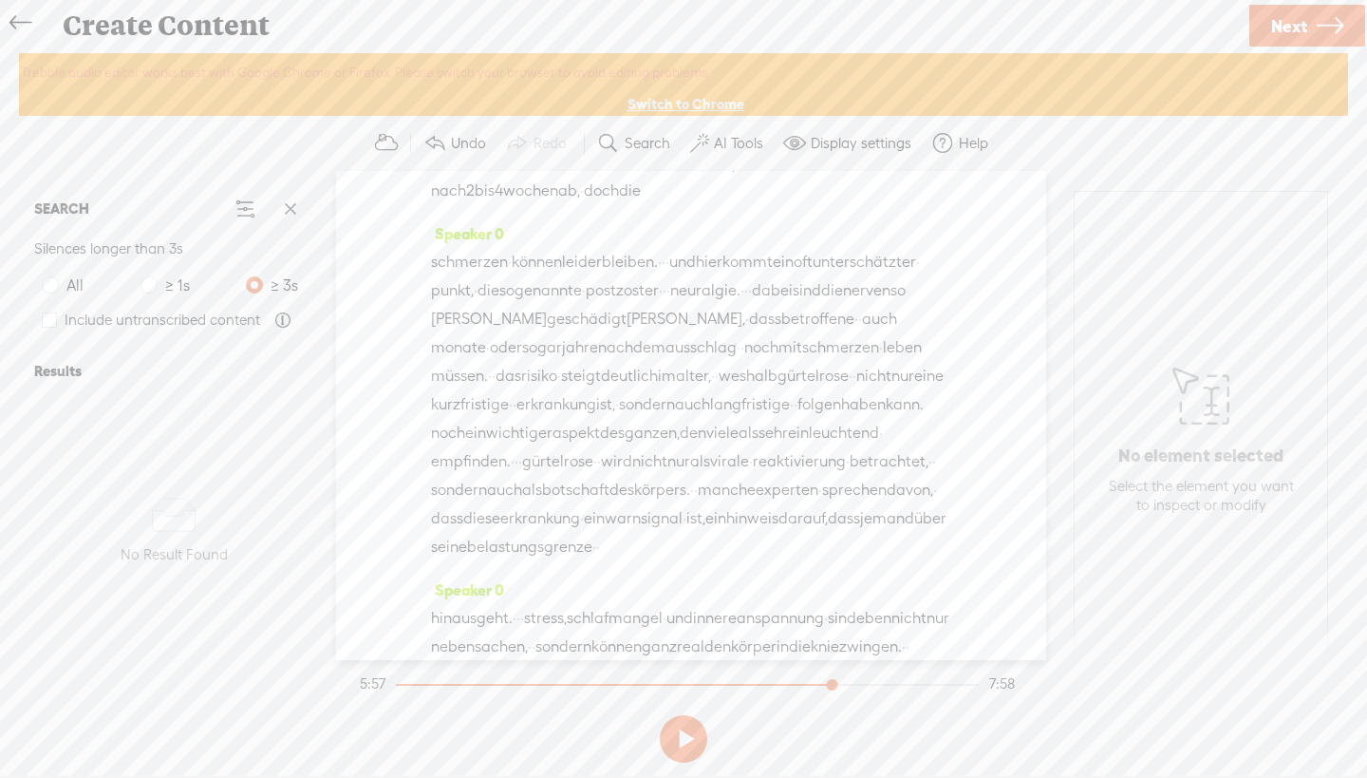
scroll to position [2369, 0]
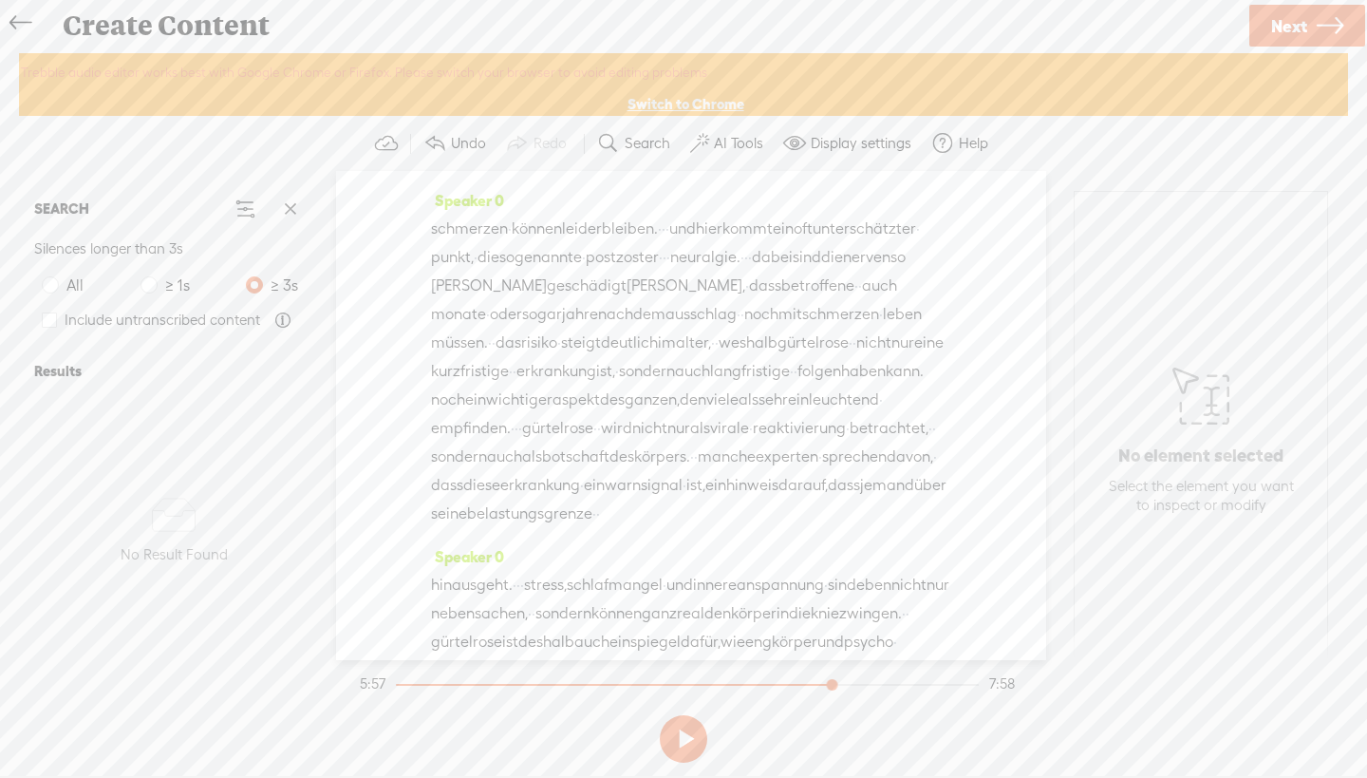
click at [761, 85] on span "·" at bounding box center [763, 71] width 4 height 28
click at [760, 335] on span at bounding box center [753, 337] width 28 height 34
drag, startPoint x: 505, startPoint y: 467, endPoint x: 433, endPoint y: 473, distance: 72.4
click at [433, 172] on div "tage vorher [GEOGRAPHIC_DATA] ist. · allerdings auf eine art, die viele nicht s…" at bounding box center [691, 57] width 520 height 229
click at [319, 423] on span "Delete" at bounding box center [315, 423] width 45 height 19
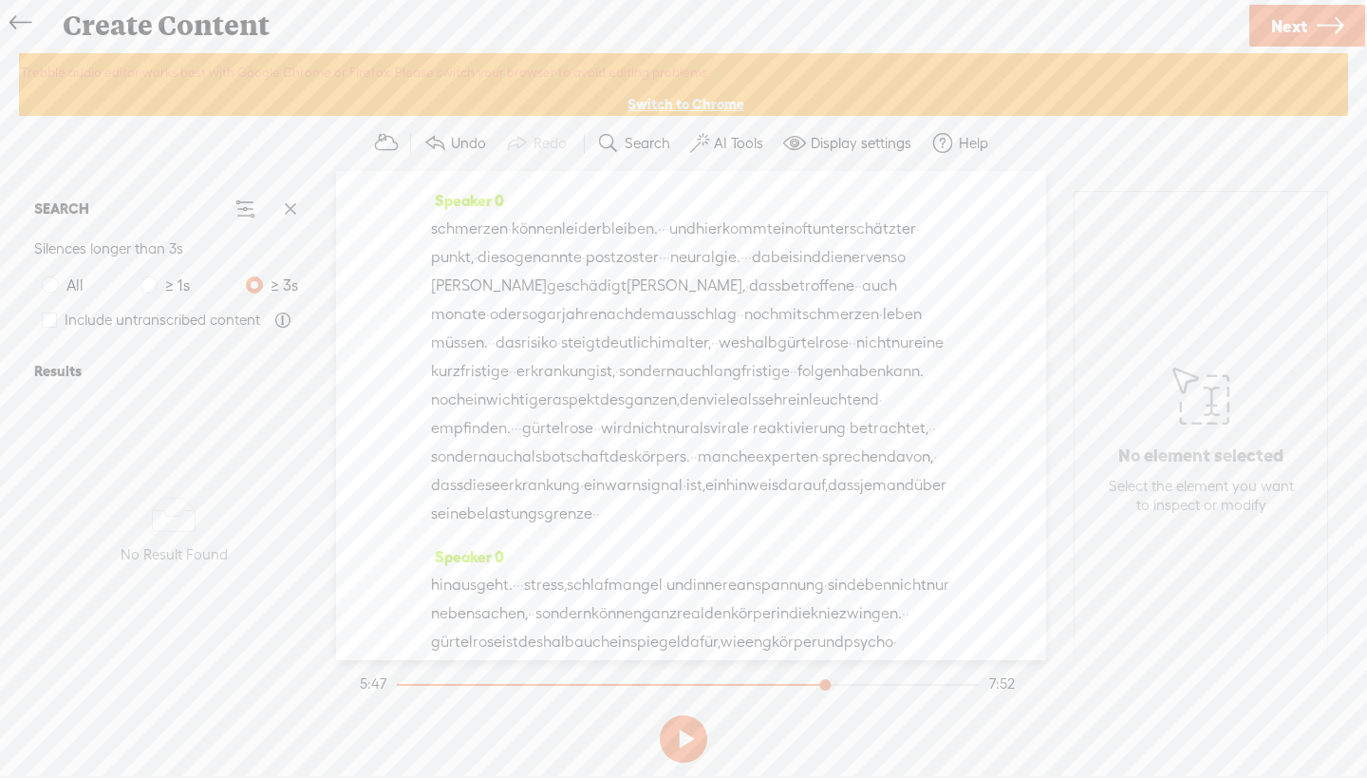
click at [602, 143] on span "gürtelrosenform" at bounding box center [545, 129] width 113 height 28
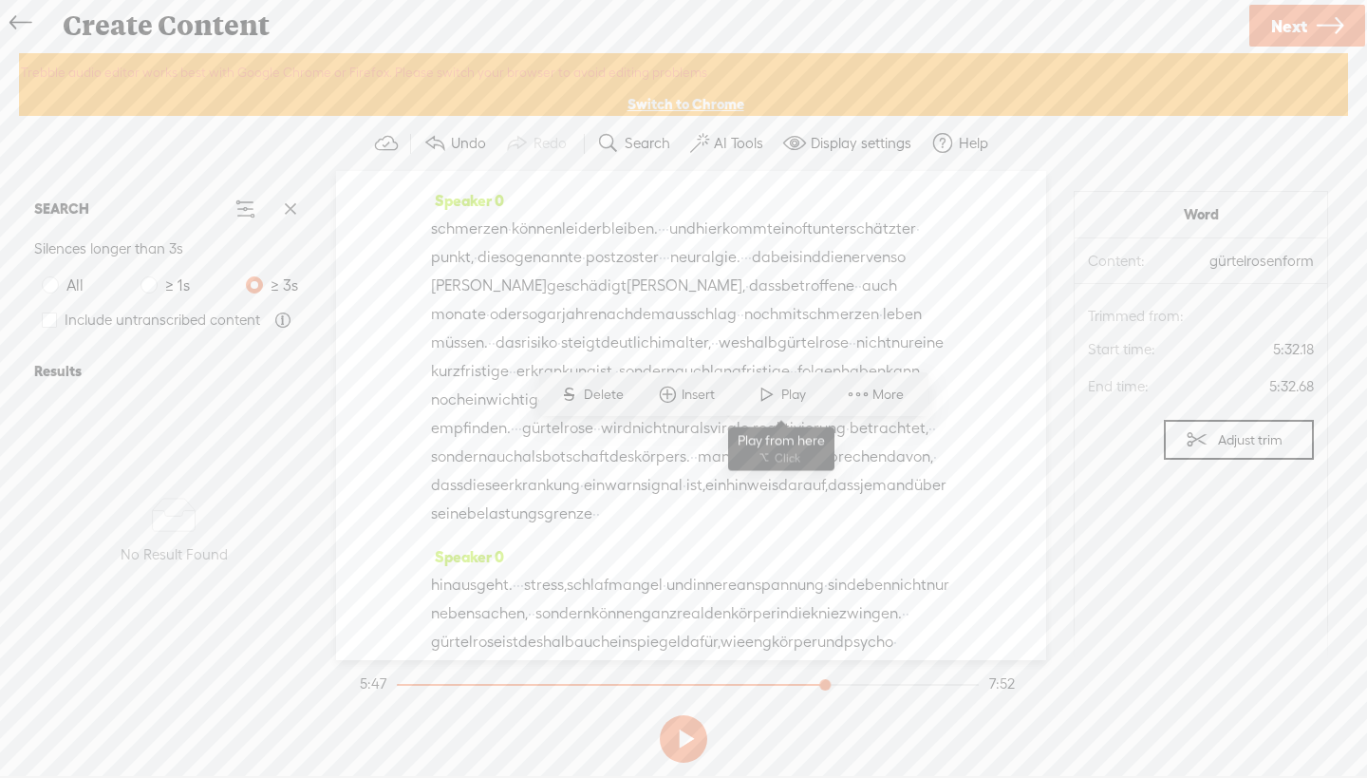
click at [765, 390] on span at bounding box center [767, 394] width 28 height 34
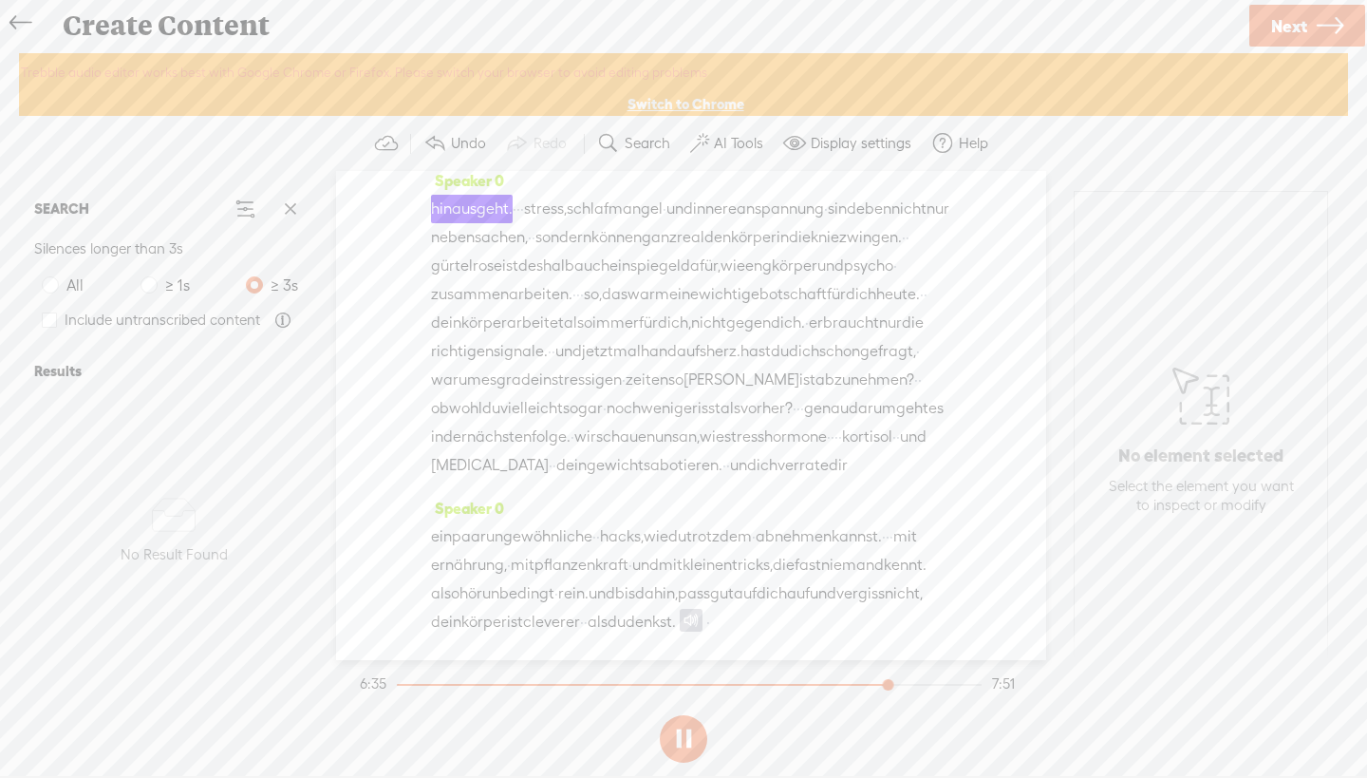
scroll to position [2982, 0]
click at [584, 309] on span "·" at bounding box center [582, 294] width 4 height 28
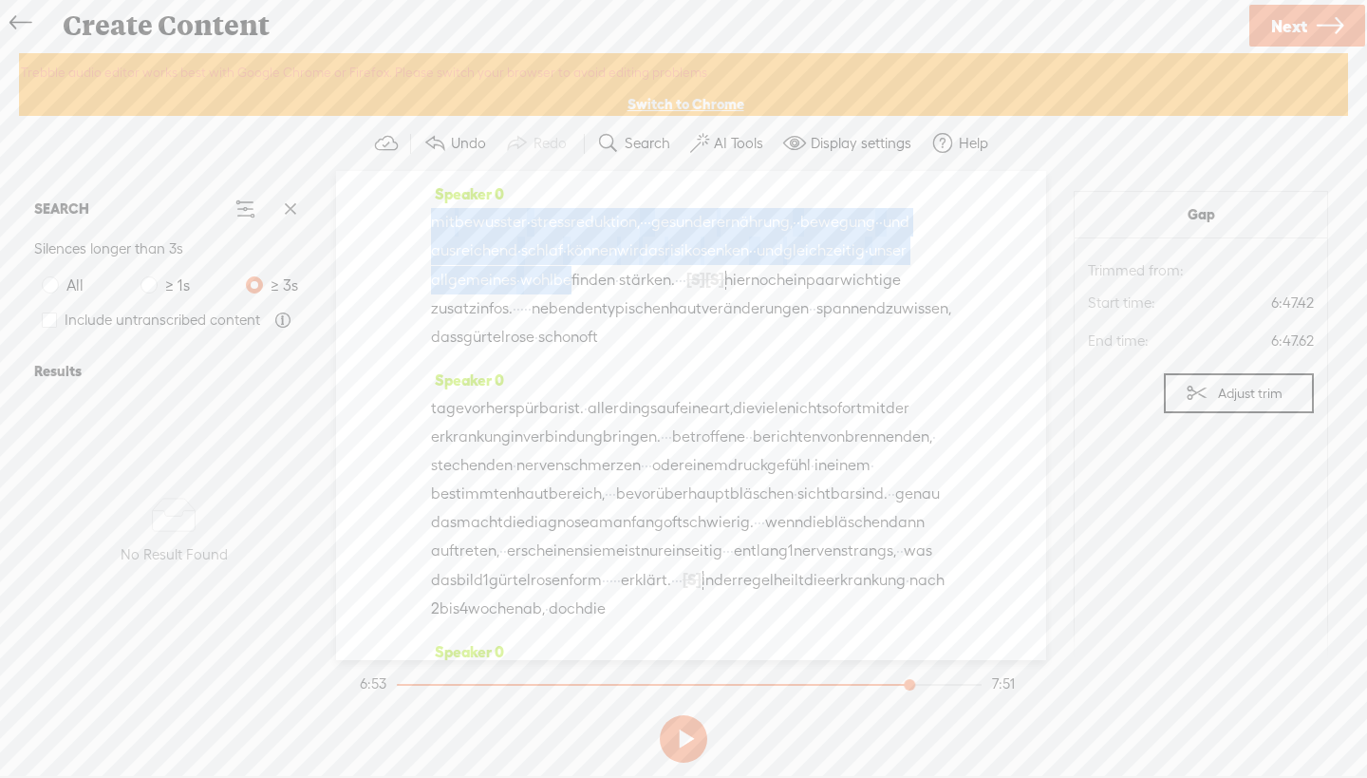
scroll to position [1904, 0]
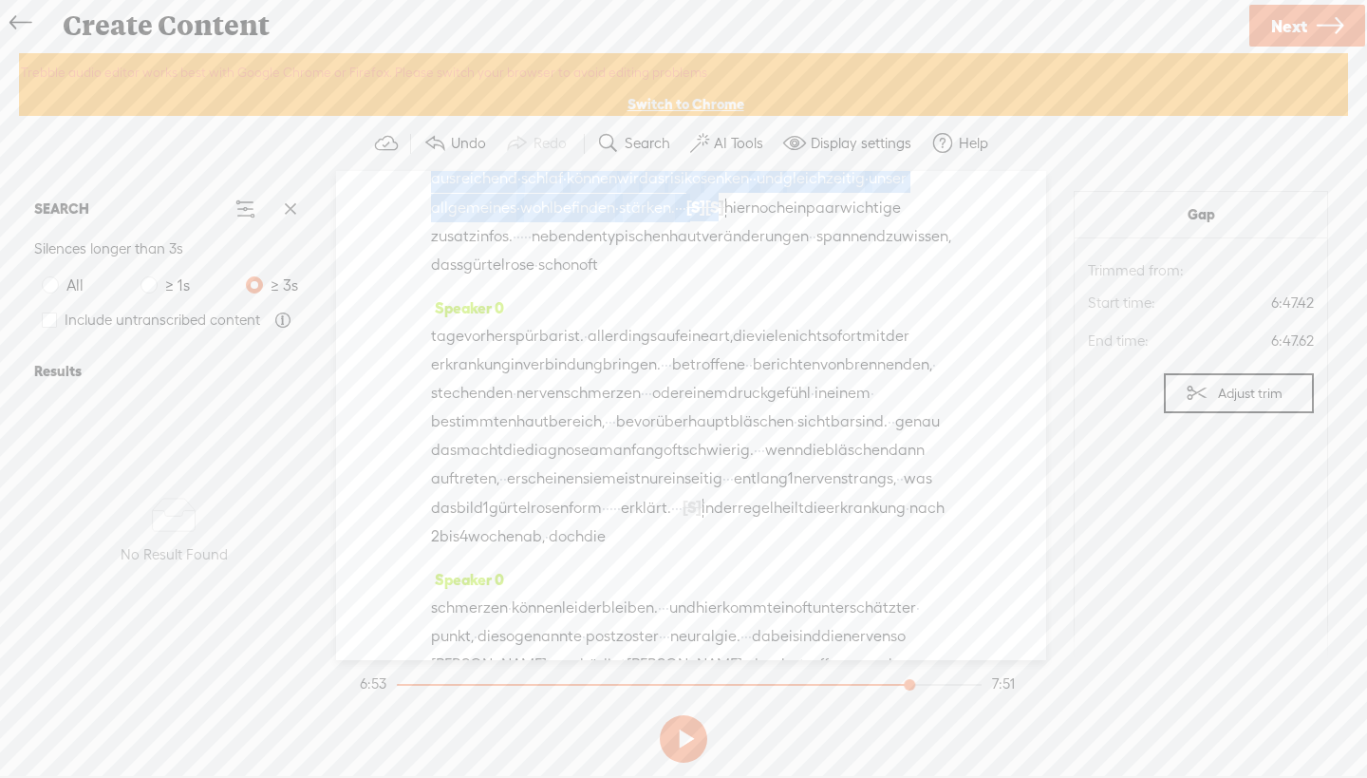
drag, startPoint x: 699, startPoint y: 355, endPoint x: 561, endPoint y: 575, distance: 259.7
click at [561, 575] on div "Speaker 0 · · herzlich · willkommen zu 1 neuen folge. · · · · [PERSON_NAME] dir…" at bounding box center [691, 415] width 710 height 489
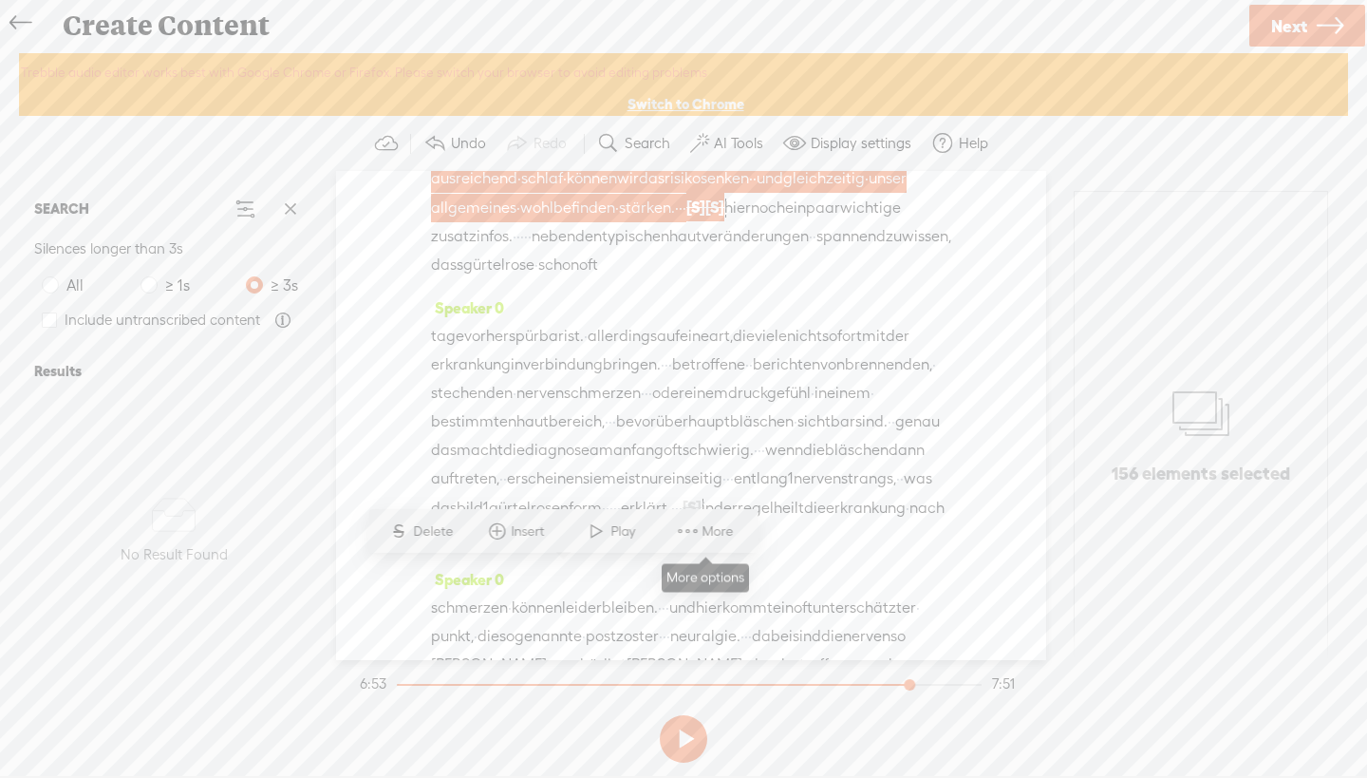
click at [686, 528] on span at bounding box center [688, 531] width 28 height 34
click at [807, 463] on span "Cut" at bounding box center [785, 465] width 97 height 43
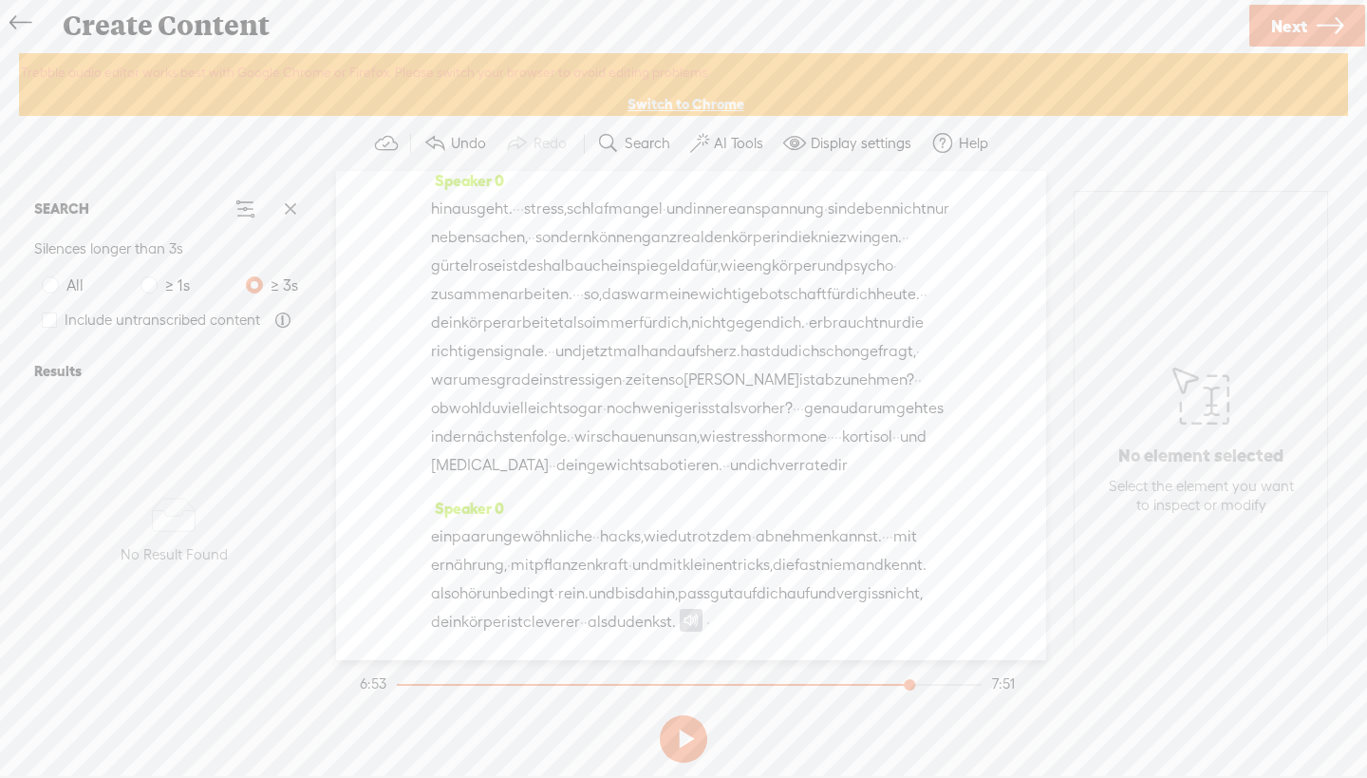
scroll to position [2621, 0]
click at [555, 366] on span "·" at bounding box center [554, 351] width 4 height 28
click at [552, 366] on span "·" at bounding box center [550, 351] width 4 height 28
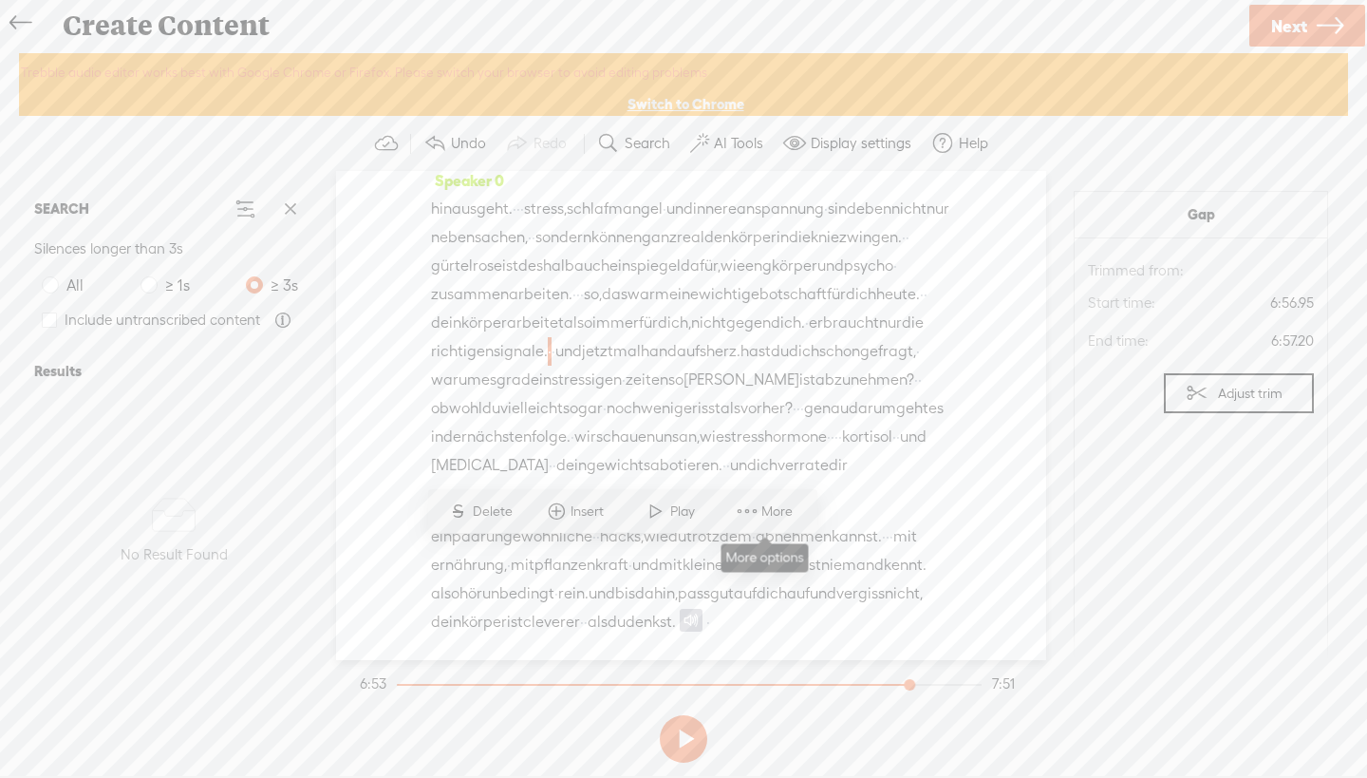
click at [753, 505] on span at bounding box center [747, 511] width 28 height 34
click at [854, 529] on span "Paste" at bounding box center [851, 533] width 110 height 43
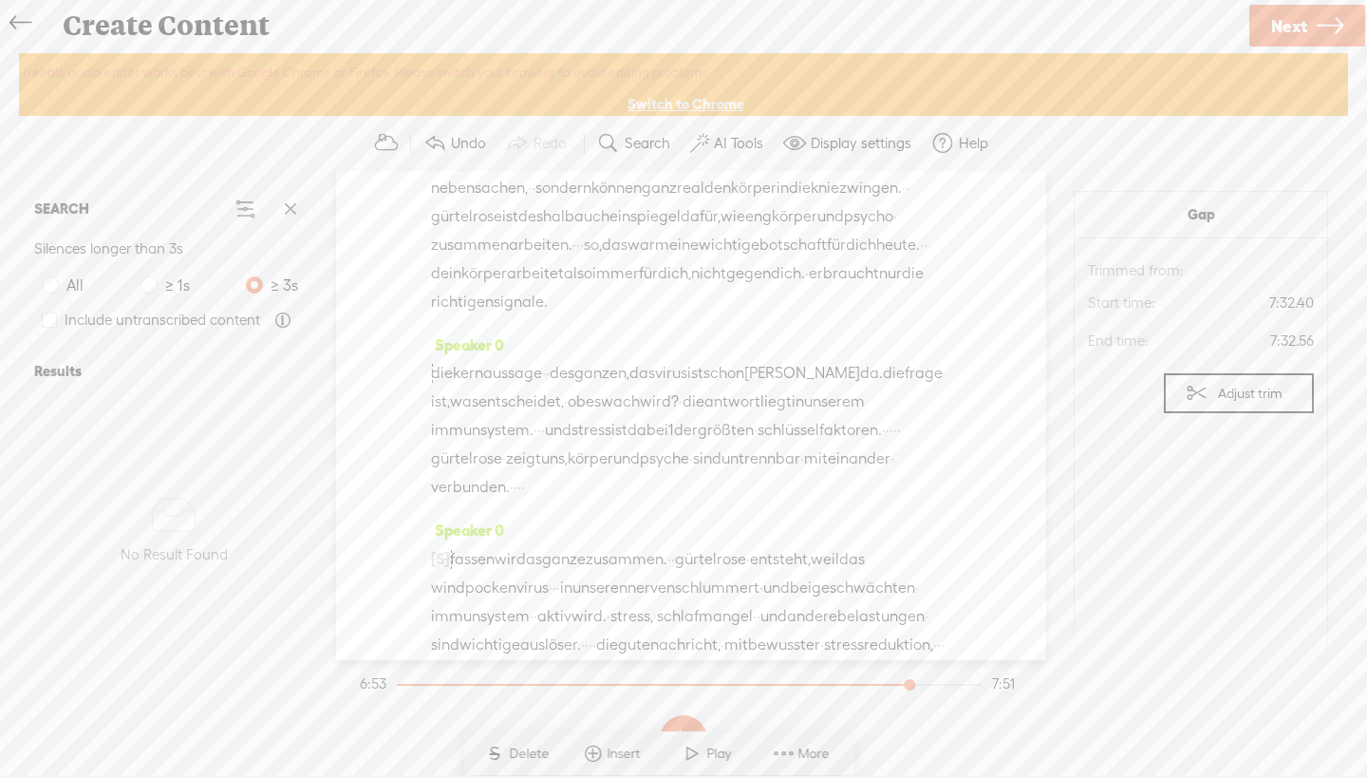
click at [844, 231] on span "psycho" at bounding box center [868, 216] width 49 height 28
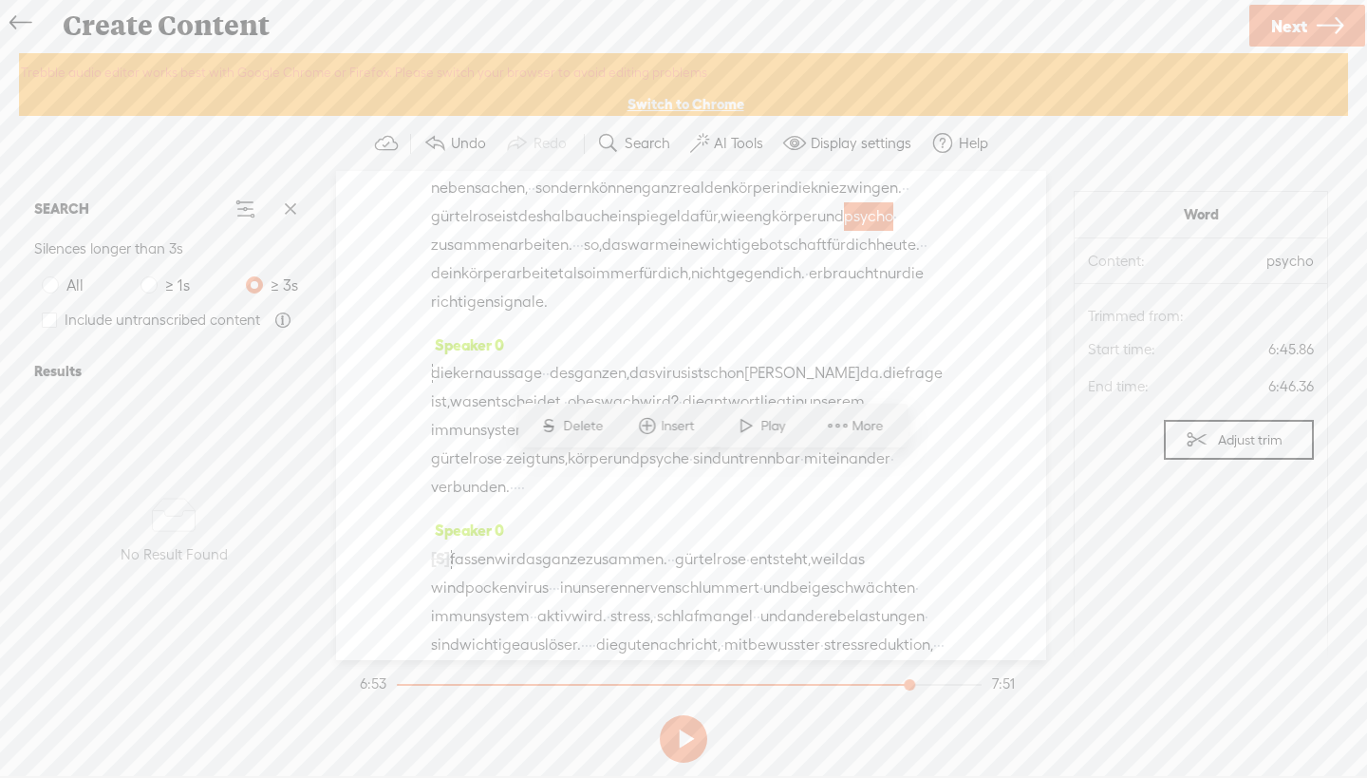
click at [458, 174] on span "hinausgeht." at bounding box center [472, 159] width 82 height 28
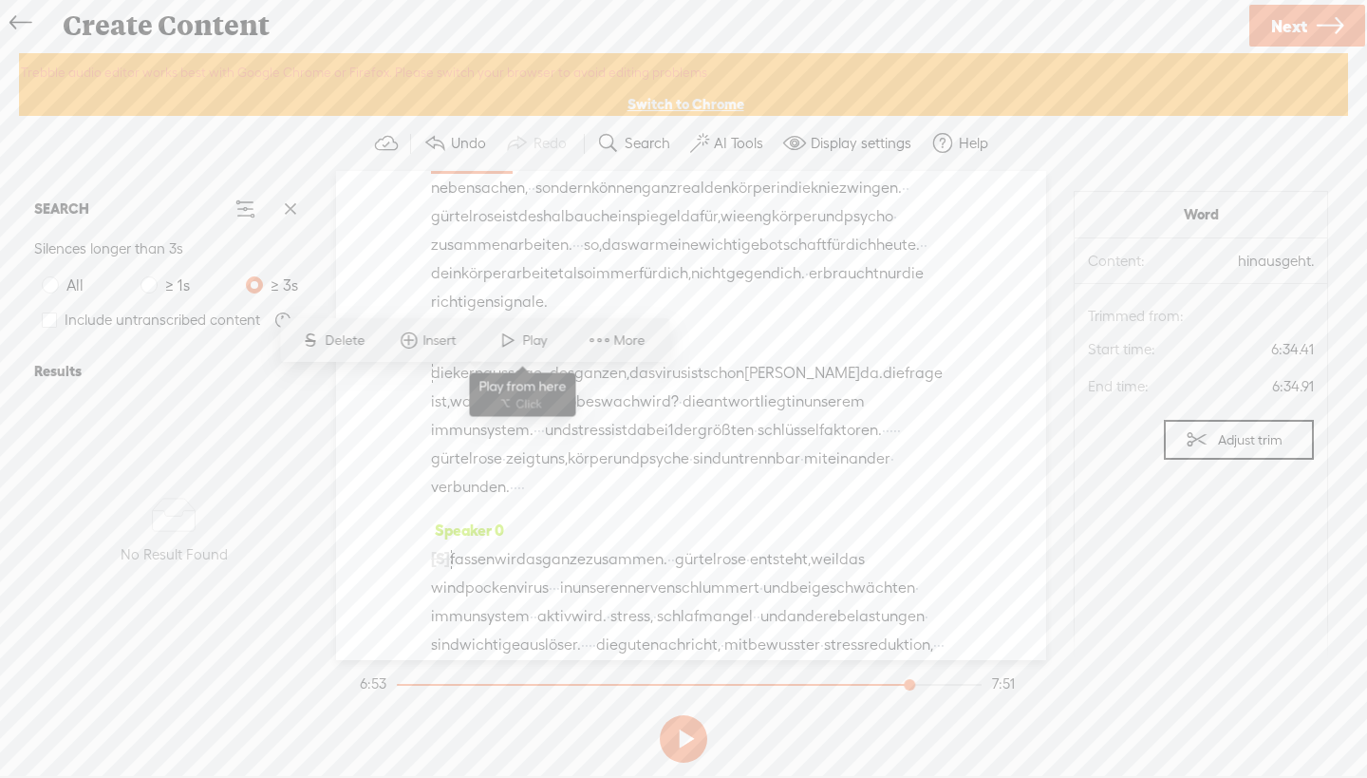
click at [516, 335] on span at bounding box center [508, 340] width 28 height 34
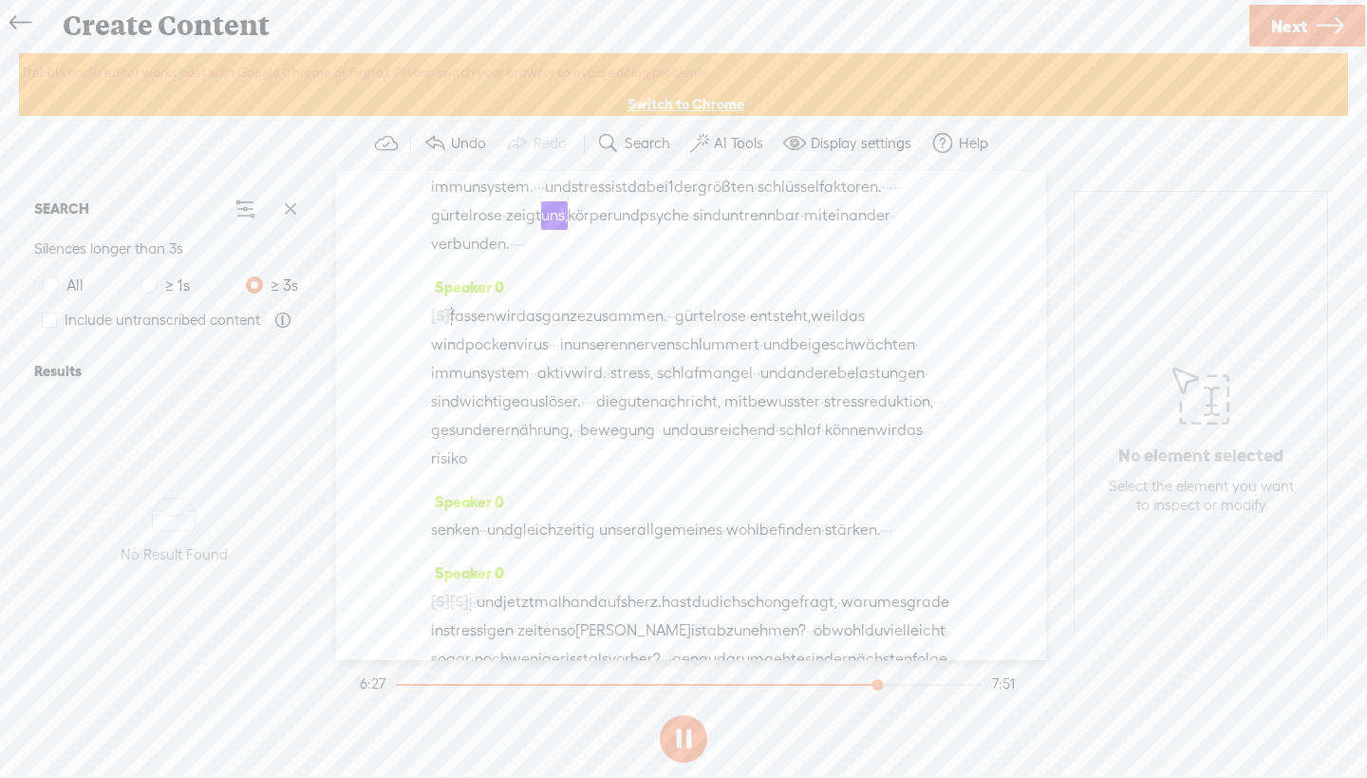
scroll to position [2994, 0]
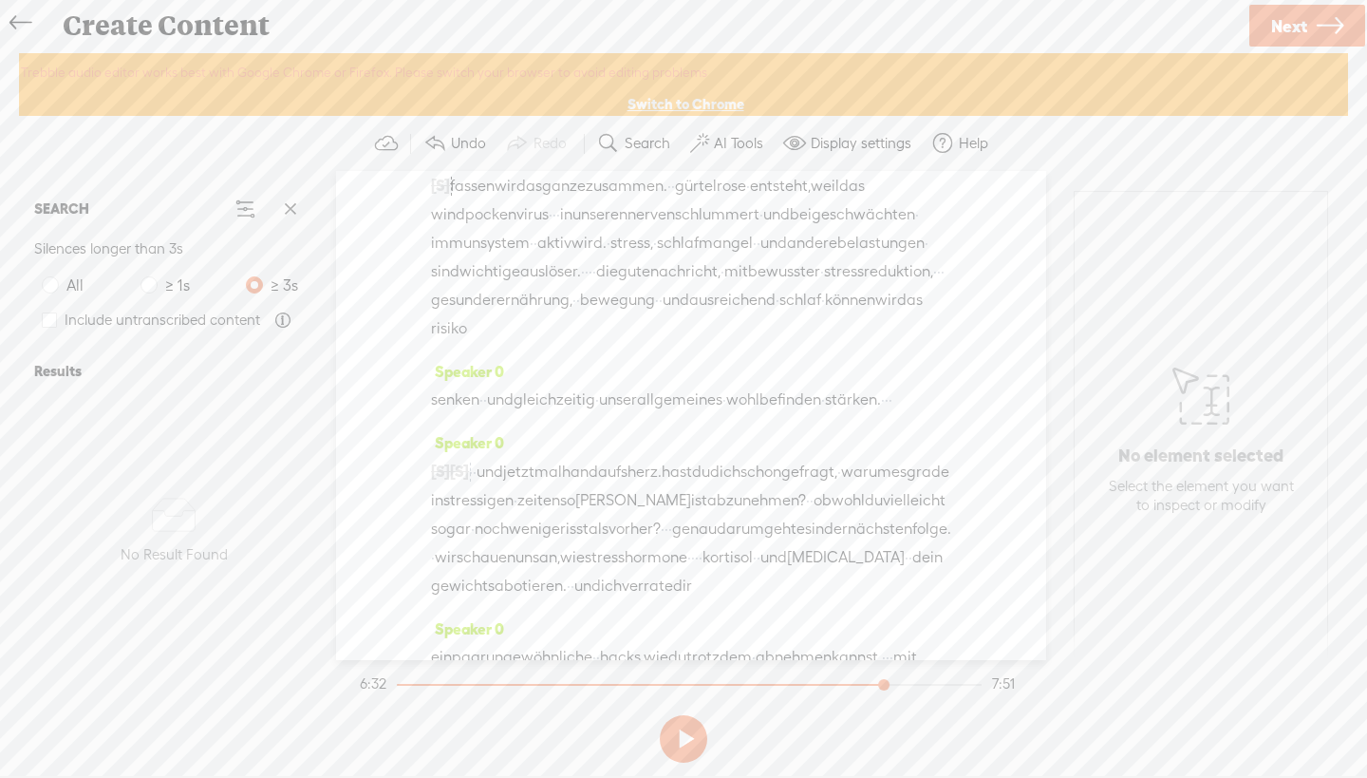
drag, startPoint x: 758, startPoint y: 360, endPoint x: 415, endPoint y: 254, distance: 358.6
click at [415, 254] on div "Speaker 0 · · herzlich · willkommen zu 1 neuen folge. · · · · [PERSON_NAME] dir…" at bounding box center [691, 415] width 710 height 489
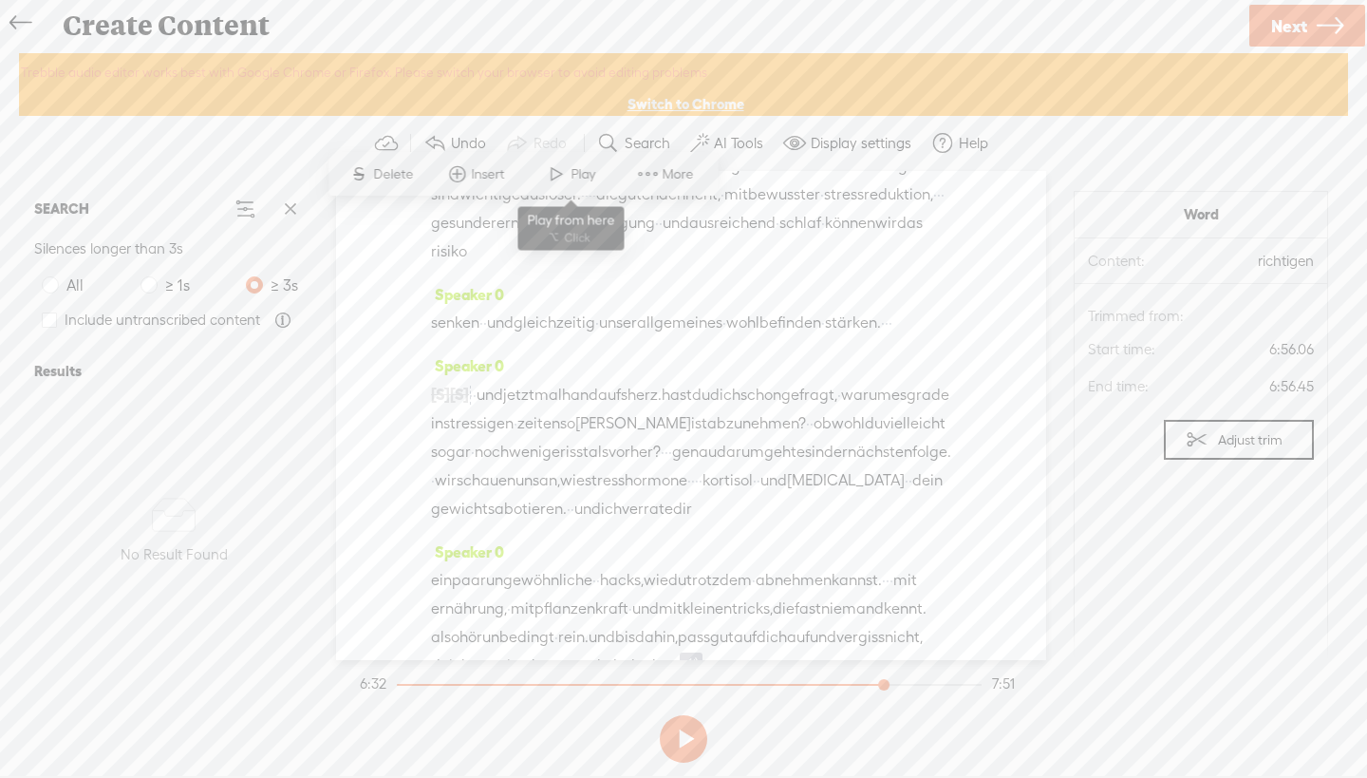
click at [548, 171] on span at bounding box center [556, 174] width 28 height 34
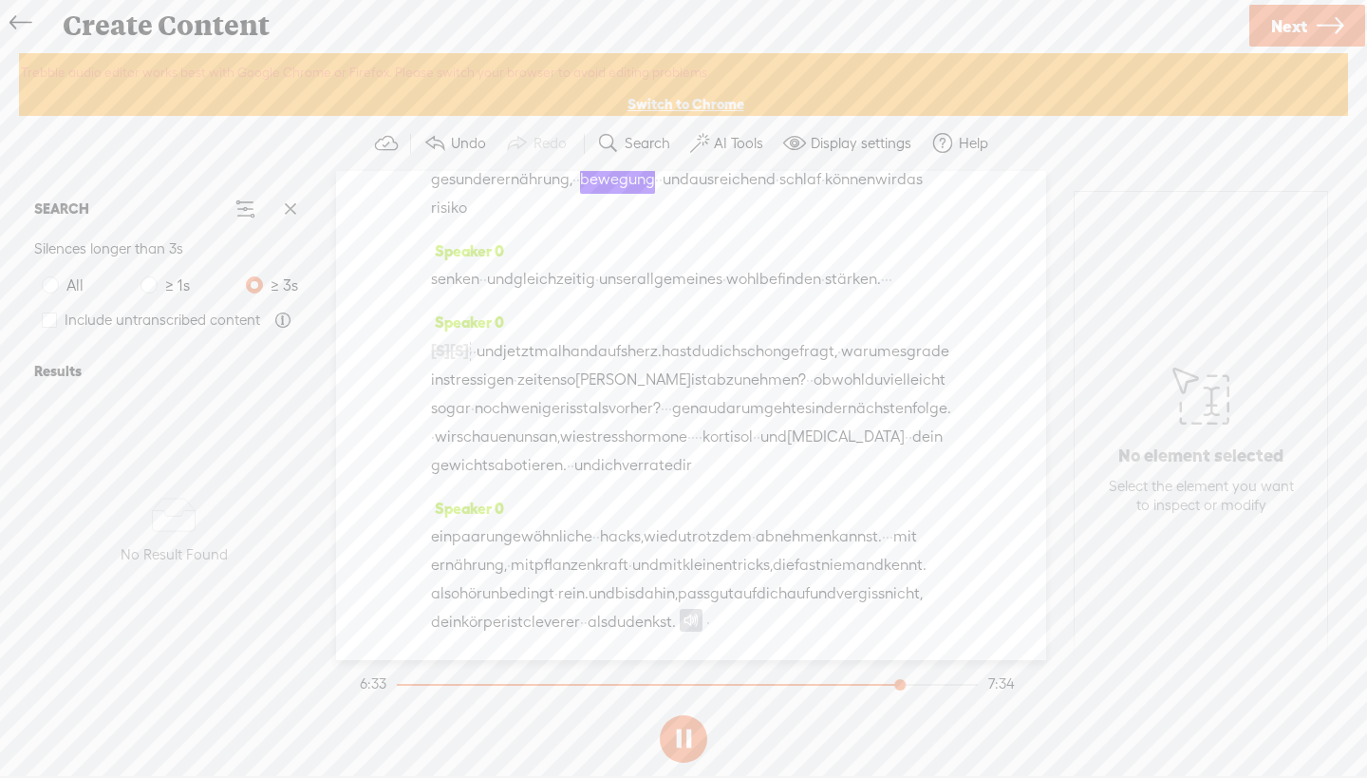
scroll to position [3019, 0]
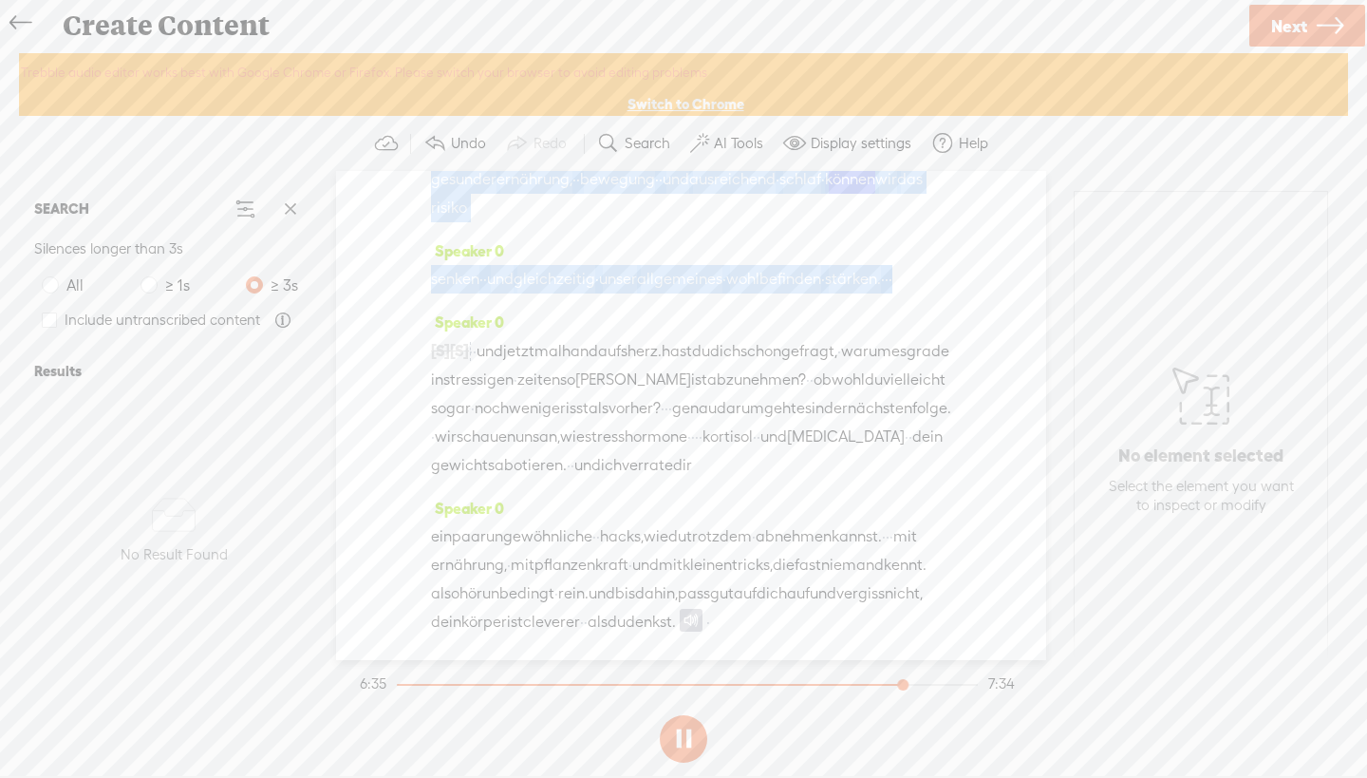
drag, startPoint x: 389, startPoint y: 562, endPoint x: 349, endPoint y: 307, distance: 258.5
click at [349, 307] on div "Speaker 0 · · herzlich · willkommen zu 1 neuen folge. · · · · [PERSON_NAME] dir…" at bounding box center [691, 415] width 710 height 489
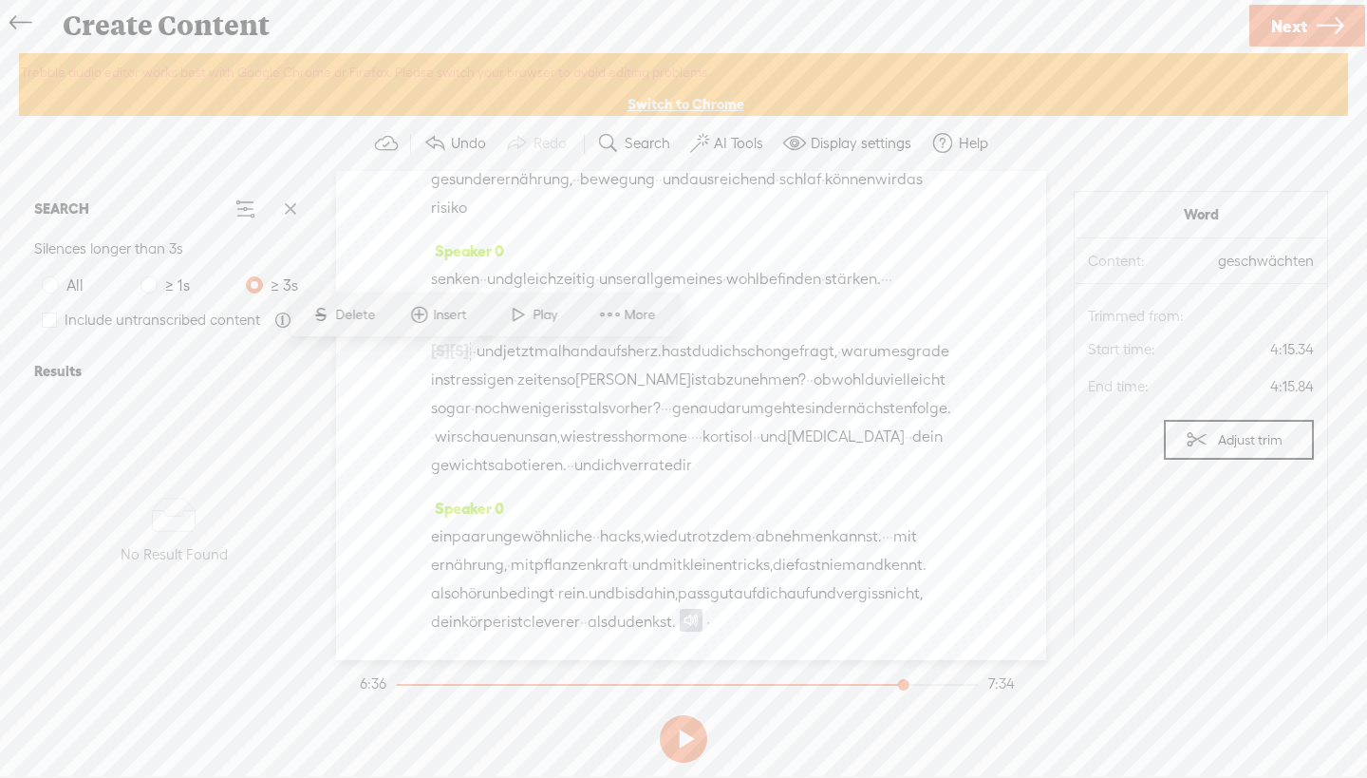
click at [514, 293] on span "und" at bounding box center [500, 279] width 27 height 28
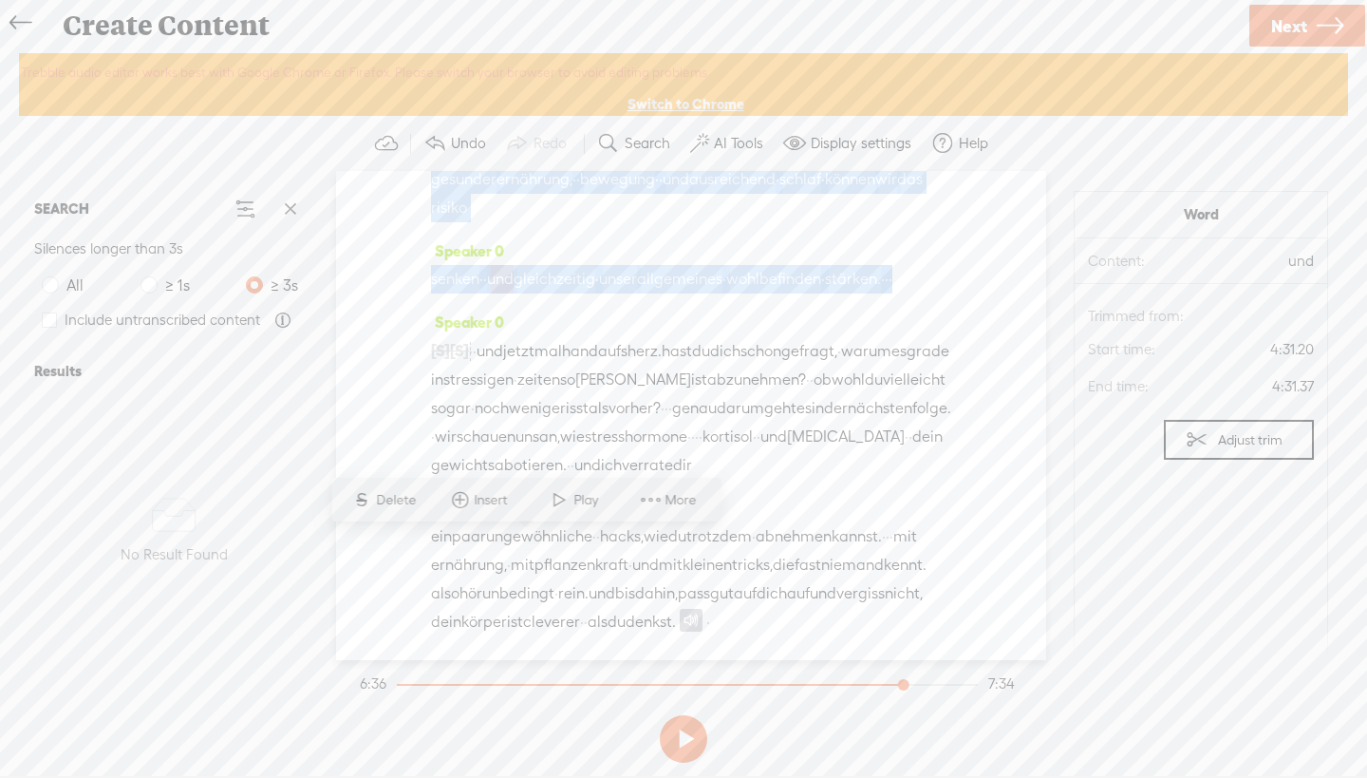
drag, startPoint x: 544, startPoint y: 575, endPoint x: 402, endPoint y: 309, distance: 302.4
click at [402, 309] on div "Speaker 0 · · herzlich · willkommen zu 1 neuen folge. · · · · [PERSON_NAME] dir…" at bounding box center [691, 415] width 710 height 489
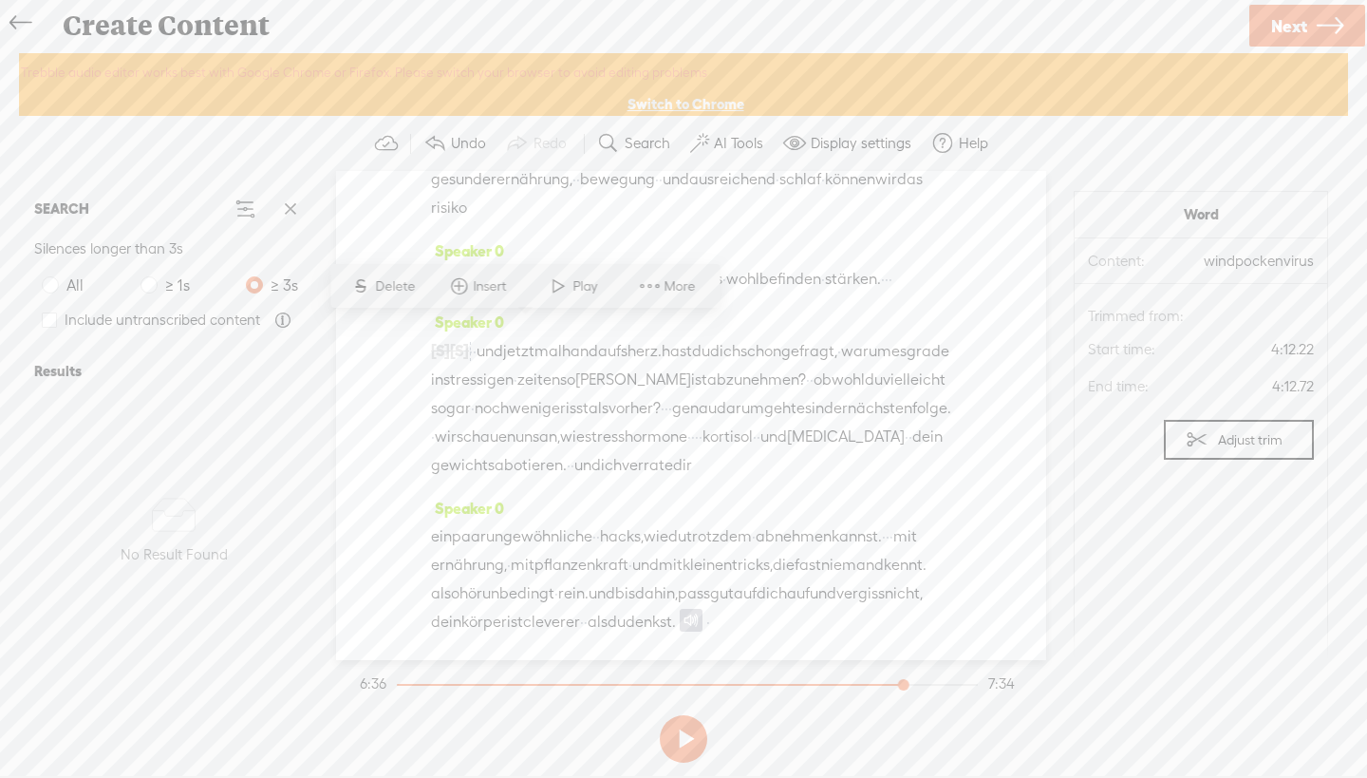
click at [572, 308] on div "Speaker 0 senken · · und gleichzeitig · unser allgemeines · wohlbefinden · stär…" at bounding box center [691, 271] width 520 height 71
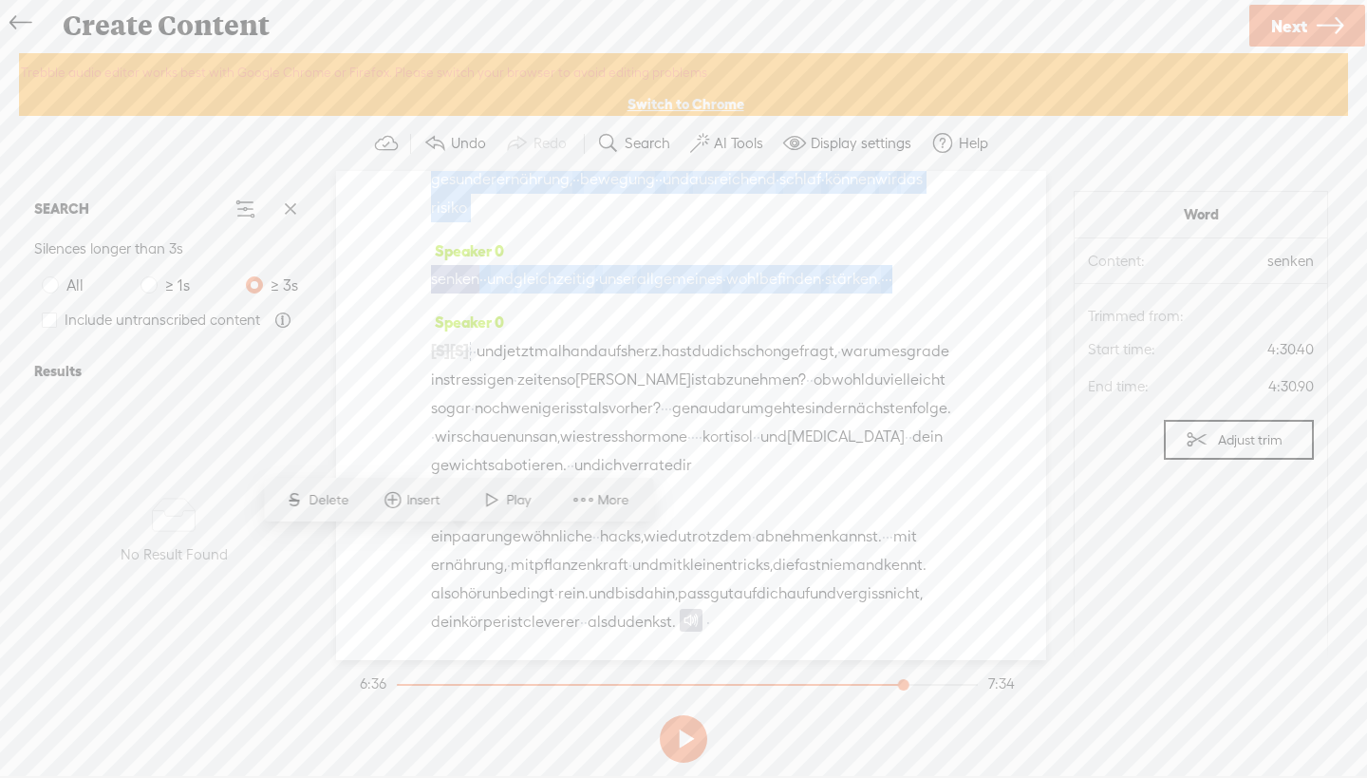
drag, startPoint x: 504, startPoint y: 573, endPoint x: 380, endPoint y: 309, distance: 292.6
click at [380, 309] on div "Speaker 0 · · herzlich · willkommen zu 1 neuen folge. · · · · [PERSON_NAME] dir…" at bounding box center [691, 415] width 710 height 489
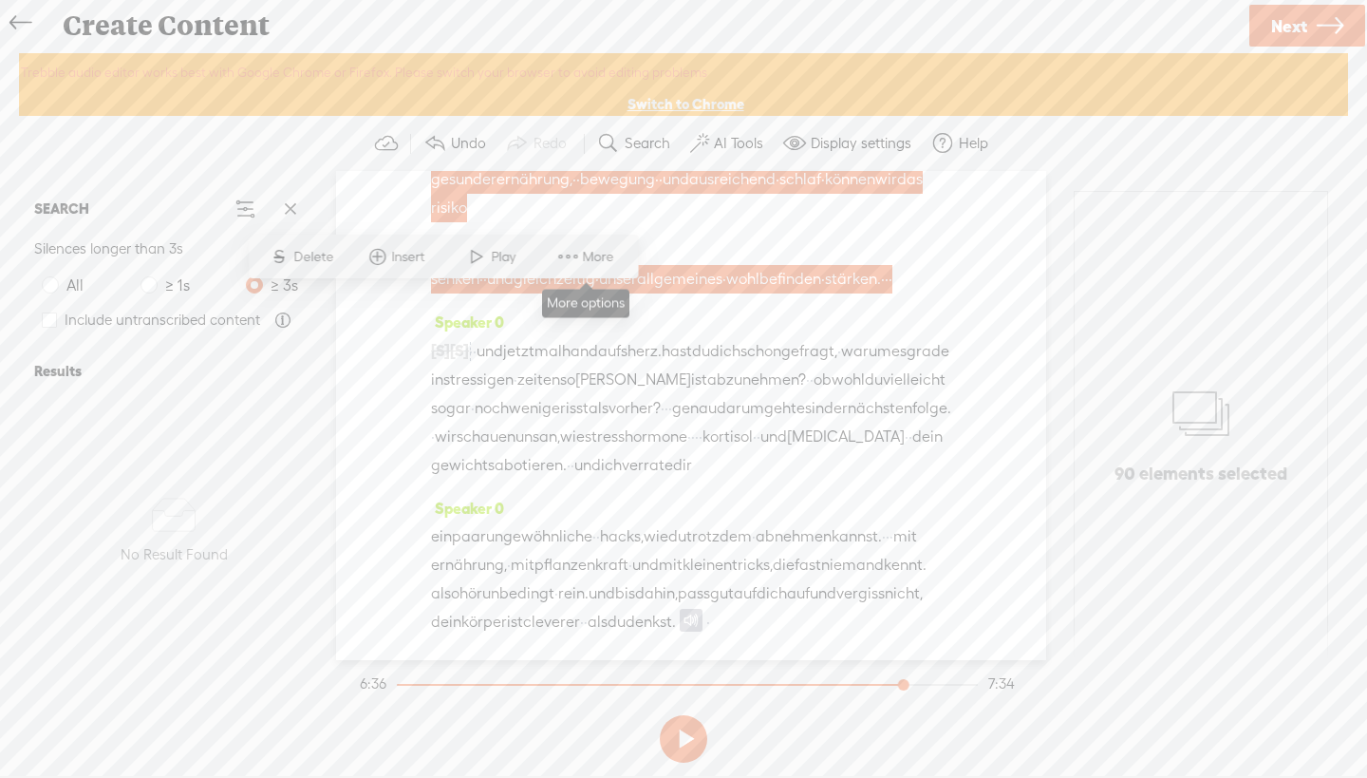
click at [571, 256] on span at bounding box center [568, 256] width 28 height 34
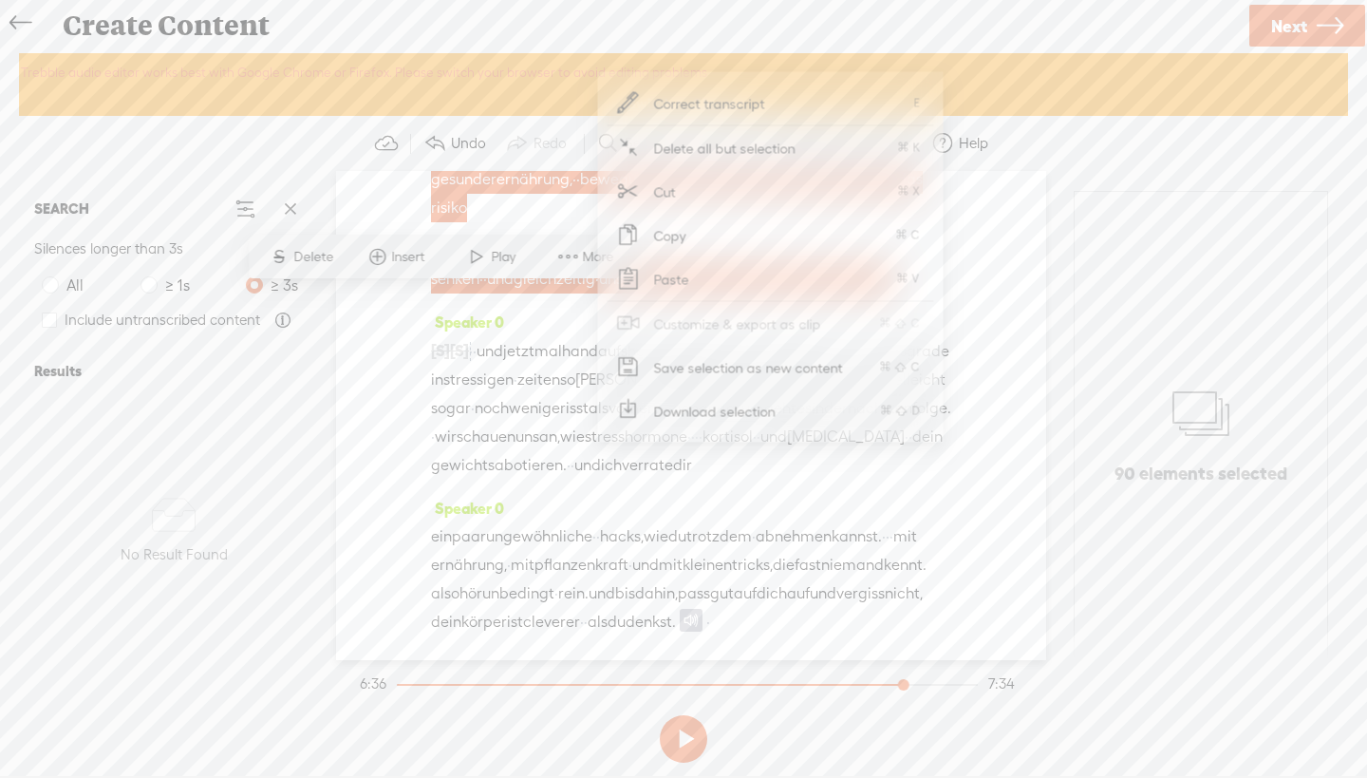
click at [631, 198] on icon at bounding box center [628, 191] width 23 height 23
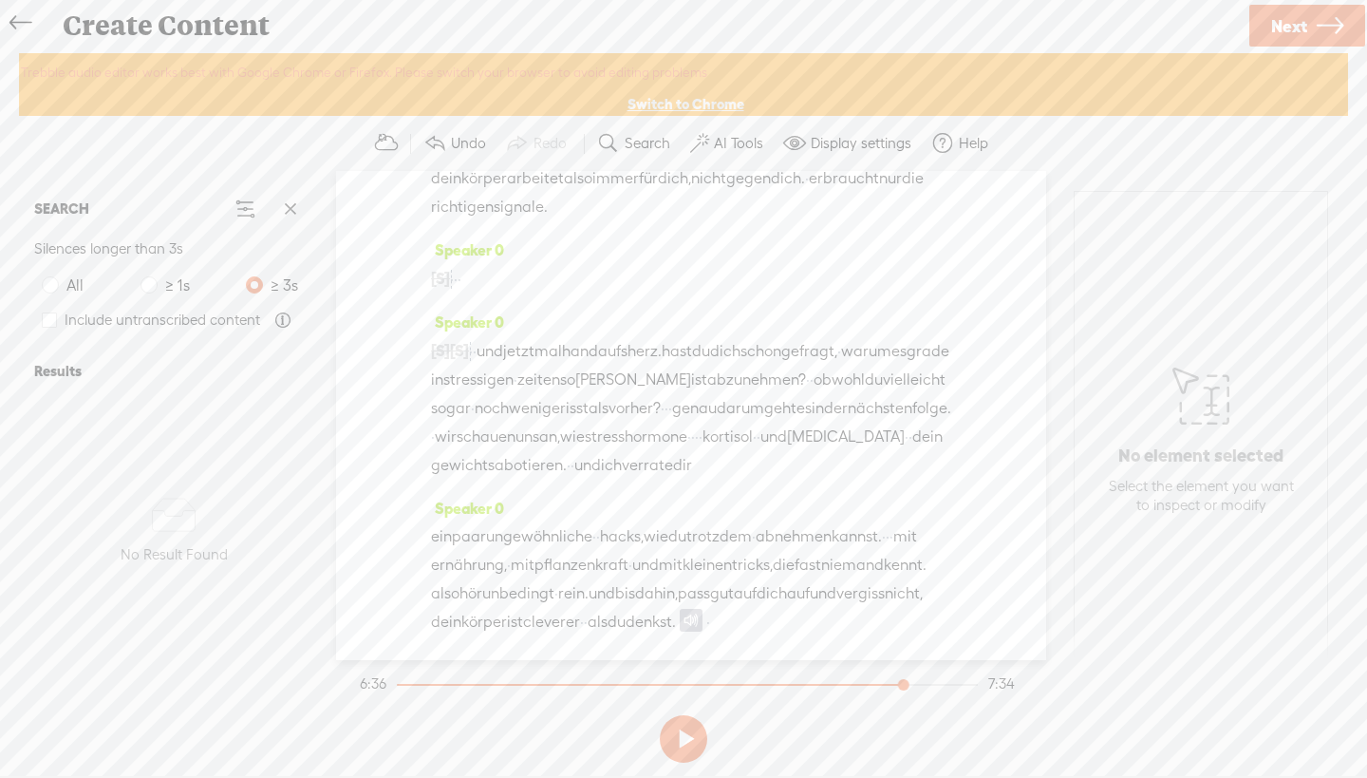
scroll to position [2756, 0]
click at [933, 221] on div "hinausgeht. · · · stress, schlafmangel · und innere anspannung · sind eben nich…" at bounding box center [691, 135] width 520 height 171
click at [584, 164] on span "·" at bounding box center [582, 150] width 4 height 28
click at [1051, 285] on span at bounding box center [1050, 290] width 28 height 34
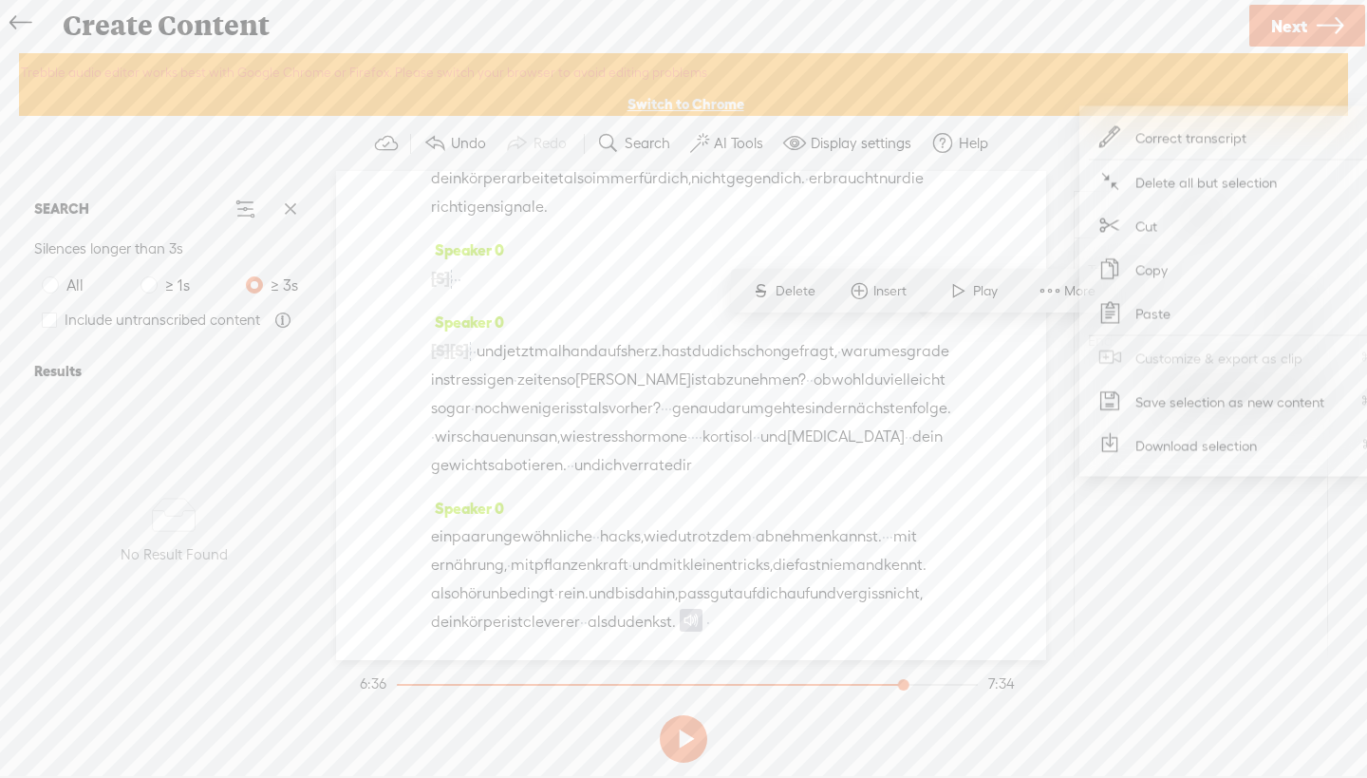
click at [1115, 306] on icon at bounding box center [1109, 313] width 23 height 23
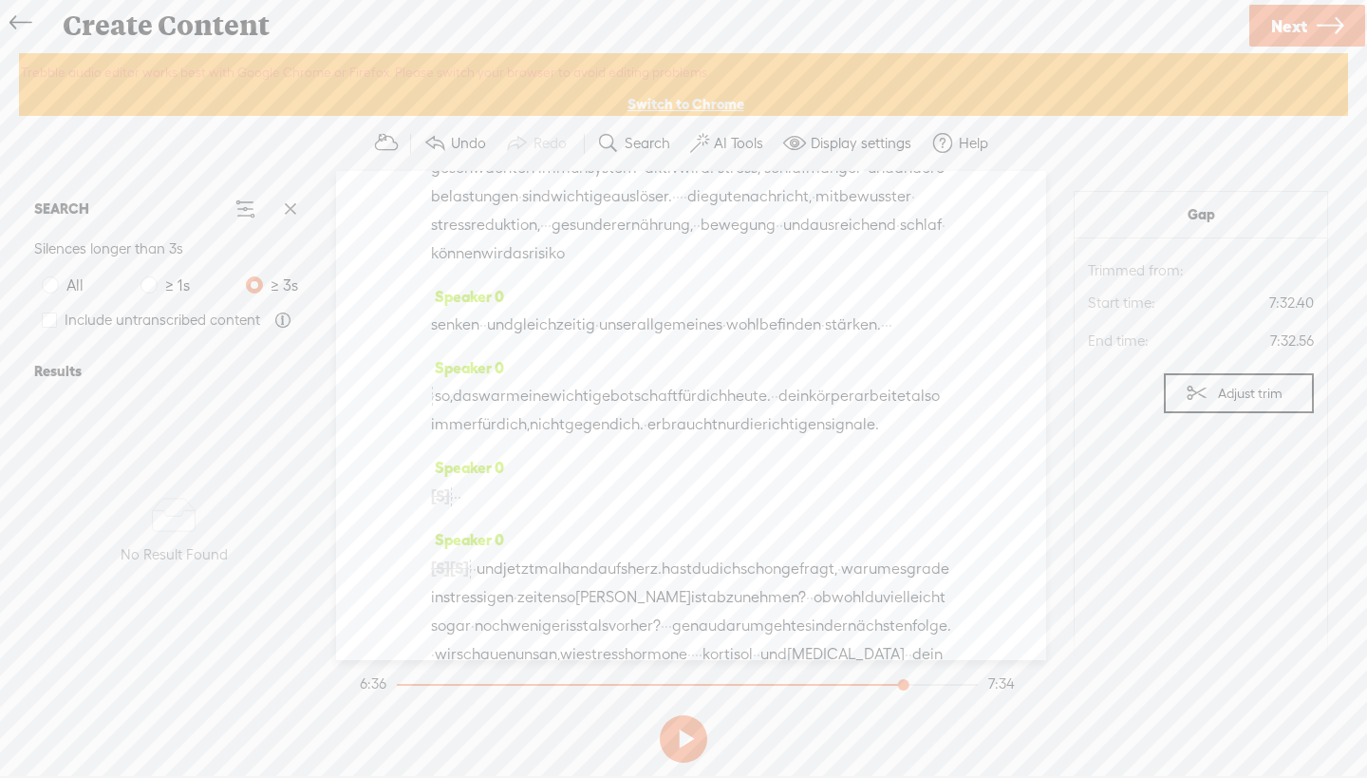
click at [518, 96] on span "ist" at bounding box center [510, 81] width 16 height 28
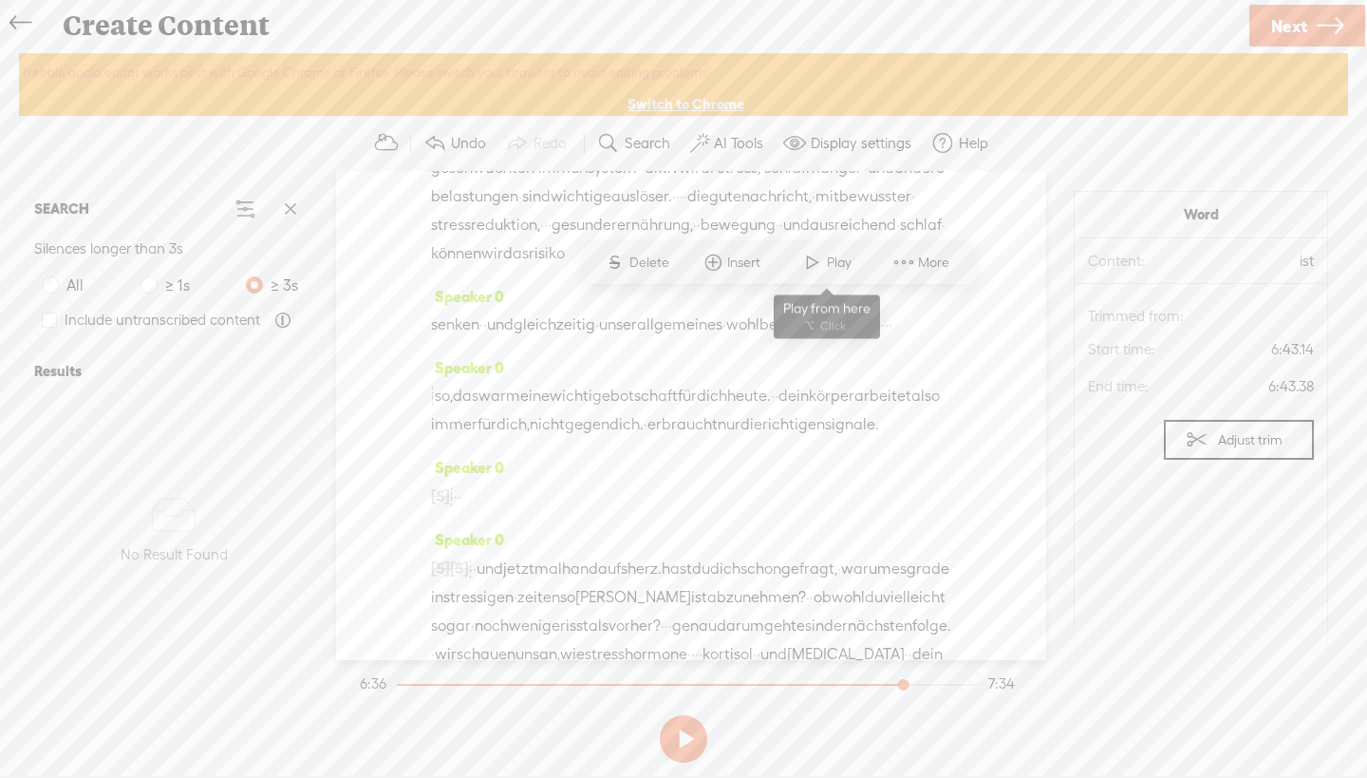
click at [823, 259] on span at bounding box center [812, 262] width 28 height 34
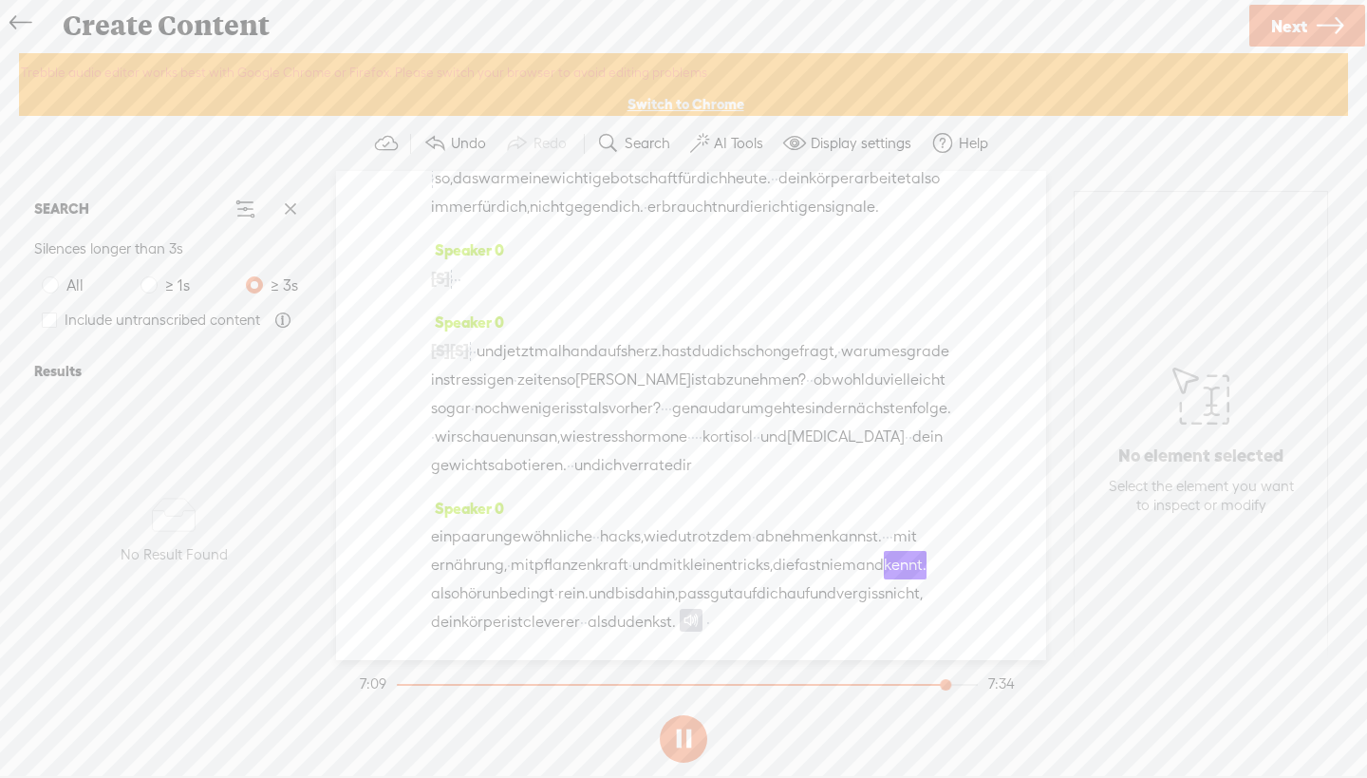
scroll to position [3369, 0]
click at [707, 610] on div "ein paar ungewöhnliche · · hacks, wie du trotzdem · abnehmen kannst. · · · mit …" at bounding box center [691, 579] width 520 height 114
click at [694, 728] on button at bounding box center [683, 738] width 47 height 47
drag, startPoint x: 741, startPoint y: 405, endPoint x: 705, endPoint y: 405, distance: 36.1
click at [705, 405] on div "[S] in der nächsten folge schauen wir uns an, wie darmgesundheit · · und psyche…" at bounding box center [691, 407] width 520 height 143
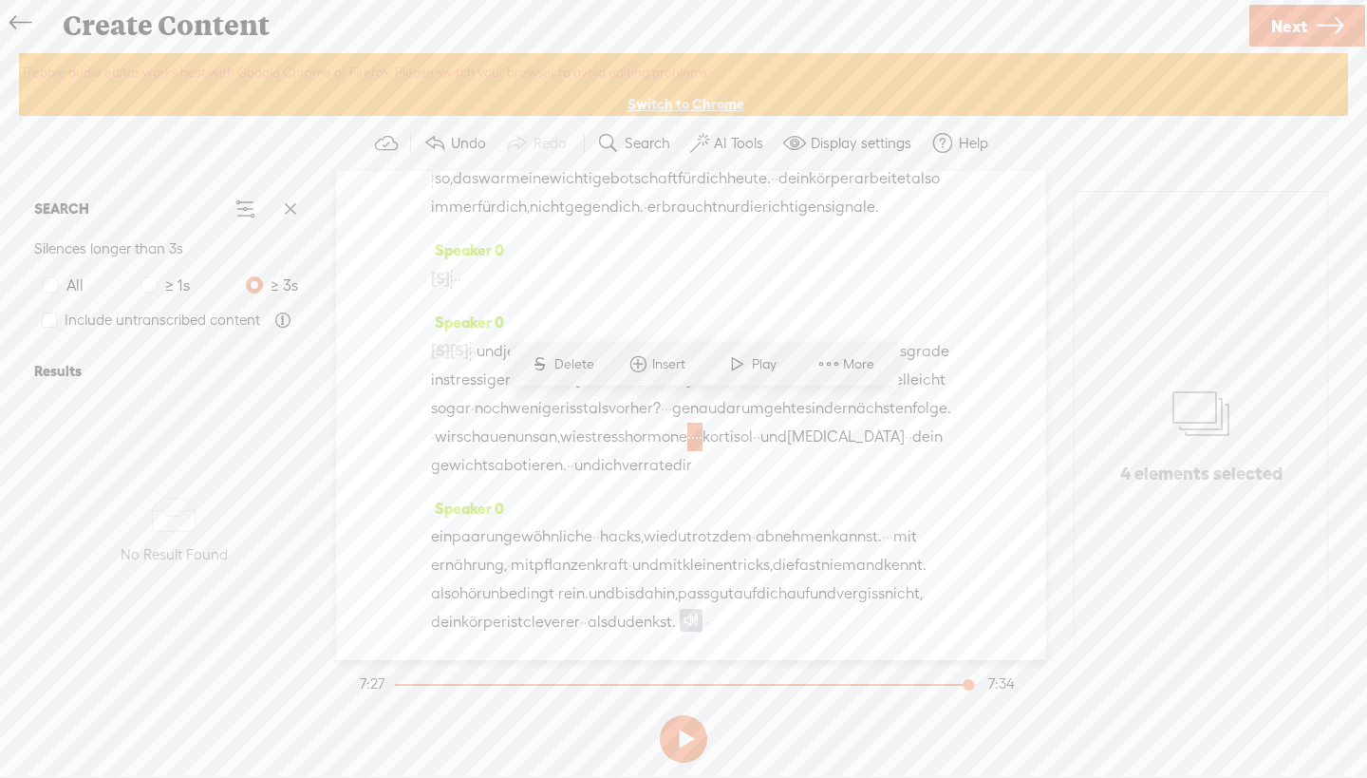
click at [848, 362] on span "More" at bounding box center [861, 364] width 36 height 19
click at [939, 349] on span "Copy" at bounding box center [966, 342] width 107 height 43
click at [626, 625] on span "denkst." at bounding box center [651, 622] width 50 height 28
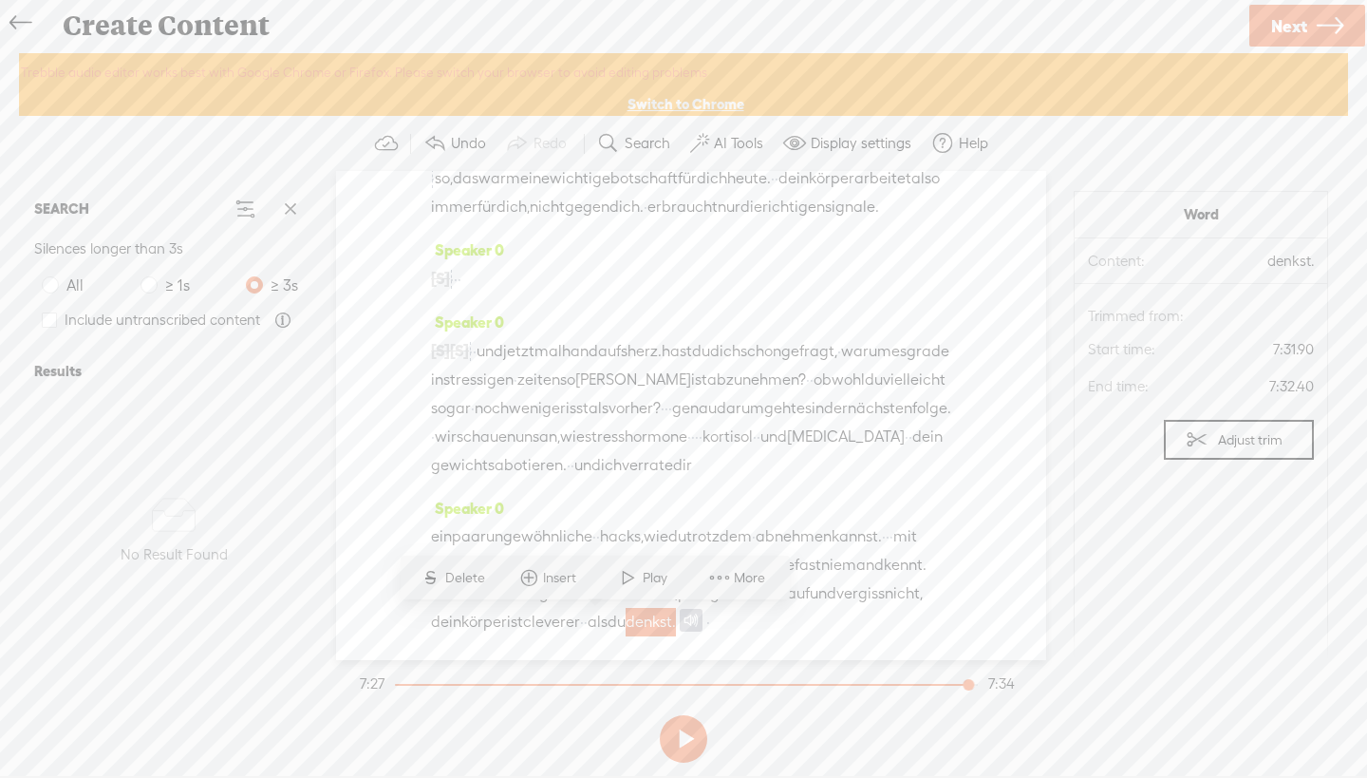
click at [626, 623] on span "denkst." at bounding box center [651, 622] width 50 height 28
click at [625, 619] on div "ein paar ungewöhnliche · · hacks, wie du trotzdem · abnehmen kannst. · · · mit …" at bounding box center [691, 579] width 520 height 114
click at [626, 619] on span "denkst." at bounding box center [651, 622] width 50 height 28
click at [732, 573] on span at bounding box center [719, 577] width 28 height 34
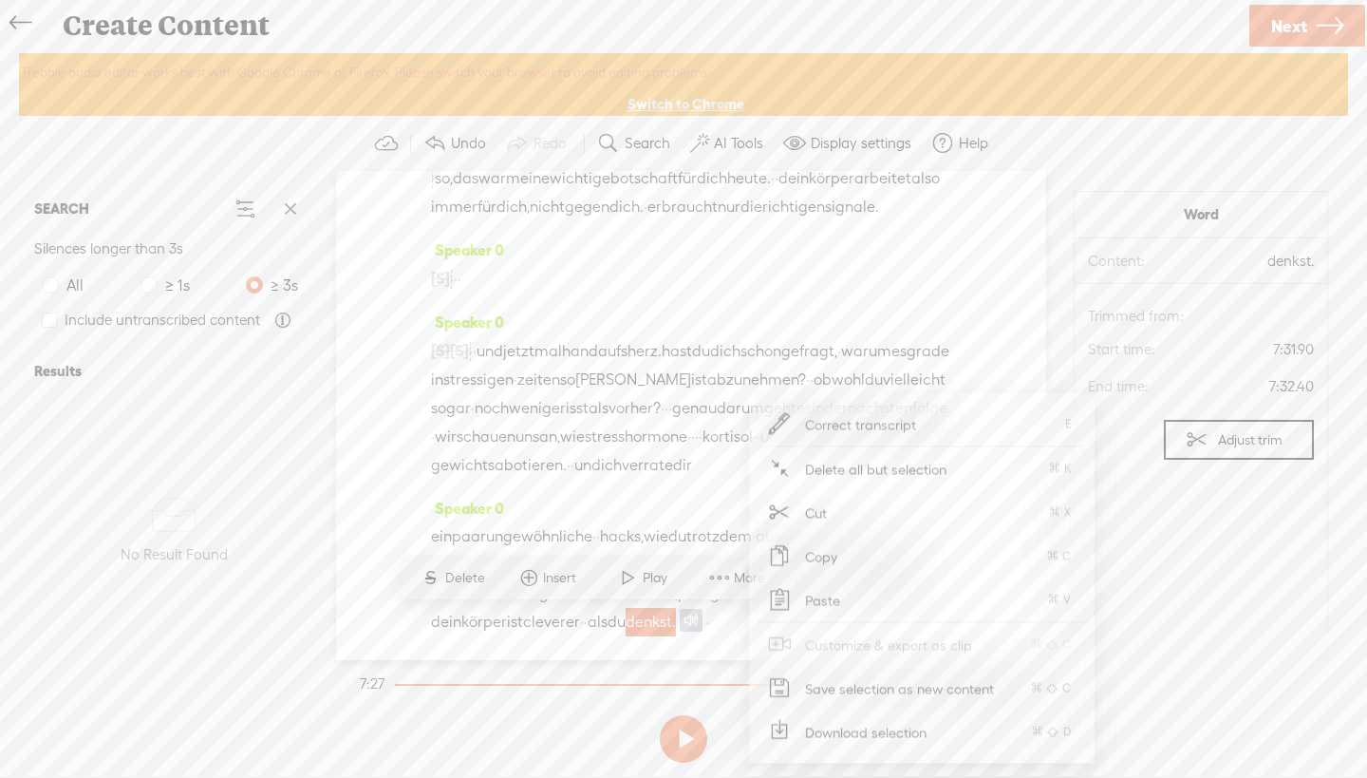
click at [828, 591] on span "Paste" at bounding box center [823, 599] width 110 height 43
click at [670, 618] on div "ein paar ungewöhnliche · · hacks, wie du trotzdem · abnehmen kannst. · · · mit …" at bounding box center [691, 579] width 520 height 114
click at [662, 622] on span "denkst." at bounding box center [666, 622] width 50 height 28
click at [664, 624] on span "denkst." at bounding box center [666, 622] width 50 height 28
click at [666, 622] on span "denkst." at bounding box center [666, 622] width 50 height 28
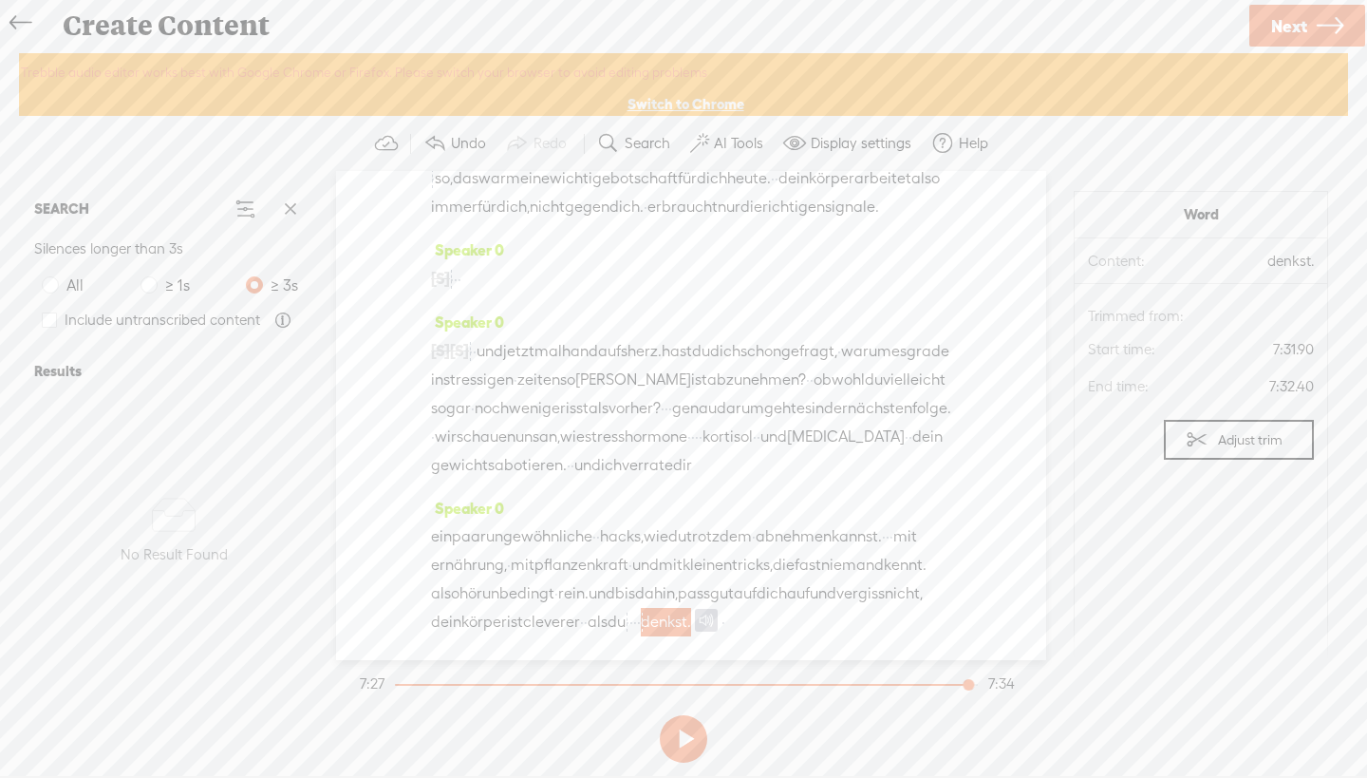
click at [633, 621] on span "·" at bounding box center [635, 622] width 4 height 28
click at [507, 608] on span "körper" at bounding box center [484, 622] width 46 height 28
click at [641, 620] on span "denkst." at bounding box center [666, 622] width 50 height 28
click at [665, 619] on span "denkst." at bounding box center [666, 622] width 50 height 28
click at [798, 629] on div "ein paar ungewöhnliche · · hacks, wie du trotzdem · abnehmen kannst. · · · mit …" at bounding box center [691, 579] width 520 height 114
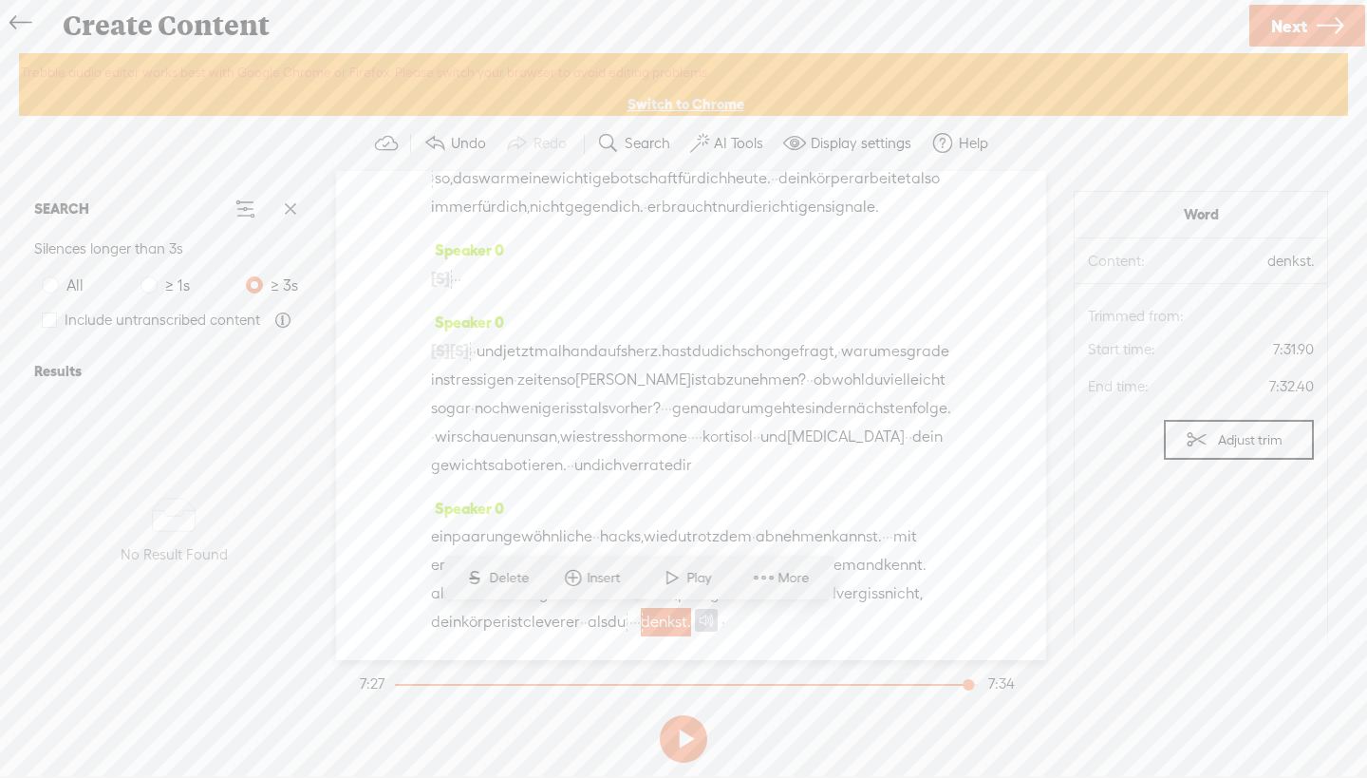
click at [913, 600] on div "ein paar ungewöhnliche · · hacks, wie du trotzdem · abnehmen kannst. · · · mit …" at bounding box center [691, 579] width 520 height 114
click at [732, 551] on span "kleinen" at bounding box center [707, 565] width 49 height 28
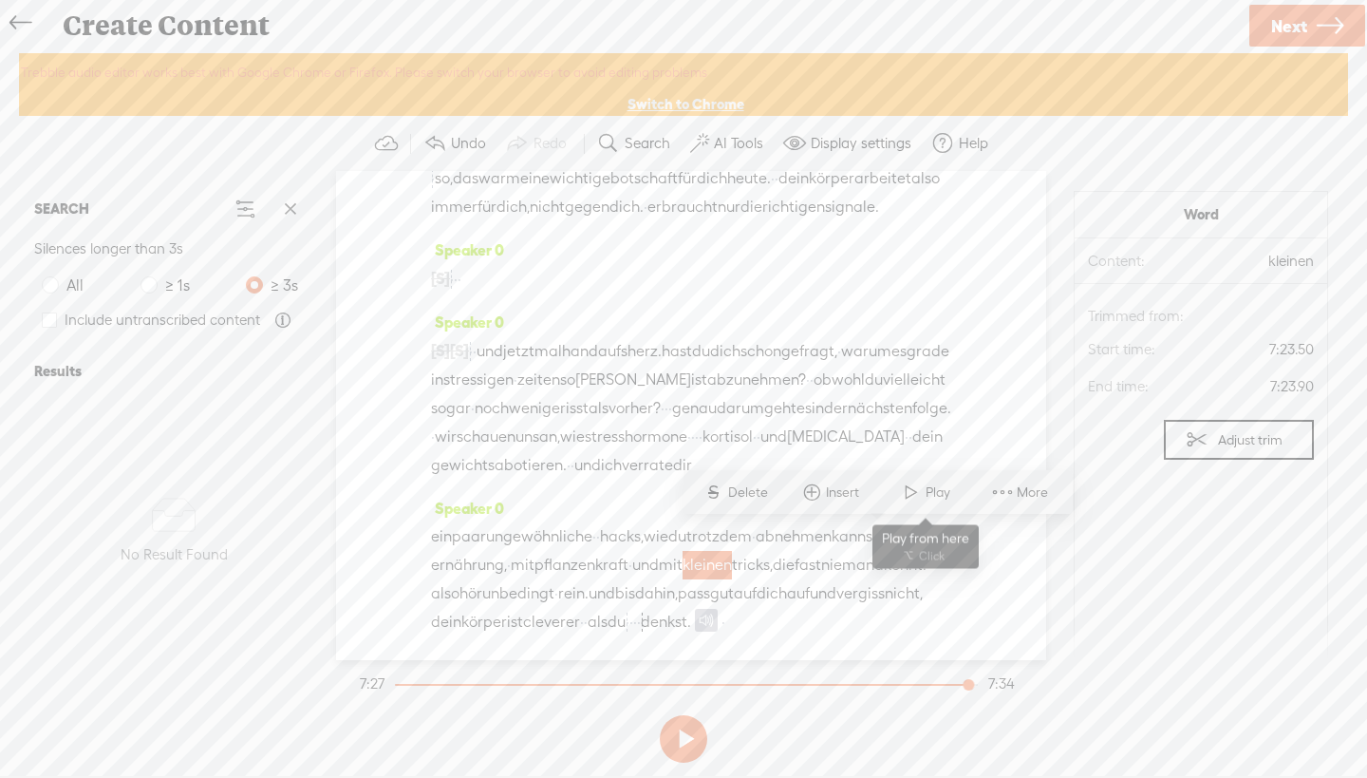
click at [905, 494] on span at bounding box center [911, 492] width 28 height 34
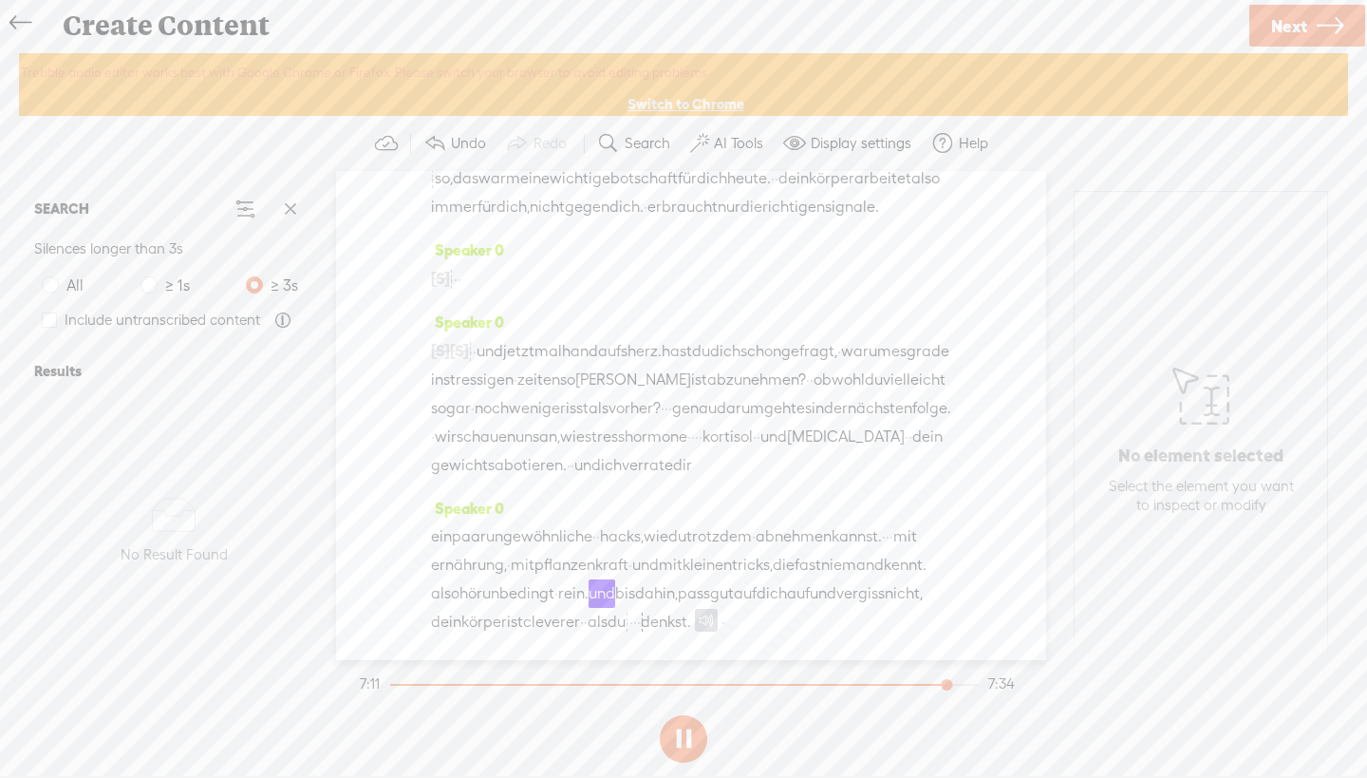
click at [677, 745] on button at bounding box center [683, 738] width 47 height 47
click at [693, 572] on div "ein paar ungewöhnliche · · hacks, wie du trotzdem · abnehmen kannst. · · · mit …" at bounding box center [691, 579] width 520 height 114
click at [744, 518] on span at bounding box center [741, 520] width 28 height 34
click at [632, 551] on span "·" at bounding box center [631, 565] width 4 height 28
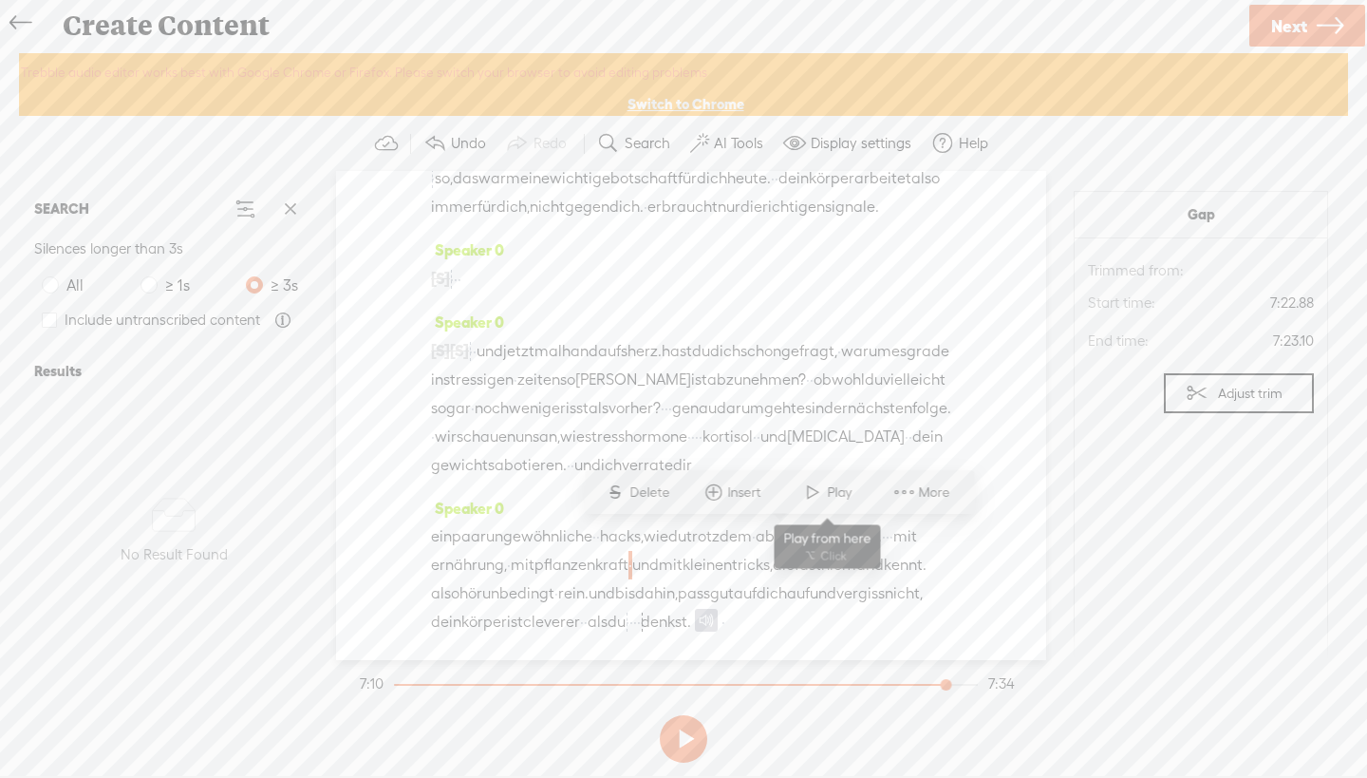
click at [814, 489] on span at bounding box center [812, 492] width 28 height 34
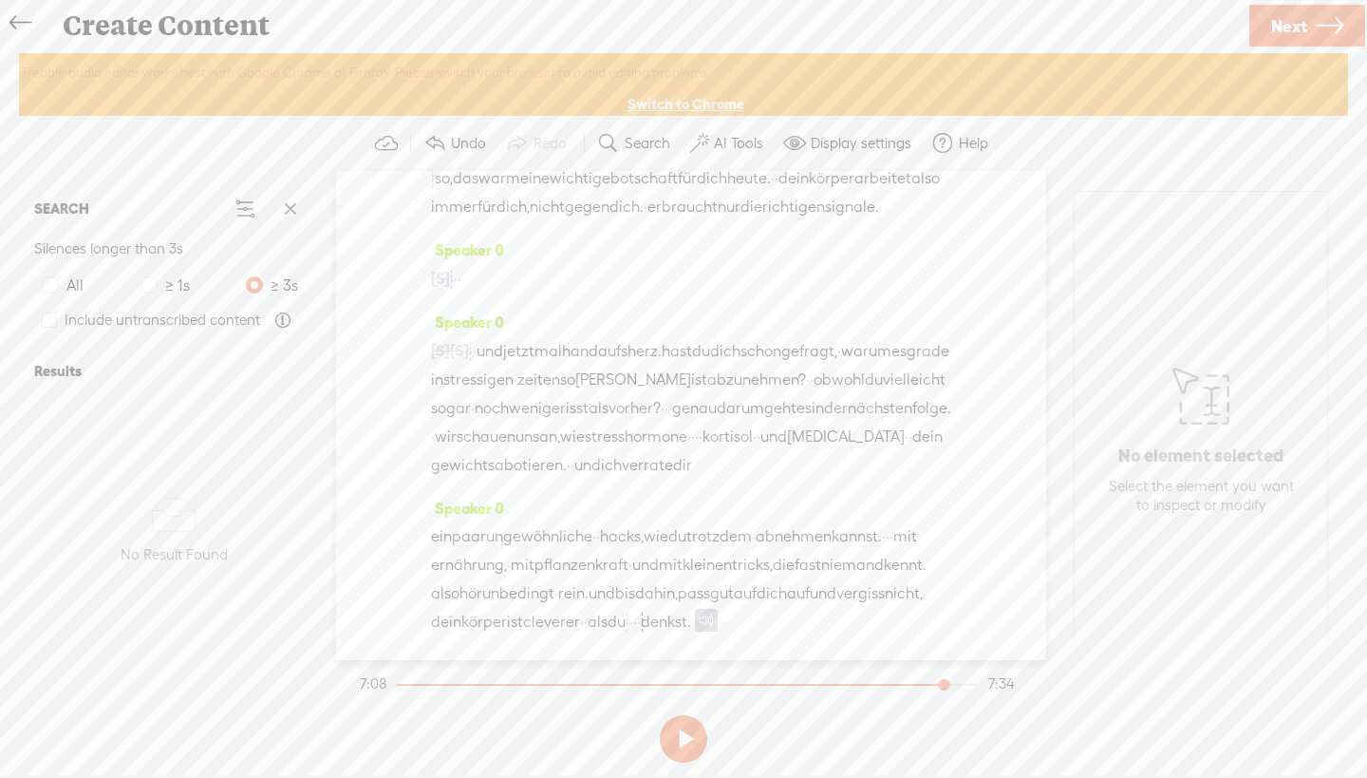
click at [693, 745] on button at bounding box center [683, 738] width 47 height 47
click at [690, 737] on button at bounding box center [683, 738] width 47 height 47
click at [1127, 149] on section "Undo Redo Search Remove Background Noise AI Tools Configure Magic Sound Enhance…" at bounding box center [683, 143] width 1329 height 55
click at [708, 494] on div "Speaker 0 ein paar ungewöhnliche · · hacks, wie du trotzdem · abnehmen kannst. …" at bounding box center [691, 572] width 520 height 157
click at [764, 394] on span "geht" at bounding box center [780, 408] width 32 height 28
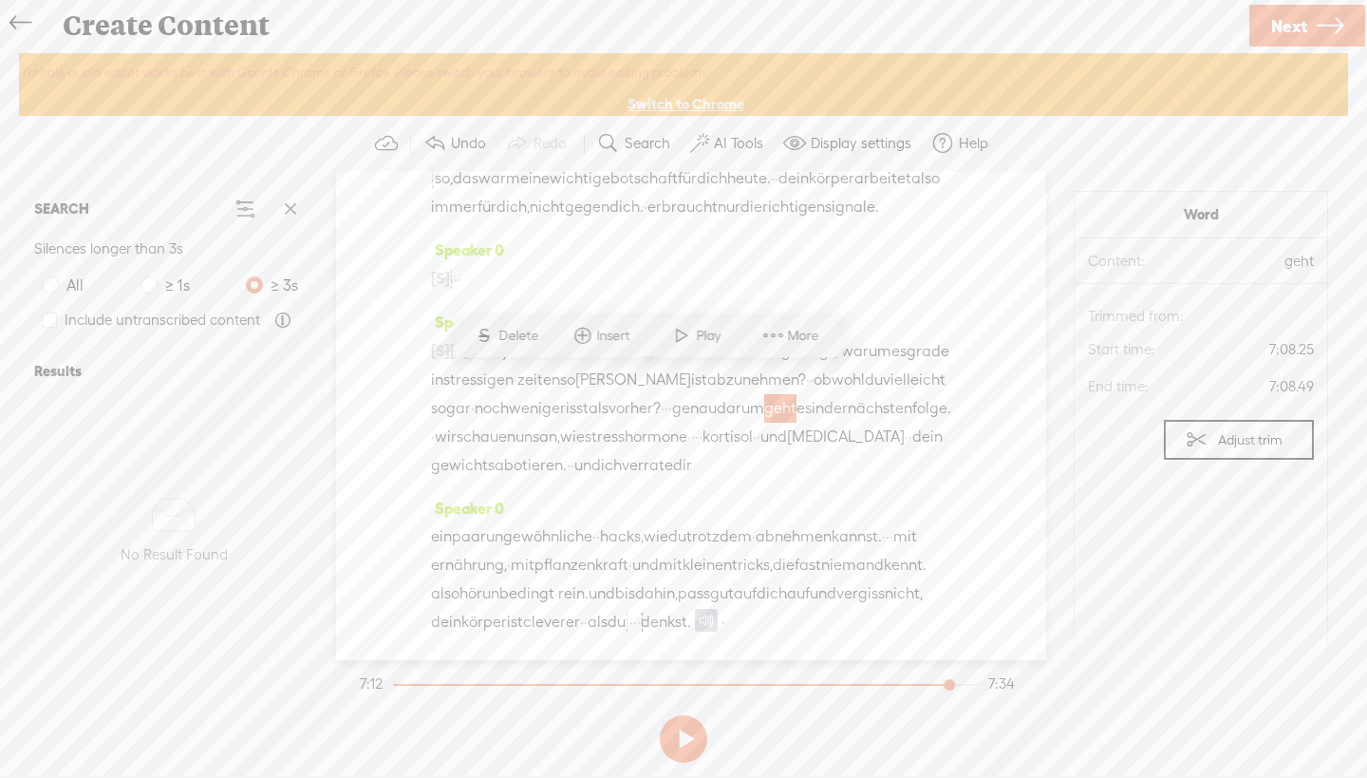
click at [685, 335] on span at bounding box center [681, 335] width 28 height 34
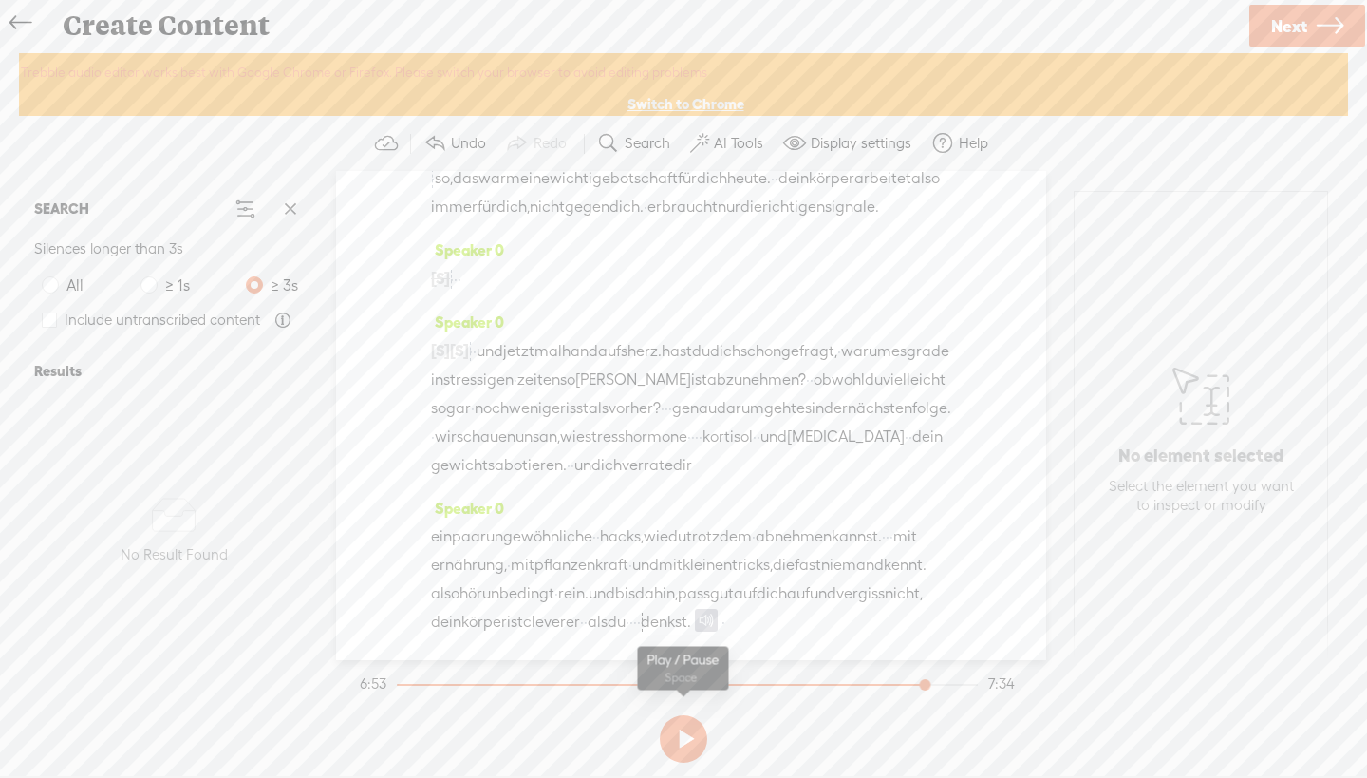
click at [687, 743] on button at bounding box center [683, 738] width 47 height 47
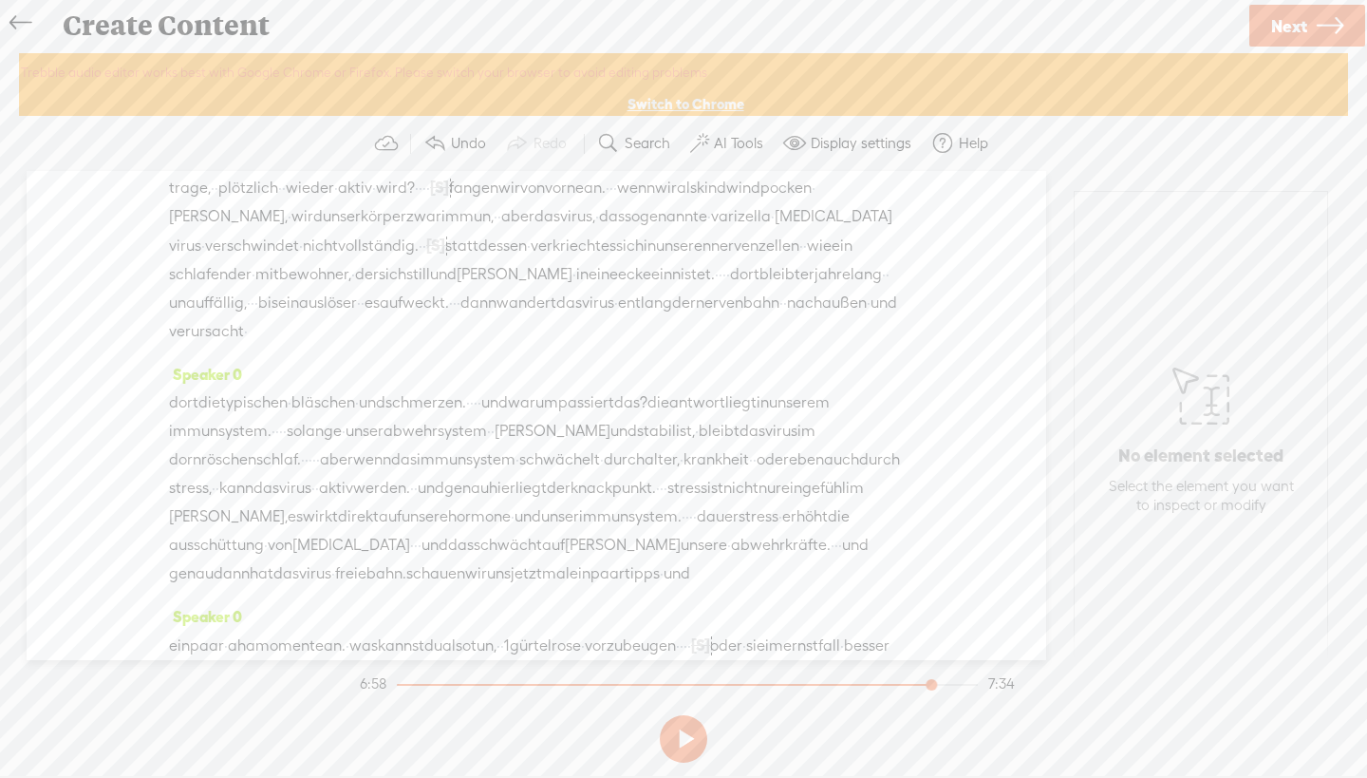
scroll to position [0, 0]
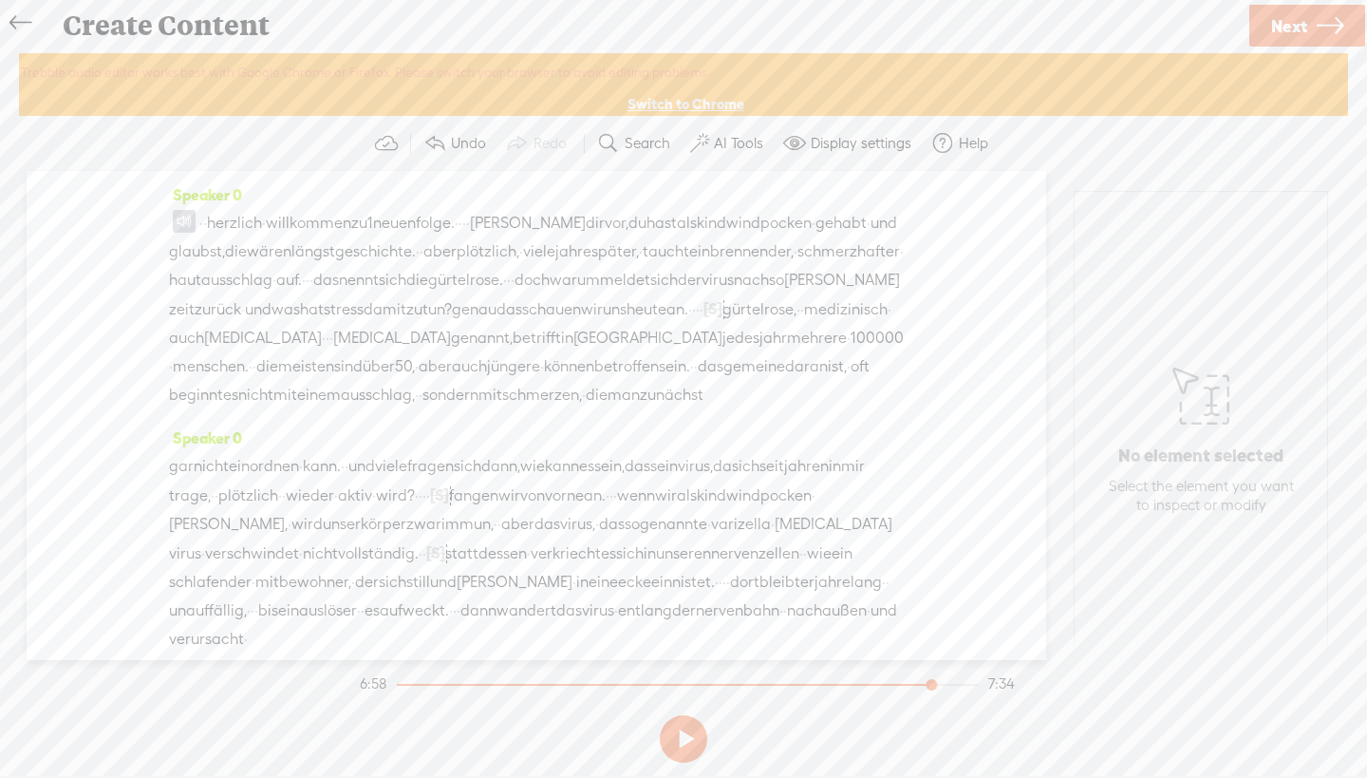
click at [182, 216] on span at bounding box center [184, 221] width 23 height 23
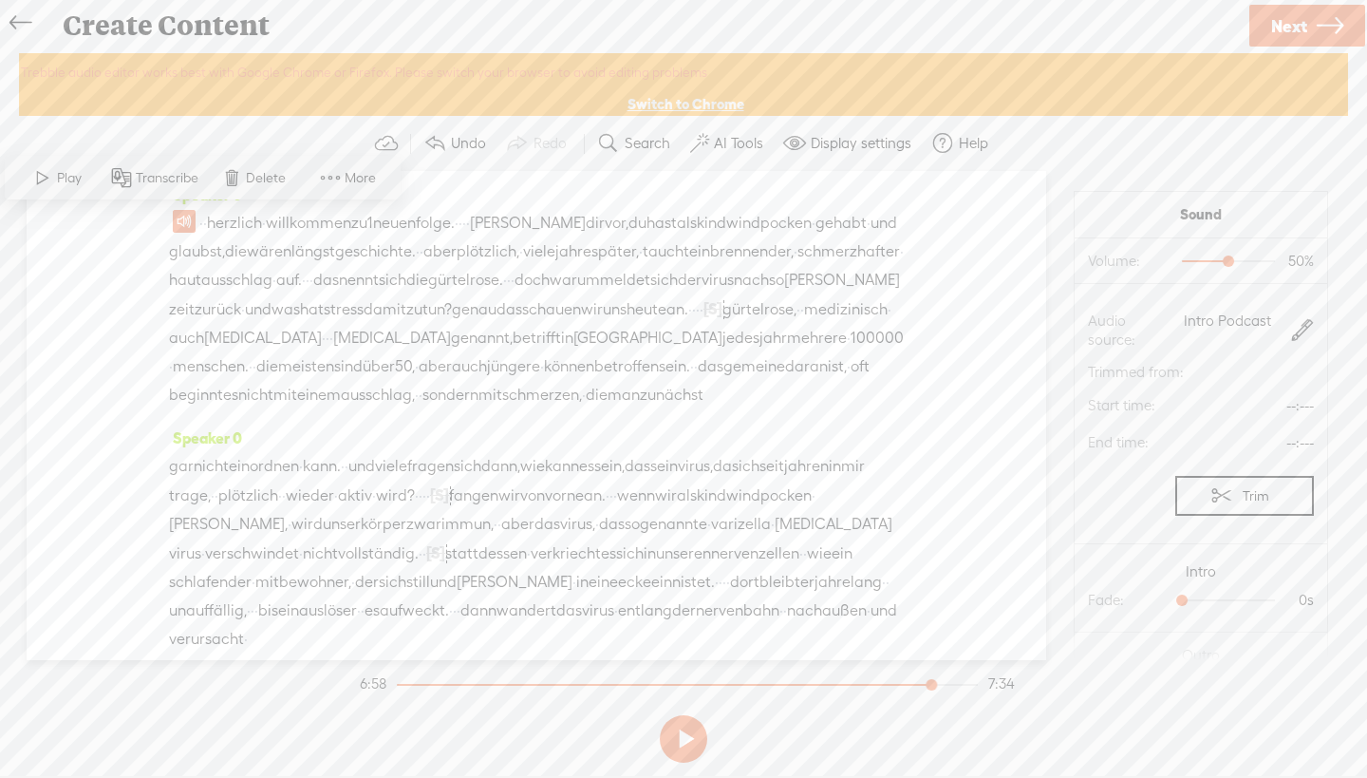
click at [44, 180] on span at bounding box center [42, 177] width 28 height 34
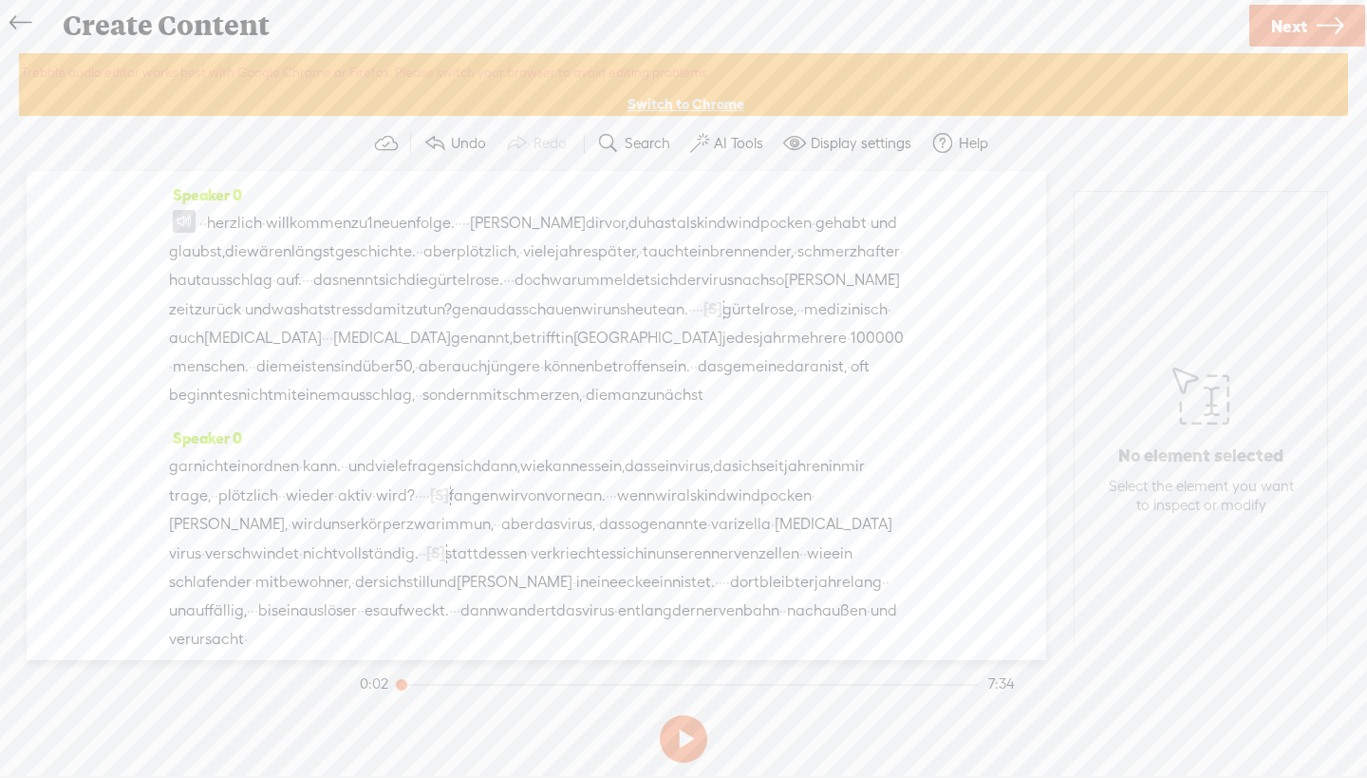
click at [672, 729] on button at bounding box center [683, 738] width 47 height 47
click at [692, 740] on button at bounding box center [683, 738] width 47 height 47
click at [863, 149] on label "Display settings" at bounding box center [861, 143] width 101 height 19
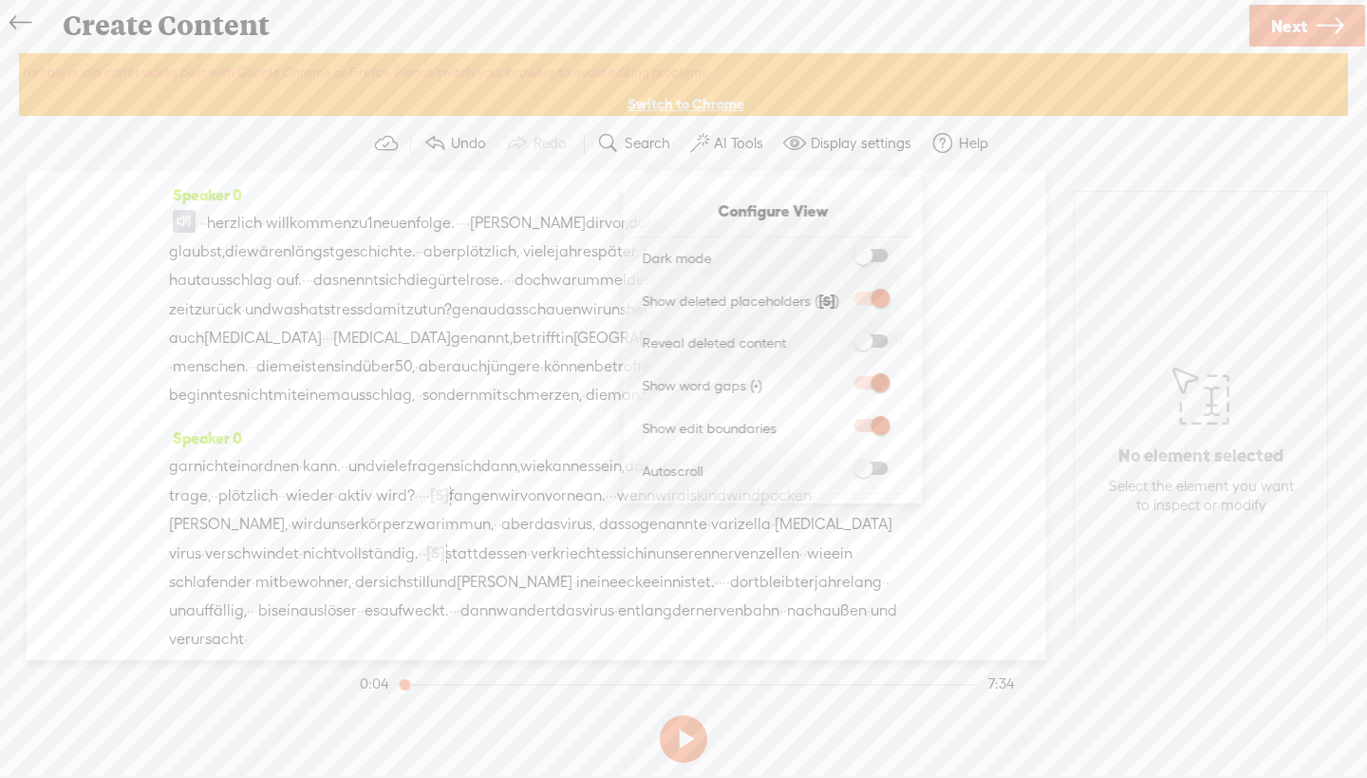
click at [967, 181] on div "Speaker 0 · · herzlich · willkommen zu 1 neuen folge. · · · · [PERSON_NAME] dir…" at bounding box center [537, 415] width 1020 height 489
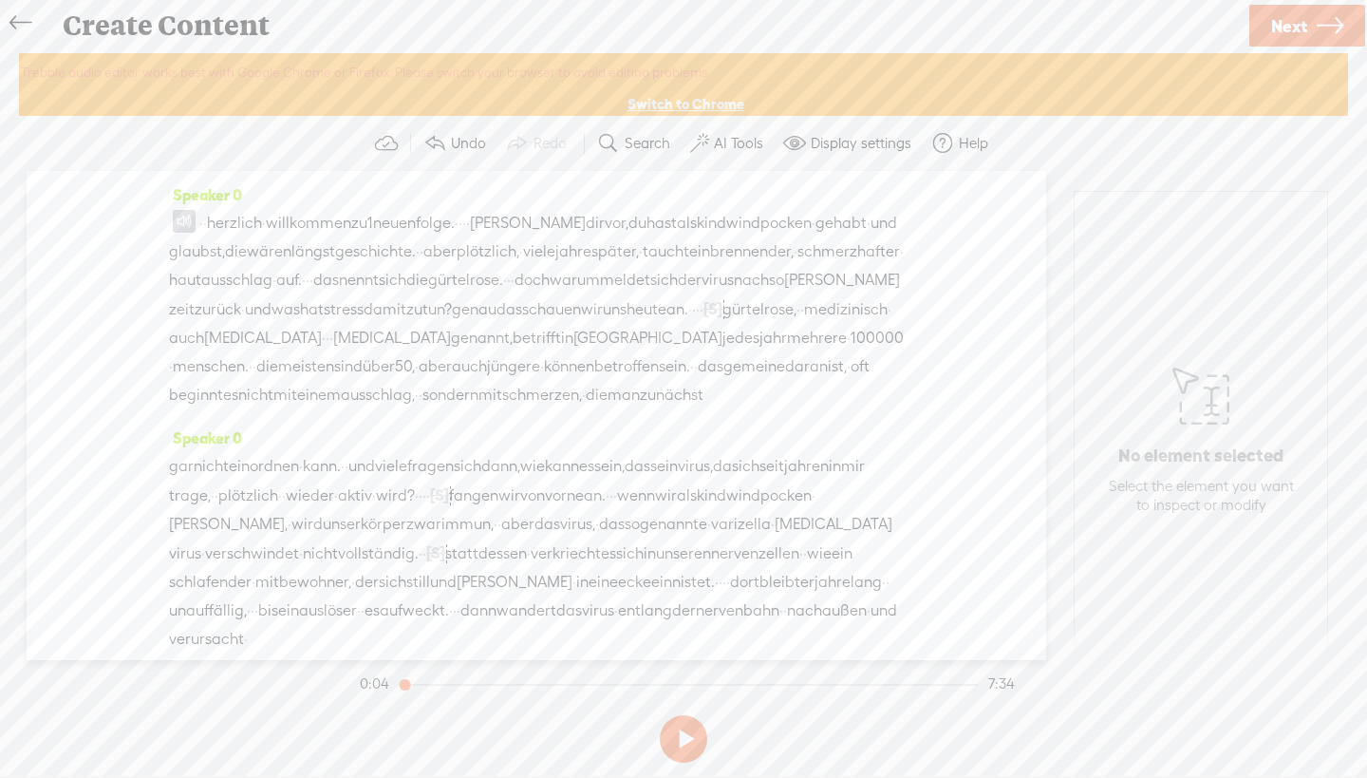
click at [240, 221] on span "herzlich" at bounding box center [234, 223] width 55 height 28
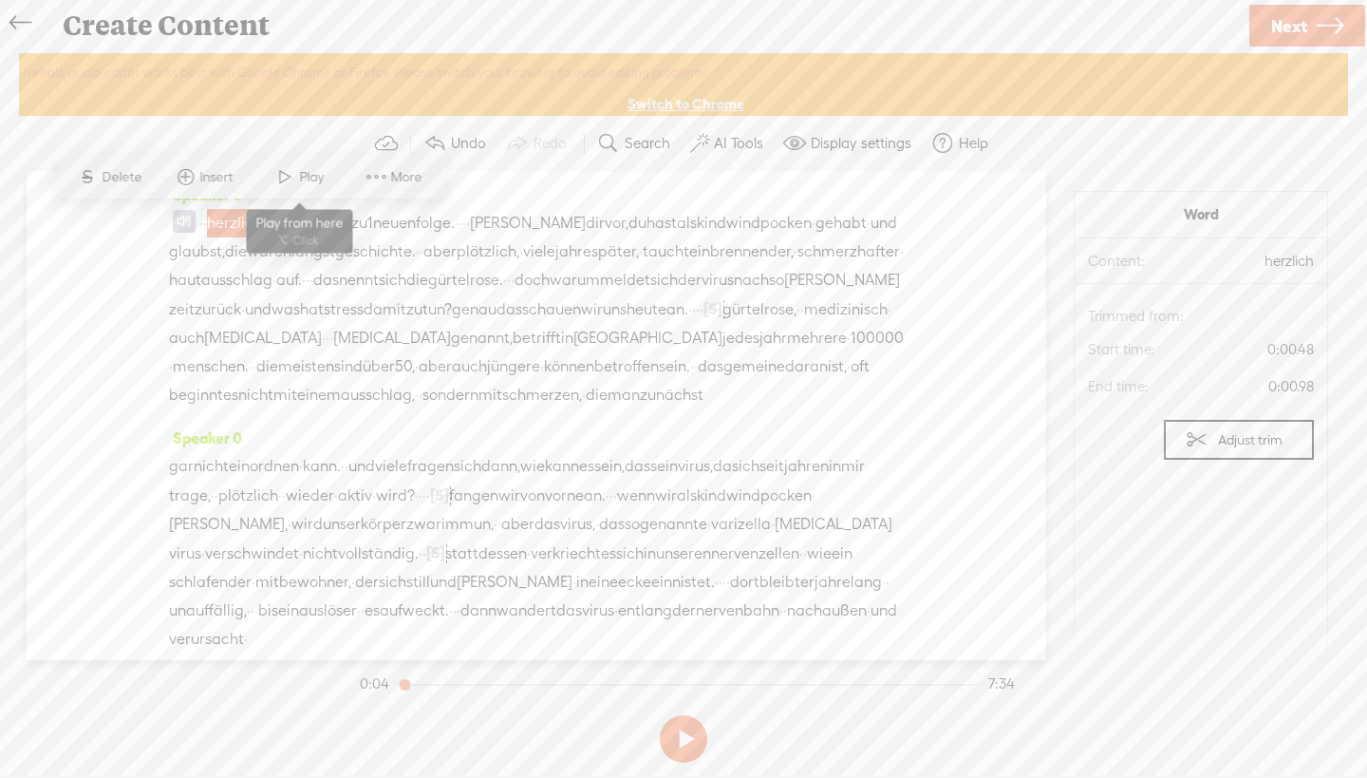
click at [292, 185] on span at bounding box center [285, 177] width 28 height 34
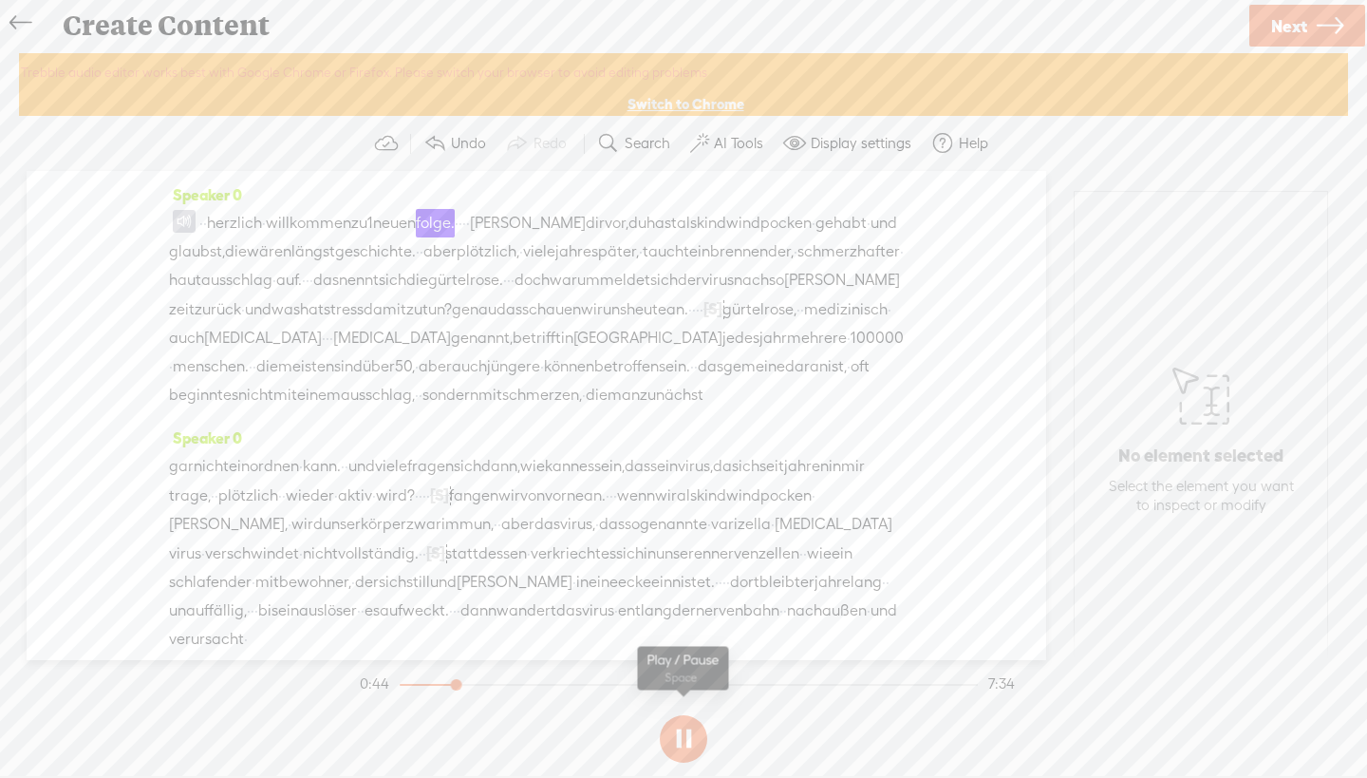
click at [682, 743] on button at bounding box center [683, 738] width 47 height 47
click at [691, 744] on button at bounding box center [683, 738] width 47 height 47
click at [688, 740] on button at bounding box center [683, 738] width 47 height 47
click at [668, 105] on link "Switch to Chrome" at bounding box center [686, 104] width 117 height 19
click at [388, 141] on span at bounding box center [386, 144] width 7 height 18
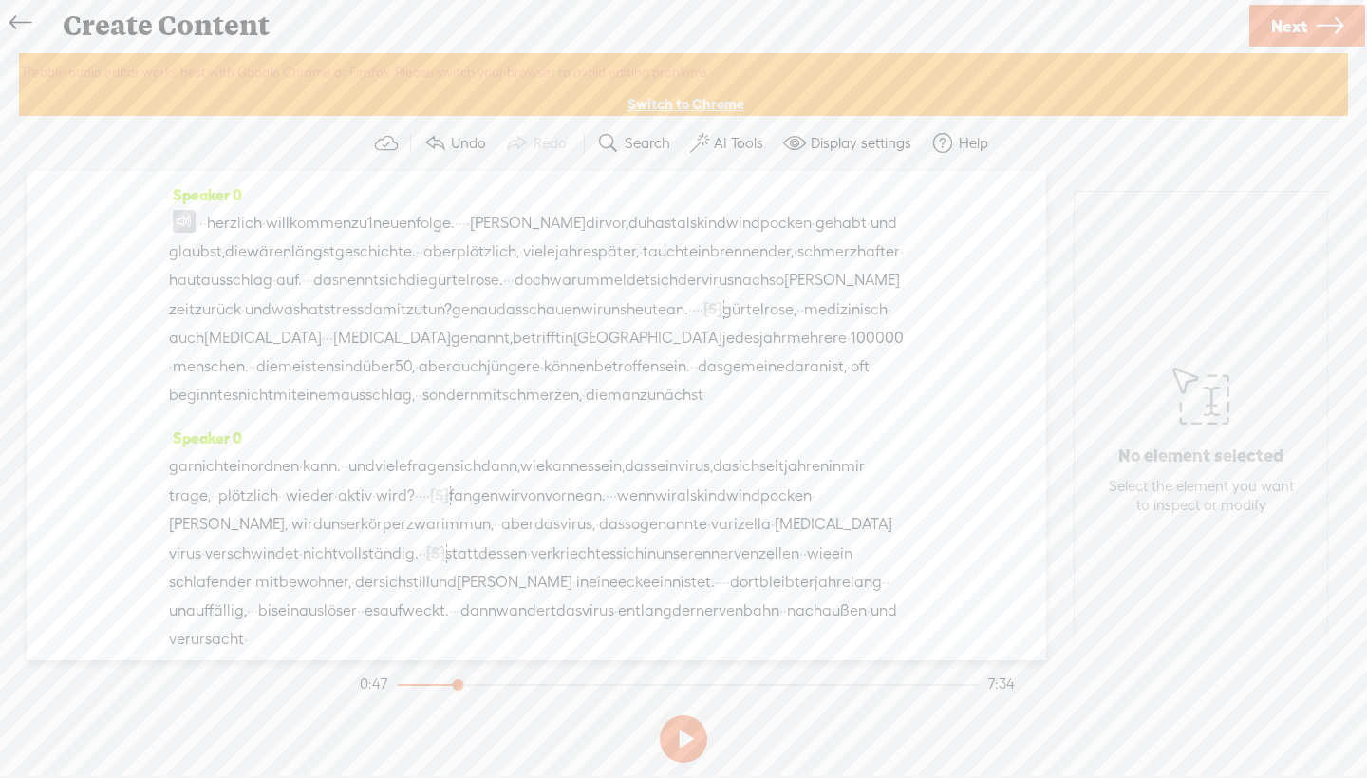
click at [1282, 22] on span "Next" at bounding box center [1289, 26] width 36 height 48
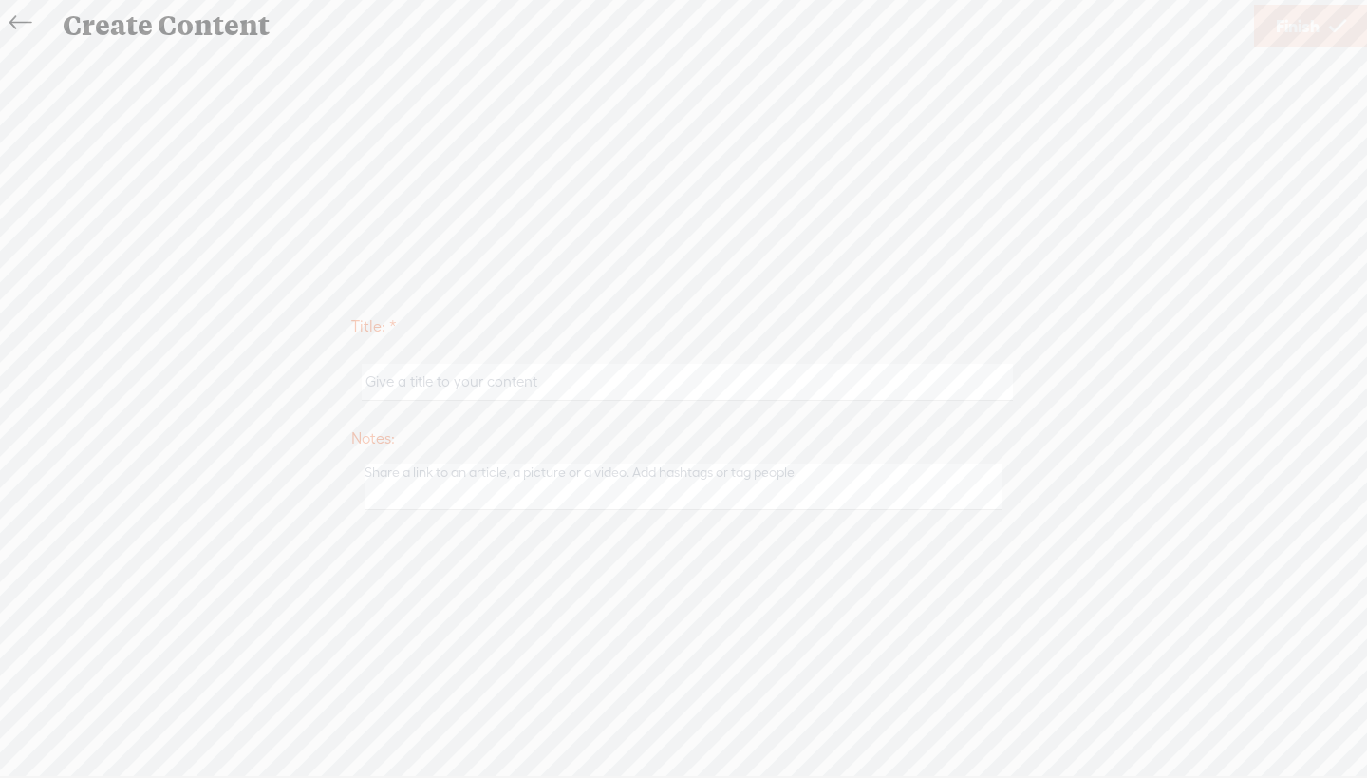
click at [527, 384] on input "text" at bounding box center [687, 382] width 650 height 37
type input "Podcast Folge 2 Gürtelrose"
click at [1304, 32] on span "Finish" at bounding box center [1298, 26] width 44 height 48
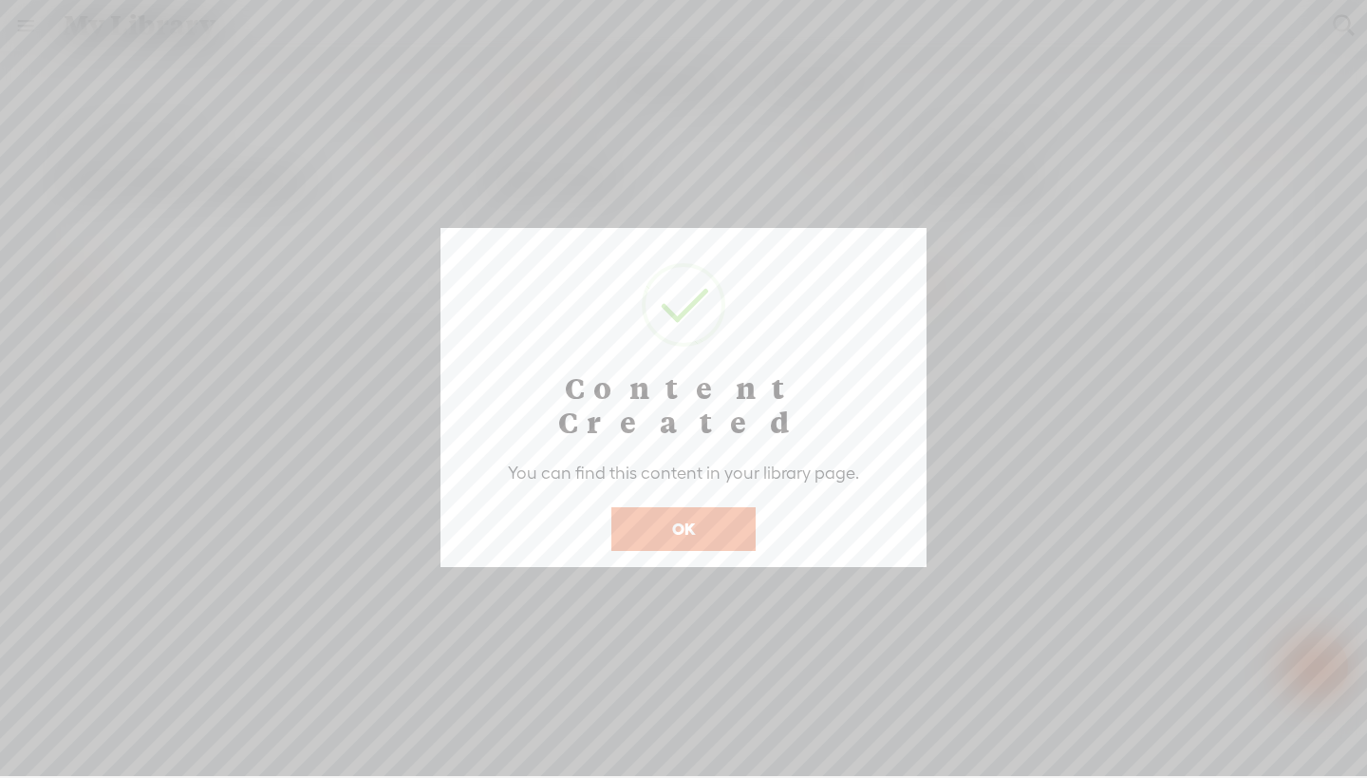
click at [714, 507] on button "OK" at bounding box center [683, 529] width 144 height 44
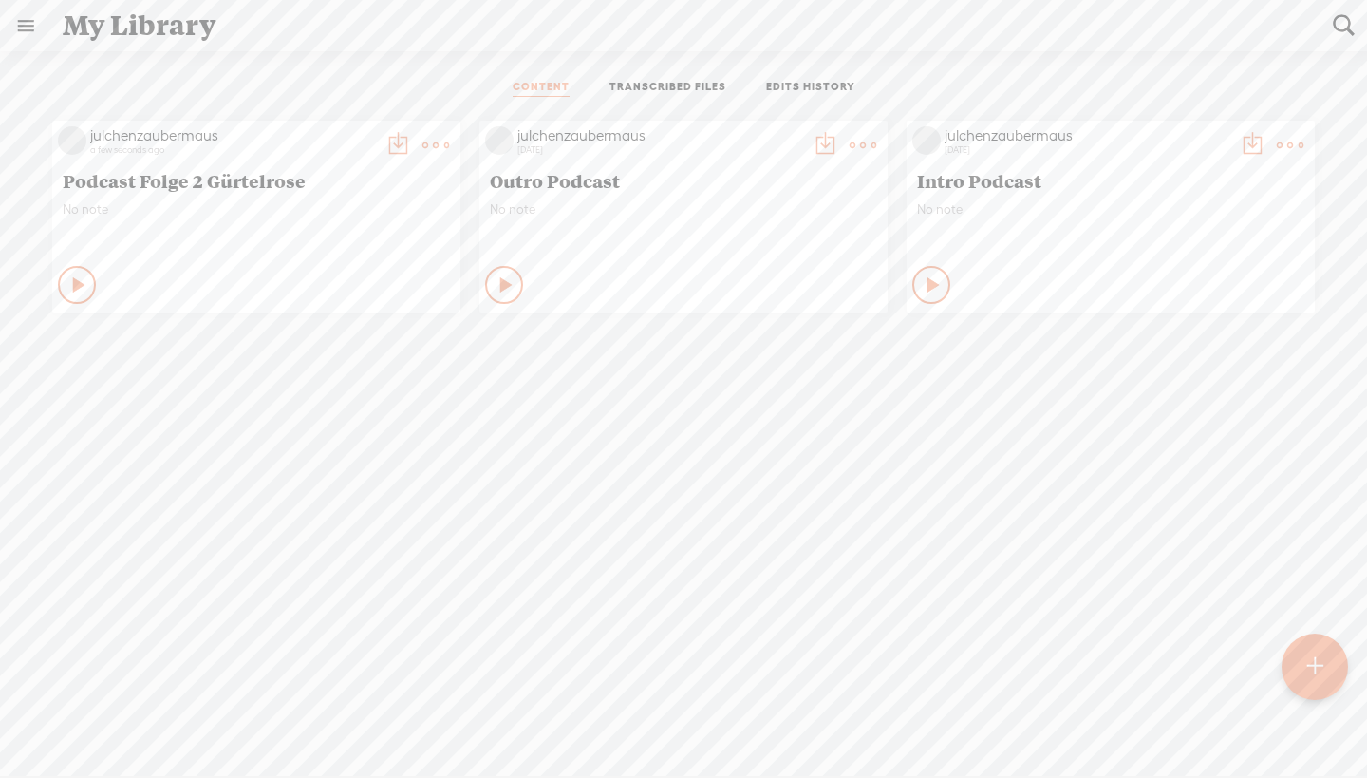
click at [385, 141] on t at bounding box center [398, 145] width 27 height 27
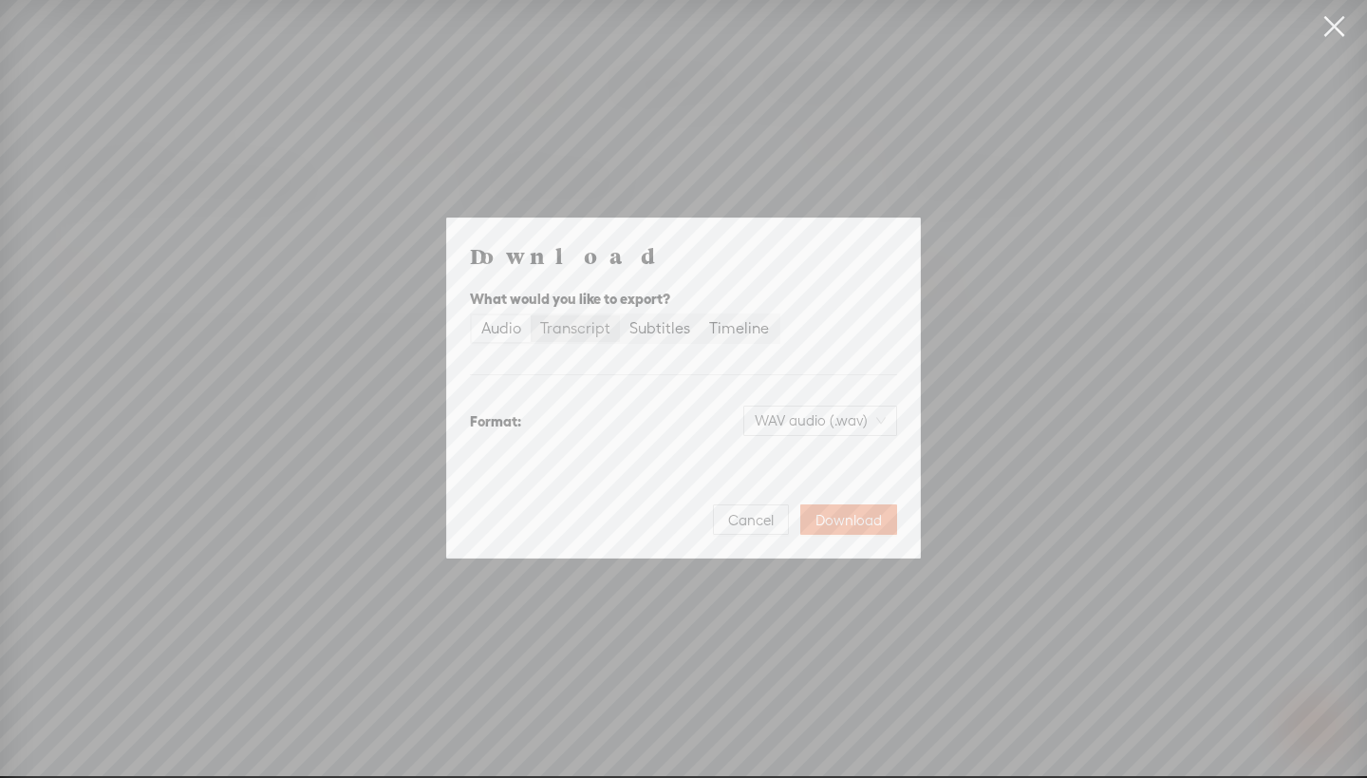
click at [590, 328] on div "Transcript" at bounding box center [575, 328] width 70 height 27
click at [531, 315] on input "Transcript" at bounding box center [531, 315] width 0 height 0
click at [657, 328] on div "Subtitles" at bounding box center [659, 328] width 61 height 27
click at [620, 315] on input "Subtitles" at bounding box center [620, 315] width 0 height 0
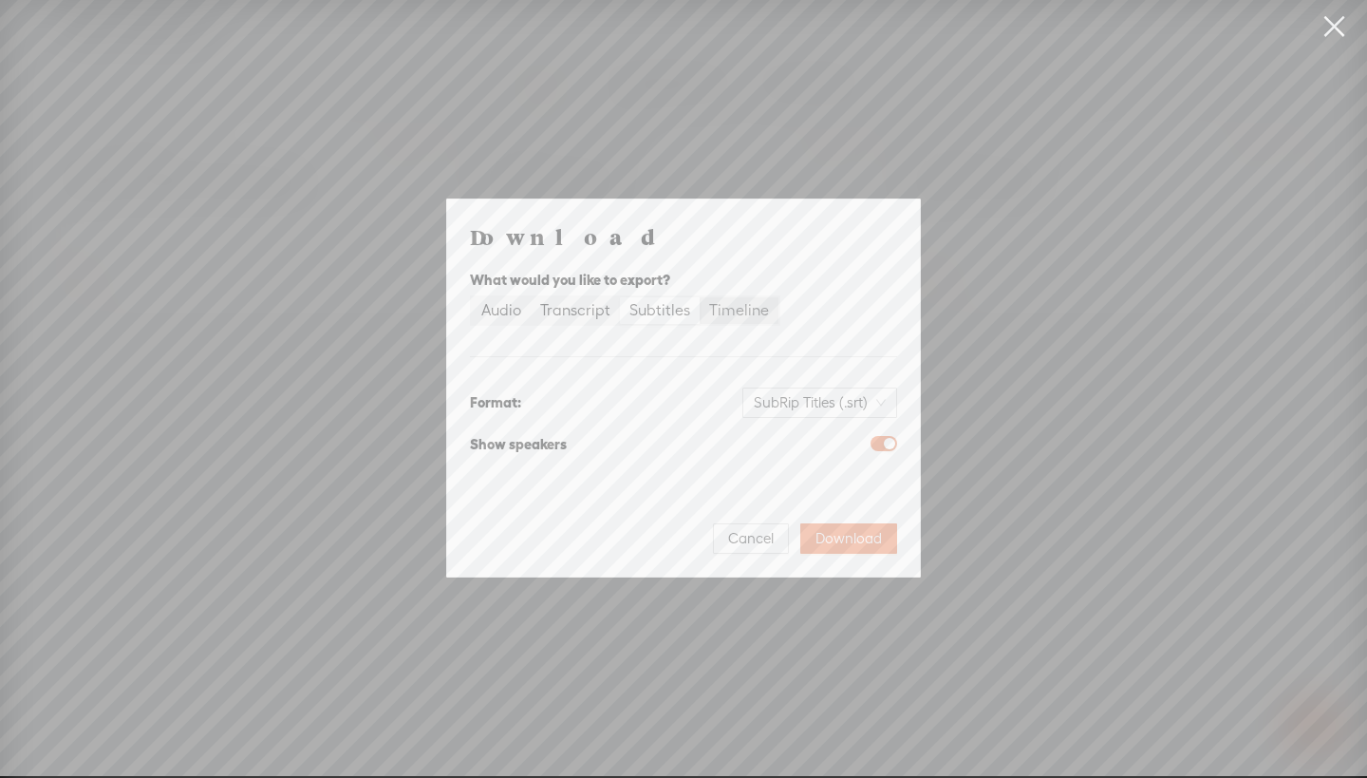
click at [741, 310] on div "Timeline" at bounding box center [739, 310] width 60 height 27
click at [700, 297] on input "Timeline" at bounding box center [700, 297] width 0 height 0
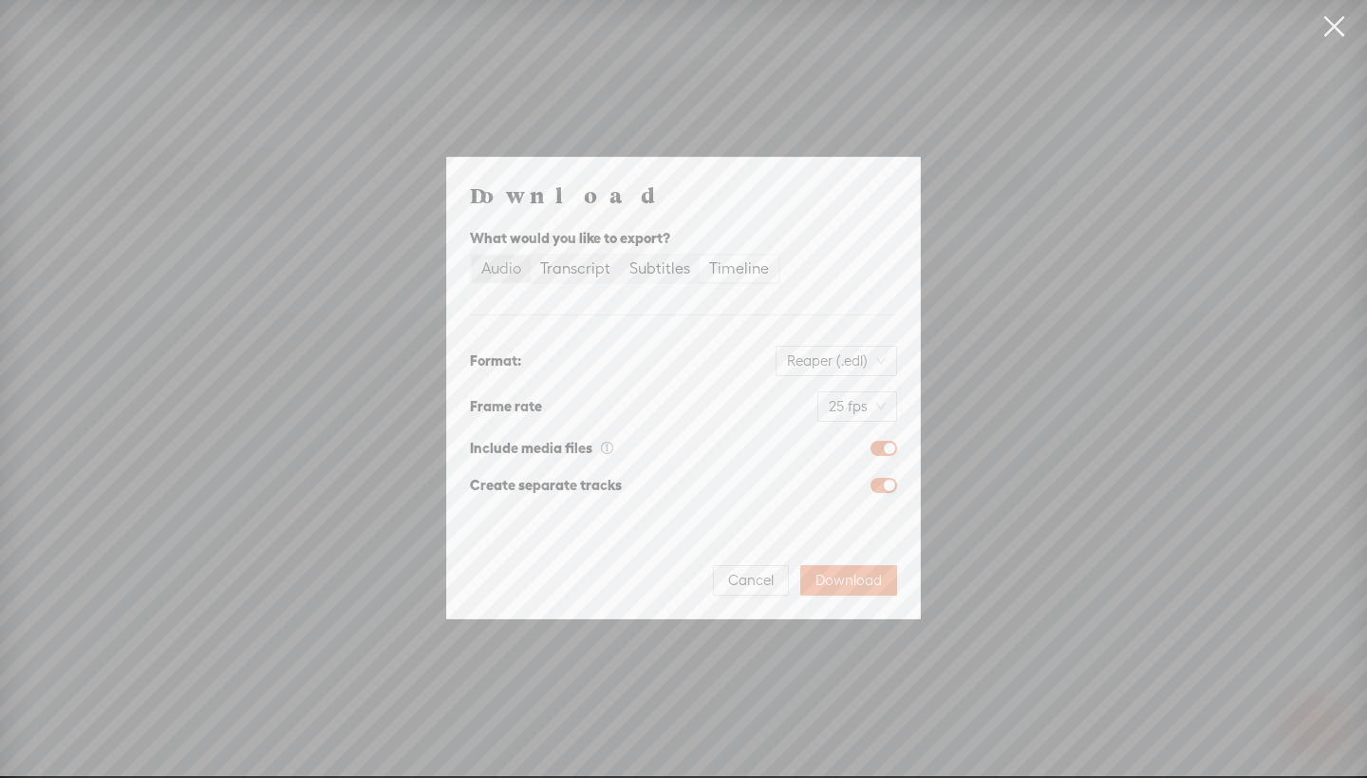
click at [490, 274] on div "Audio" at bounding box center [501, 268] width 40 height 27
click at [472, 255] on input "Audio" at bounding box center [472, 255] width 0 height 0
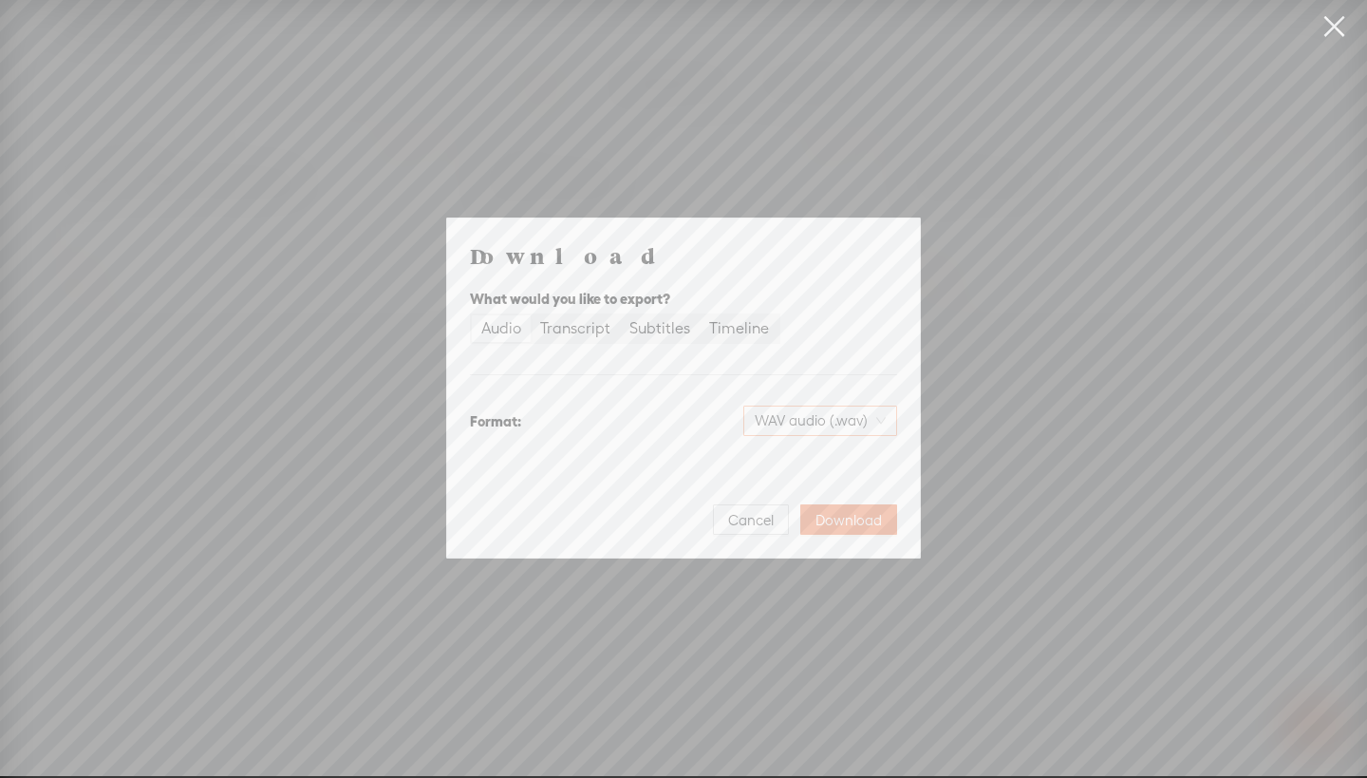
click at [783, 419] on span "WAV audio (.wav)" at bounding box center [820, 420] width 131 height 28
click at [804, 458] on div "MP3 audio (.mp3)" at bounding box center [804, 460] width 155 height 19
click at [867, 519] on span "Download" at bounding box center [849, 520] width 66 height 19
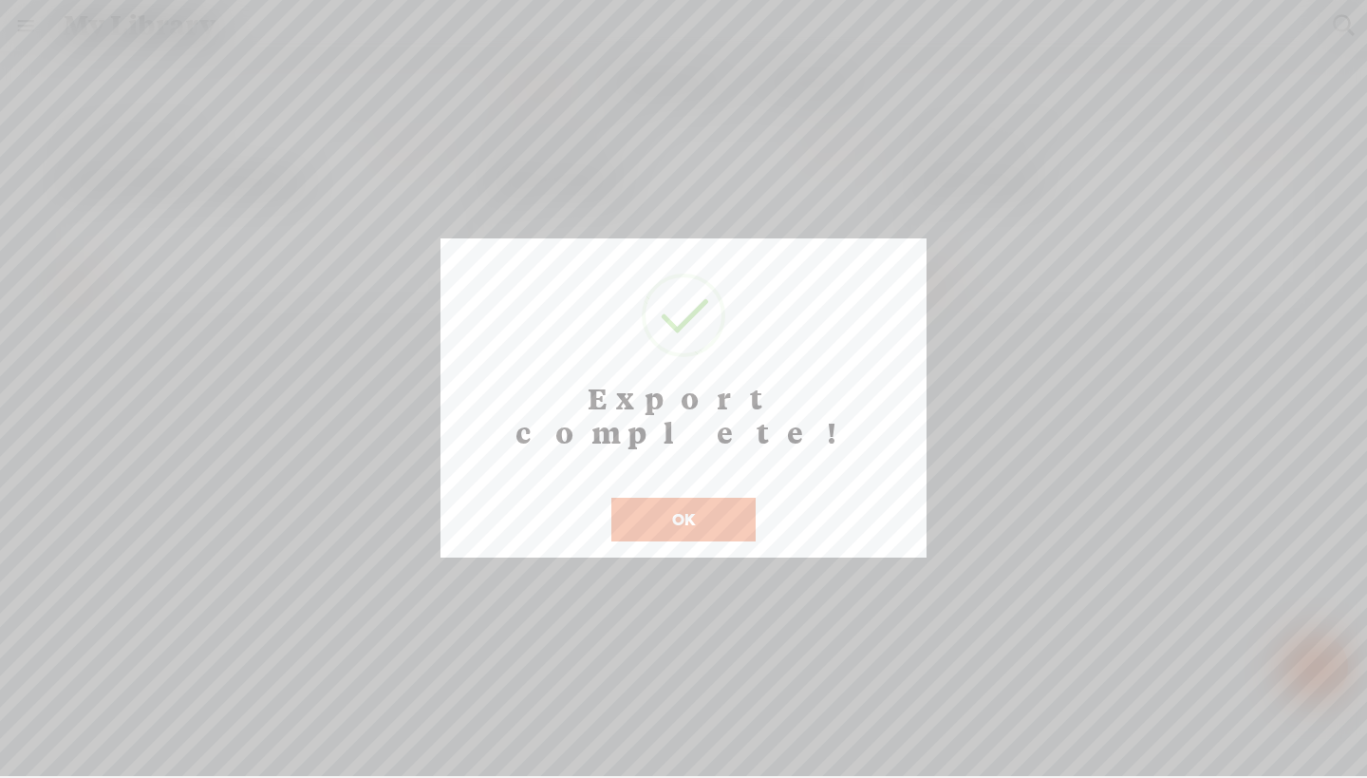
click at [720, 497] on button "OK" at bounding box center [683, 519] width 144 height 44
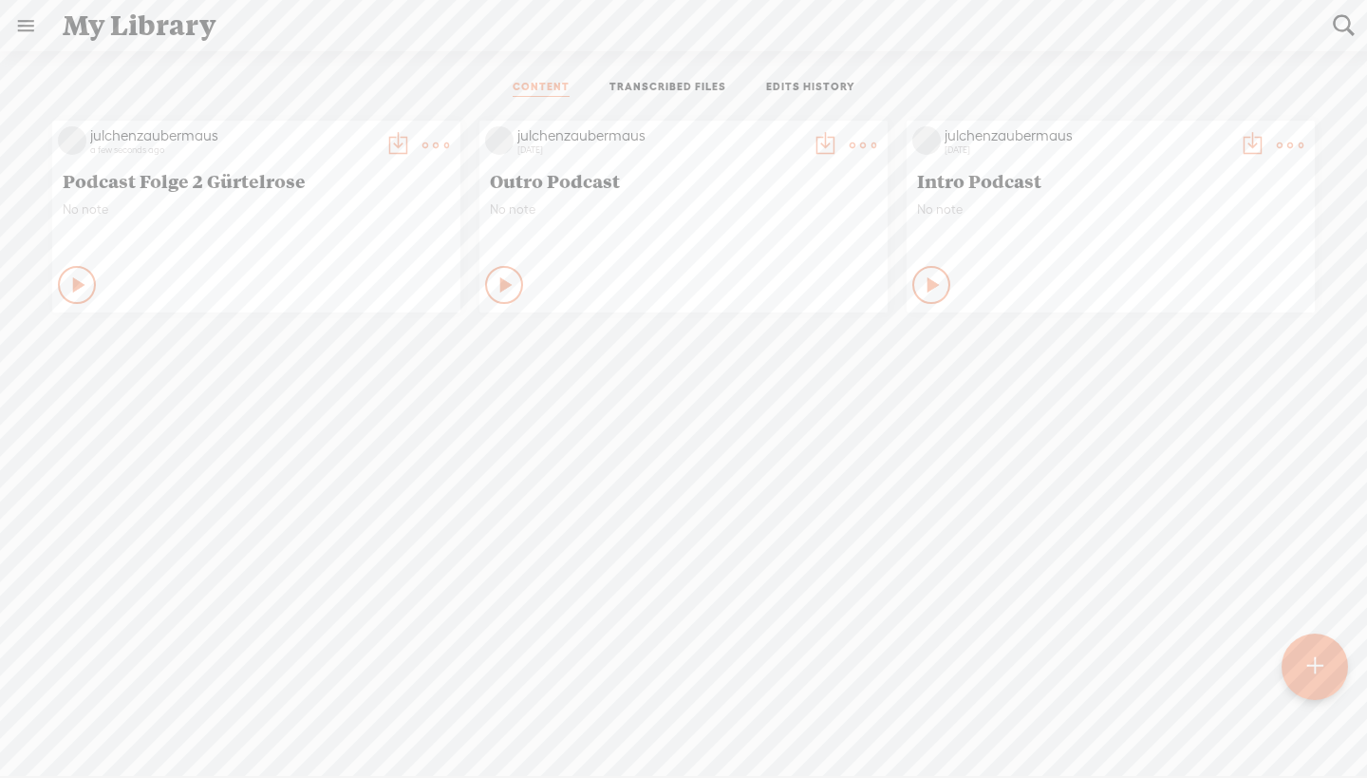
click at [427, 143] on t at bounding box center [435, 145] width 27 height 27
click at [110, 405] on div "julchenzaubermaus a few seconds ago Podcast Folge 2 Gürtelrose No note Play Con…" at bounding box center [683, 466] width 1339 height 711
click at [240, 201] on span "No note" at bounding box center [256, 209] width 387 height 16
click at [390, 144] on t at bounding box center [398, 145] width 27 height 27
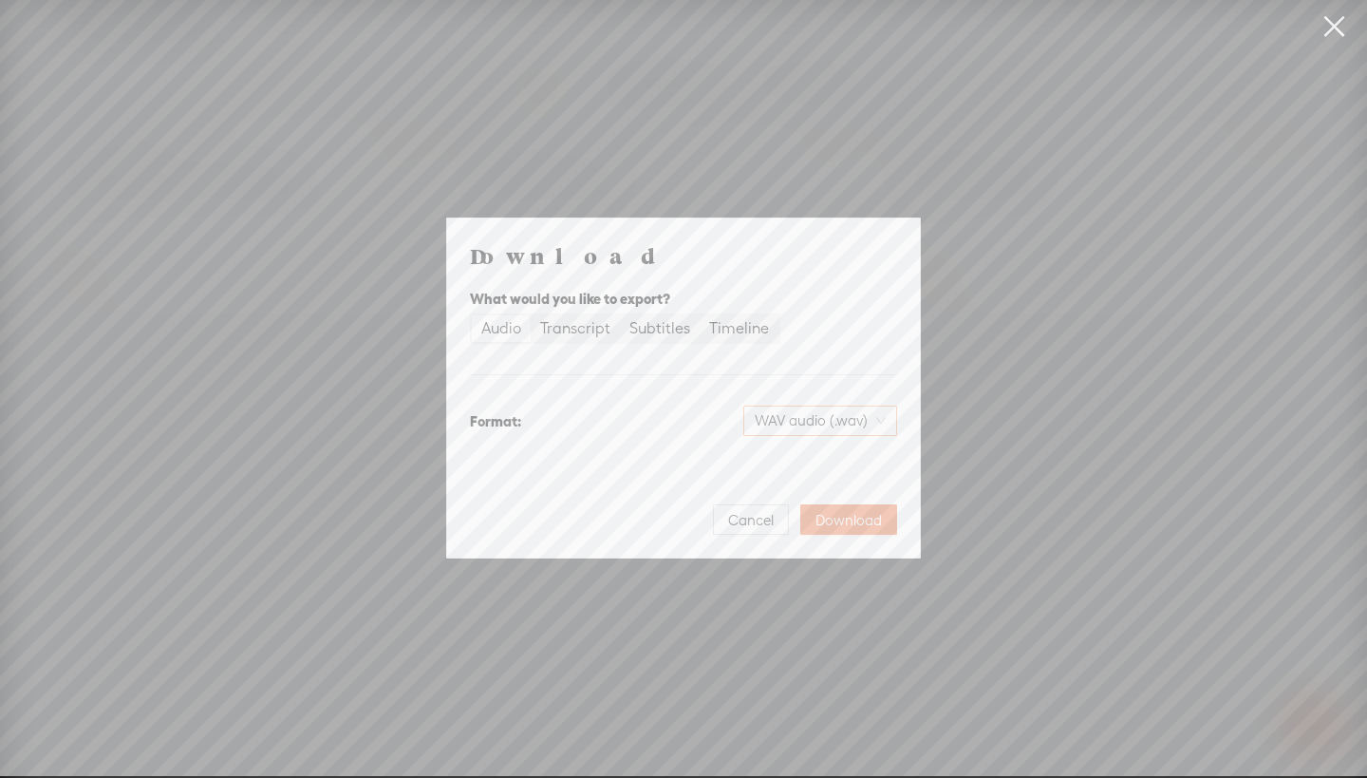
click at [752, 412] on div "WAV audio (.wav)" at bounding box center [820, 420] width 154 height 30
click at [754, 473] on div "MP3 audio (.mp3) Best for sharing, small file size" at bounding box center [804, 470] width 155 height 46
click at [939, 609] on div "Download What would you like to export? Audio Transcript Subtitles Timeline For…" at bounding box center [683, 388] width 1367 height 776
click at [778, 98] on div "Download What would you like to export? Audio Transcript Subtitles Timeline For…" at bounding box center [683, 388] width 1367 height 776
click at [1324, 21] on link at bounding box center [1333, 26] width 47 height 53
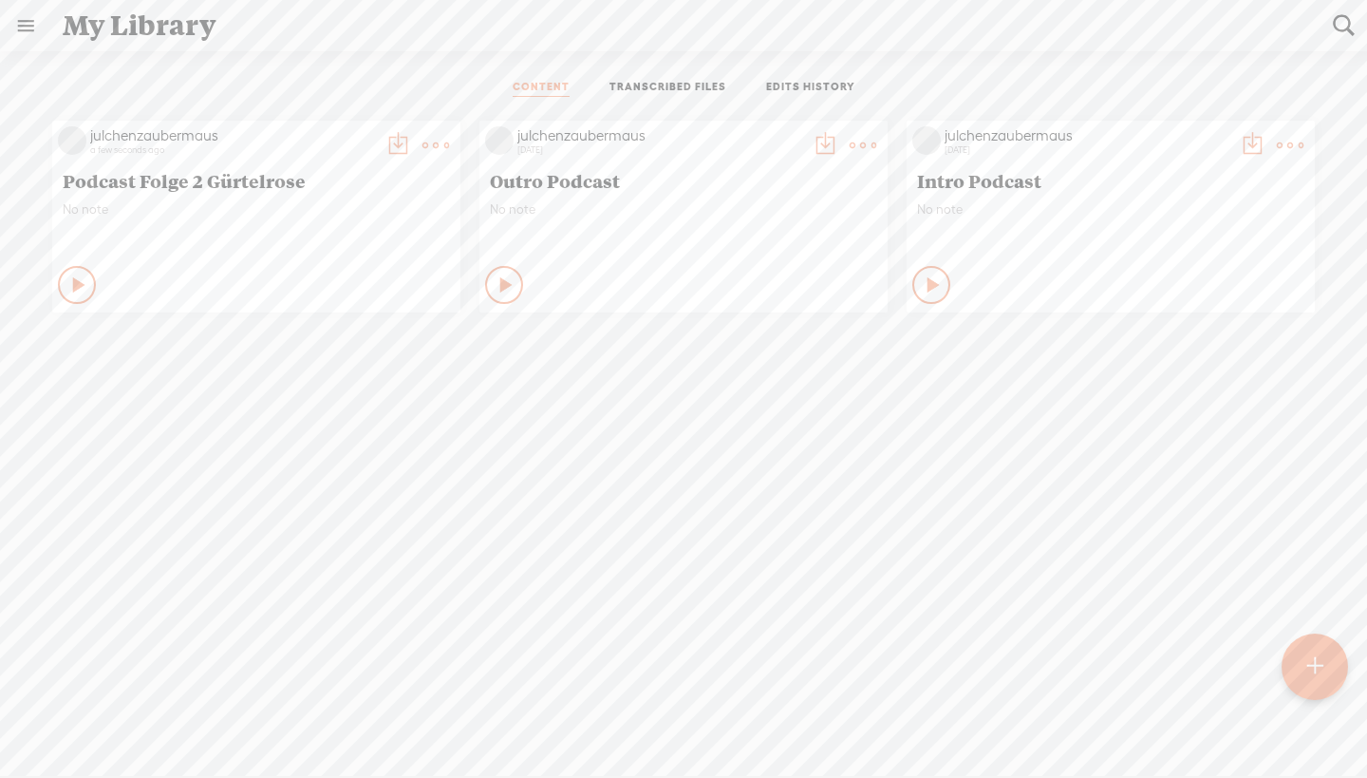
click at [31, 28] on link at bounding box center [25, 25] width 49 height 49
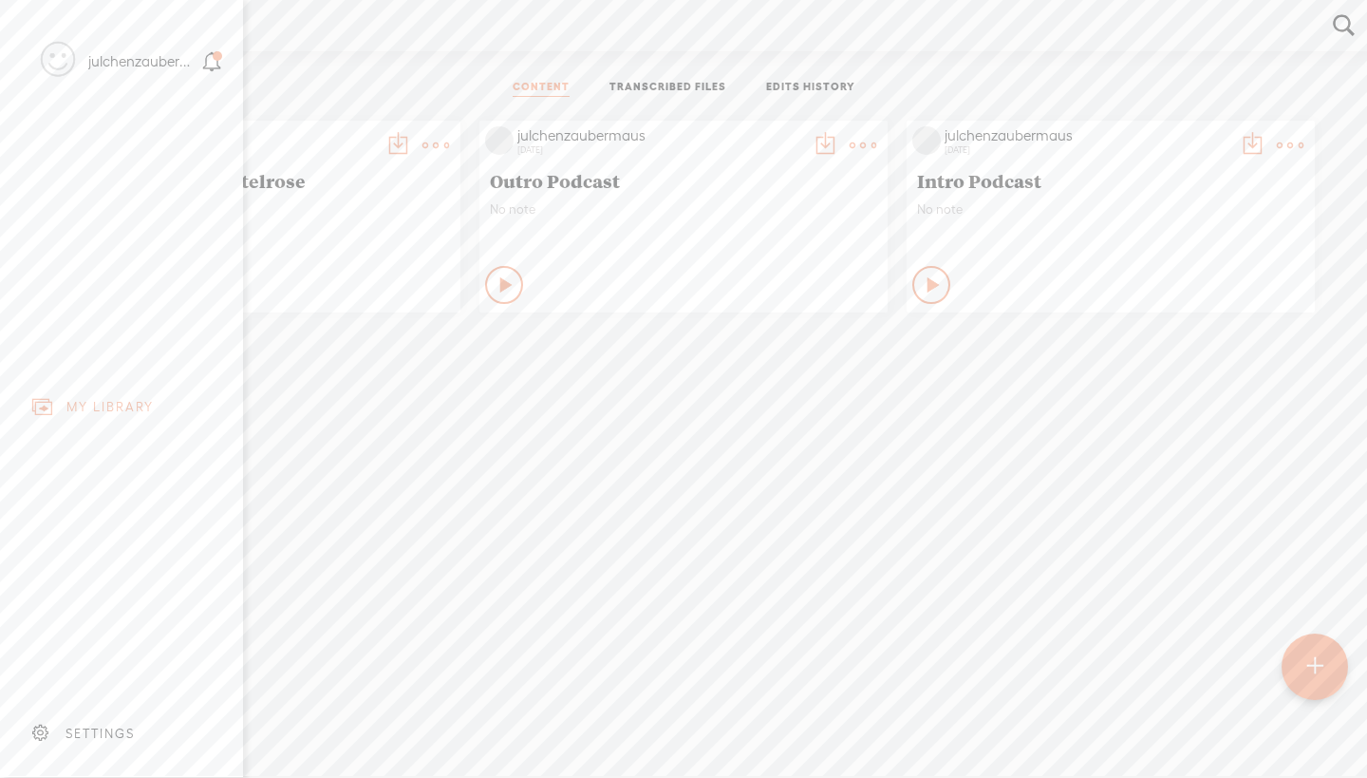
click at [90, 725] on div "SETTINGS" at bounding box center [100, 733] width 69 height 16
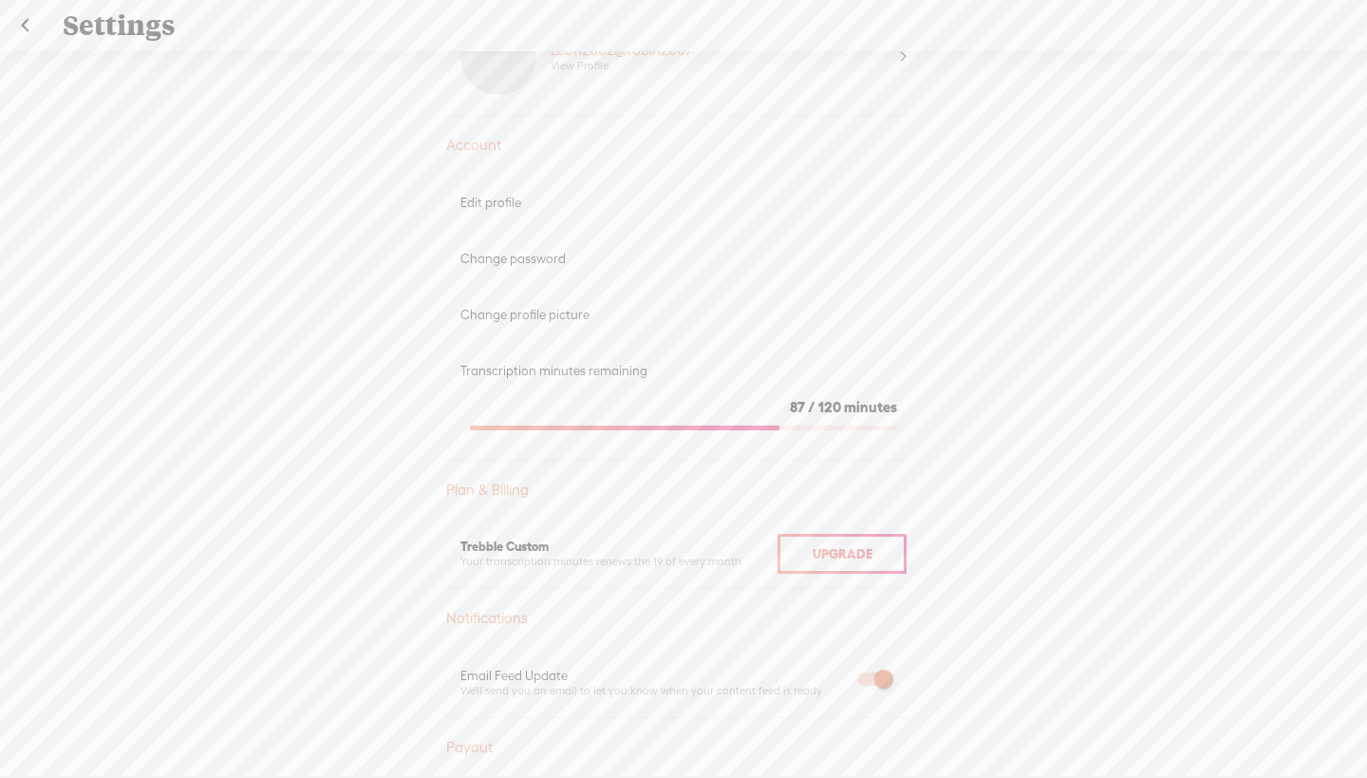
scroll to position [45, 0]
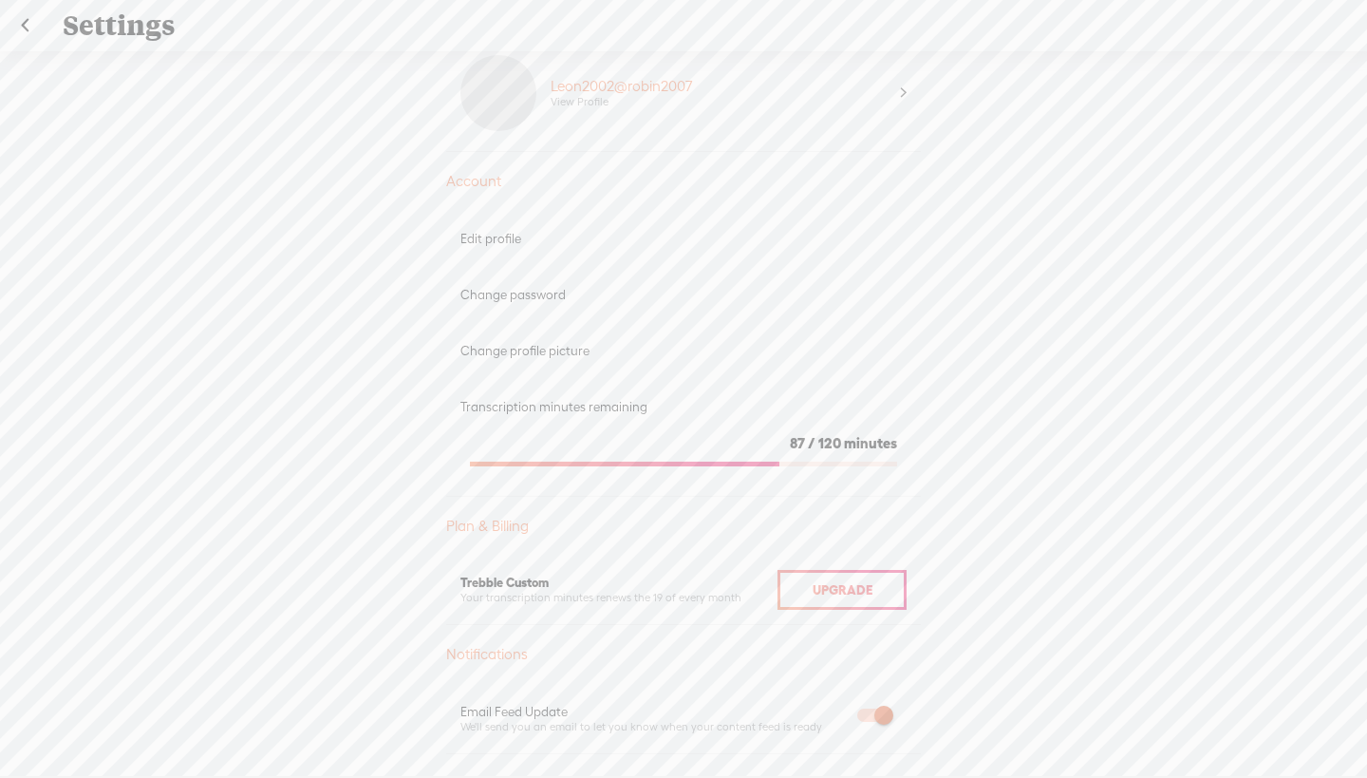
click at [823, 447] on span "120" at bounding box center [829, 443] width 23 height 16
click at [697, 465] on section "87 / 120 minutes" at bounding box center [683, 446] width 446 height 62
click at [666, 85] on div "Leon2002@robin2007" at bounding box center [621, 86] width 141 height 19
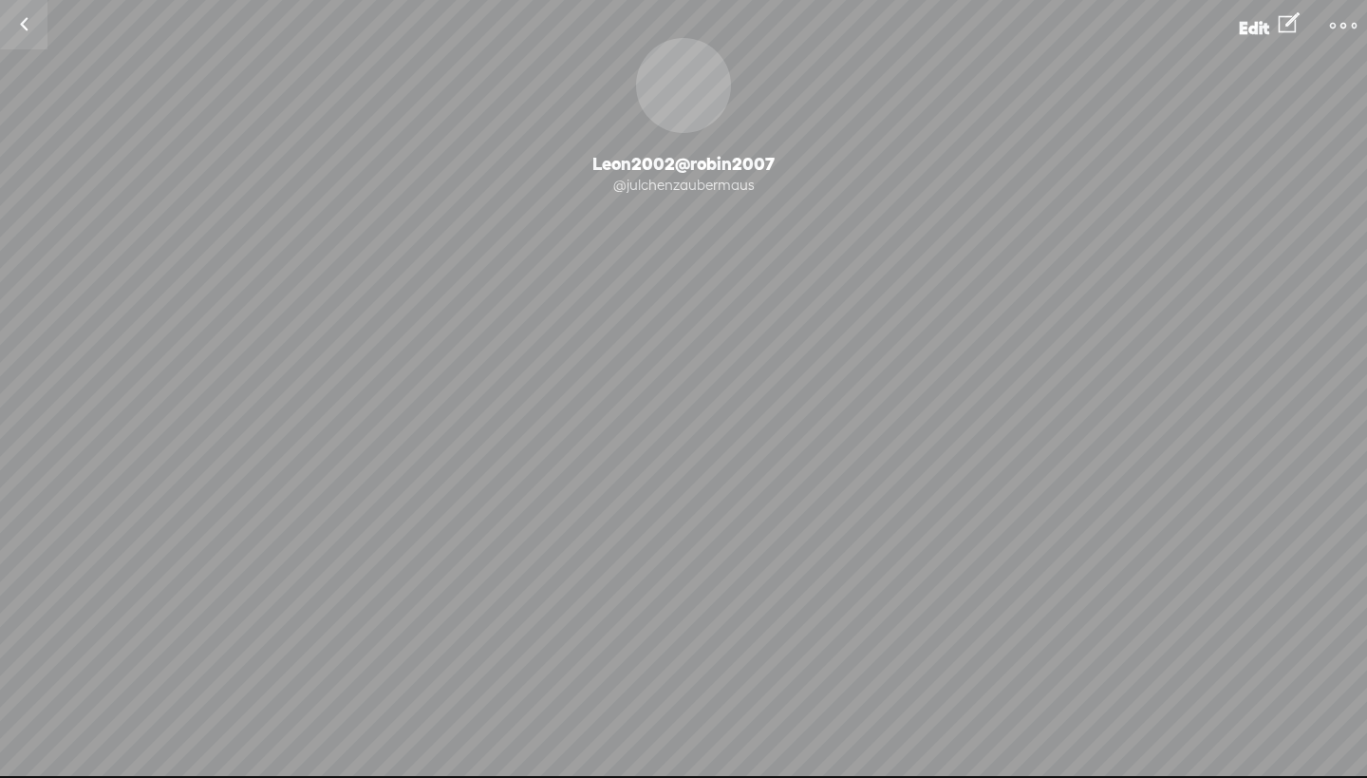
click at [1248, 25] on span "Edit" at bounding box center [1254, 28] width 30 height 20
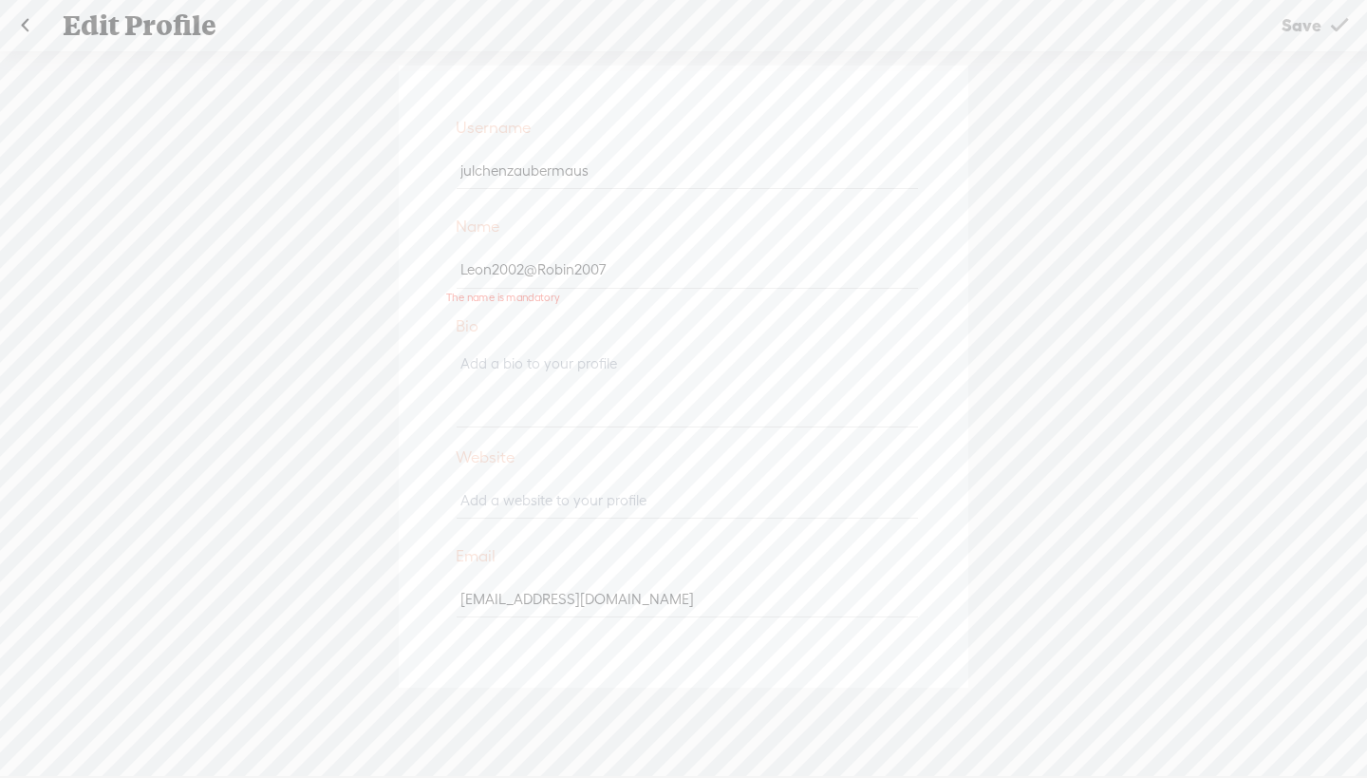
drag, startPoint x: 656, startPoint y: 272, endPoint x: 419, endPoint y: 274, distance: 237.4
click at [679, 266] on input "Leon2002@Robin2007" at bounding box center [687, 270] width 460 height 37
drag, startPoint x: 638, startPoint y: 267, endPoint x: 428, endPoint y: 265, distance: 209.8
click at [428, 265] on div "Username julchenzaubermaus Name Leon2002@Robin2007 Bio Website Email [EMAIL_ADD…" at bounding box center [684, 377] width 570 height 622
click at [1288, 84] on div "Username julchenzaubermaus Name Leon2002@Robin2007 Bio Website Email [EMAIL_ADD…" at bounding box center [683, 424] width 1367 height 747
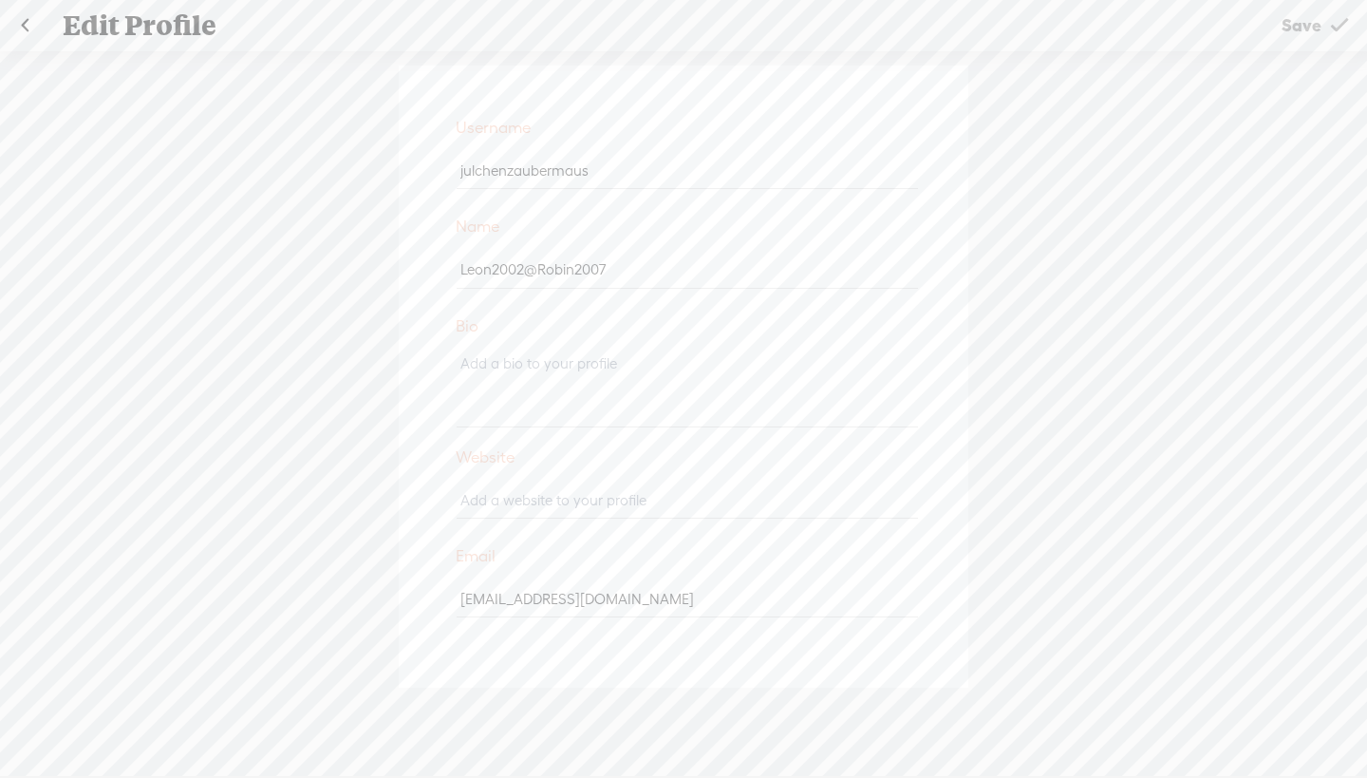
click at [1289, 30] on span "Save" at bounding box center [1302, 25] width 40 height 48
click at [1306, 25] on span "Save" at bounding box center [1302, 25] width 40 height 48
click at [25, 22] on link at bounding box center [24, 25] width 47 height 49
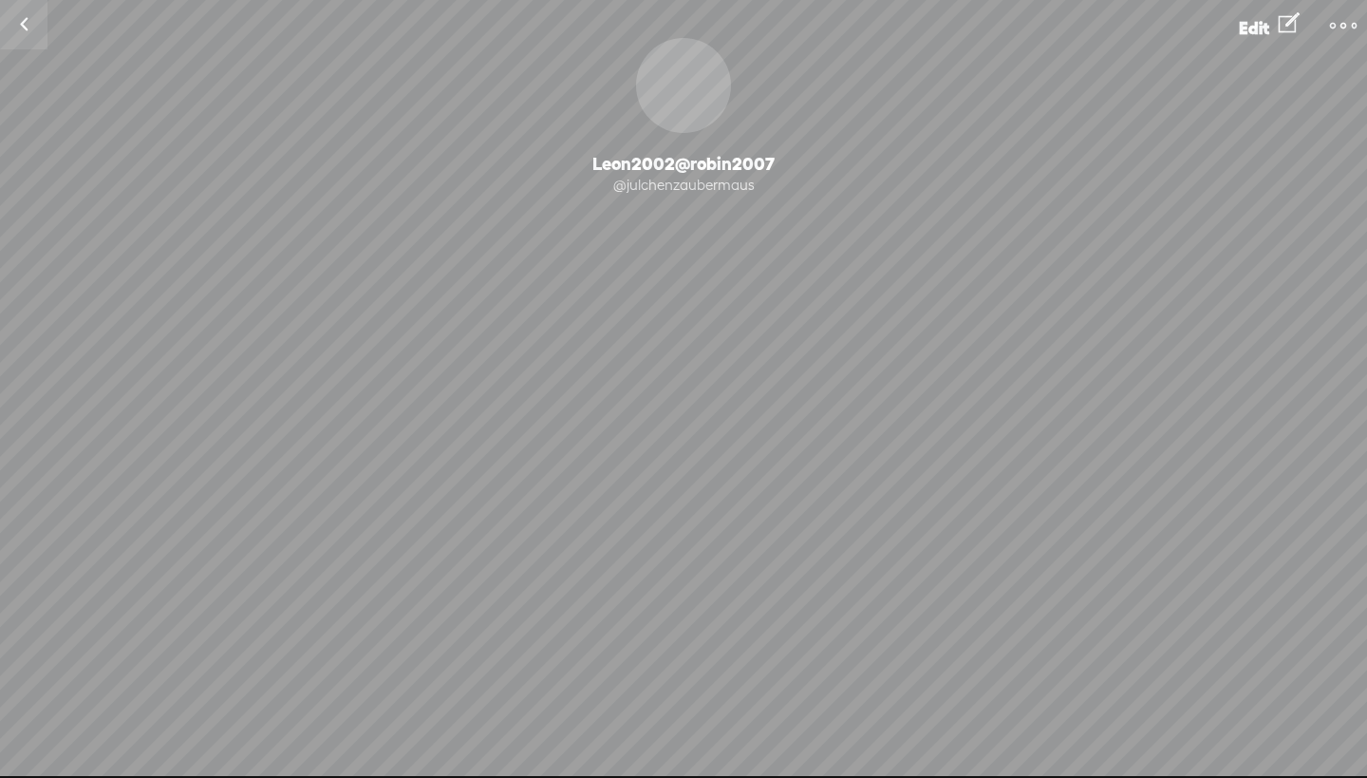
click at [30, 23] on link at bounding box center [23, 24] width 47 height 49
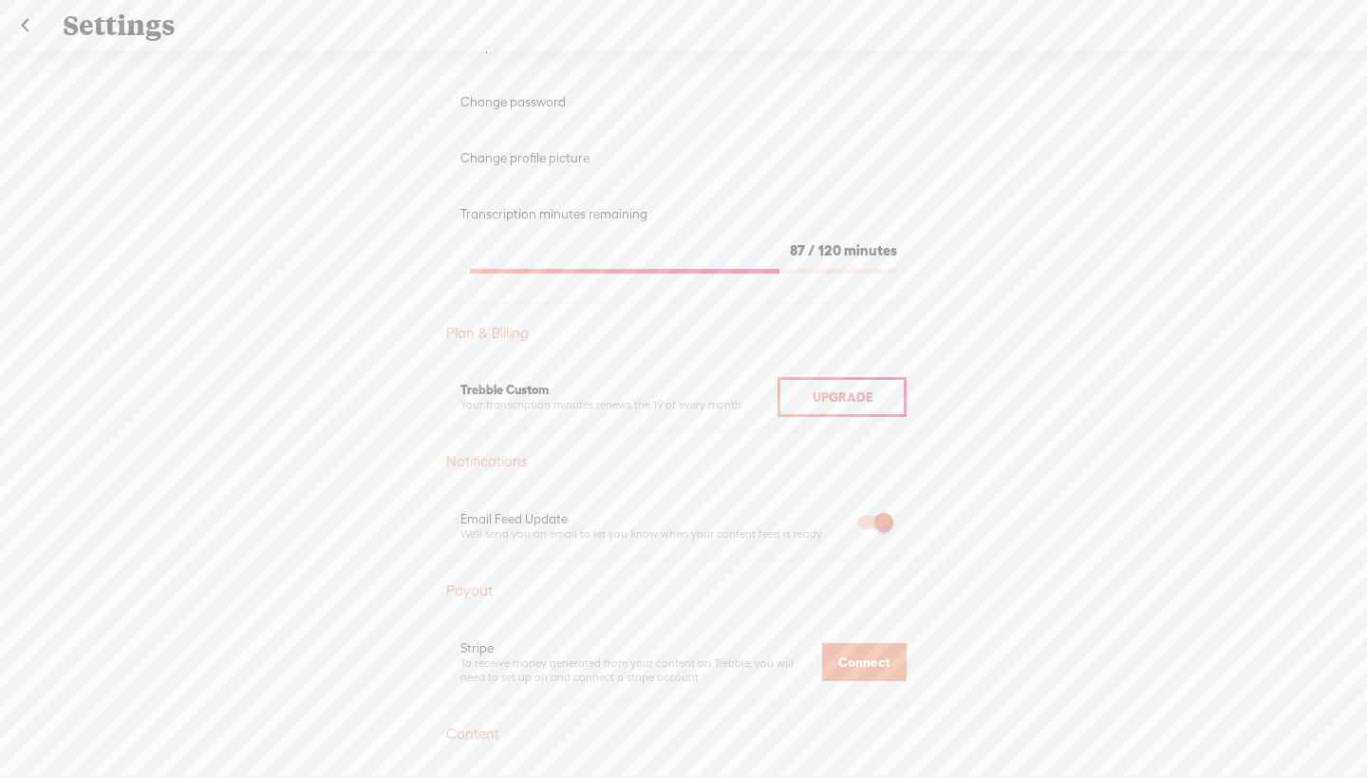
scroll to position [91, 0]
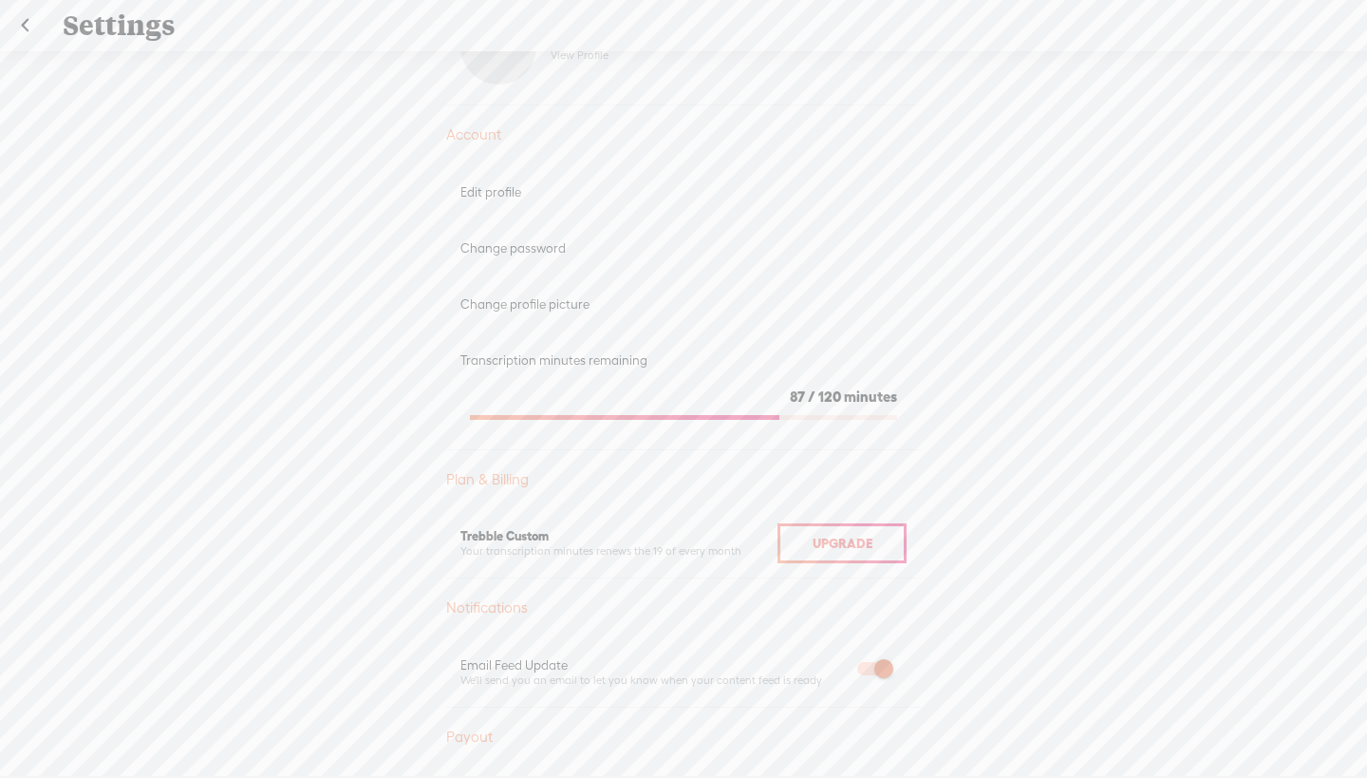
click at [26, 31] on link at bounding box center [24, 25] width 47 height 49
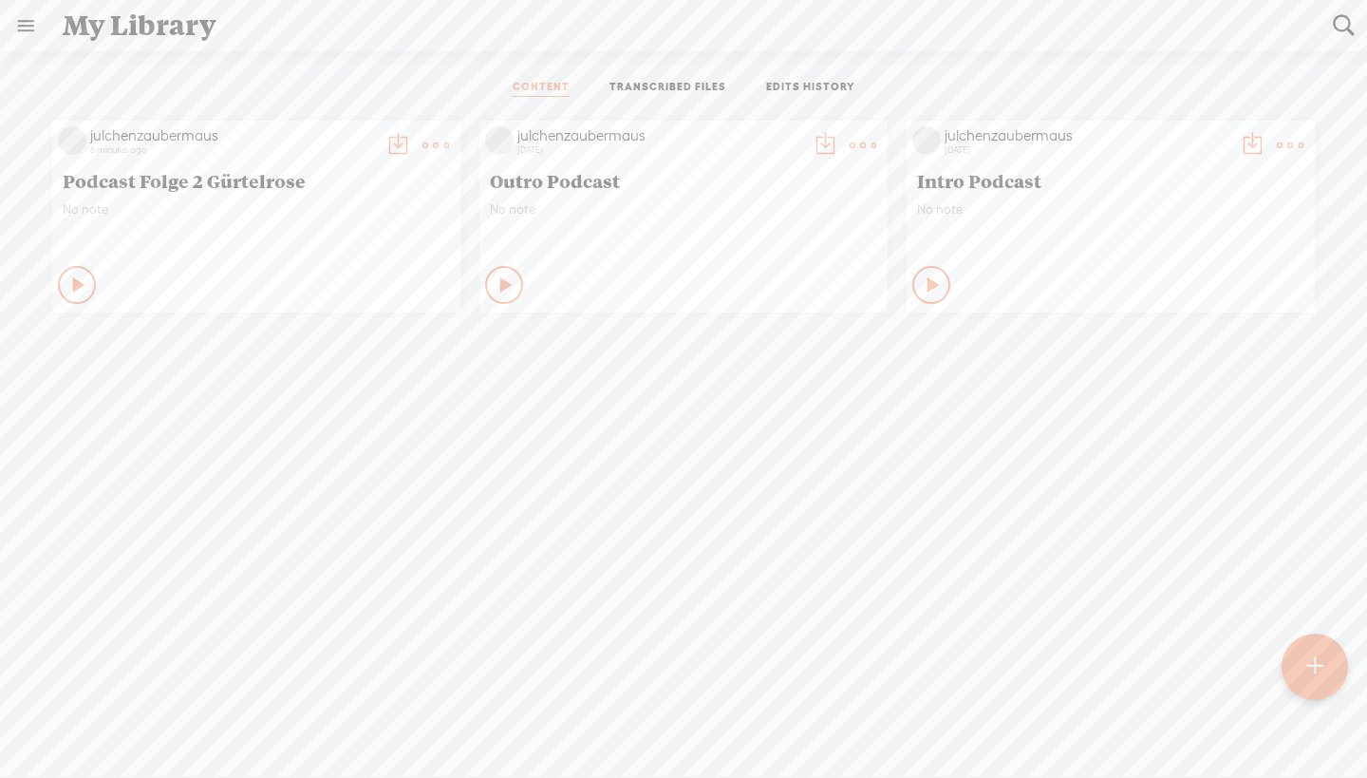
click at [432, 141] on t at bounding box center [435, 145] width 27 height 27
click at [315, 379] on link "Share" at bounding box center [339, 383] width 190 height 44
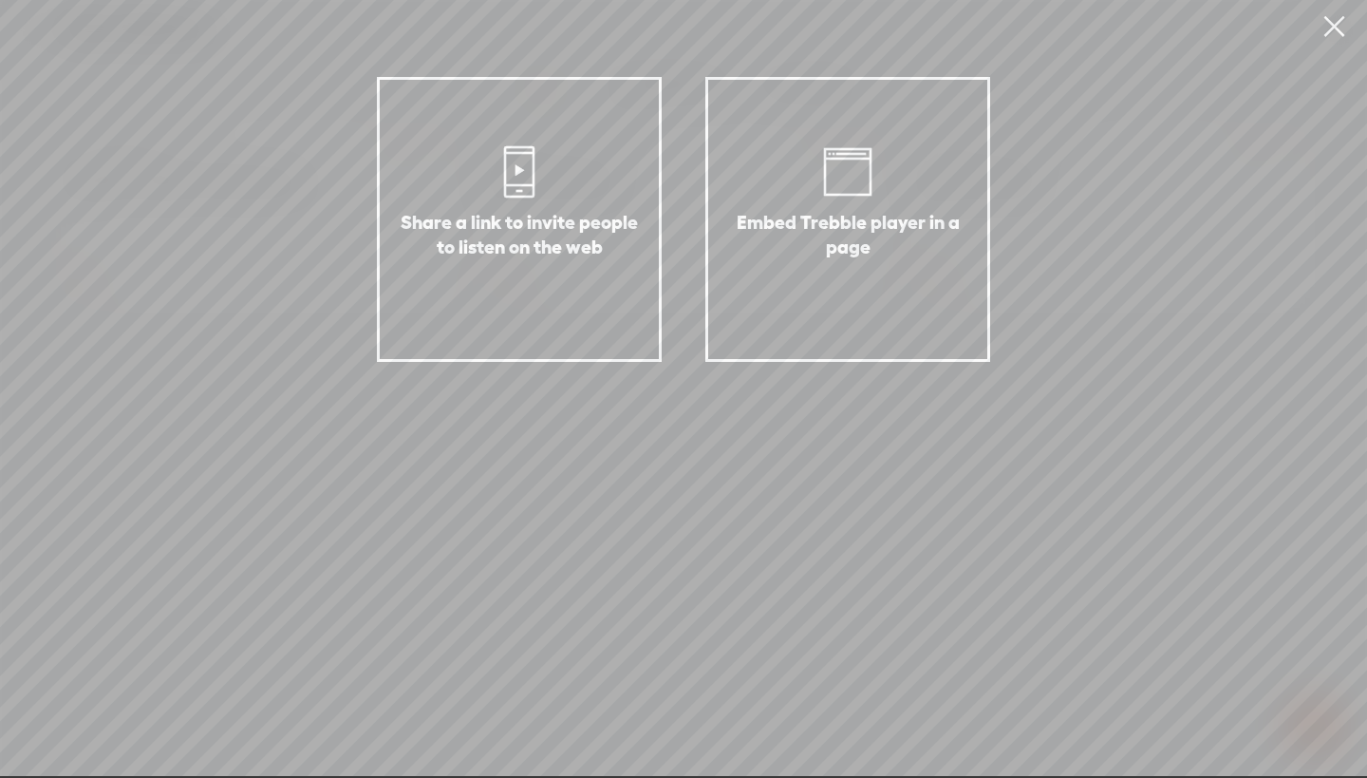
click at [1344, 30] on link at bounding box center [1333, 26] width 47 height 53
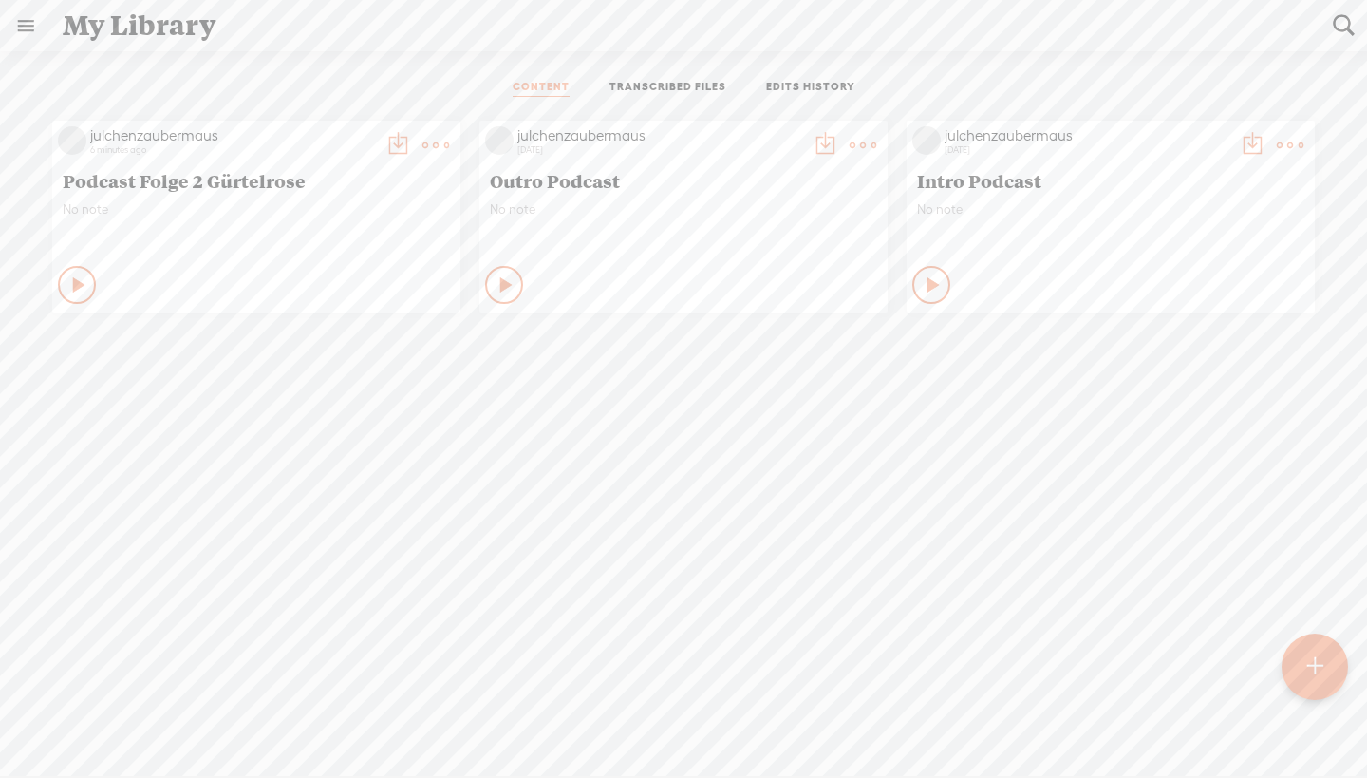
click at [199, 156] on div "julchenzaubermaus 6 minutes ago" at bounding box center [232, 145] width 292 height 38
click at [439, 135] on icon at bounding box center [436, 145] width 38 height 38
click at [352, 345] on link "Download as..." at bounding box center [339, 339] width 190 height 44
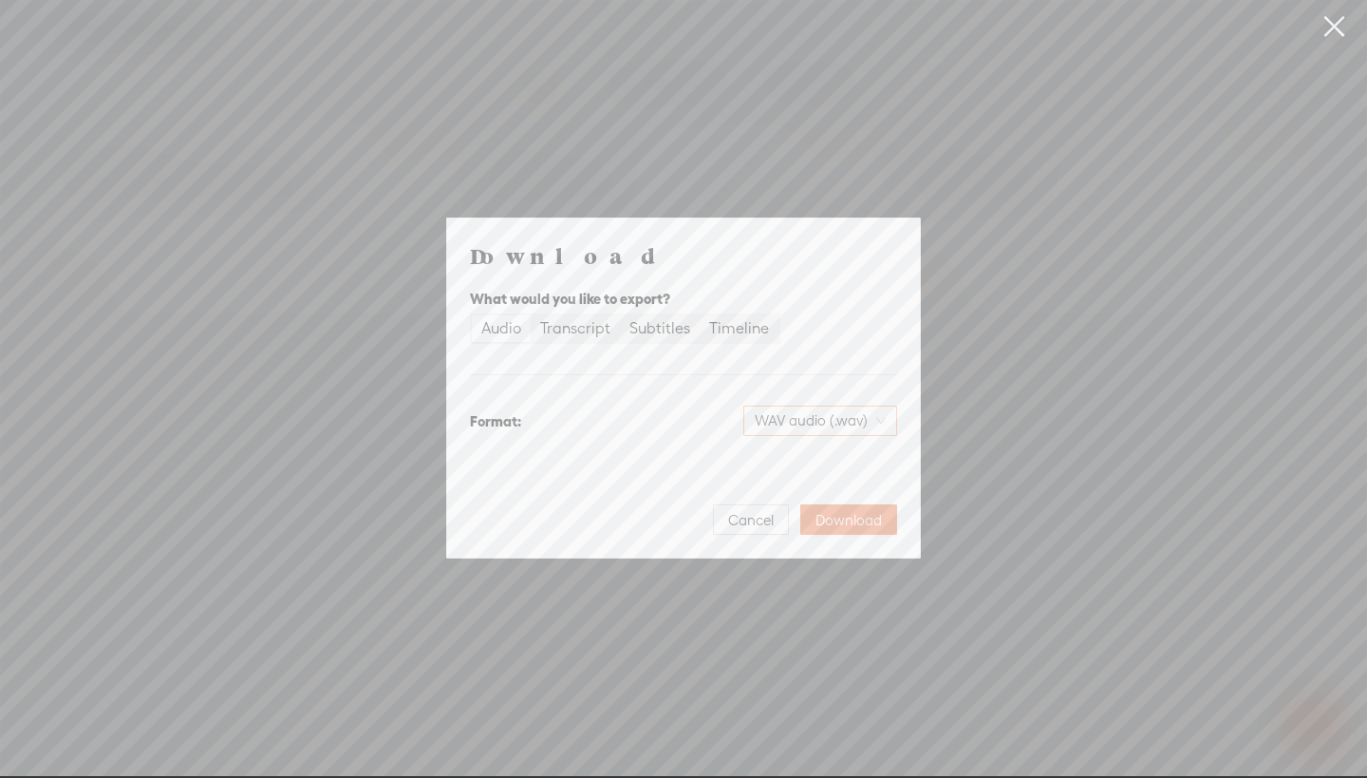
click at [816, 425] on span "WAV audio (.wav)" at bounding box center [820, 420] width 131 height 28
click at [817, 461] on div "MP3 audio (.mp3)" at bounding box center [804, 460] width 155 height 19
click at [860, 525] on span "Download" at bounding box center [849, 520] width 66 height 19
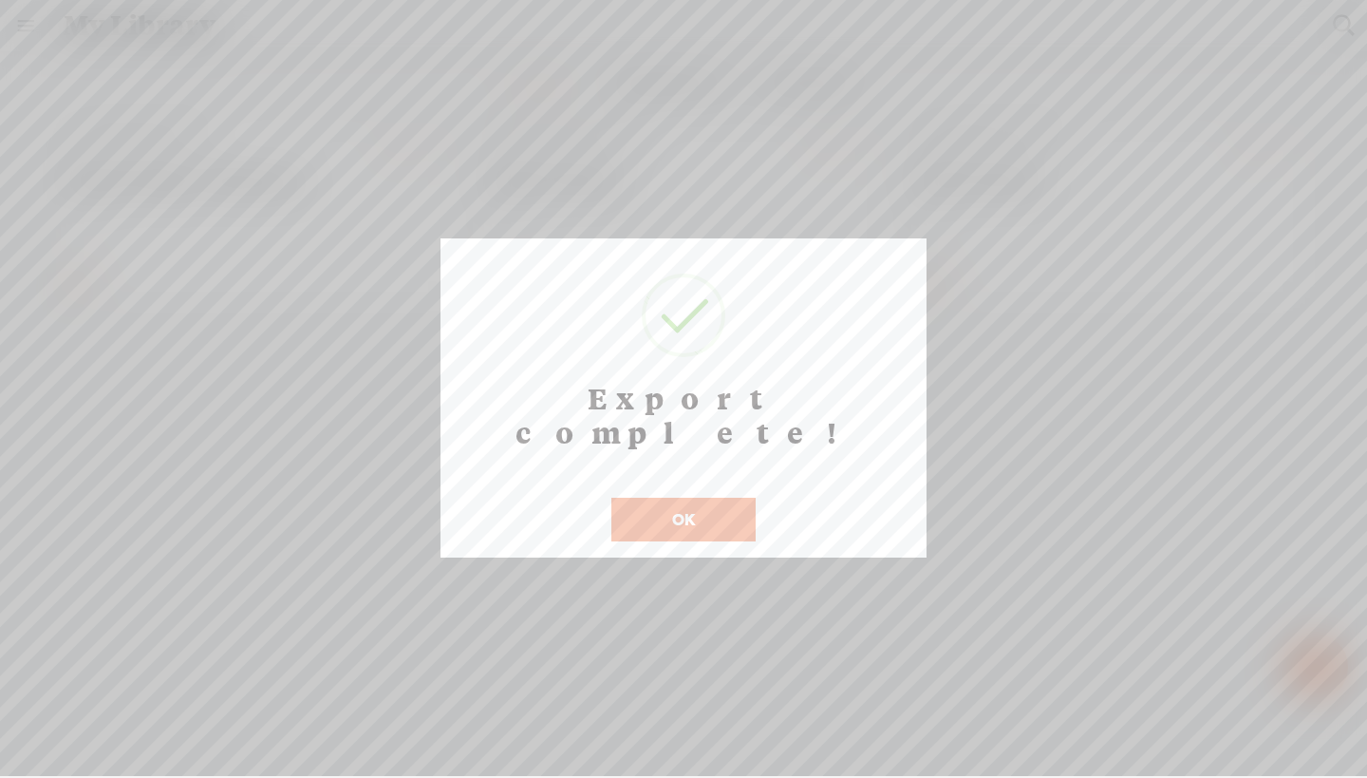
click at [726, 497] on button "OK" at bounding box center [683, 519] width 144 height 44
